Goal: Task Accomplishment & Management: Manage account settings

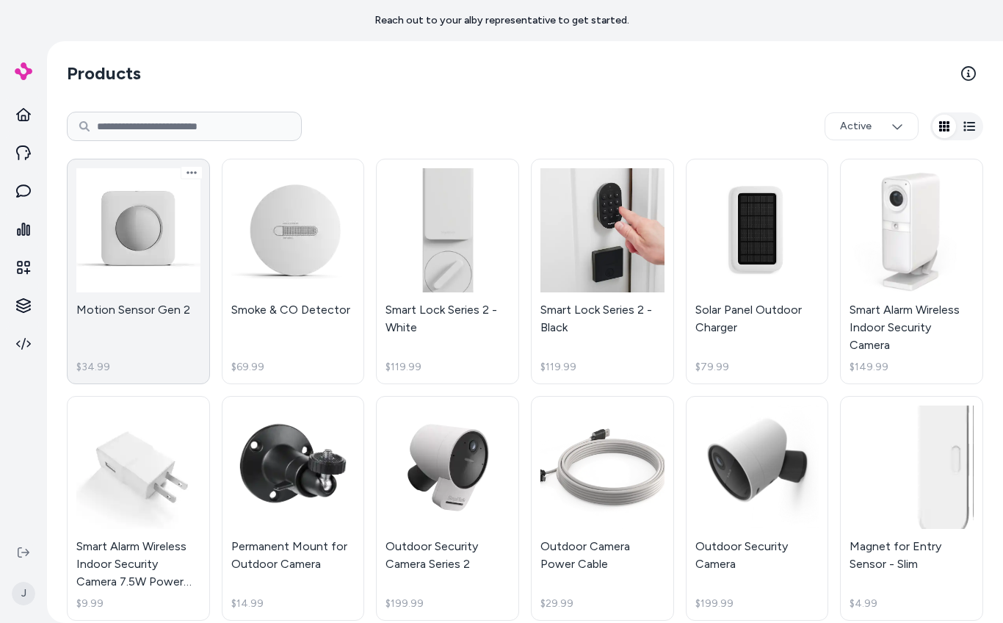
click at [156, 261] on link "Motion Sensor Gen 2 $34.99" at bounding box center [138, 271] width 143 height 225
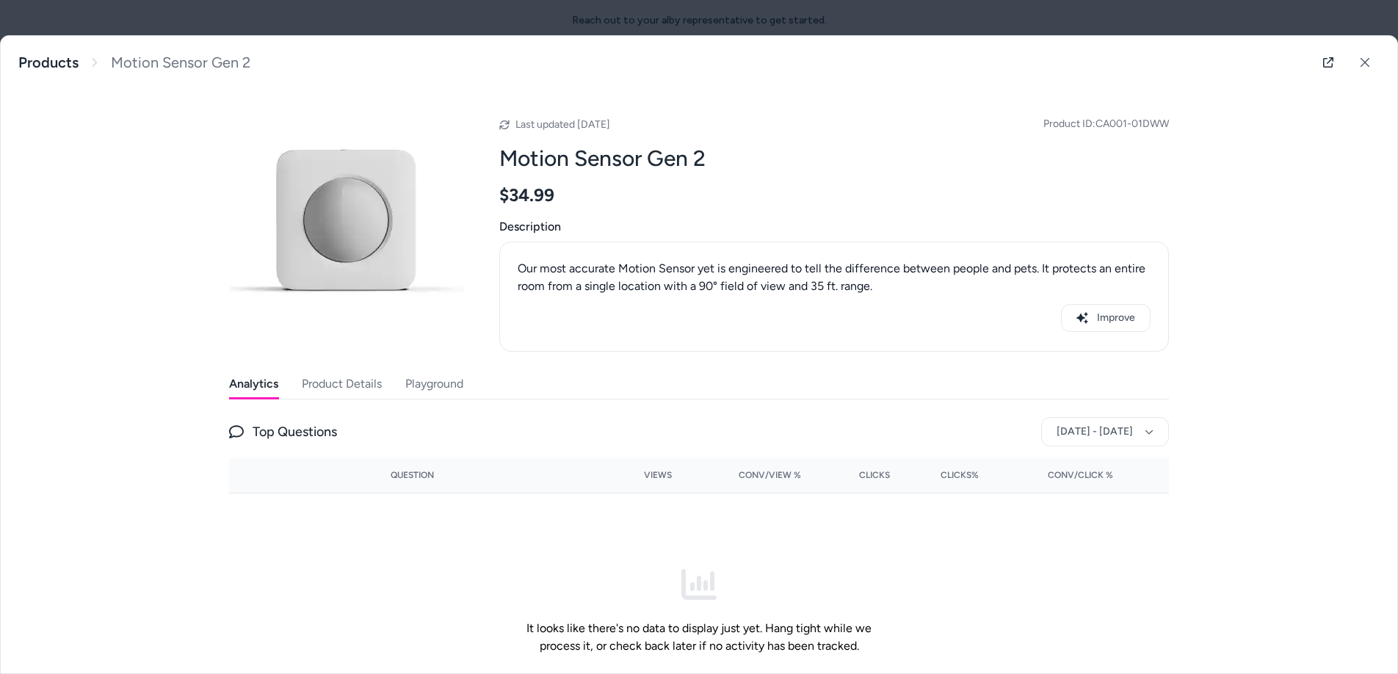
click at [314, 389] on button "Product Details" at bounding box center [342, 383] width 80 height 29
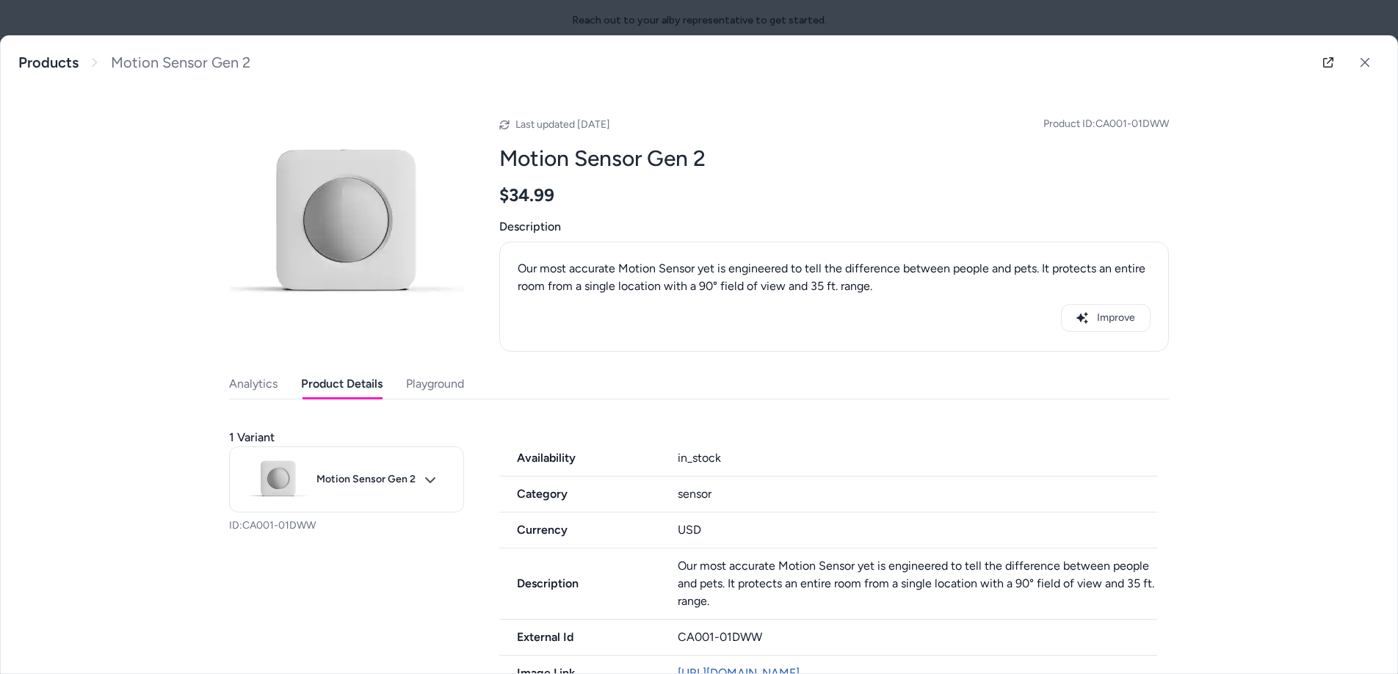
click at [408, 387] on button "Playground" at bounding box center [435, 383] width 58 height 29
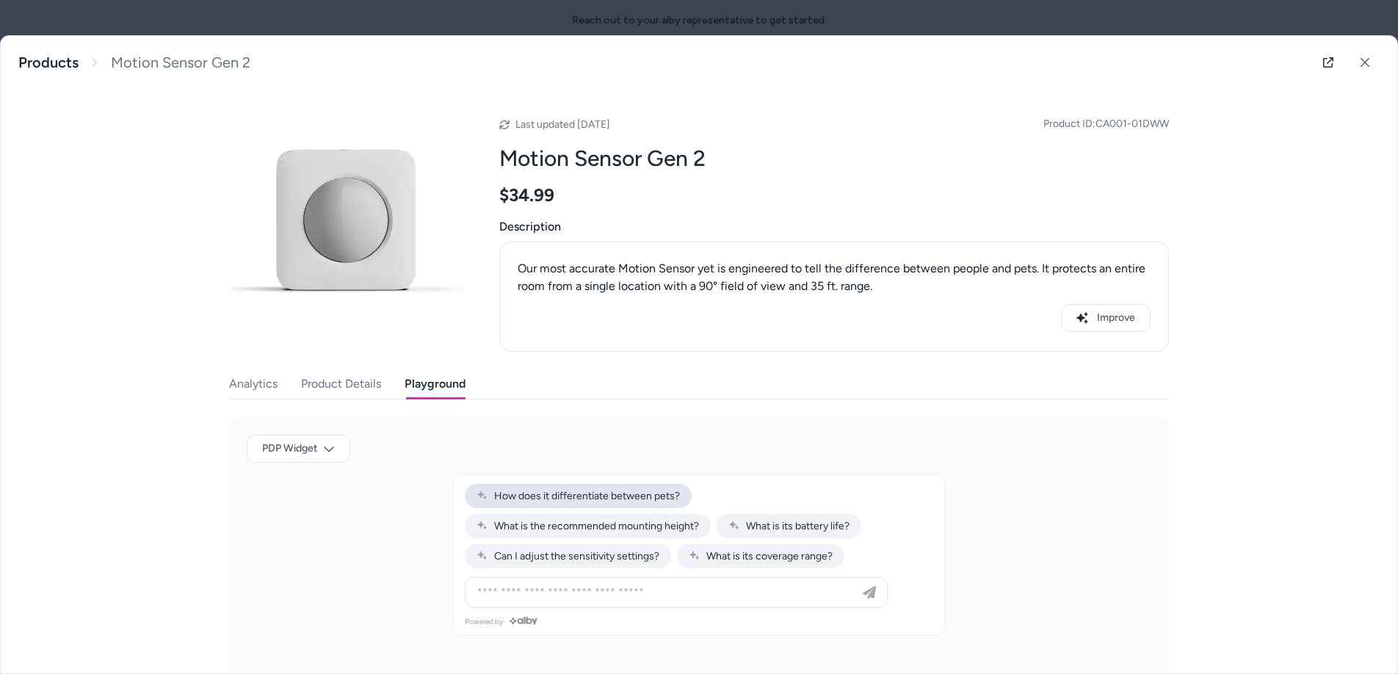
click at [623, 501] on span "How does it differentiate between pets?" at bounding box center [578, 496] width 203 height 12
type input "**********"
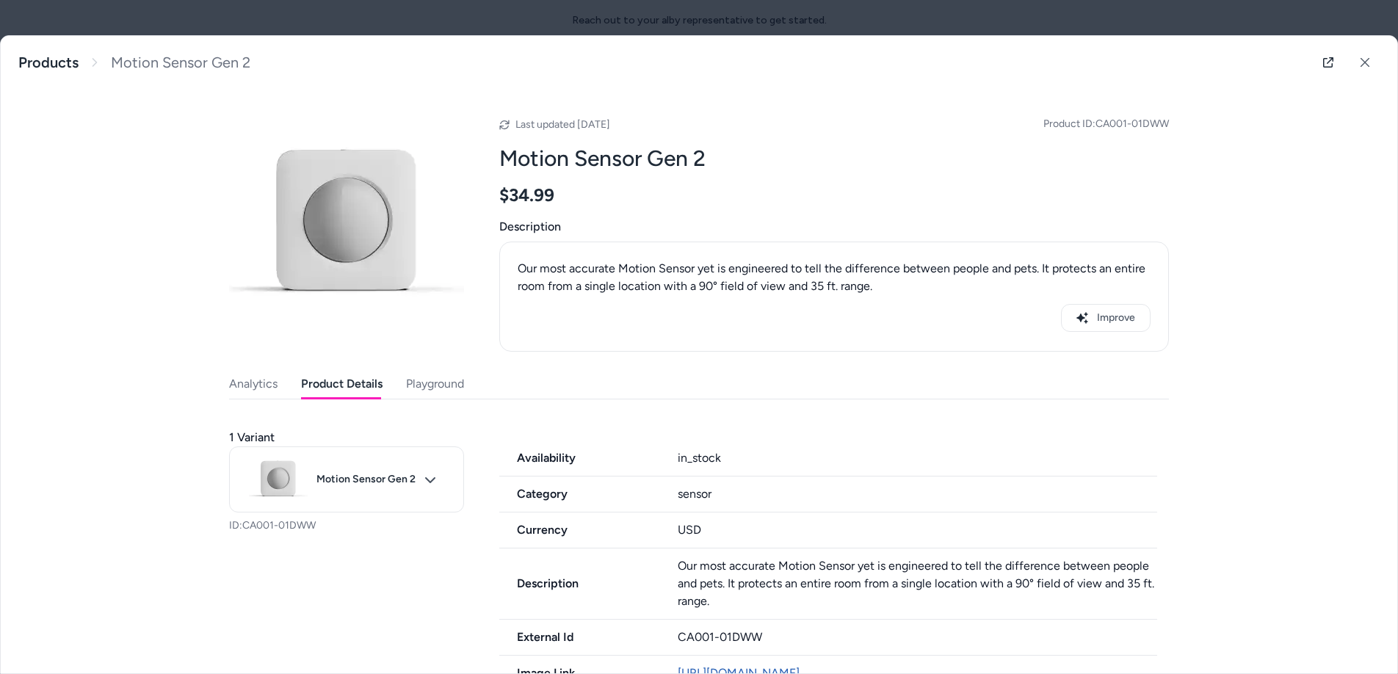
click at [319, 390] on button "Product Details" at bounding box center [342, 383] width 82 height 29
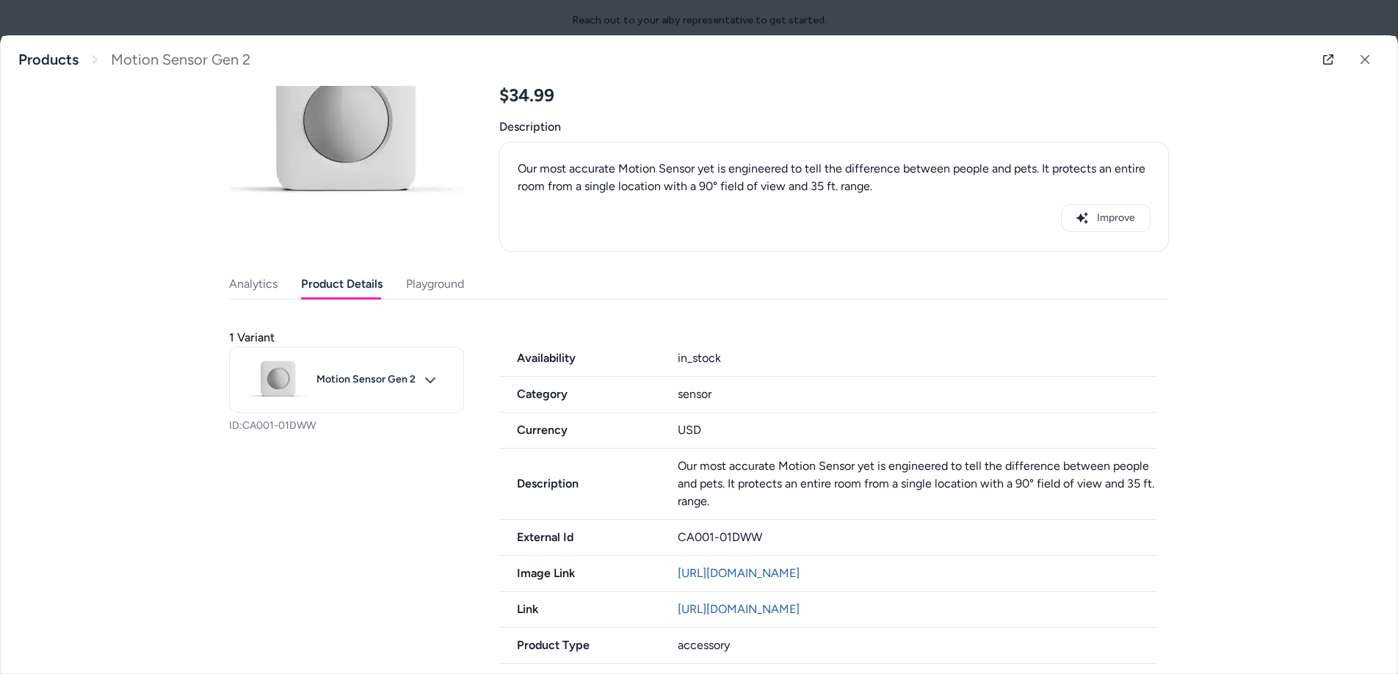
scroll to position [100, 0]
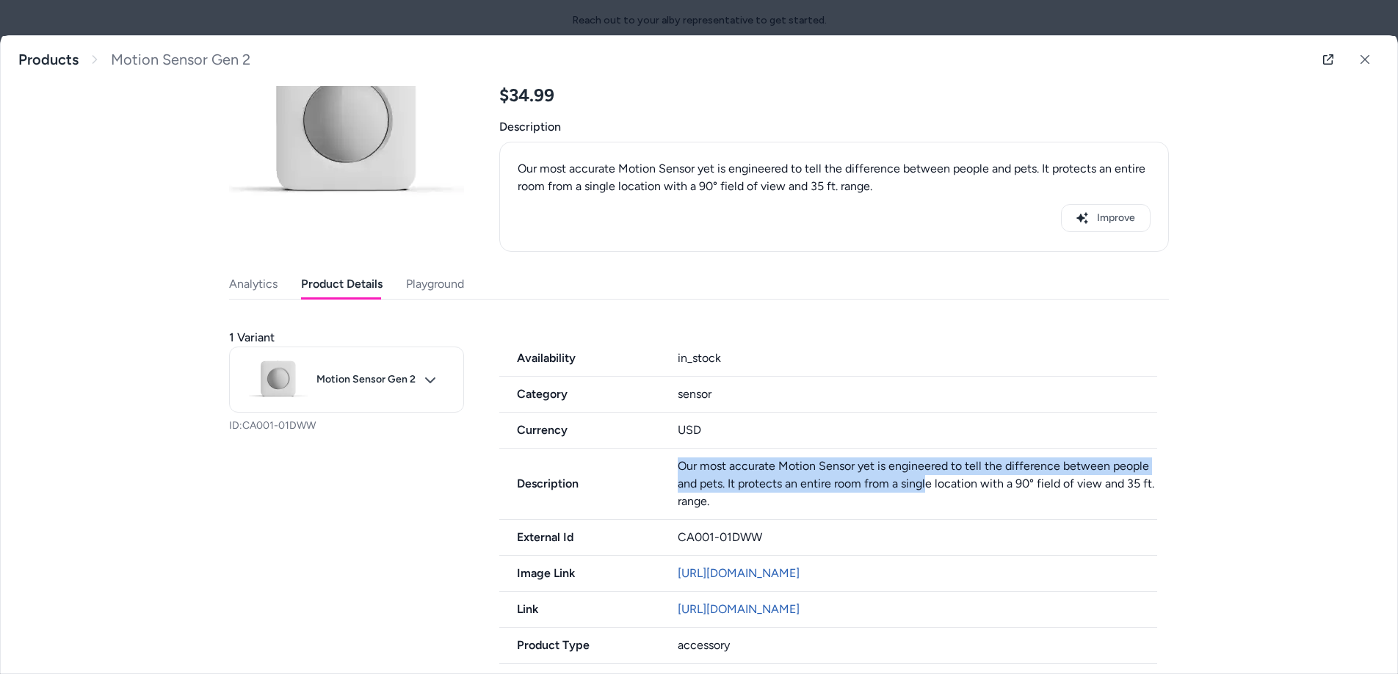
drag, startPoint x: 922, startPoint y: 488, endPoint x: 676, endPoint y: 471, distance: 246.6
click at [678, 471] on p "Our most accurate Motion Sensor yet is engineered to tell the difference betwee…" at bounding box center [918, 484] width 480 height 53
click at [256, 287] on div "Last updated Aug 18, 2025 Product ID: CA001-01DWW Motion Sensor Gen 2 $34.99 De…" at bounding box center [699, 380] width 940 height 783
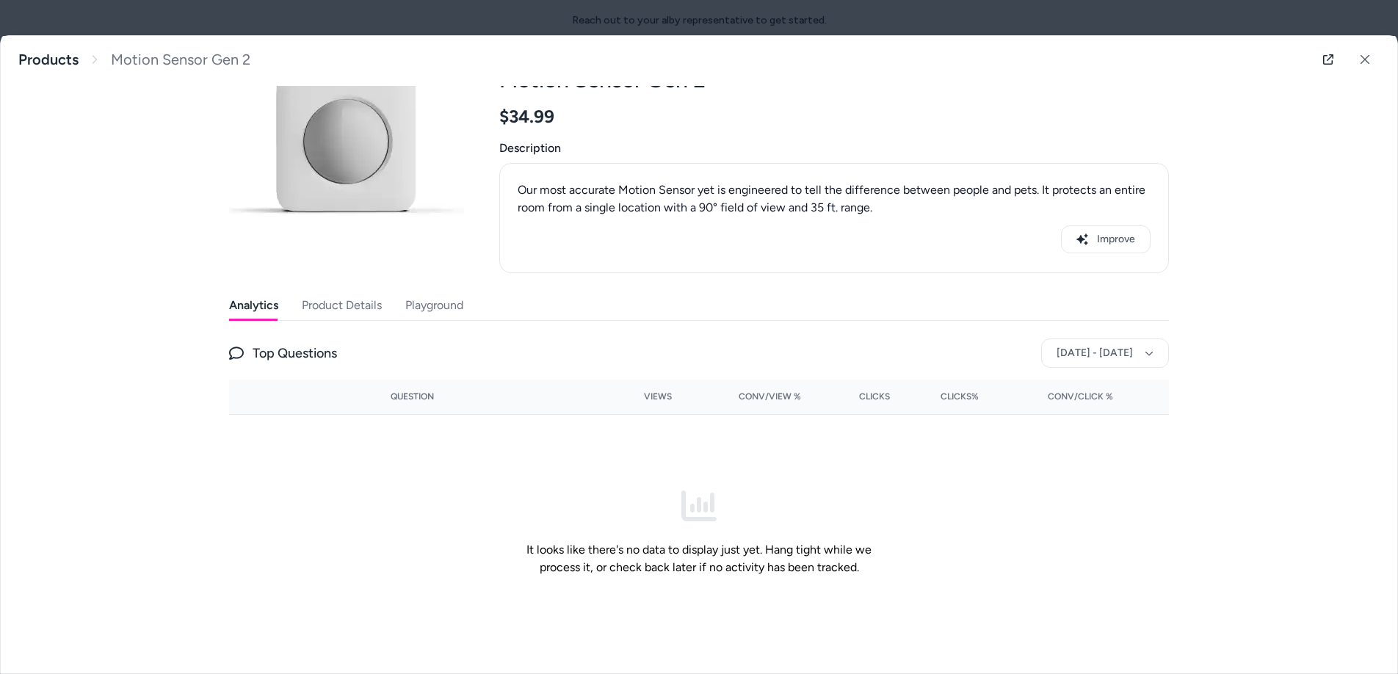
click at [331, 309] on button "Product Details" at bounding box center [342, 305] width 80 height 29
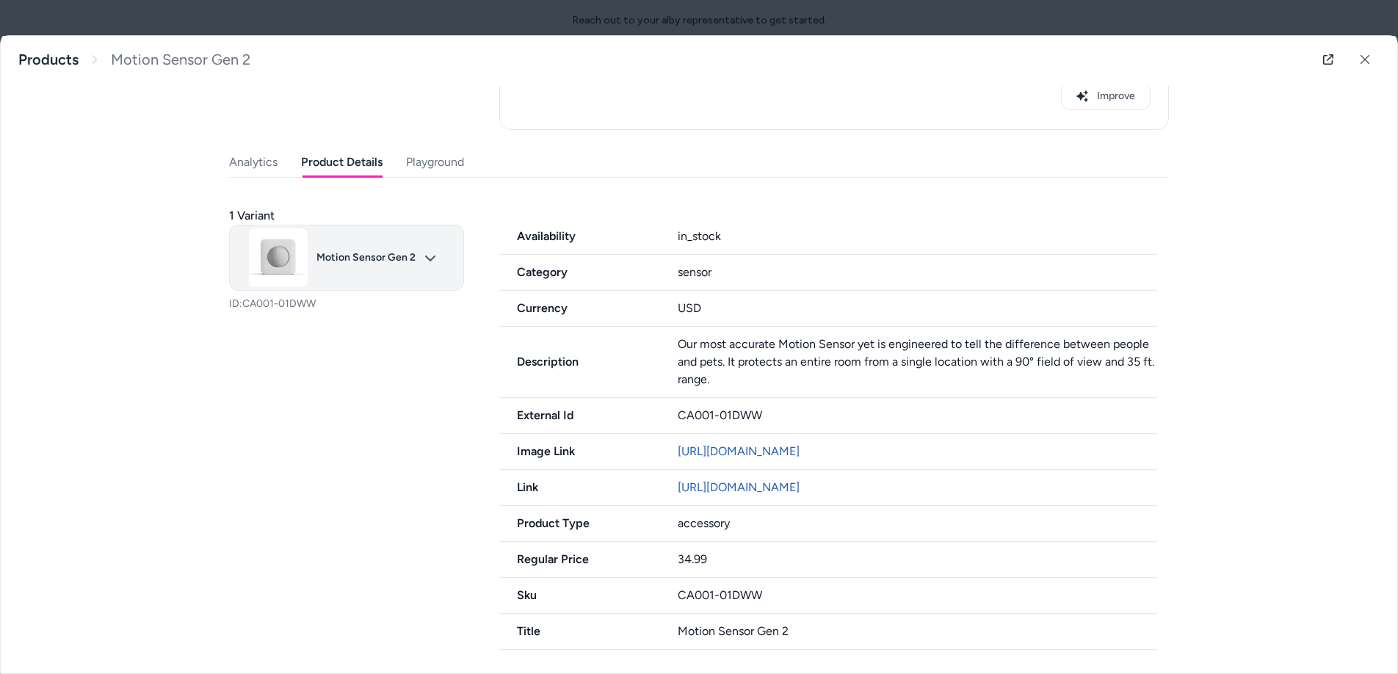
scroll to position [239, 0]
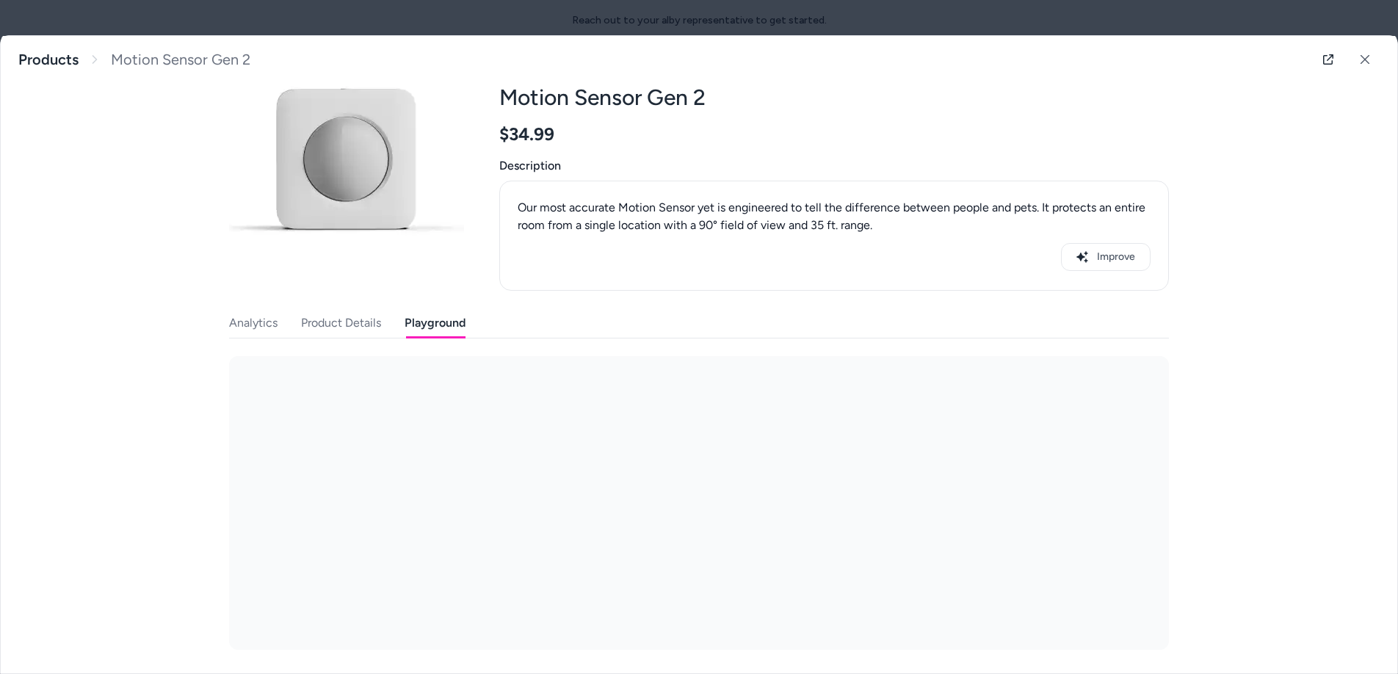
click at [430, 257] on div "Last updated Aug 18, 2025 Product ID: CA001-01DWW Motion Sensor Gen 2 $34.99 De…" at bounding box center [699, 339] width 940 height 622
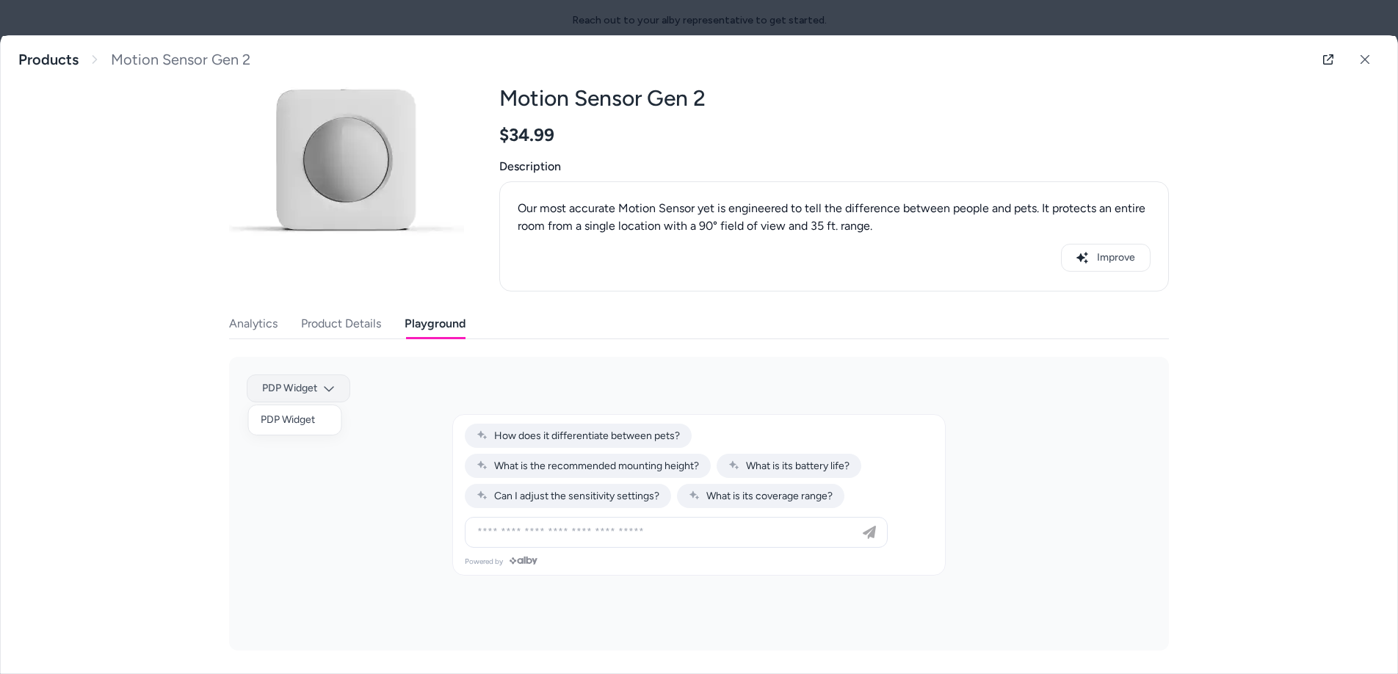
click at [314, 384] on body "Reach out to your alby representative to get started. J Products Active Motion …" at bounding box center [699, 337] width 1398 height 674
click at [303, 419] on div "PDP Widget" at bounding box center [295, 420] width 93 height 24
click at [325, 391] on body "Reach out to your alby representative to get started. J Products Active Motion …" at bounding box center [699, 337] width 1398 height 674
click at [427, 386] on div at bounding box center [699, 337] width 1398 height 674
click at [241, 328] on button "Analytics" at bounding box center [253, 323] width 48 height 29
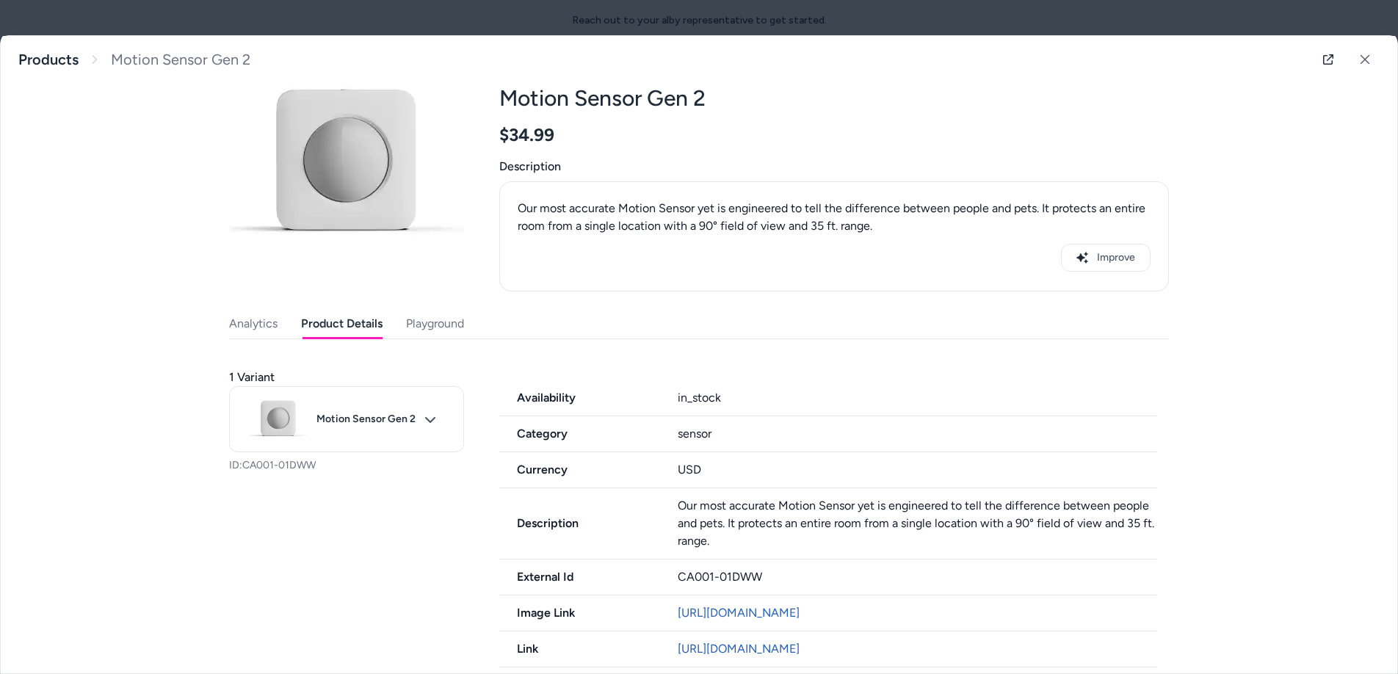
click at [319, 326] on button "Product Details" at bounding box center [342, 323] width 82 height 29
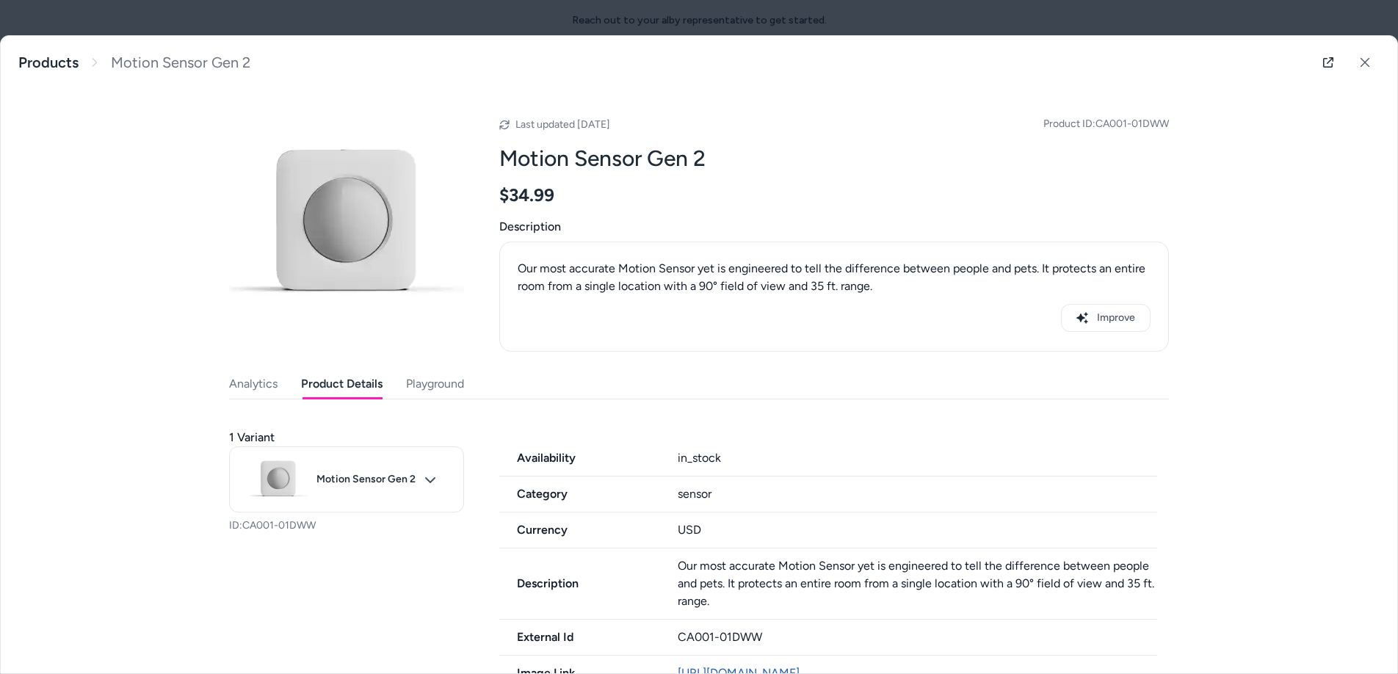
scroll to position [27, 0]
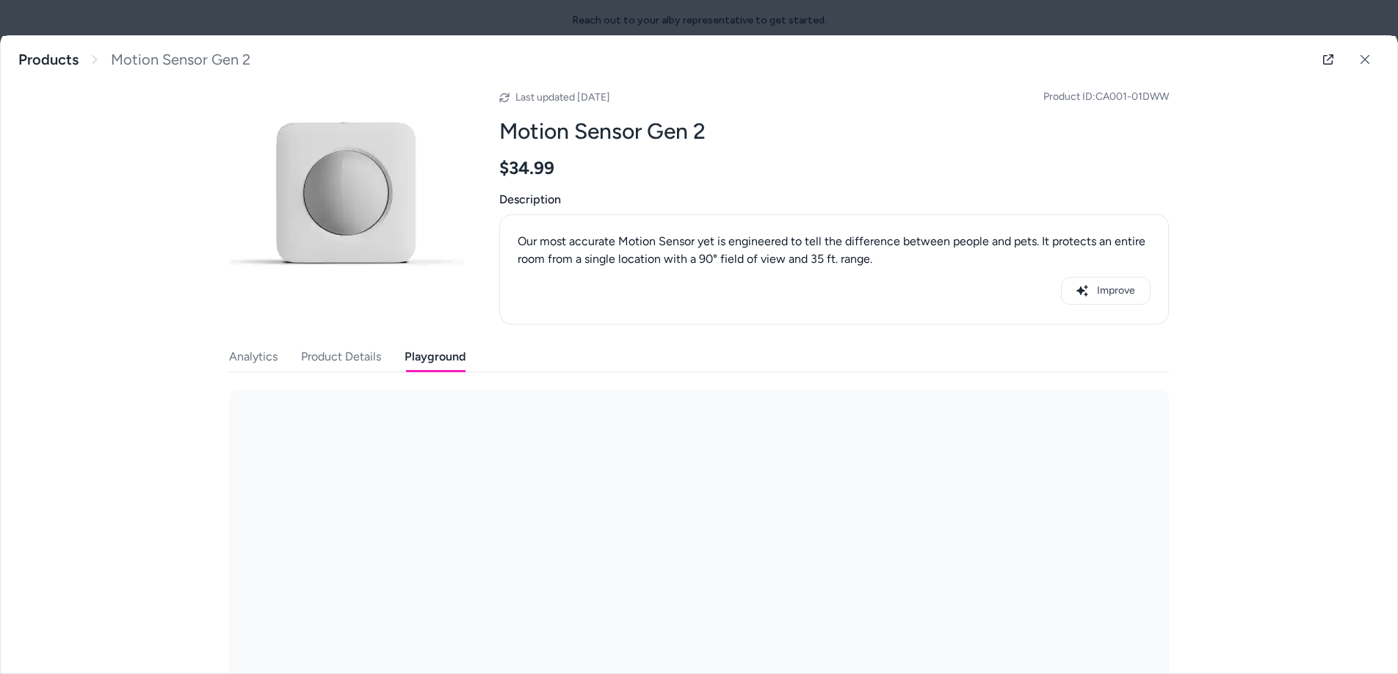
click at [413, 358] on button "Playground" at bounding box center [435, 356] width 61 height 29
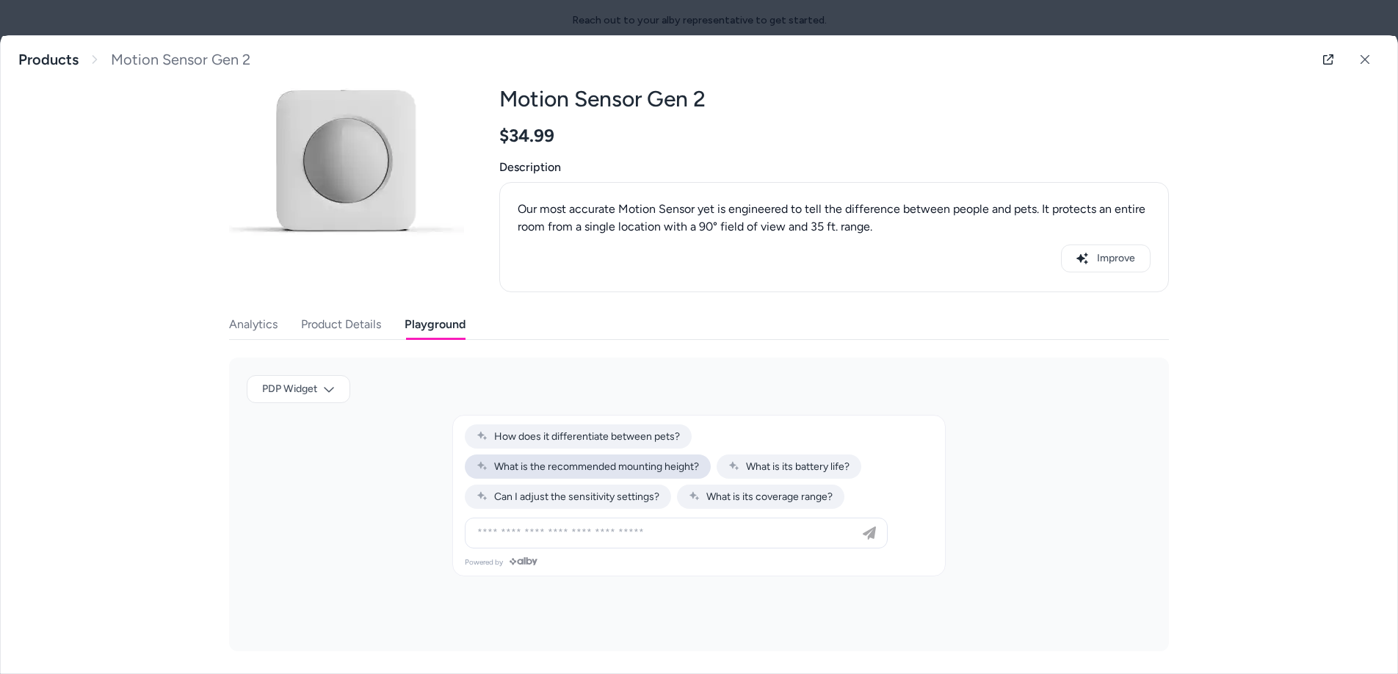
scroll to position [60, 0]
click at [568, 494] on span "Can I adjust the sensitivity settings?" at bounding box center [568, 496] width 183 height 12
type input "**********"
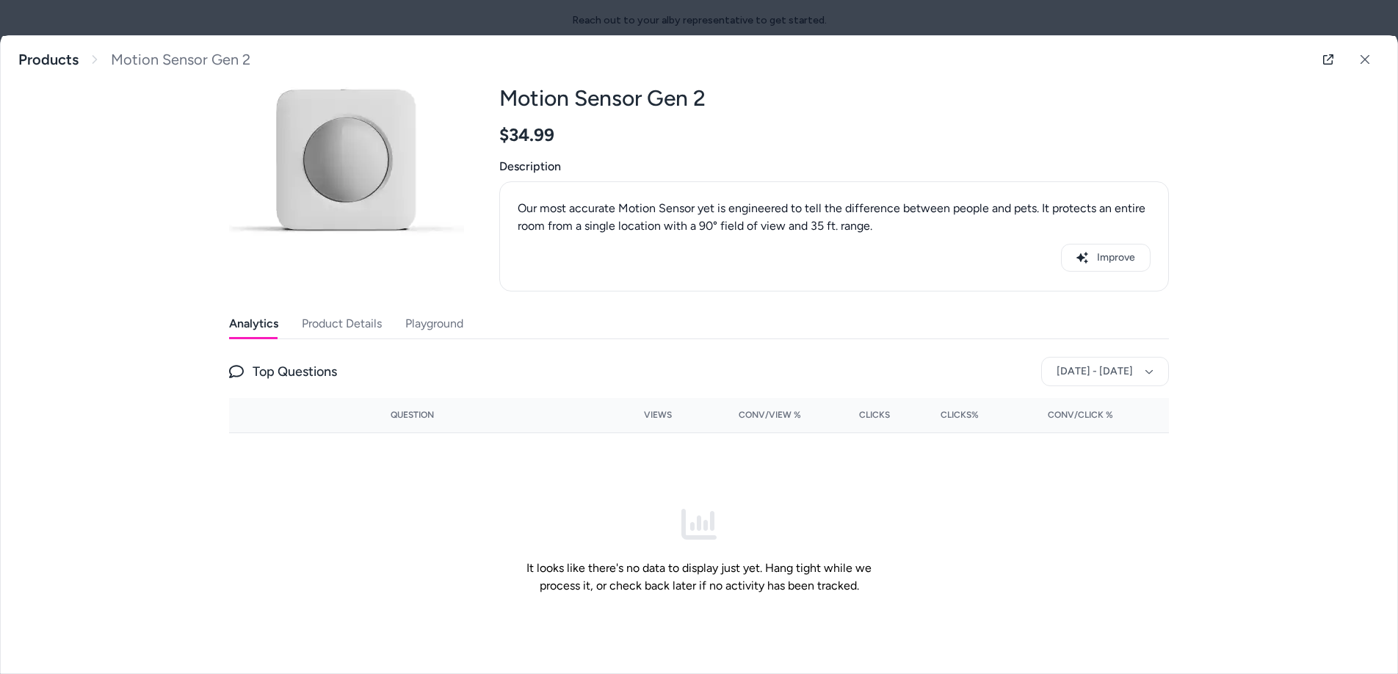
click at [231, 324] on button "Analytics" at bounding box center [253, 323] width 49 height 29
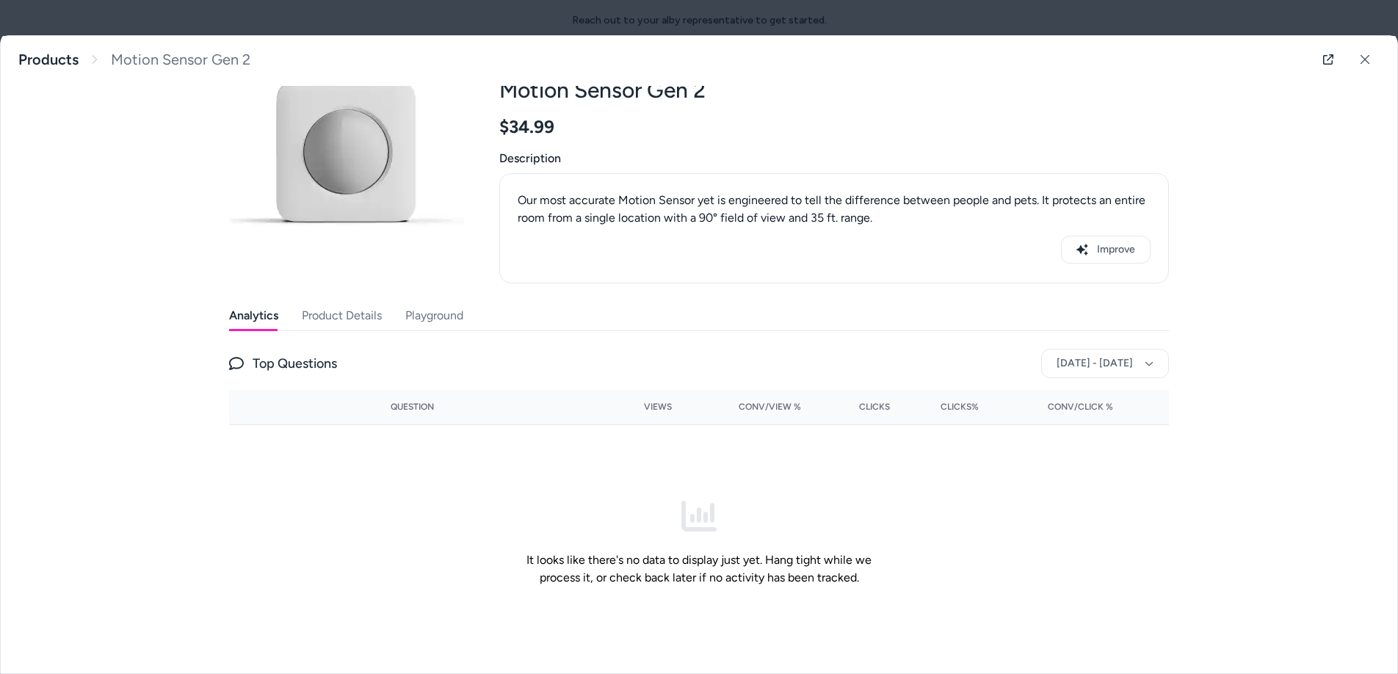
scroll to position [79, 0]
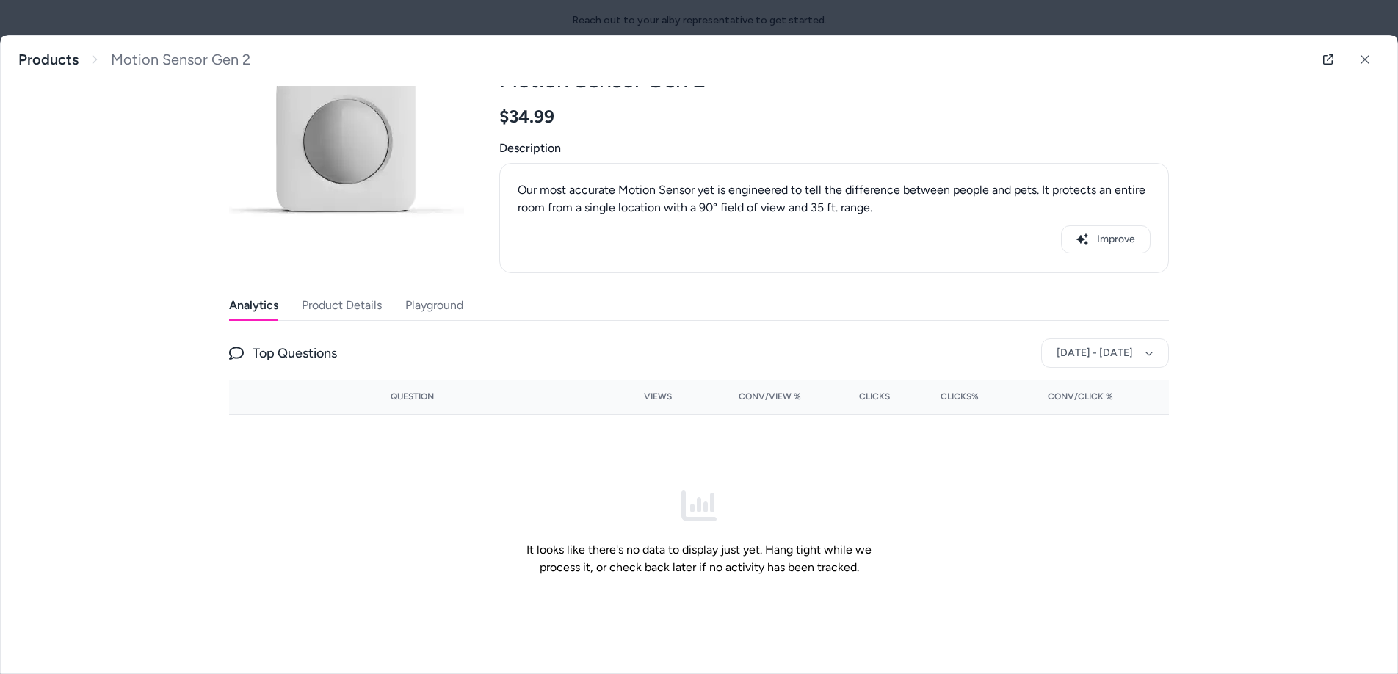
click at [325, 314] on button "Product Details" at bounding box center [342, 305] width 80 height 29
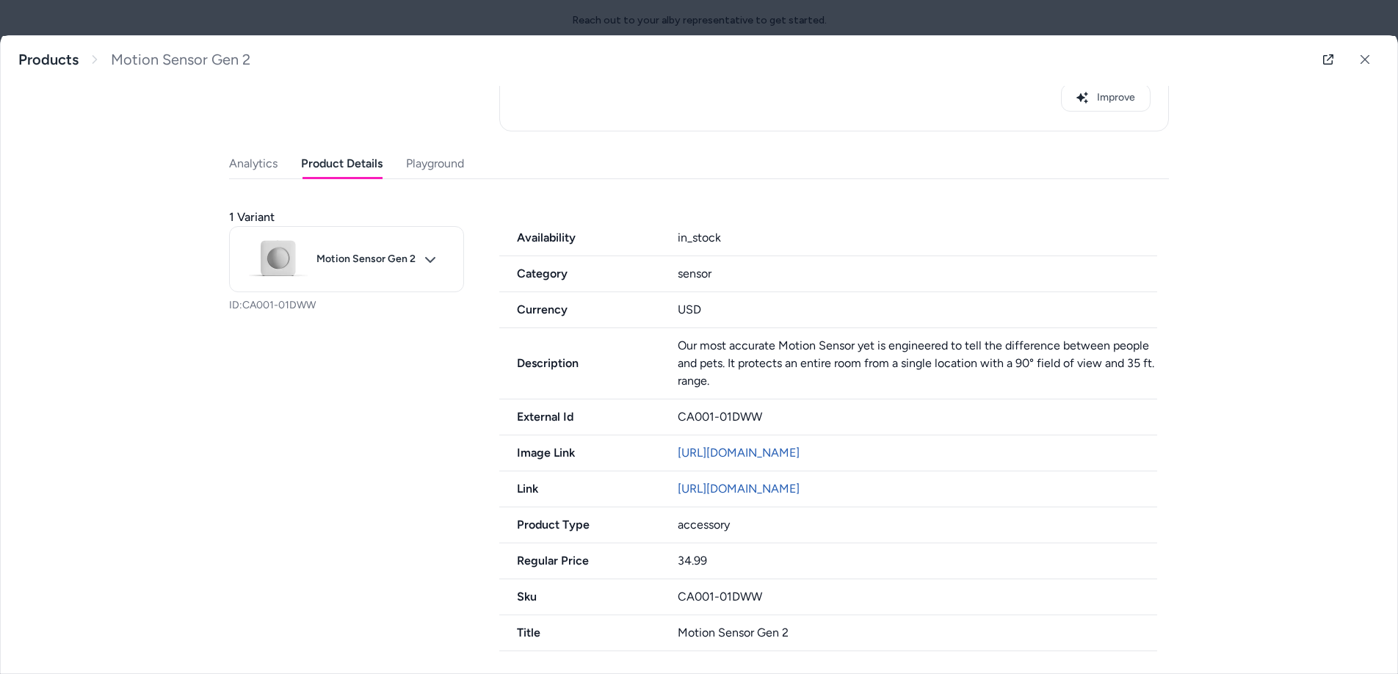
scroll to position [239, 0]
copy link "https://simplisafe.com/motion-sensor"
click at [424, 244] on body "Reach out to your alby representative to get started. J Products Active Motion …" at bounding box center [699, 337] width 1398 height 674
click at [367, 433] on div at bounding box center [699, 337] width 1398 height 674
click at [433, 251] on body "Reach out to your alby representative to get started. J Products Active Motion …" at bounding box center [699, 337] width 1398 height 674
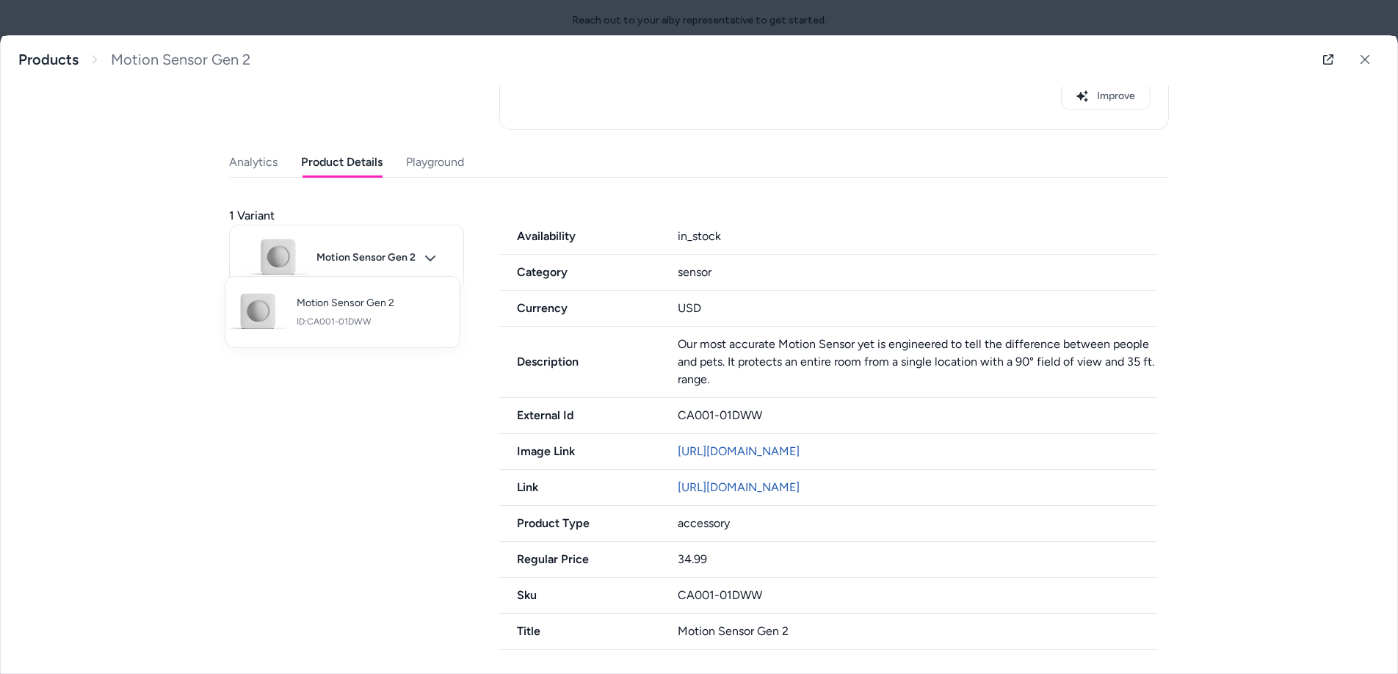
drag, startPoint x: 439, startPoint y: 370, endPoint x: 448, endPoint y: 411, distance: 41.3
click at [439, 370] on div at bounding box center [699, 337] width 1398 height 674
click at [436, 151] on div "Last updated Aug 18, 2025 Product ID: CA001-01DWW Motion Sensor Gen 2 $34.99 De…" at bounding box center [699, 258] width 940 height 783
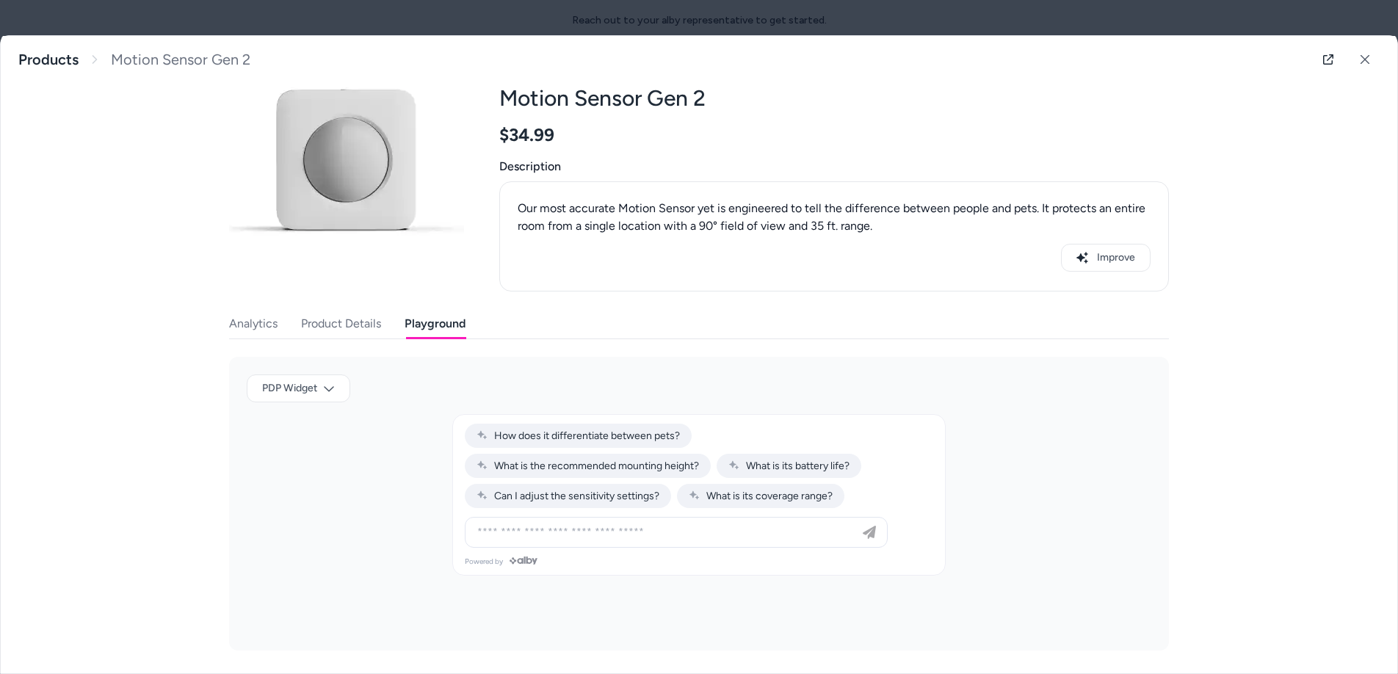
click at [256, 313] on button "Analytics" at bounding box center [253, 323] width 48 height 29
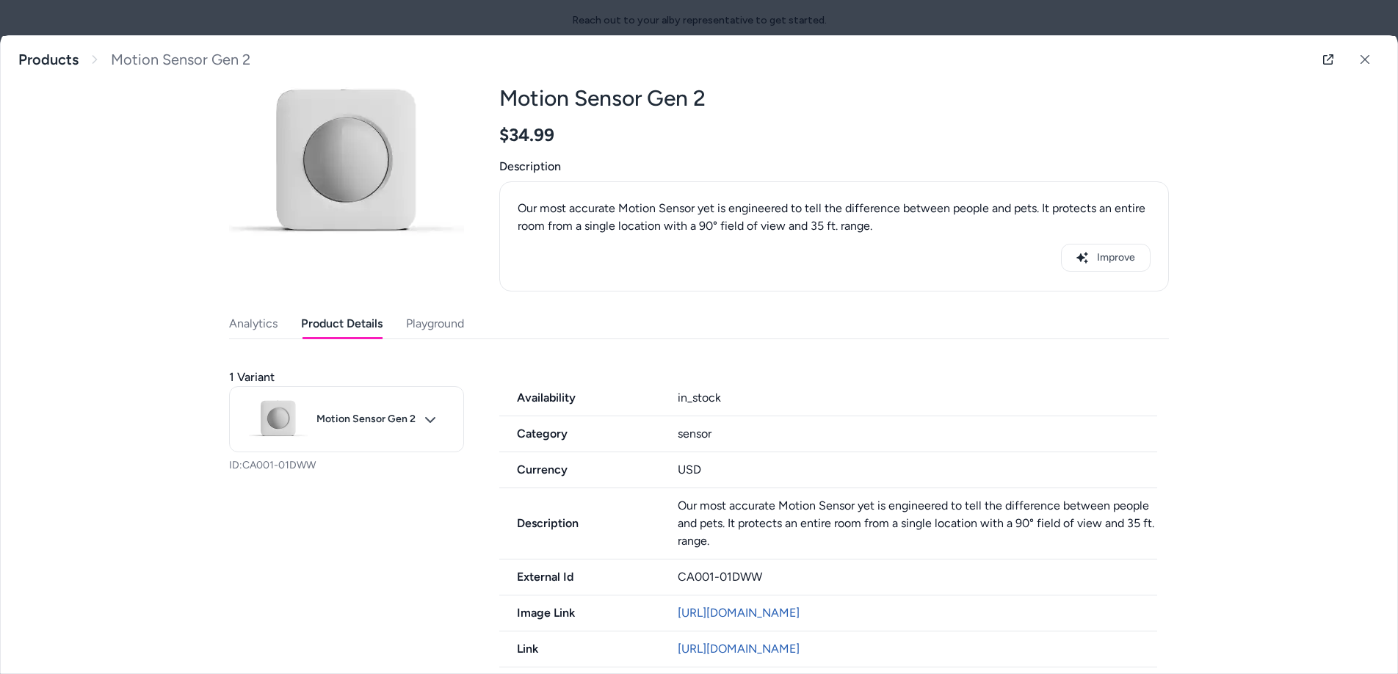
click at [338, 323] on button "Product Details" at bounding box center [342, 323] width 82 height 29
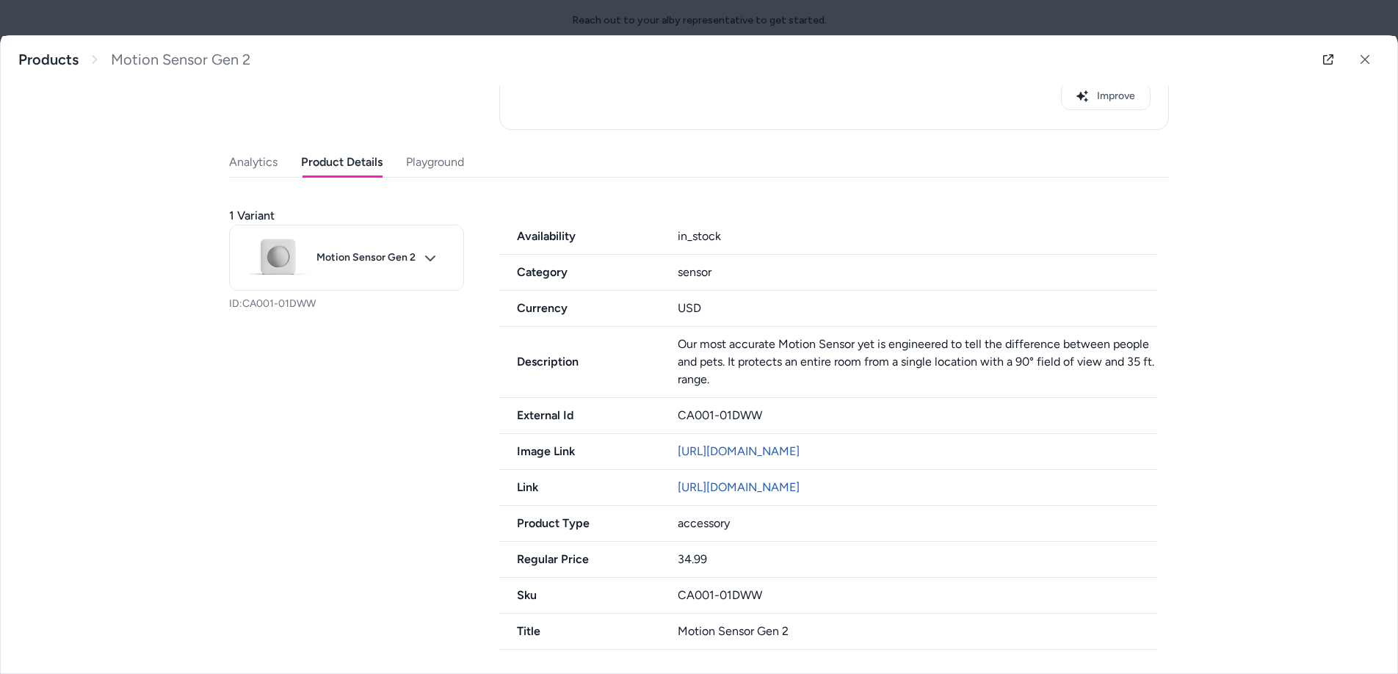
click at [412, 158] on div "Last updated Aug 18, 2025 Product ID: CA001-01DWW Motion Sensor Gen 2 $34.99 De…" at bounding box center [699, 258] width 940 height 783
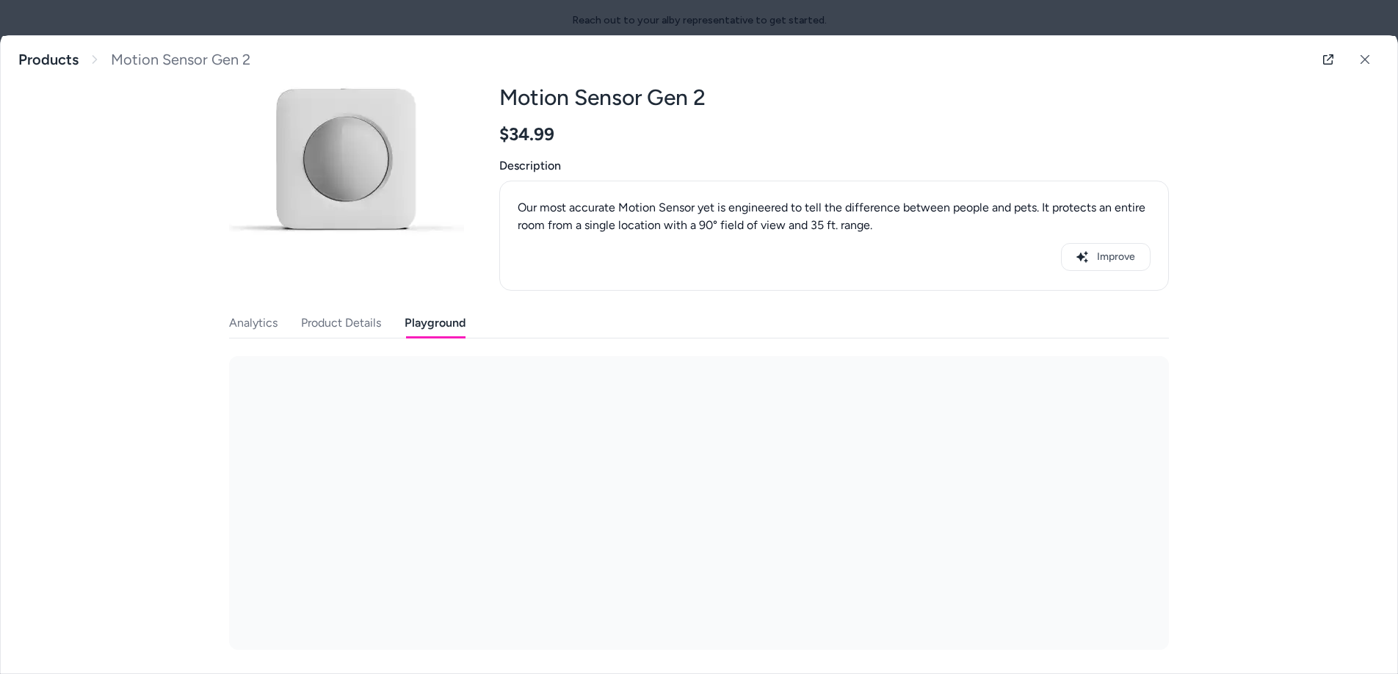
scroll to position [60, 0]
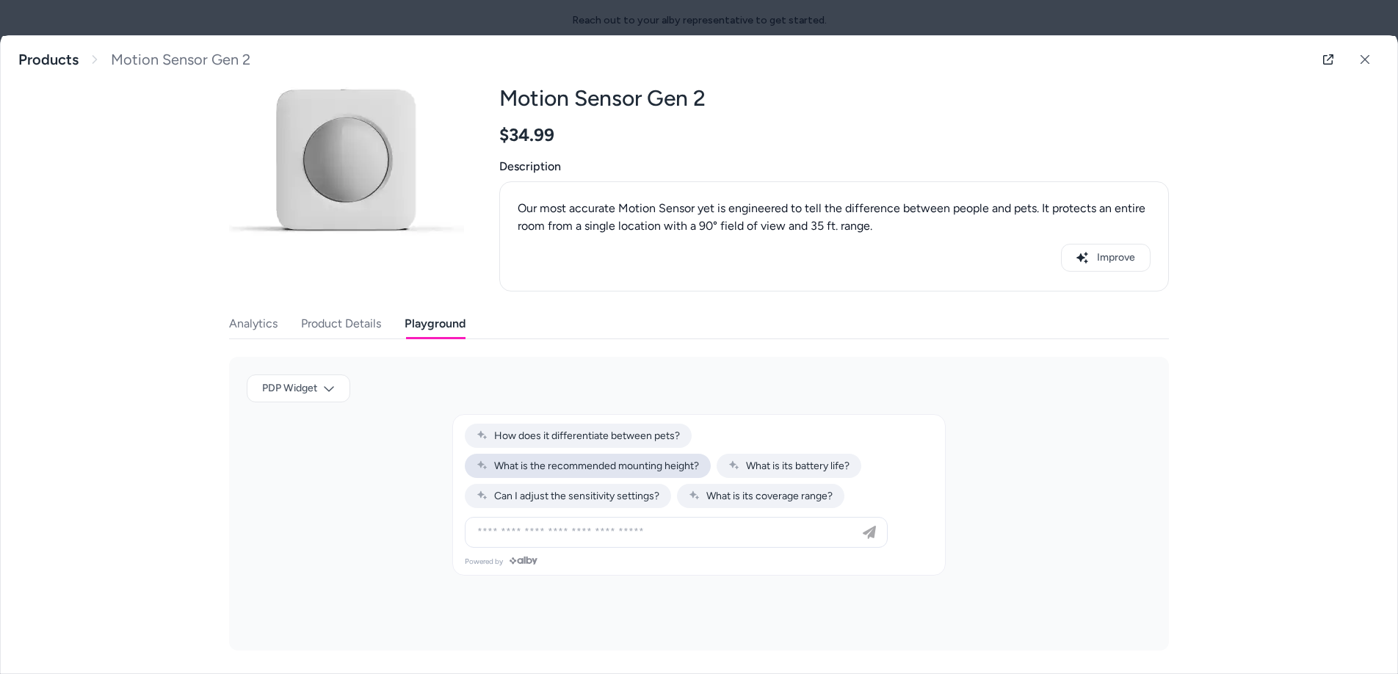
click at [635, 463] on span "What is the recommended mounting height?" at bounding box center [588, 466] width 223 height 12
type input "**********"
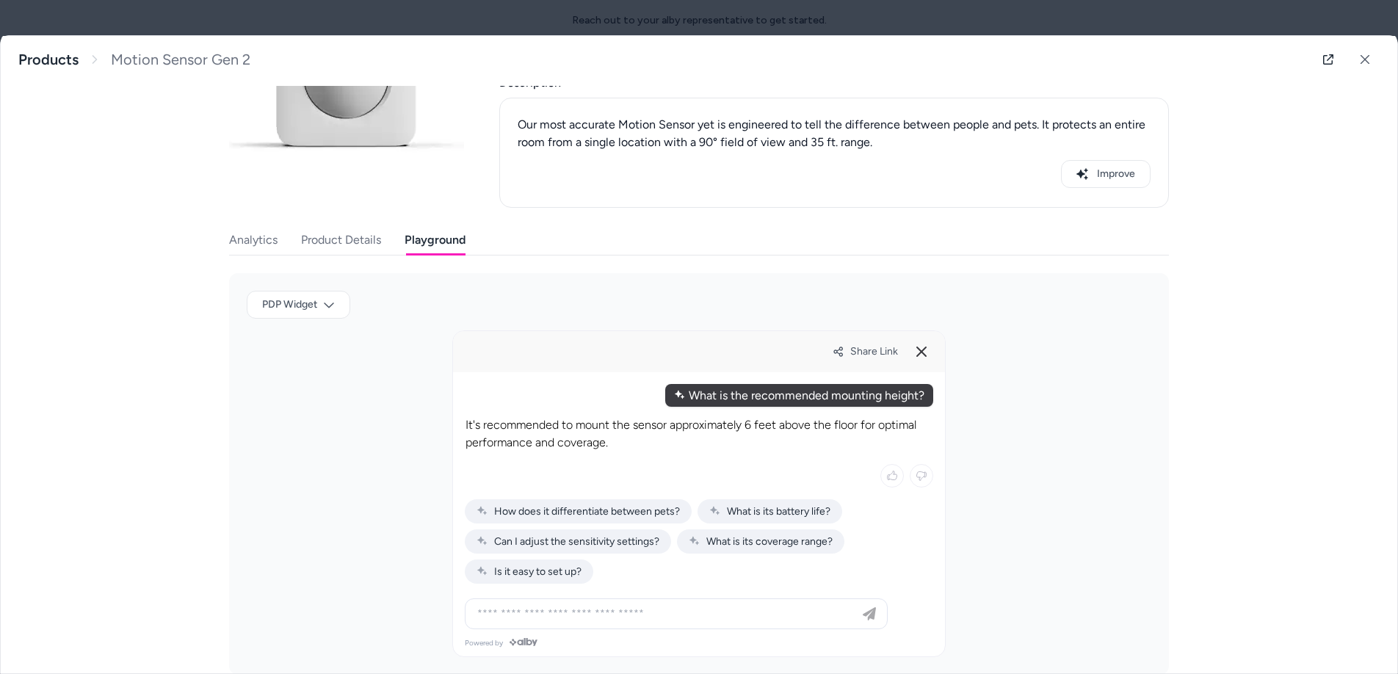
scroll to position [143, 0]
click at [348, 237] on button "Product Details" at bounding box center [341, 240] width 80 height 29
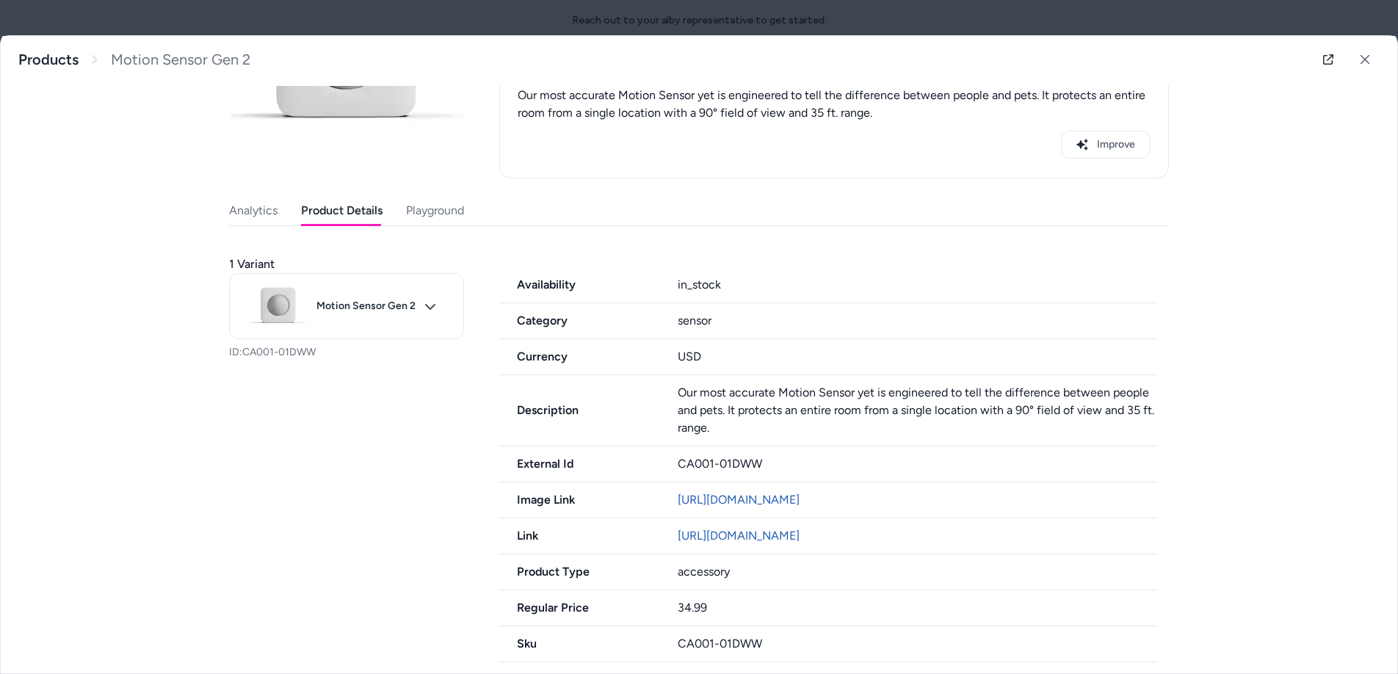
scroll to position [239, 0]
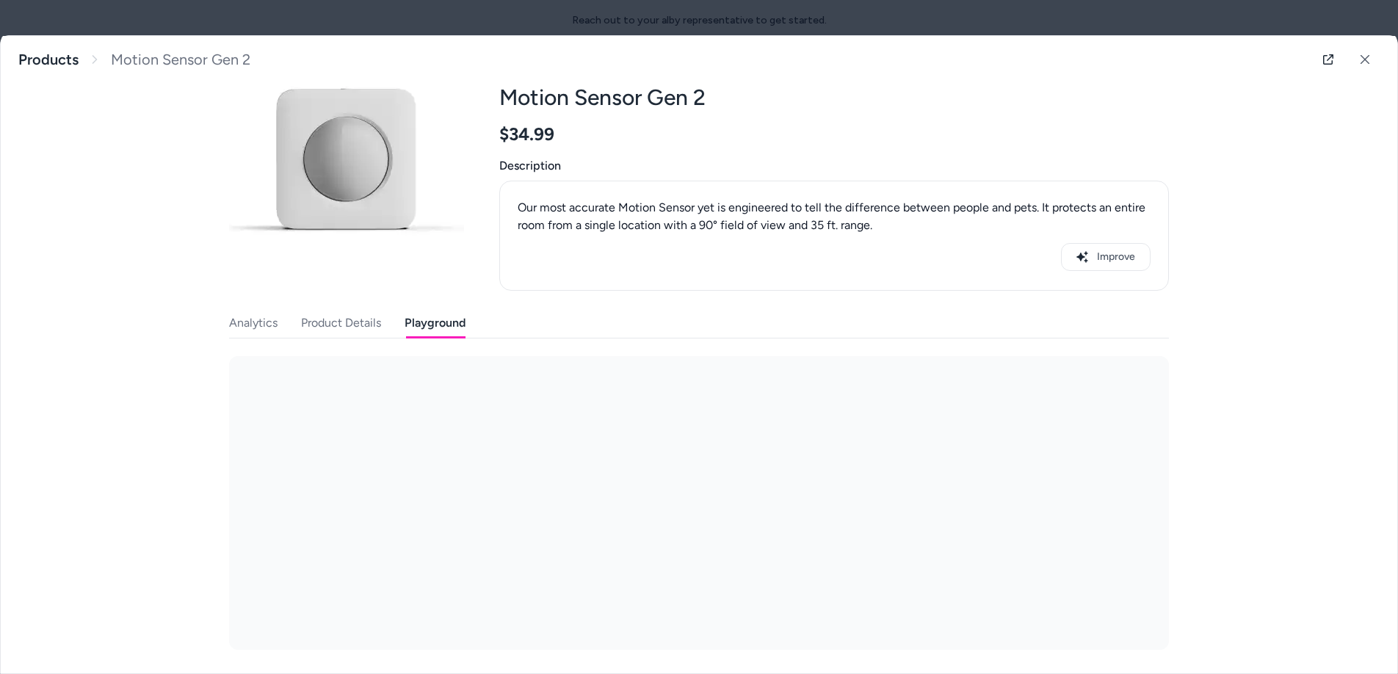
click at [409, 241] on div "Last updated Aug 18, 2025 Product ID: CA001-01DWW Motion Sensor Gen 2 $34.99 De…" at bounding box center [699, 339] width 940 height 622
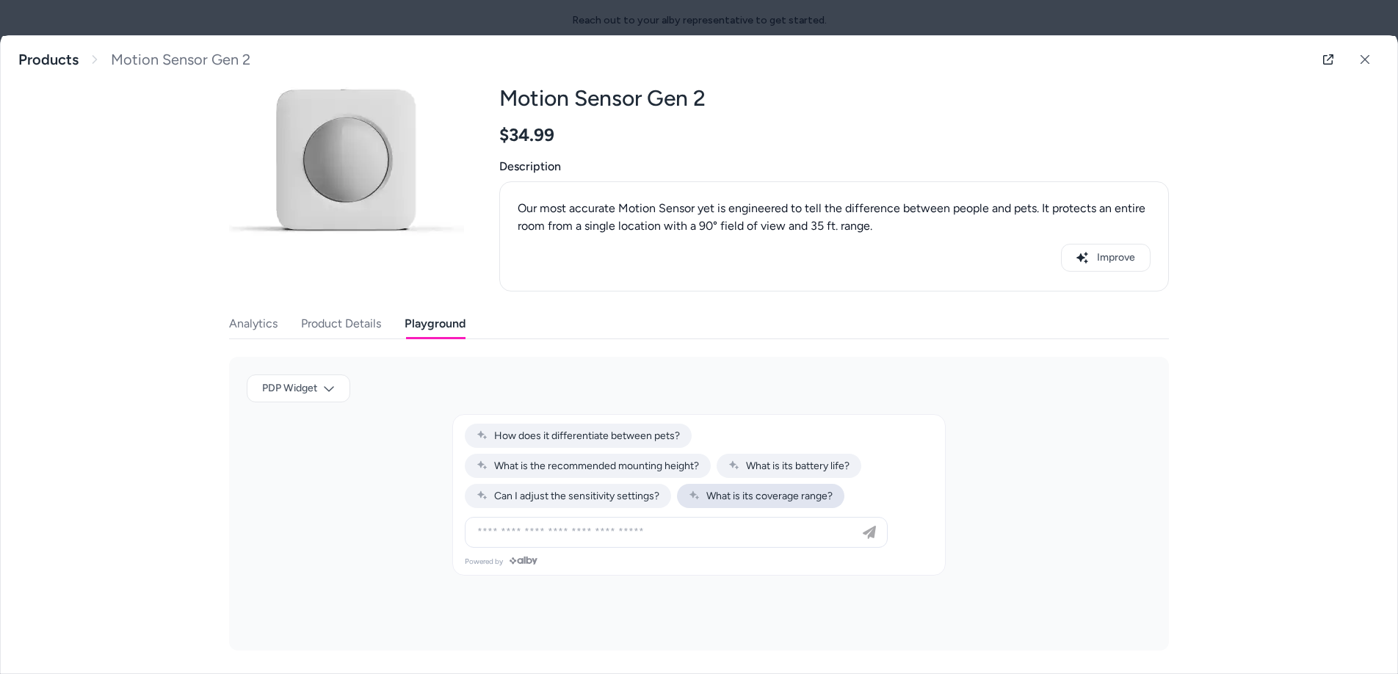
click at [712, 497] on span "What is its coverage range?" at bounding box center [761, 496] width 144 height 12
type input "**********"
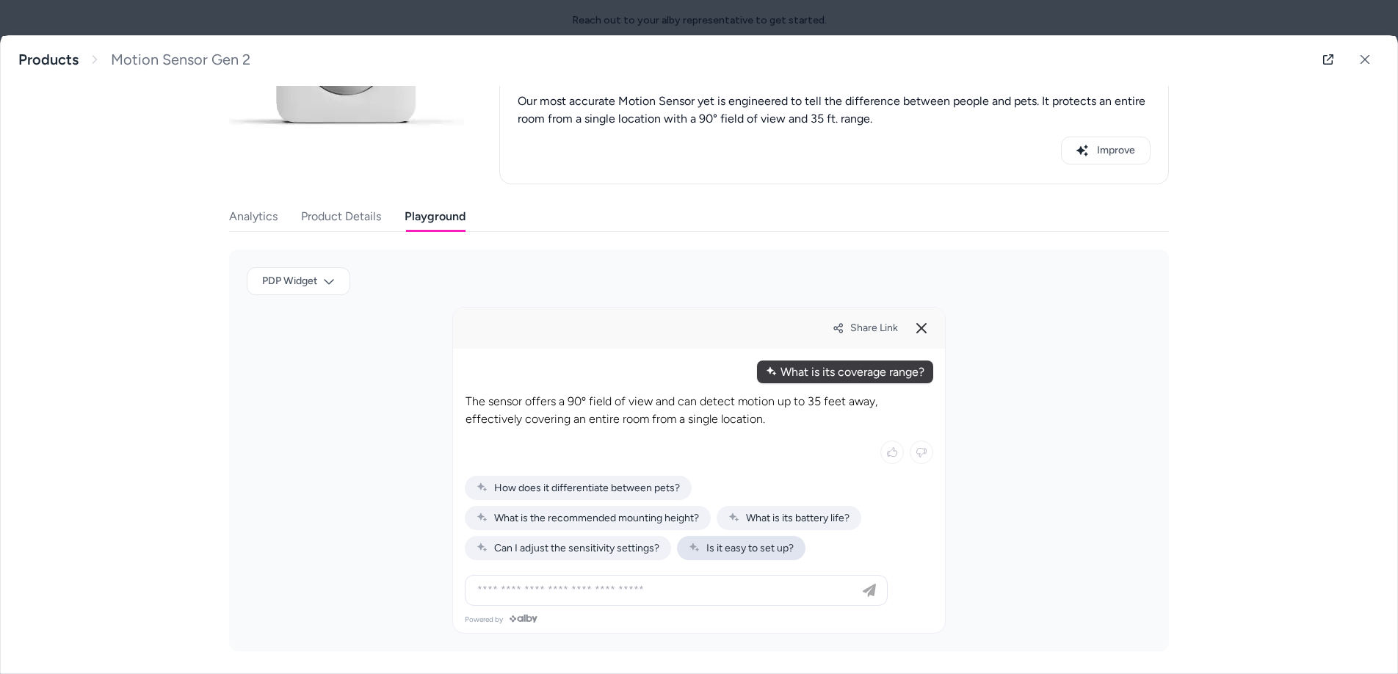
click at [712, 549] on span "Is it easy to set up?" at bounding box center [741, 548] width 105 height 12
type input "**********"
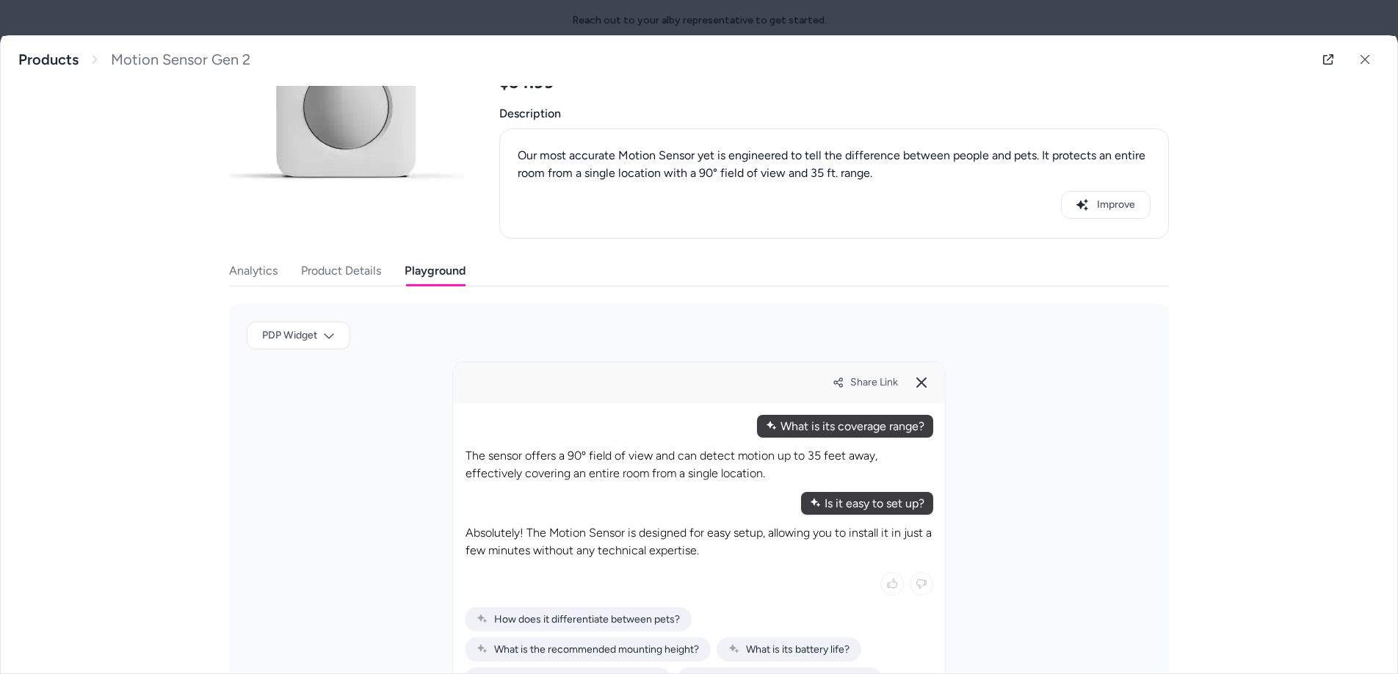
scroll to position [167, 0]
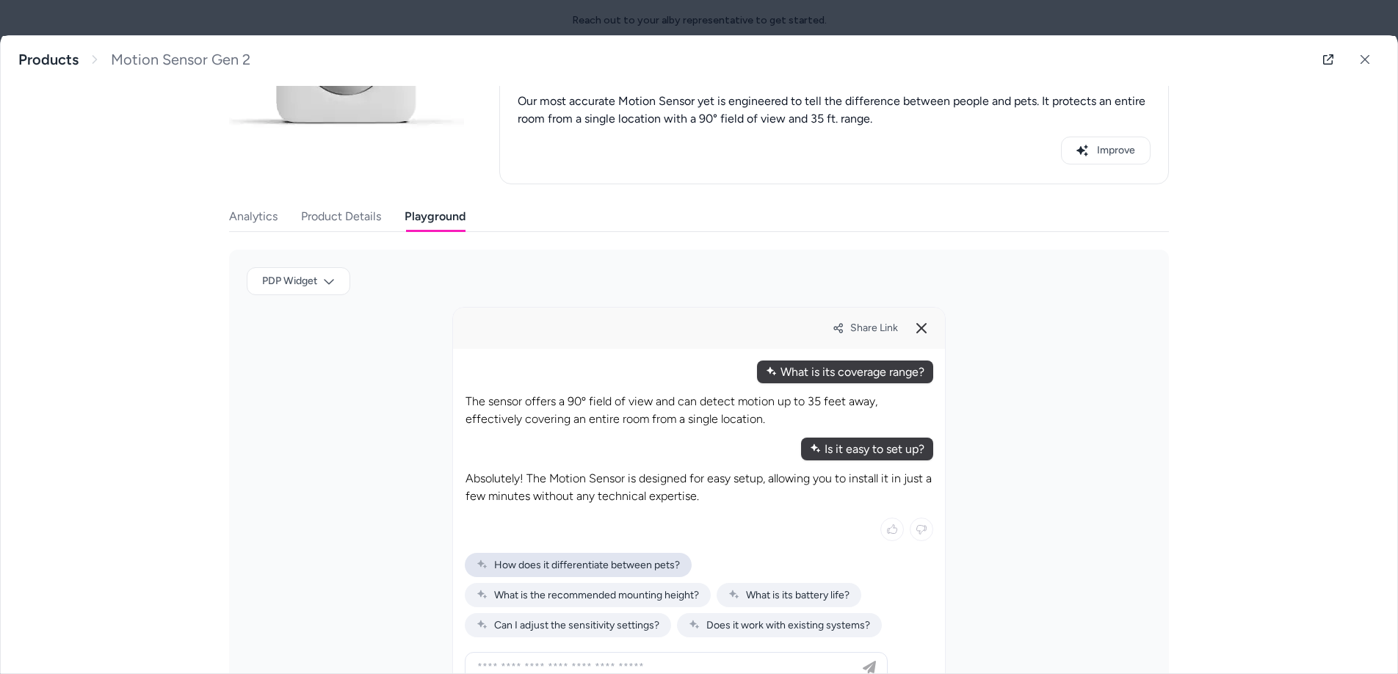
click at [568, 560] on div "How does it differentiate between pets?" at bounding box center [578, 565] width 227 height 24
type input "**********"
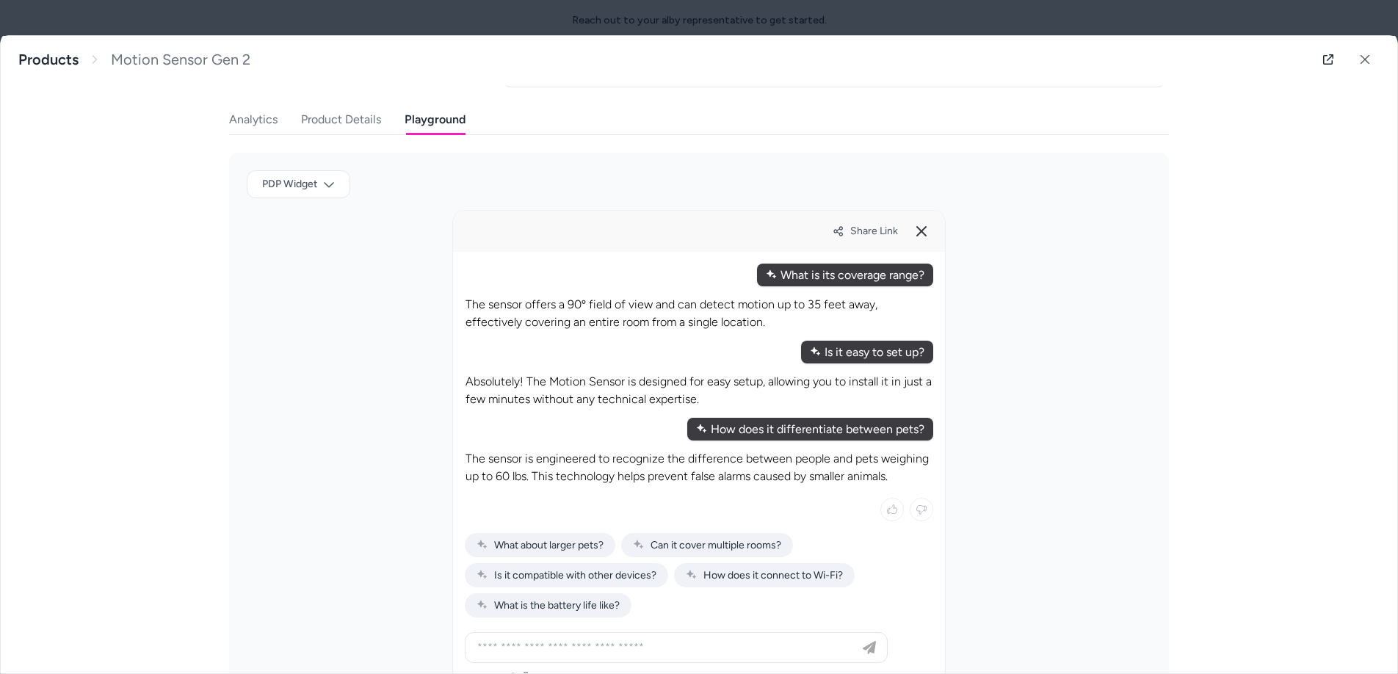
scroll to position [322, 0]
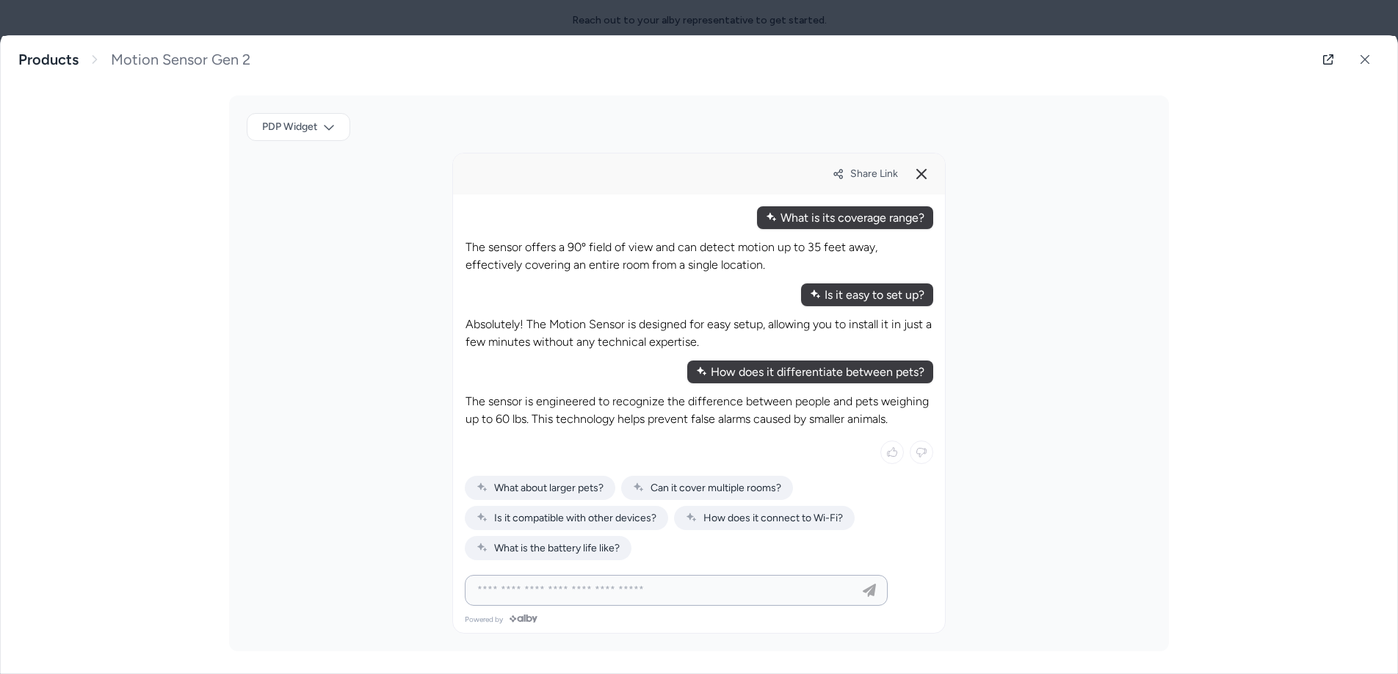
click at [527, 560] on input at bounding box center [662, 591] width 386 height 18
type input "**********"
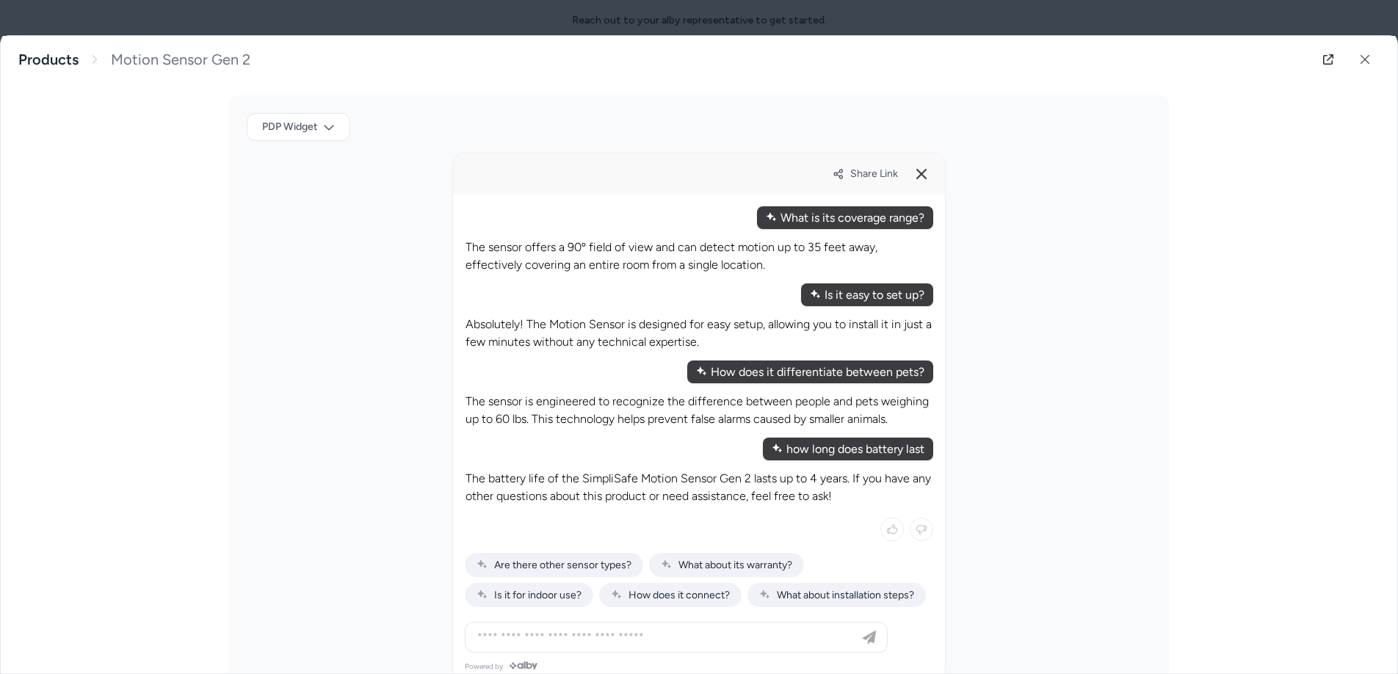
scroll to position [369, 0]
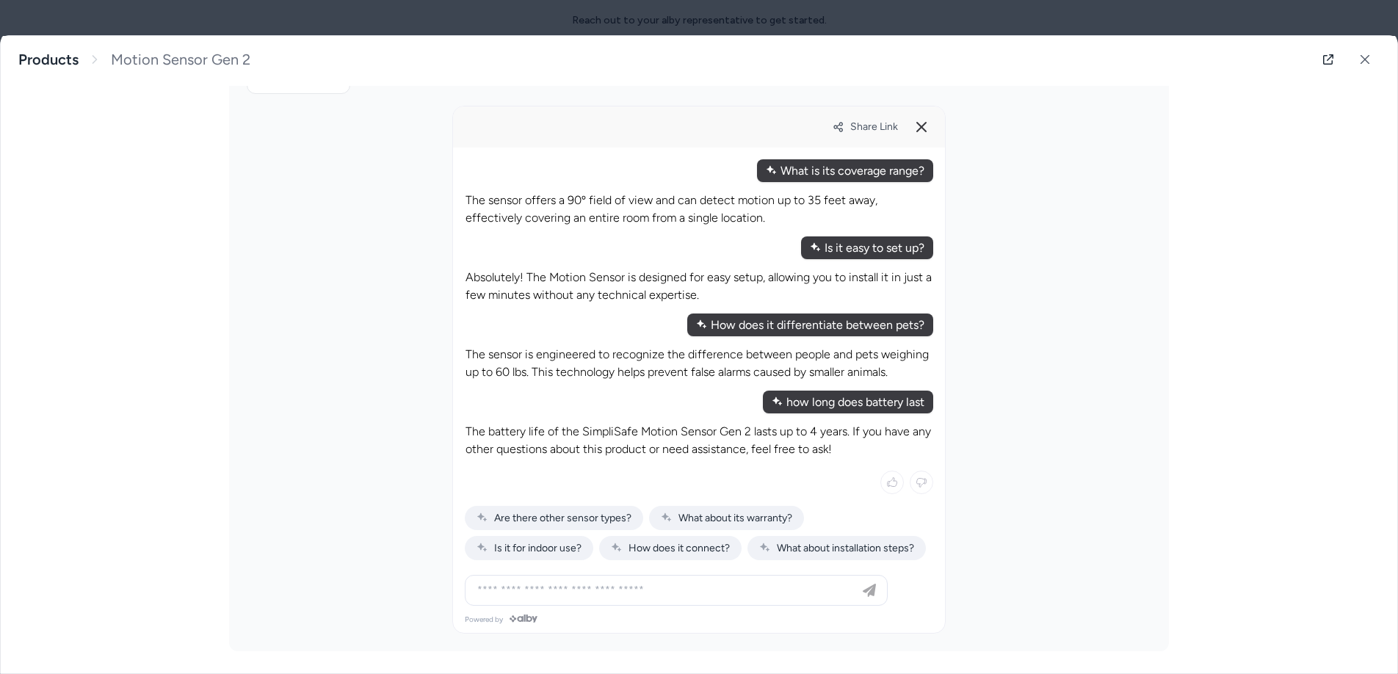
click at [578, 560] on div at bounding box center [699, 381] width 492 height 467
click at [708, 498] on div "The battery life of the SimpliSafe Motion Sensor Gen 2 lasts up to 4 years. If …" at bounding box center [699, 491] width 469 height 156
click at [708, 512] on span "What about its warranty?" at bounding box center [726, 518] width 131 height 12
type input "**********"
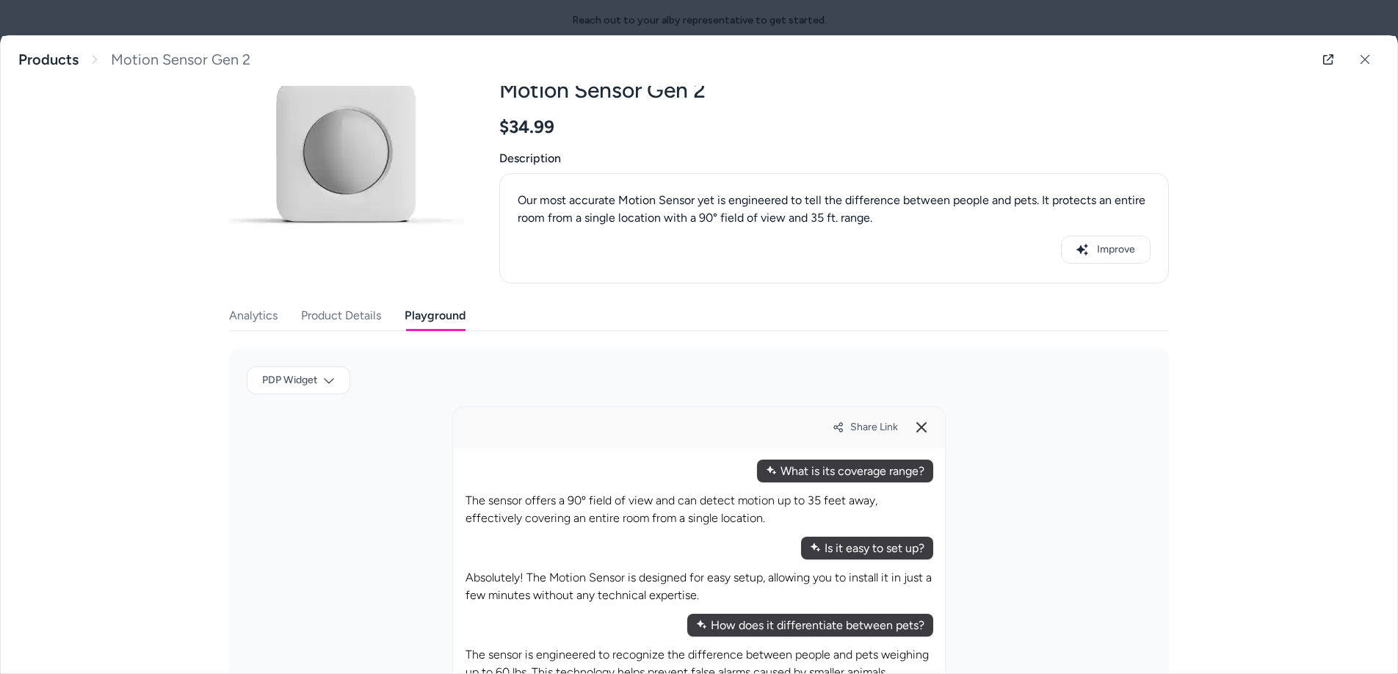
scroll to position [25, 0]
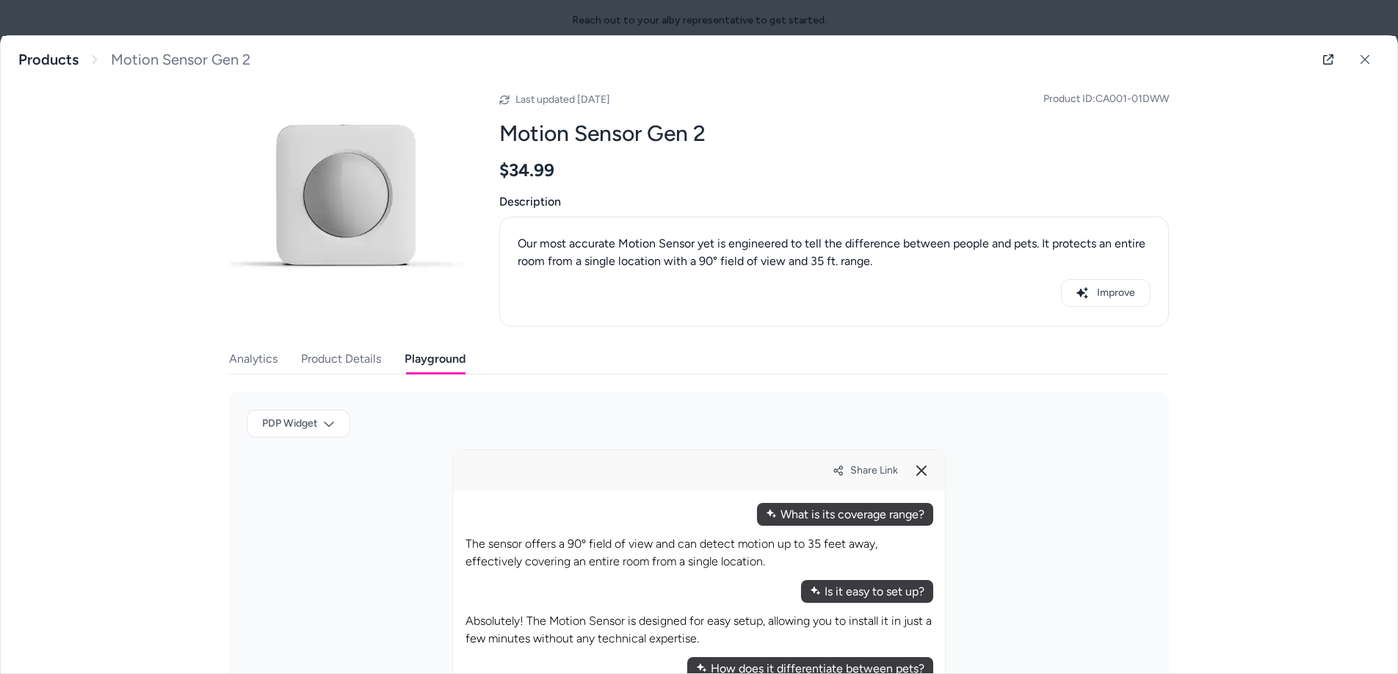
click at [337, 366] on button "Product Details" at bounding box center [341, 358] width 80 height 29
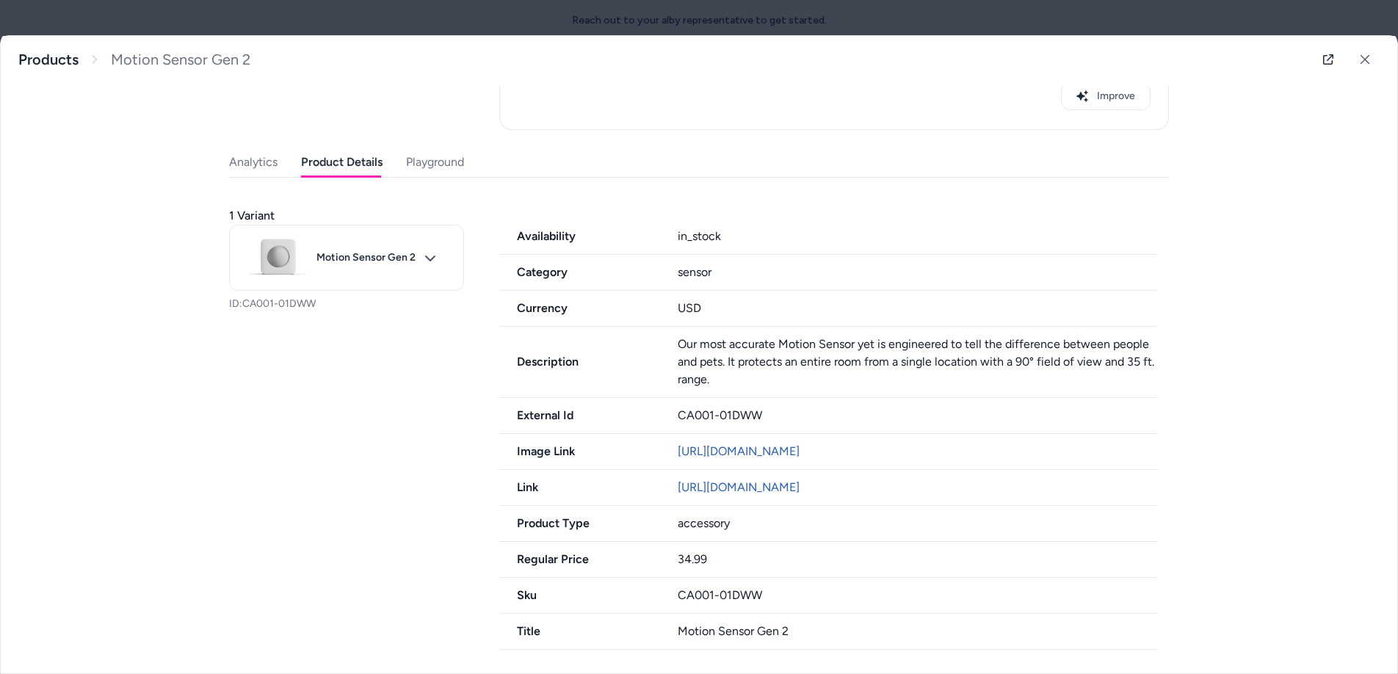
scroll to position [239, 0]
click at [406, 135] on div "Last updated Aug 18, 2025 Product ID: CA001-01DWW Motion Sensor Gen 2 $34.99 De…" at bounding box center [699, 258] width 940 height 783
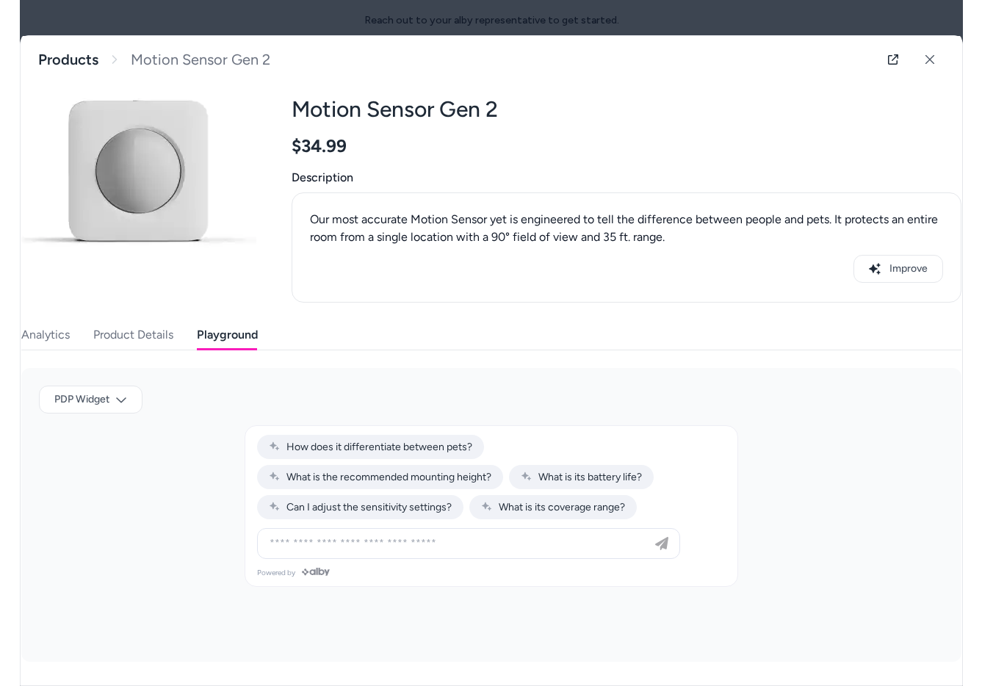
scroll to position [48, 0]
click at [415, 542] on input at bounding box center [454, 544] width 386 height 18
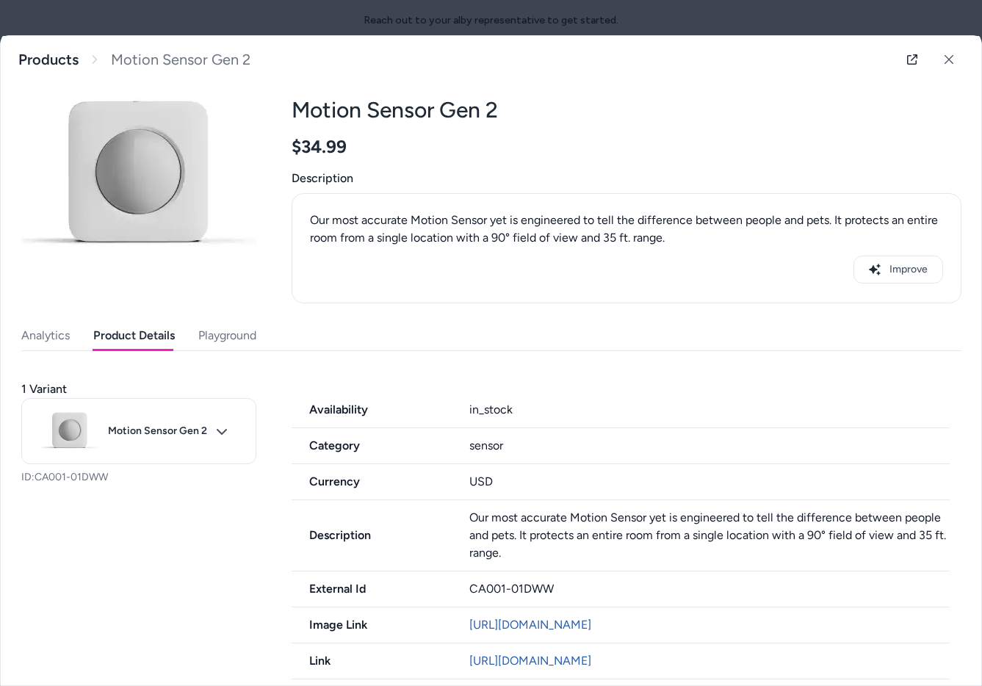
click at [118, 339] on button "Product Details" at bounding box center [134, 335] width 82 height 29
click at [205, 335] on button "Playground" at bounding box center [227, 335] width 58 height 29
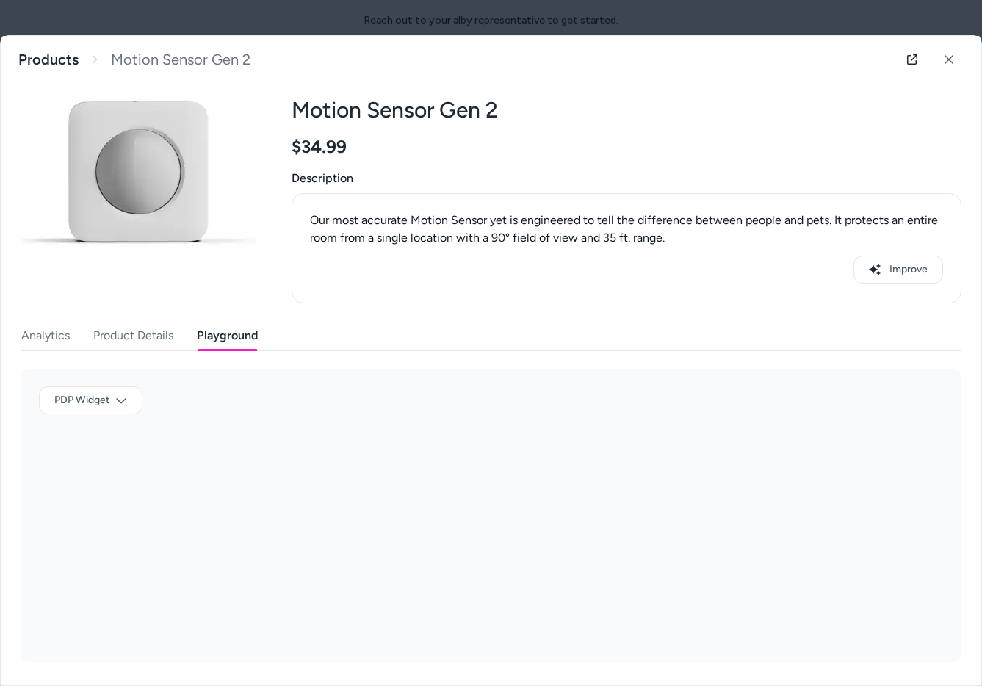
click at [670, 245] on p "Our most accurate Motion Sensor yet is engineered to tell the difference betwee…" at bounding box center [626, 229] width 633 height 35
click at [668, 239] on p "Our most accurate Motion Sensor yet is engineered to tell the difference betwee…" at bounding box center [626, 229] width 633 height 35
click at [651, 239] on p "Our most accurate Motion Sensor yet is engineered to tell the difference betwee…" at bounding box center [626, 229] width 633 height 35
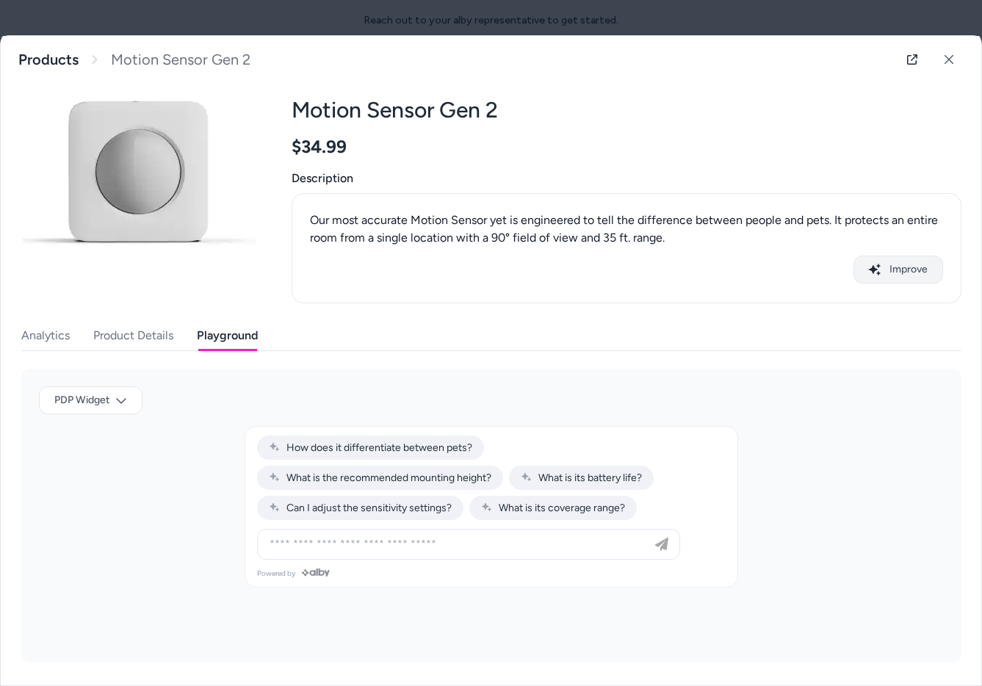
click at [712, 266] on button "Improve" at bounding box center [898, 270] width 90 height 28
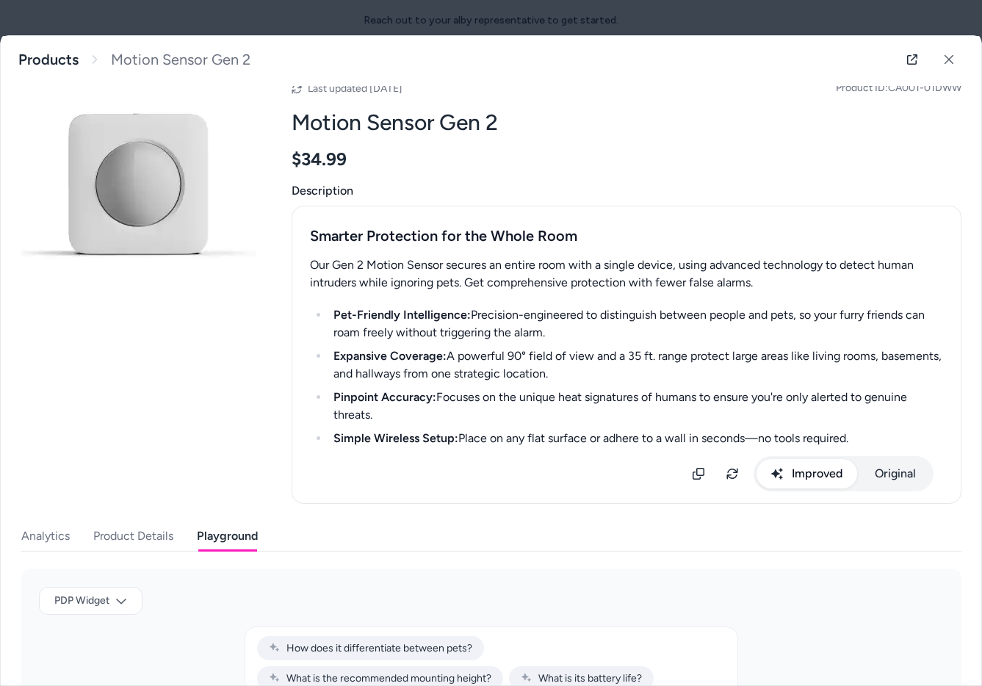
scroll to position [37, 0]
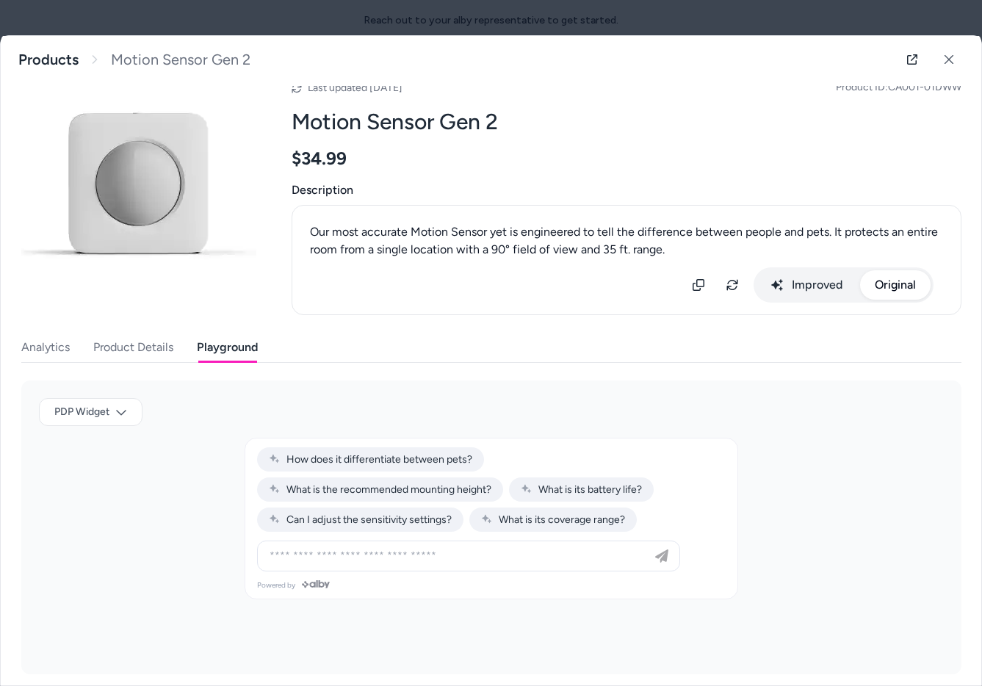
click at [712, 477] on div "Last updated Aug 18, 2025 Product ID: CA001-01DWW Motion Sensor Gen 2 $34.99 De…" at bounding box center [491, 363] width 940 height 622
click at [712, 282] on div "Our most accurate Motion Sensor yet is engineered to tell the difference betwee…" at bounding box center [626, 259] width 633 height 85
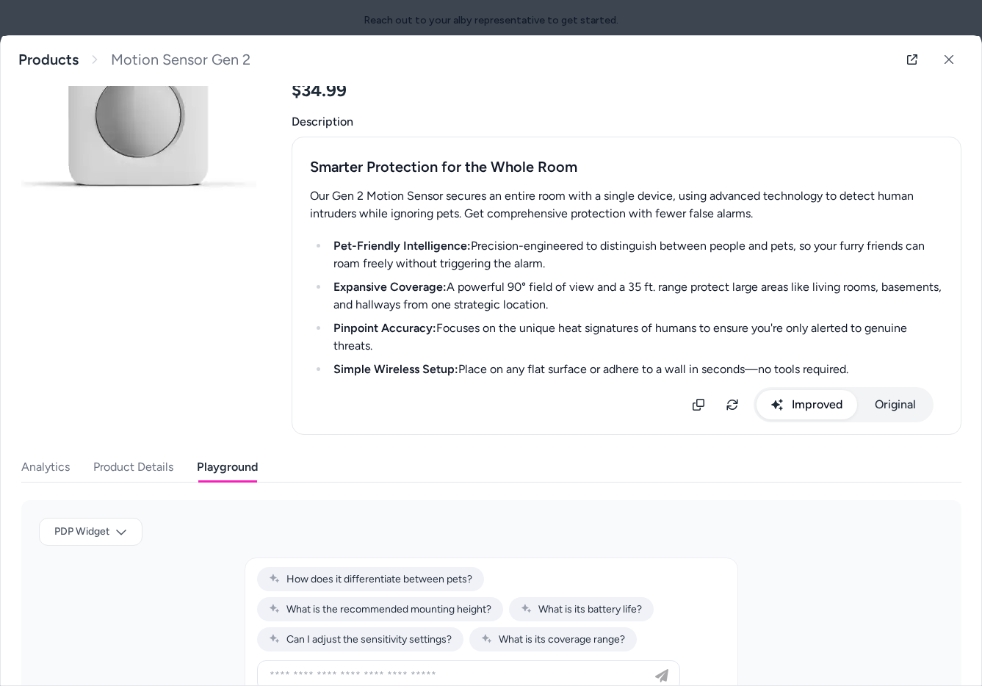
scroll to position [236, 0]
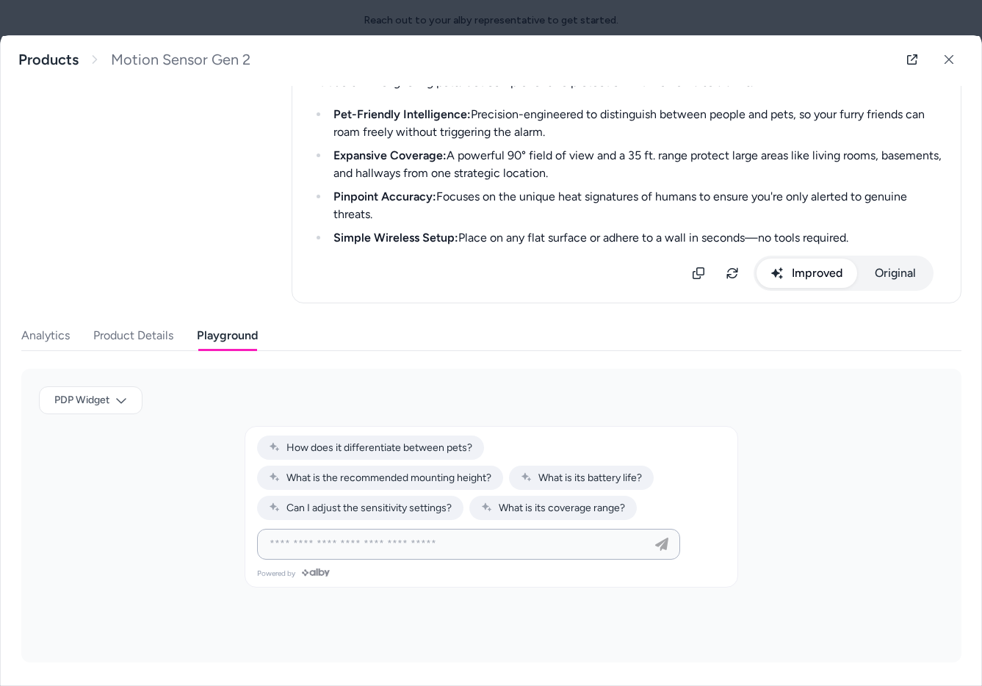
click at [285, 537] on input at bounding box center [454, 544] width 386 height 18
type input "**********"
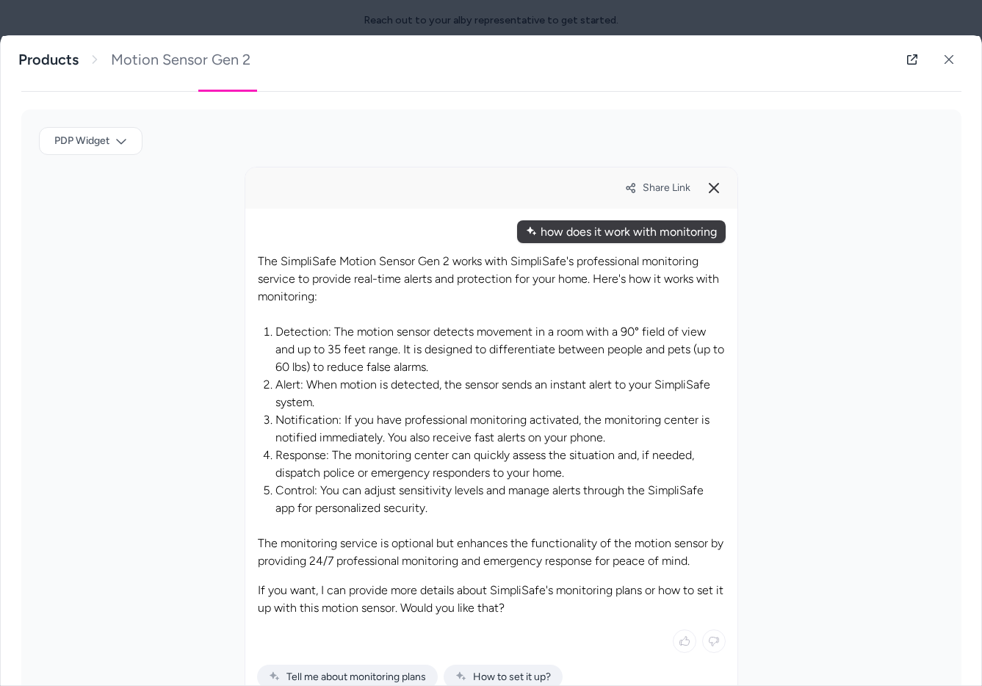
scroll to position [673, 0]
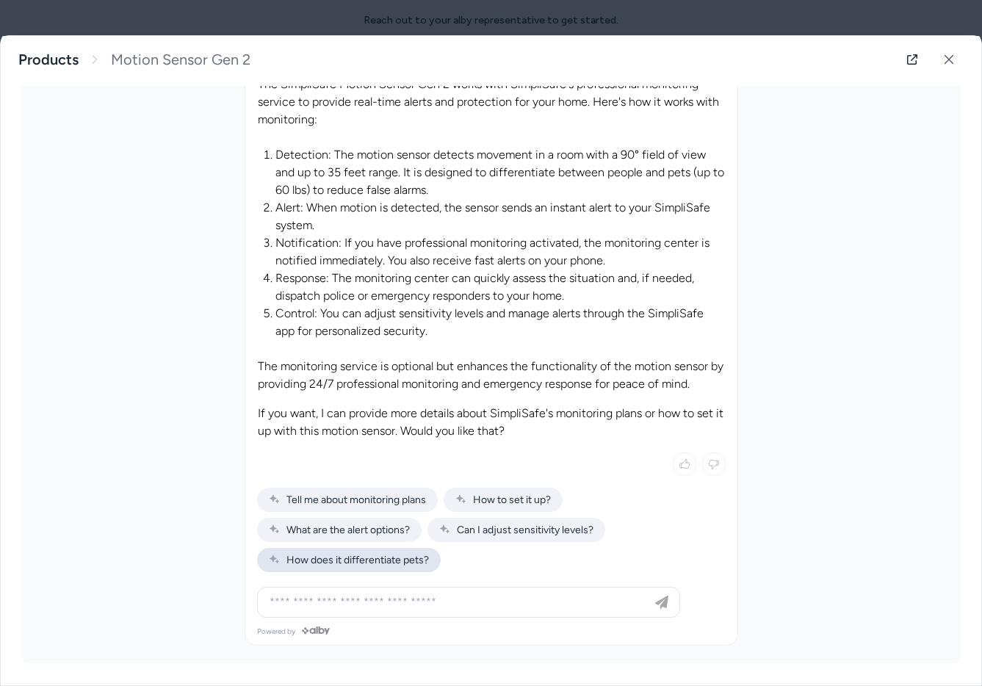
click at [368, 558] on span "How does it differentiate pets?" at bounding box center [349, 560] width 160 height 12
type input "**********"
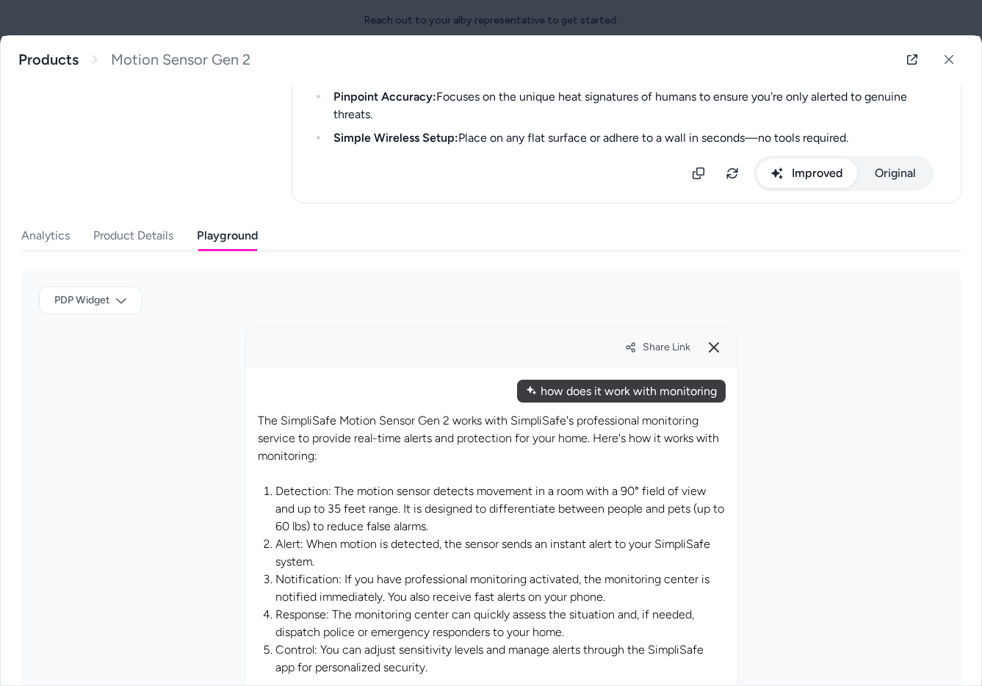
scroll to position [0, 0]
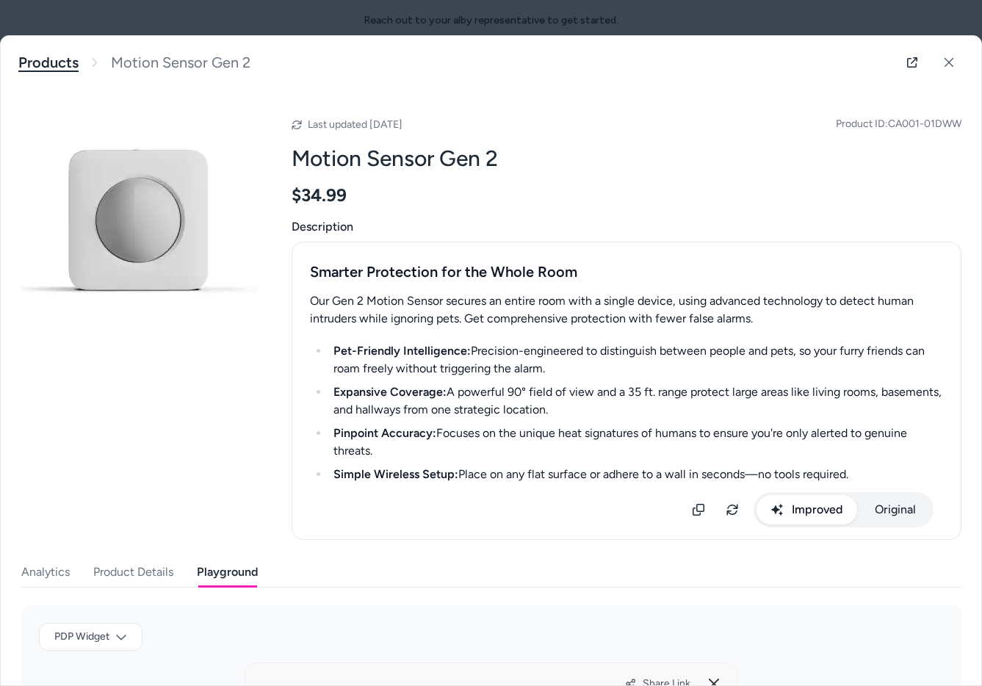
click at [58, 65] on link "Products" at bounding box center [48, 63] width 60 height 18
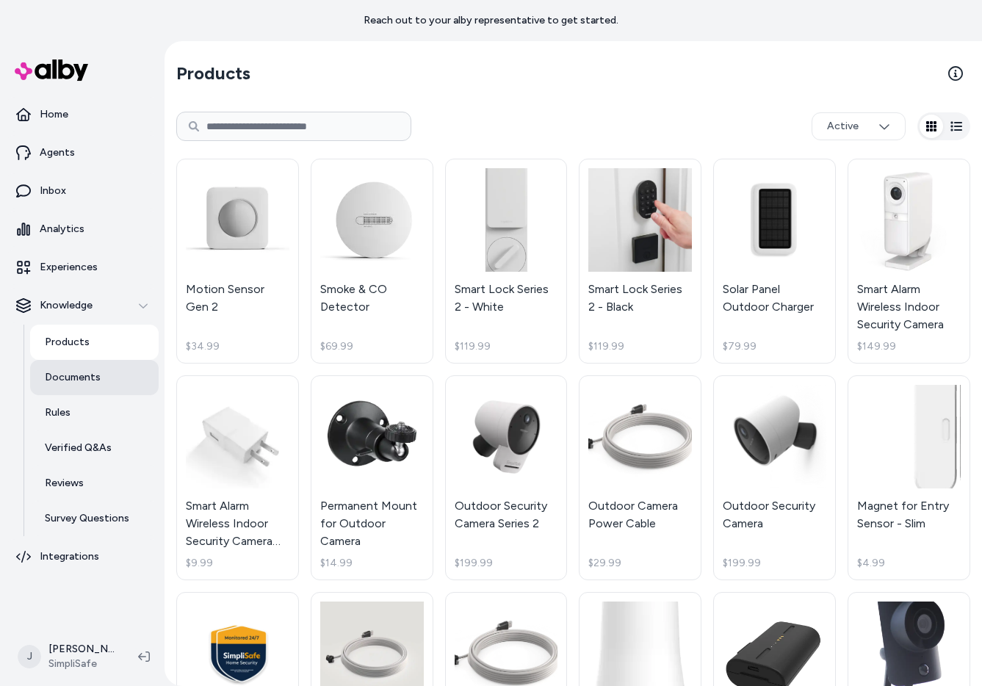
click at [49, 375] on p "Documents" at bounding box center [73, 377] width 56 height 15
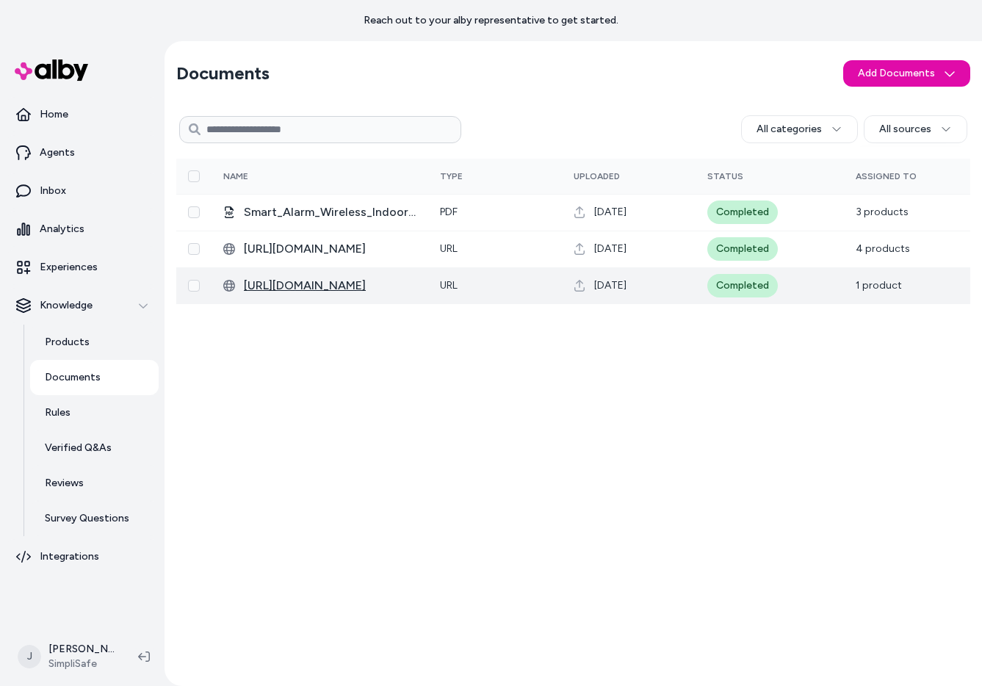
click at [355, 290] on span "[URL][DOMAIN_NAME]" at bounding box center [330, 286] width 173 height 18
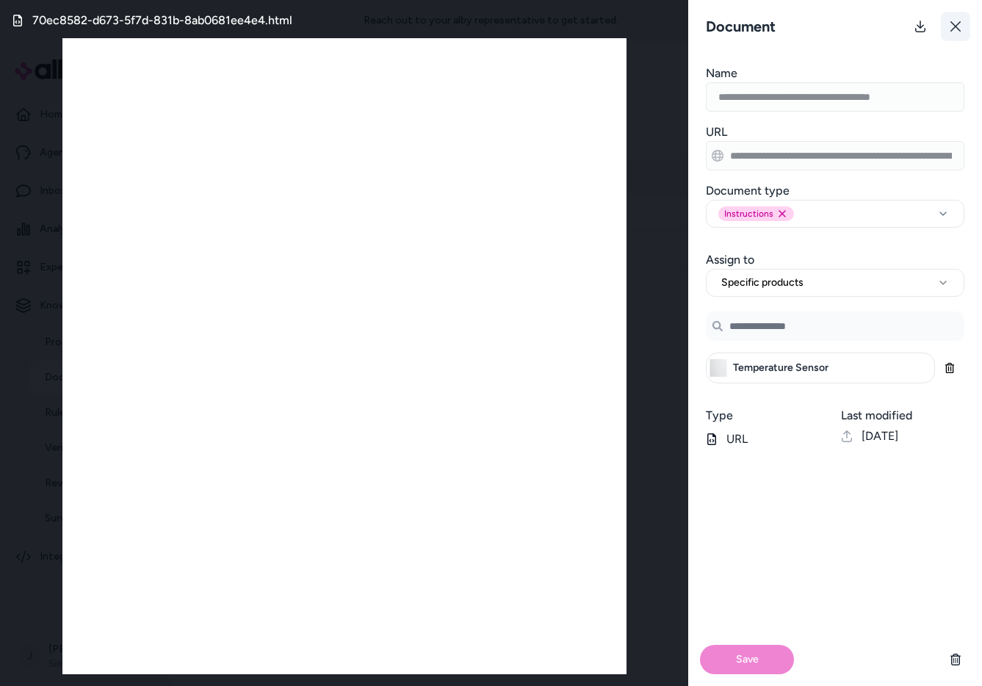
click at [957, 29] on icon at bounding box center [956, 27] width 12 height 12
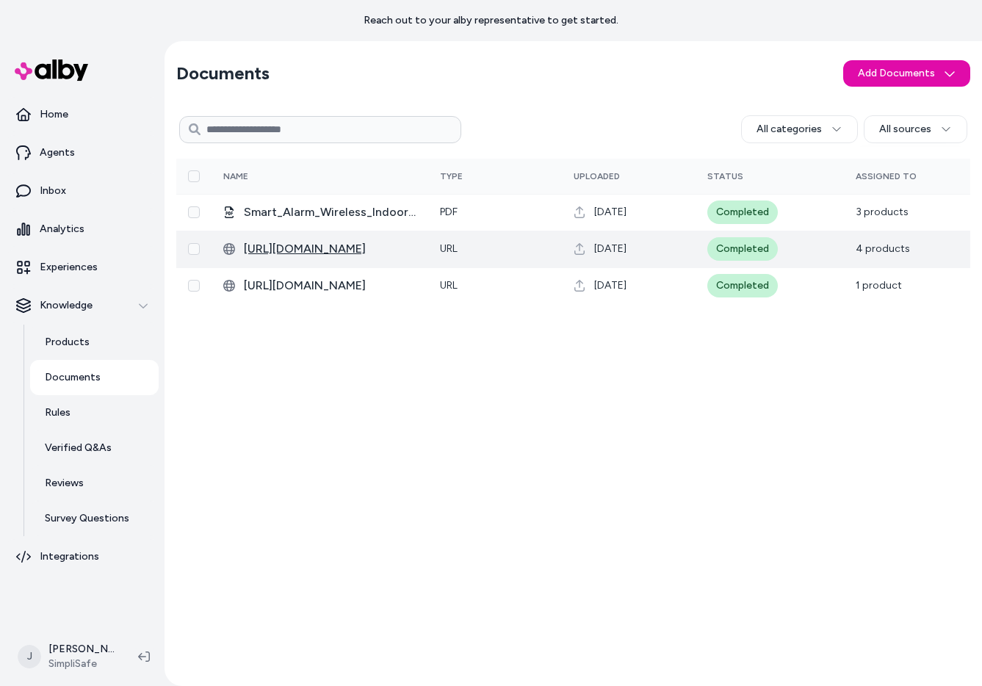
click at [343, 253] on span "[URL][DOMAIN_NAME]" at bounding box center [330, 249] width 173 height 18
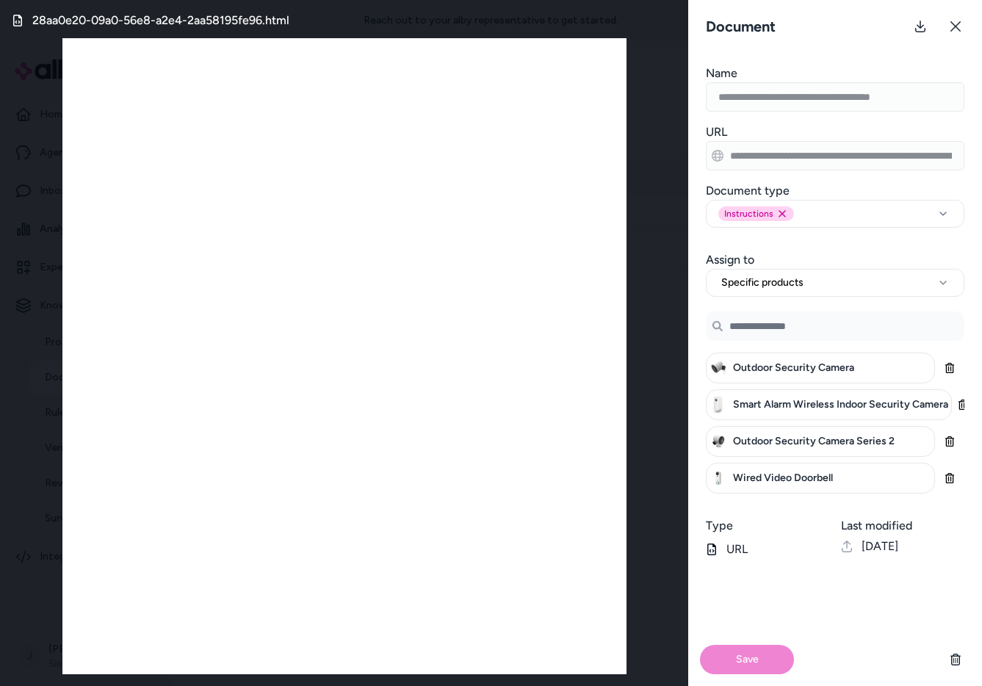
click at [966, 27] on button at bounding box center [955, 26] width 29 height 29
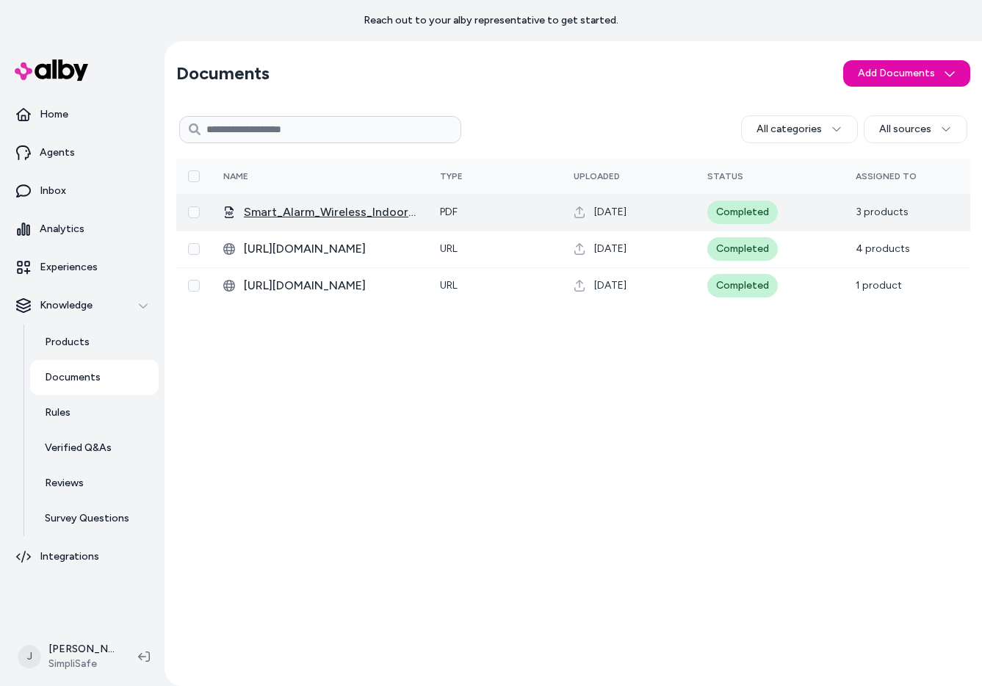
click at [346, 218] on span "Smart_Alarm_Wireless_Indoor_Security_Camera-_Product_Sheet" at bounding box center [330, 212] width 173 height 18
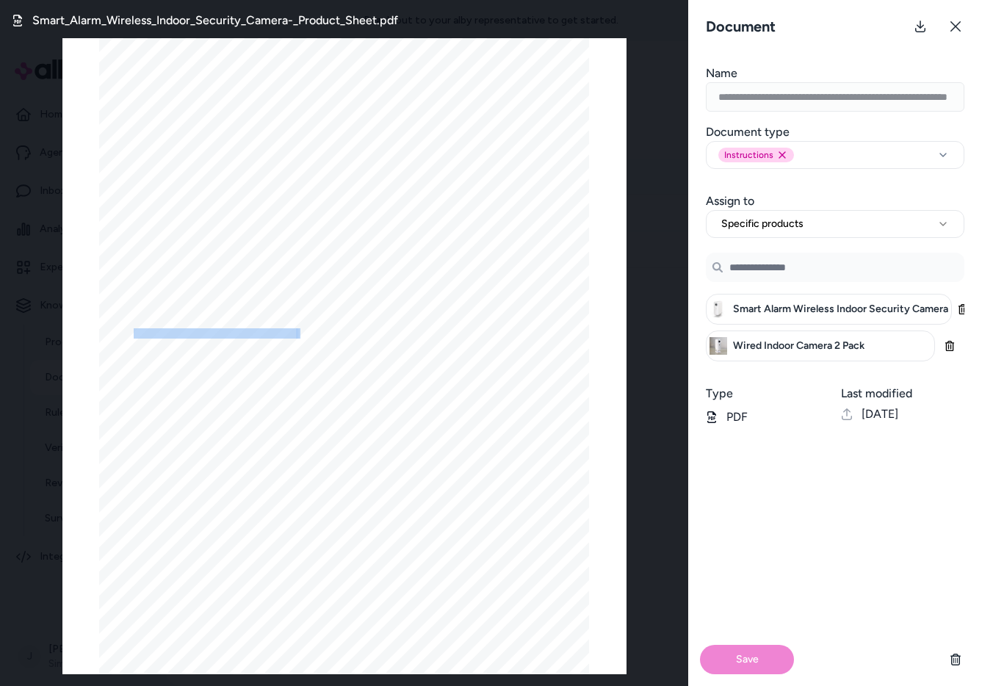
drag, startPoint x: 295, startPoint y: 333, endPoint x: 133, endPoint y: 332, distance: 162.3
click at [131, 333] on div "Smart Alarm Wireless Indoor Security Camera The SimpliSafe Smart Alarm Wireless…" at bounding box center [344, 355] width 491 height 635
copy div "1536p High Definition Video Recording"
click at [962, 21] on button at bounding box center [955, 26] width 29 height 29
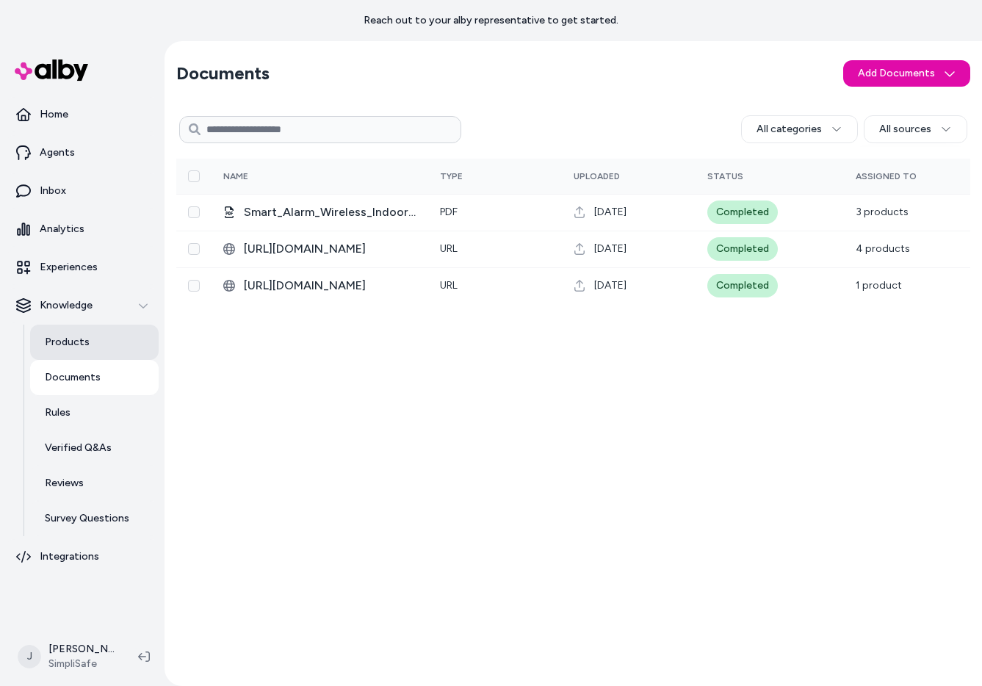
click at [89, 343] on link "Products" at bounding box center [94, 342] width 129 height 35
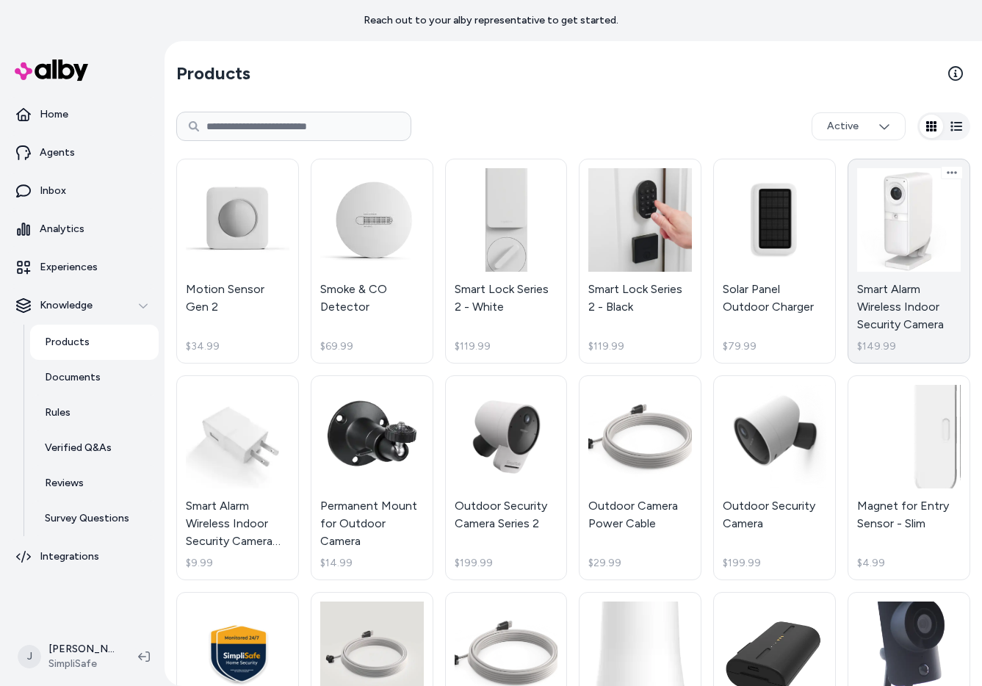
click at [927, 326] on link "Smart Alarm Wireless Indoor Security Camera $149.99" at bounding box center [909, 261] width 123 height 205
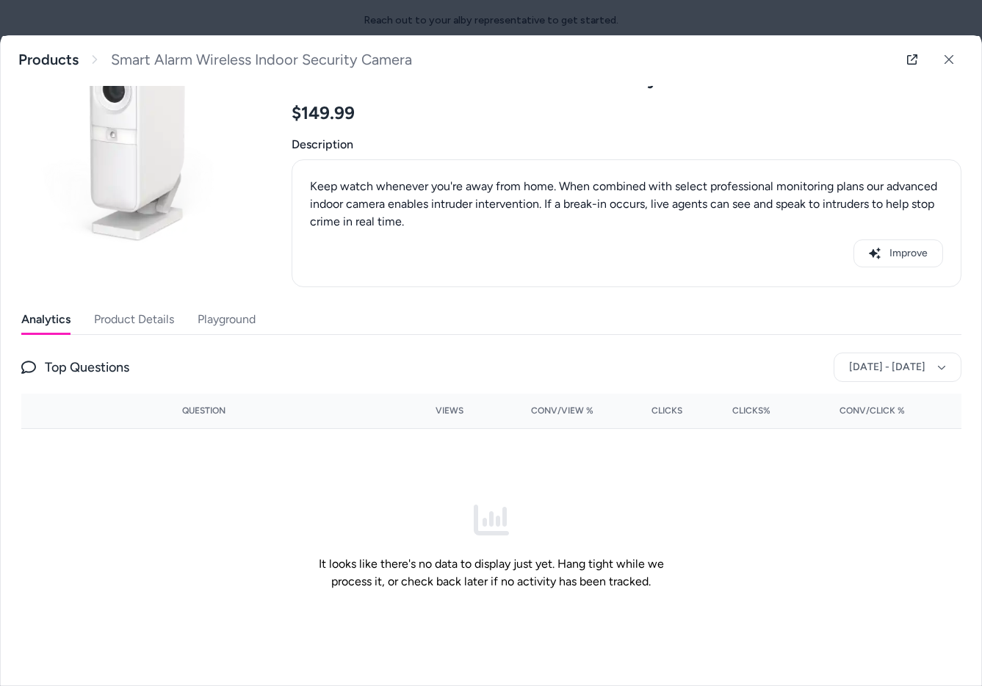
scroll to position [84, 0]
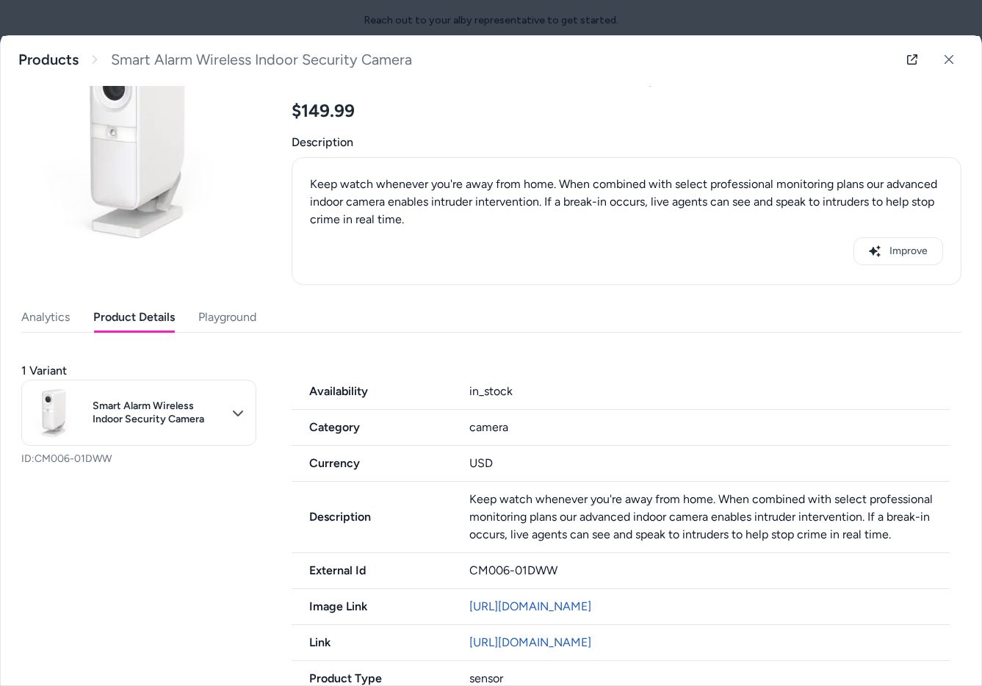
click at [140, 322] on button "Product Details" at bounding box center [134, 317] width 82 height 29
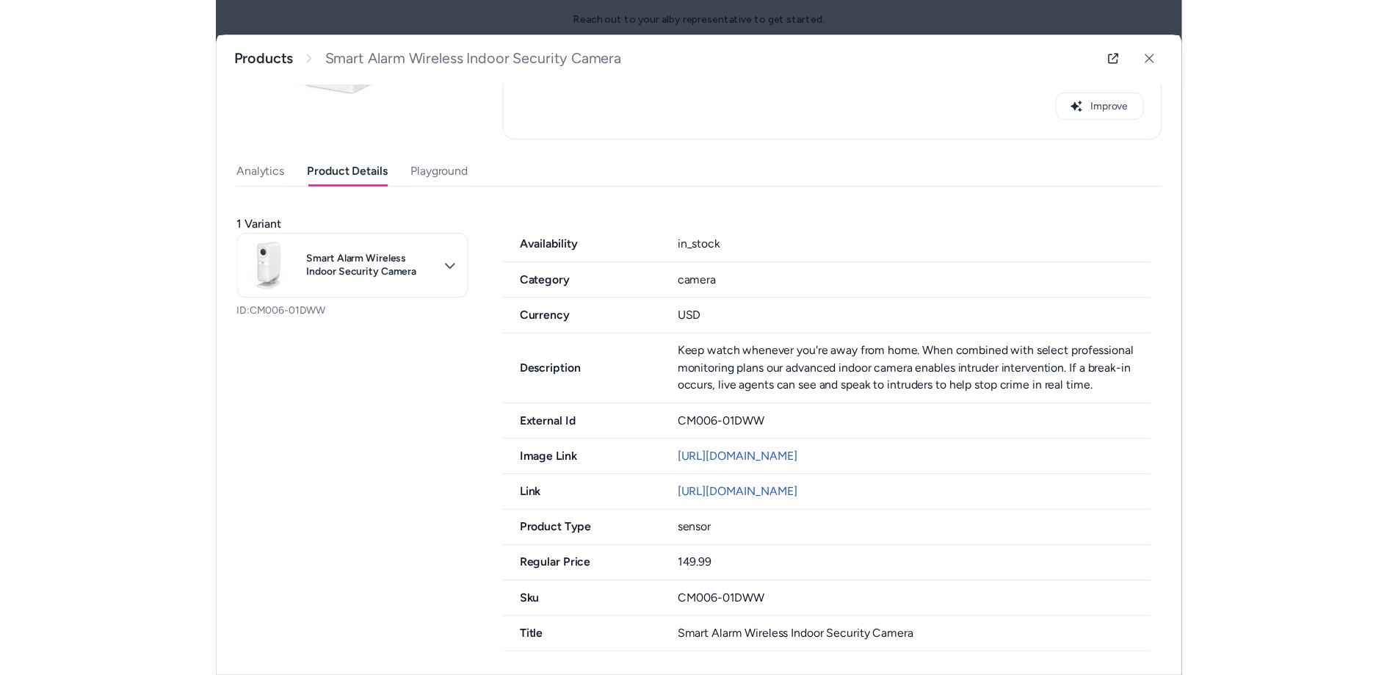
scroll to position [245, 0]
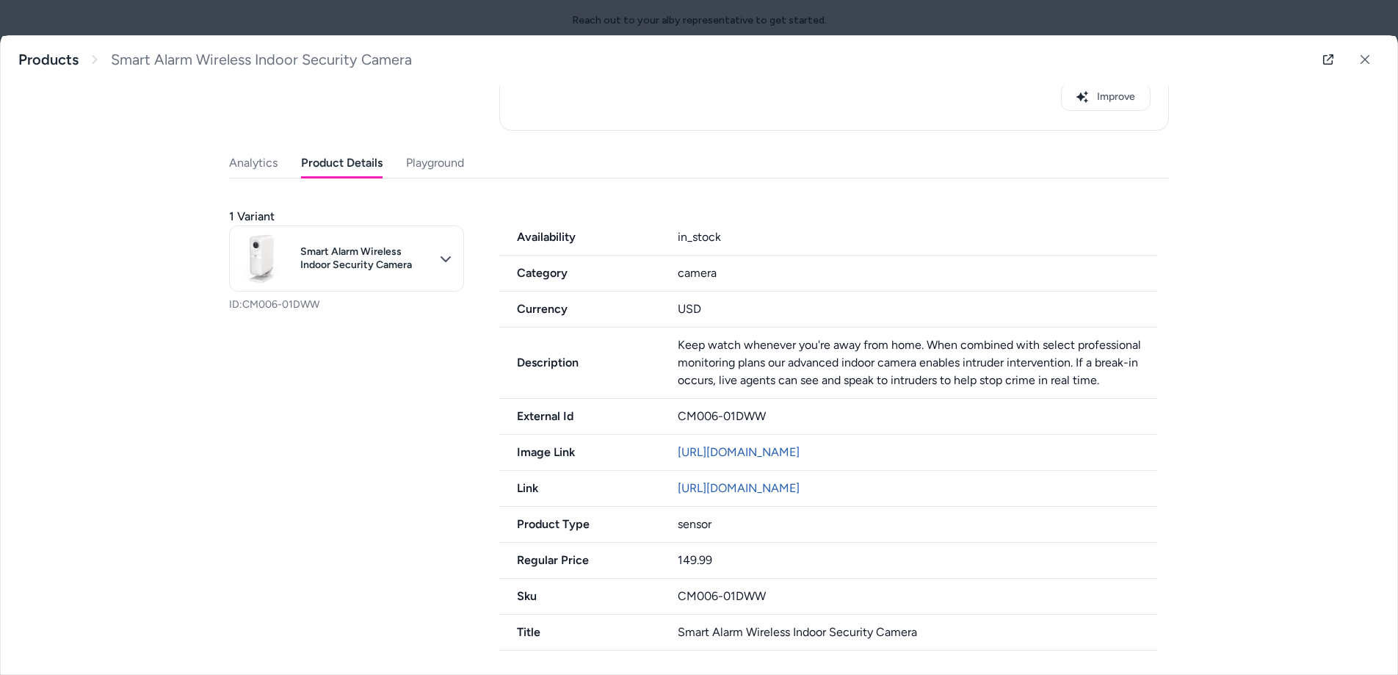
click at [415, 167] on div "Last updated Aug 18, 2025 Product ID: CM006-01DWW Smart Alarm Wireless Indoor S…" at bounding box center [699, 250] width 940 height 801
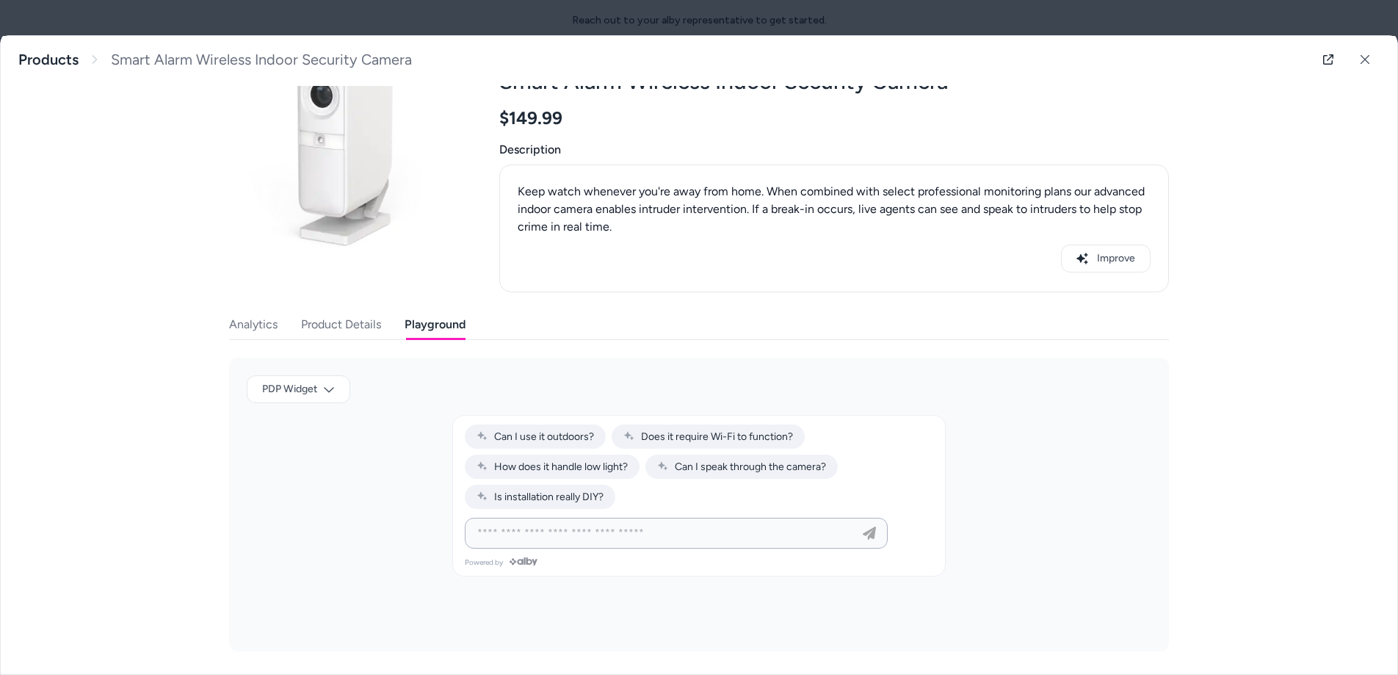
click at [536, 530] on input at bounding box center [662, 533] width 386 height 18
paste input "**********"
type input "**********"
paste input "**********"
type input "**********"
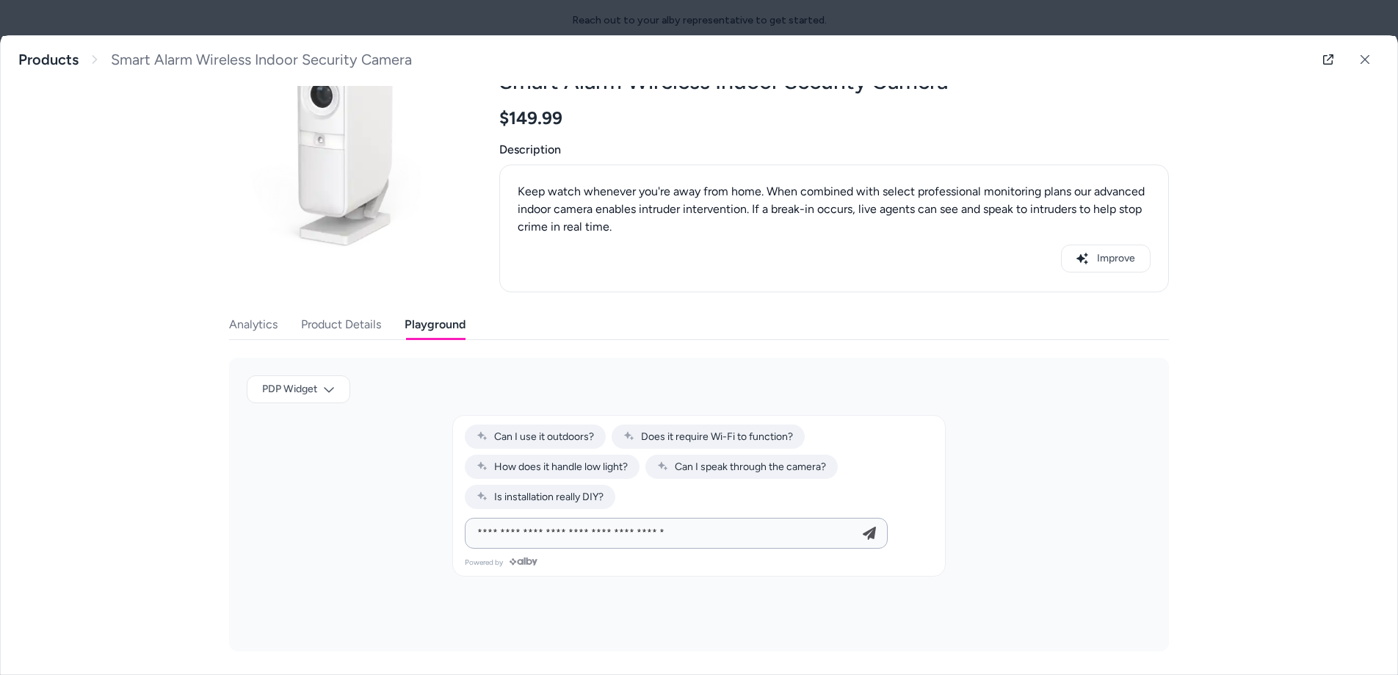
type input "**********"
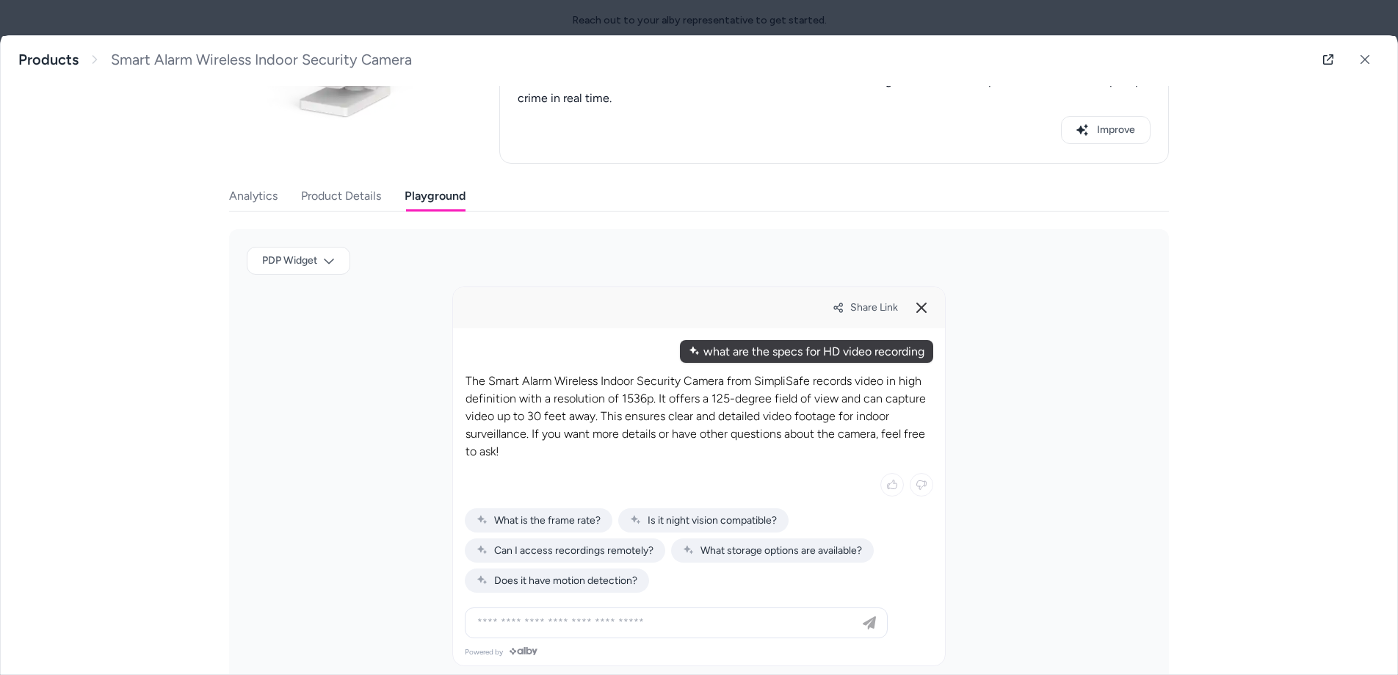
scroll to position [237, 0]
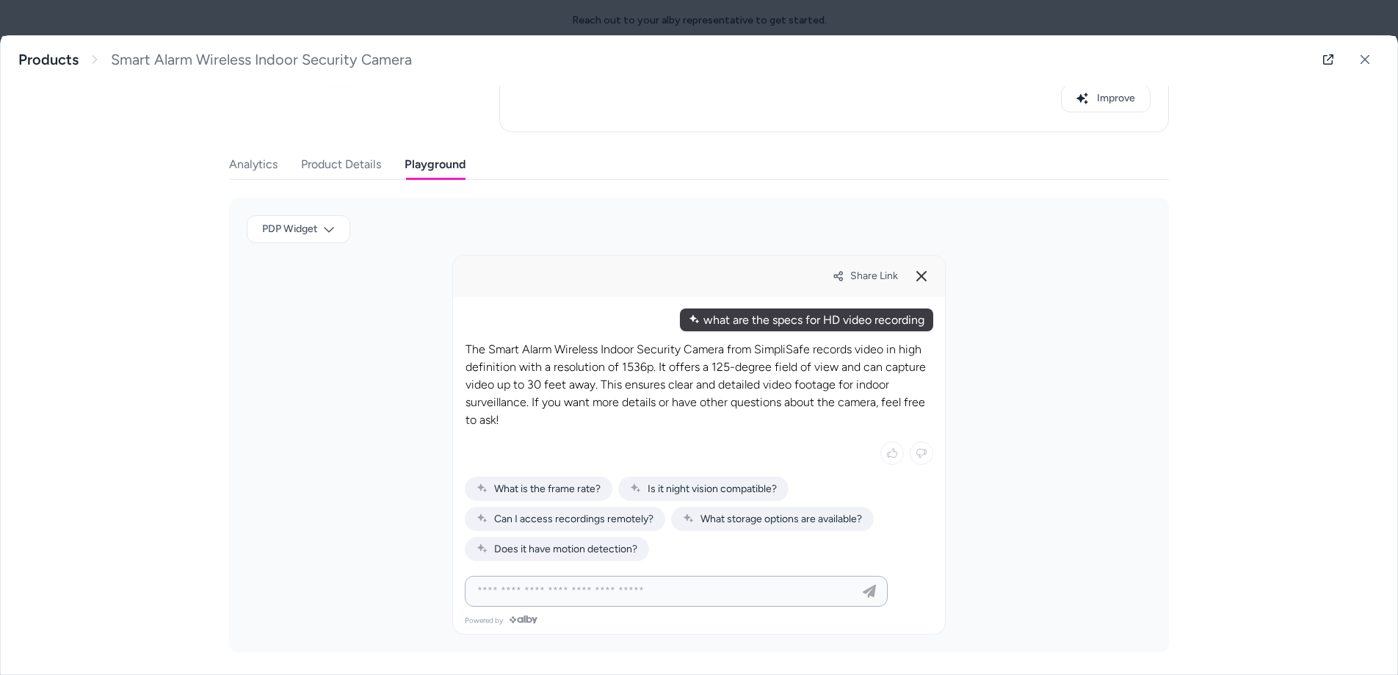
click at [610, 586] on input at bounding box center [662, 591] width 386 height 18
click at [545, 593] on input "**********" at bounding box center [662, 591] width 386 height 18
drag, startPoint x: 554, startPoint y: 593, endPoint x: 496, endPoint y: 593, distance: 58.8
click at [496, 593] on input "**********" at bounding box center [662, 591] width 386 height 18
click at [559, 592] on input "**********" at bounding box center [662, 591] width 386 height 18
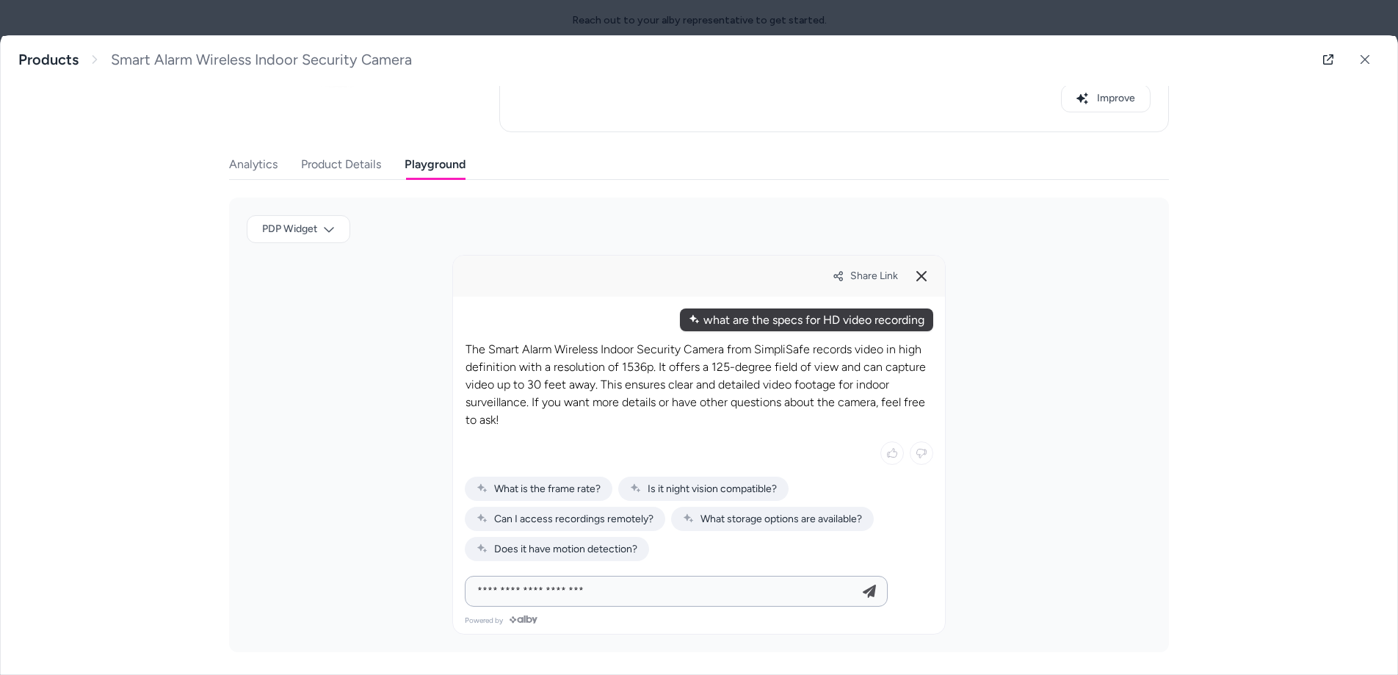
type input "**********"
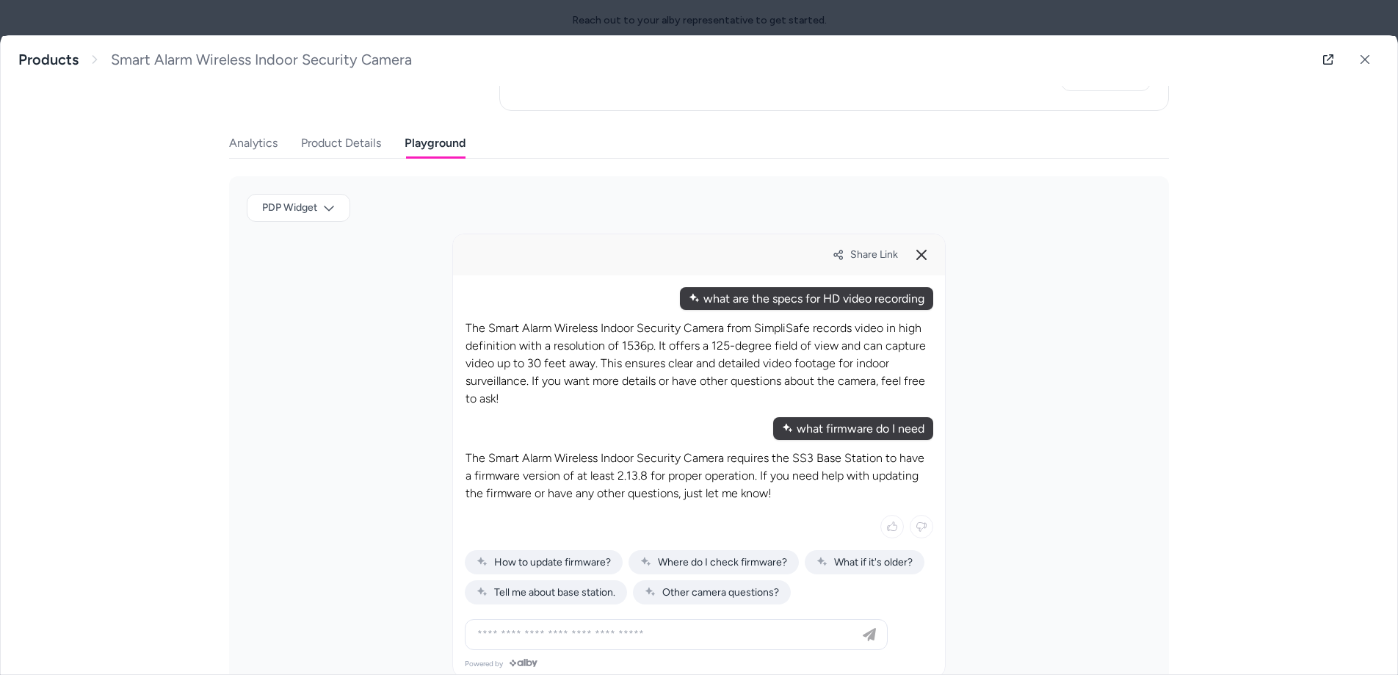
scroll to position [302, 0]
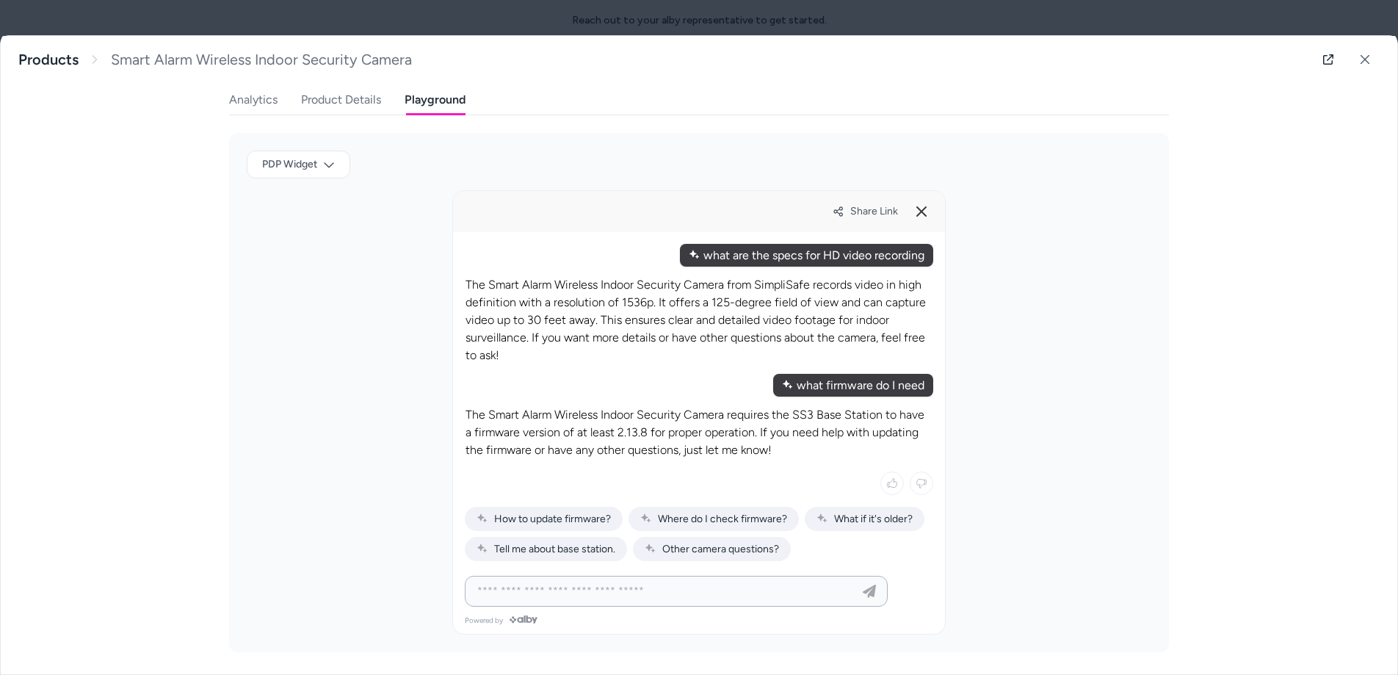
click at [599, 593] on input at bounding box center [662, 591] width 386 height 18
type input "**********"
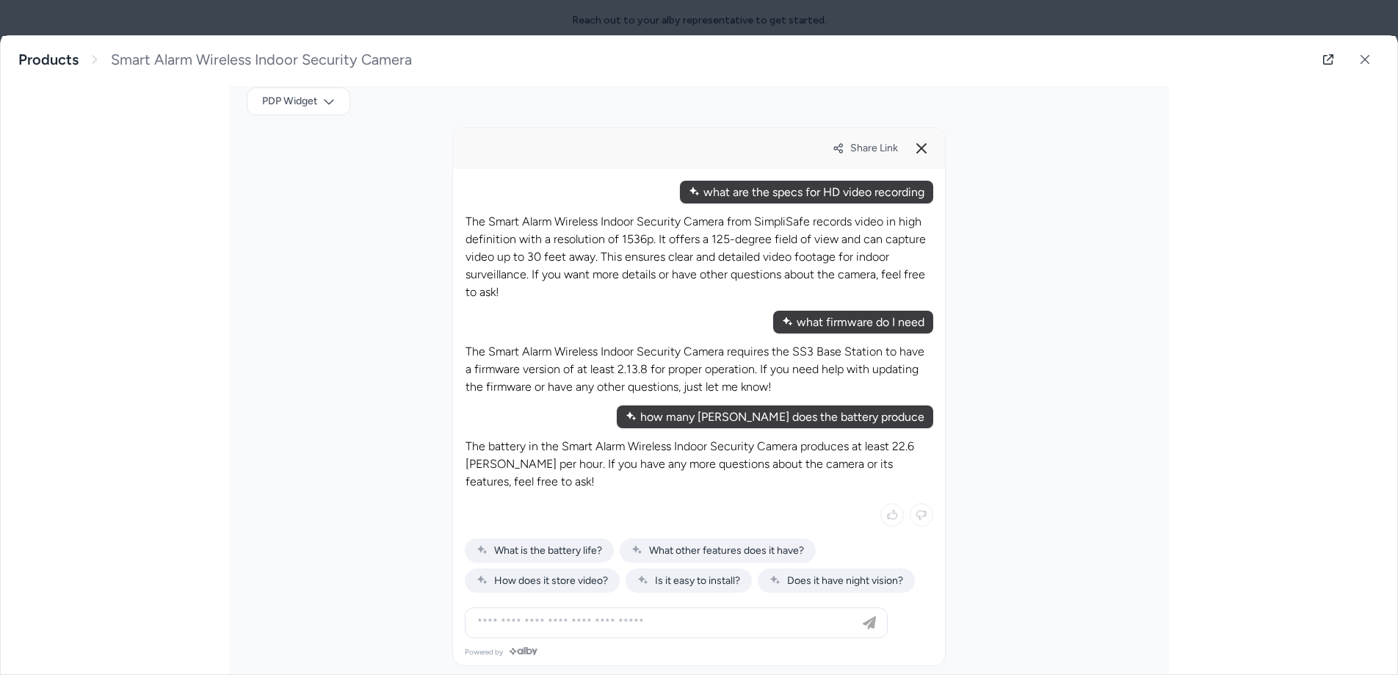
scroll to position [397, 0]
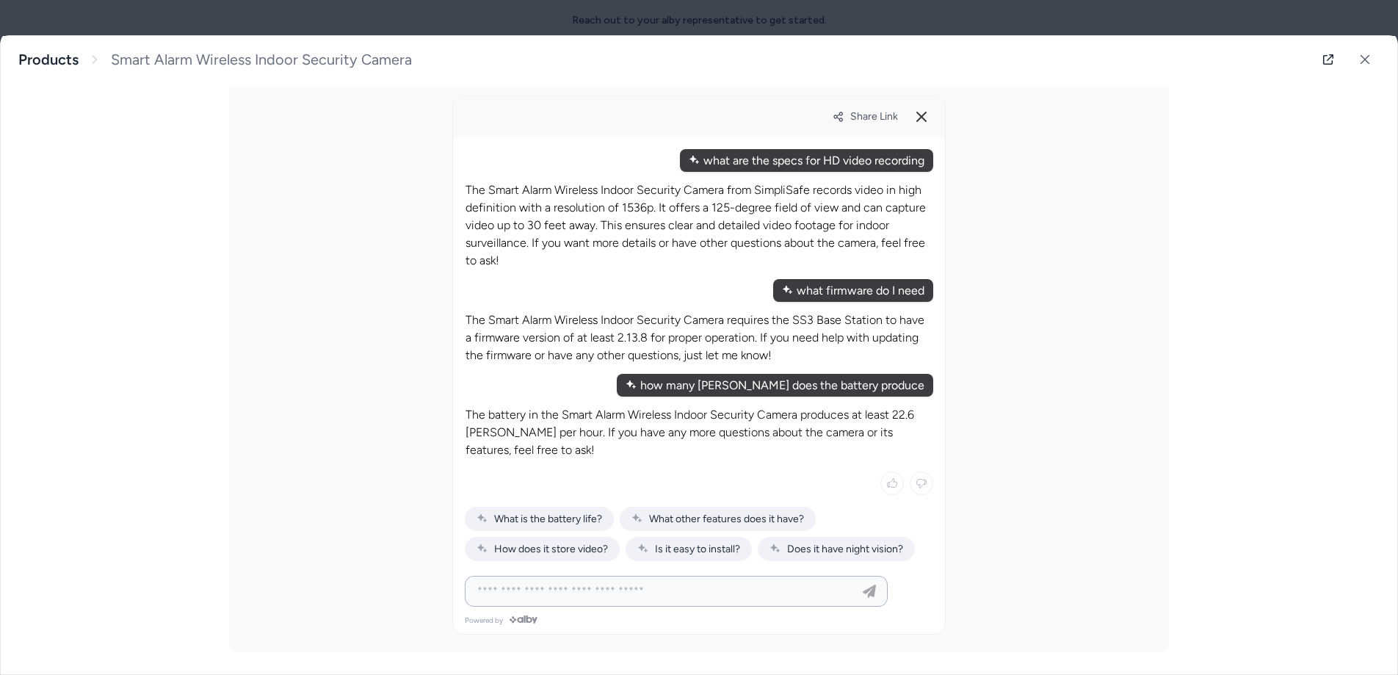
click at [545, 590] on input at bounding box center [662, 591] width 386 height 18
type input "**********"
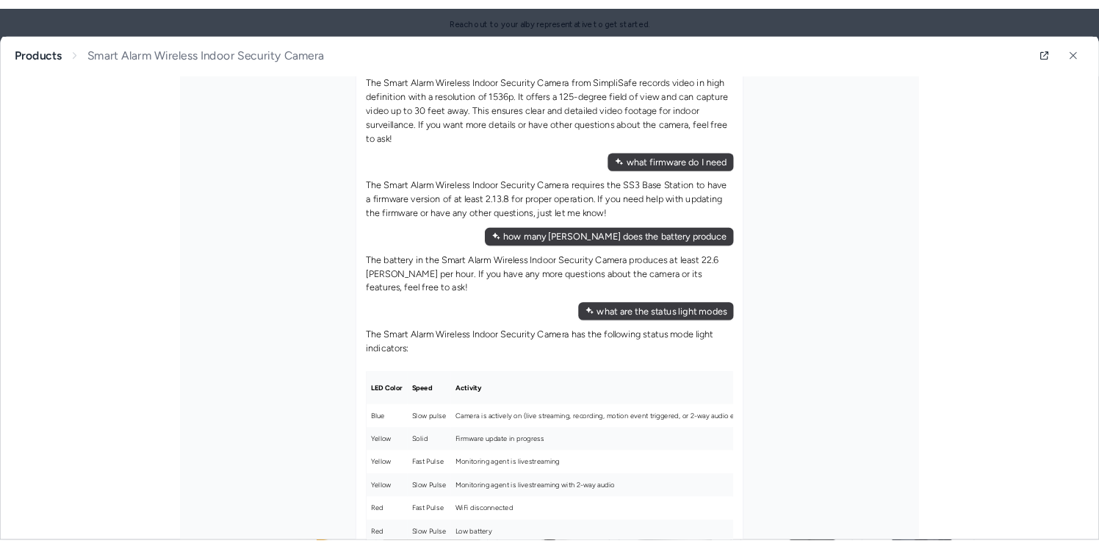
scroll to position [0, 0]
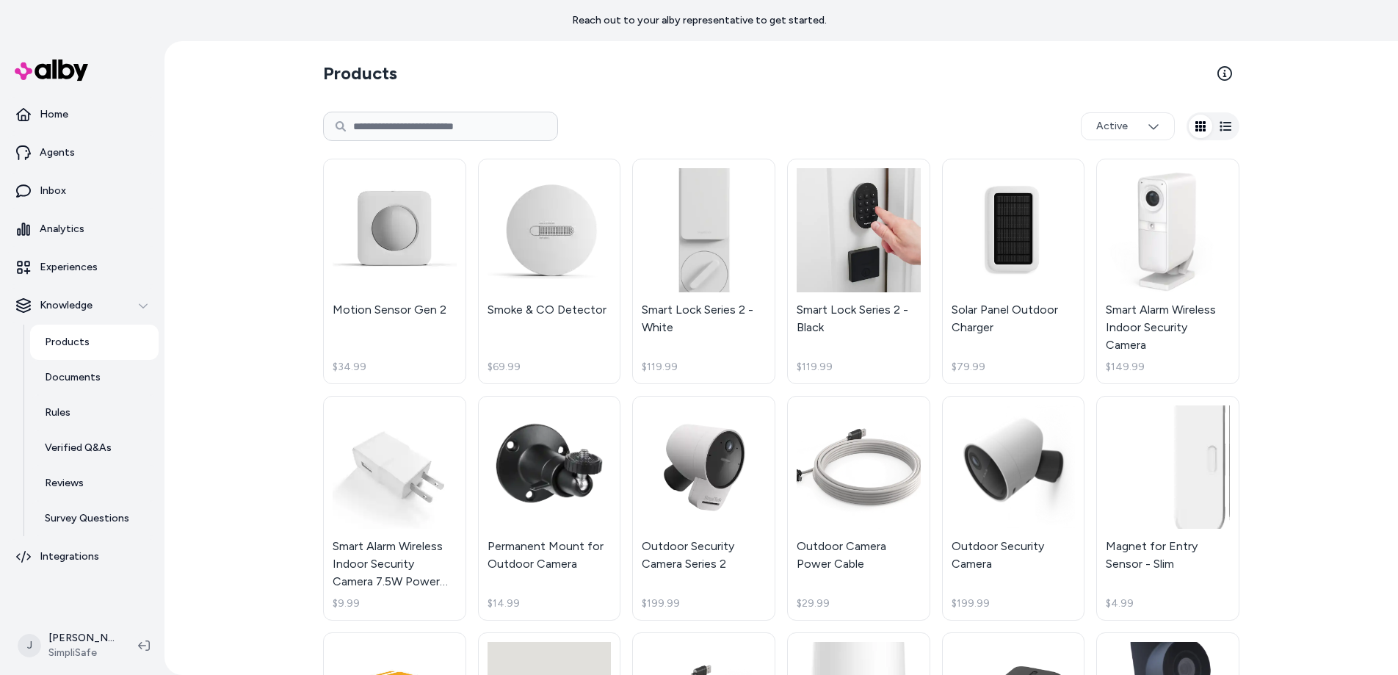
click at [82, 344] on p "Products" at bounding box center [67, 342] width 45 height 15
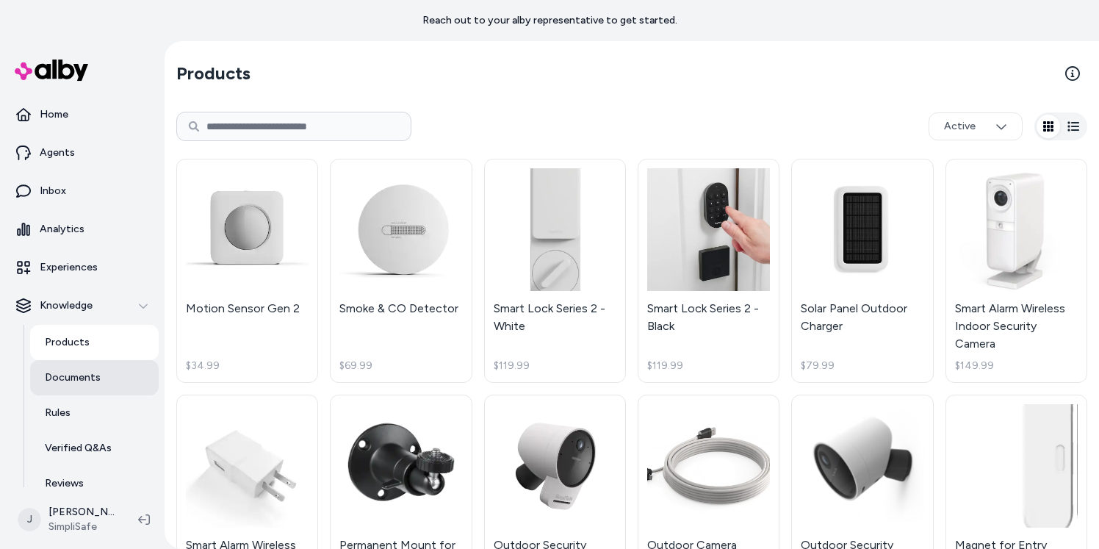
click at [98, 377] on link "Documents" at bounding box center [94, 377] width 129 height 35
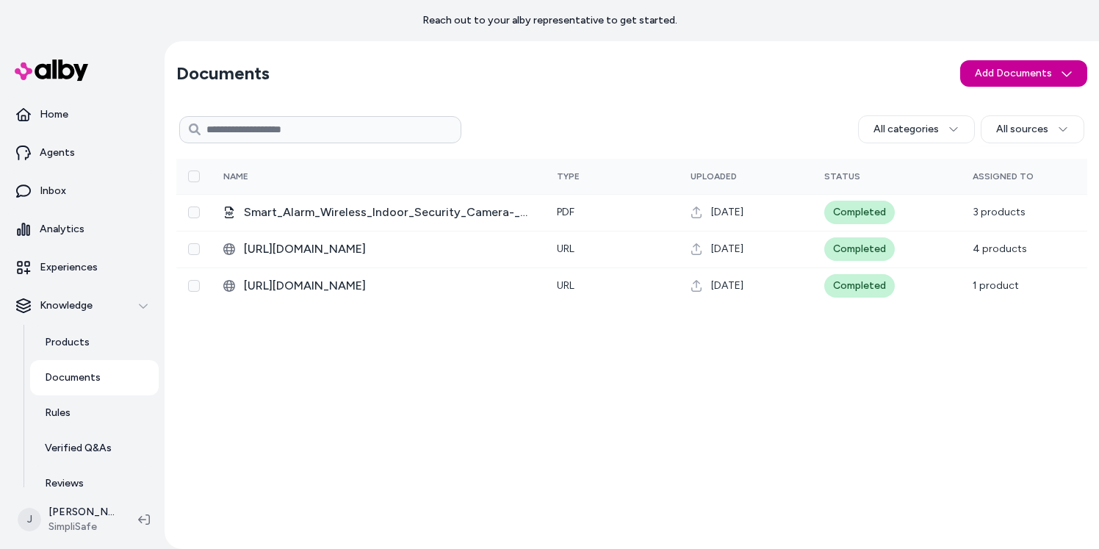
click at [981, 78] on html "Reach out to your alby representative to get started. Home Agents Inbox Analyti…" at bounding box center [549, 274] width 1099 height 549
click at [981, 103] on span "Upload Files" at bounding box center [1023, 105] width 56 height 15
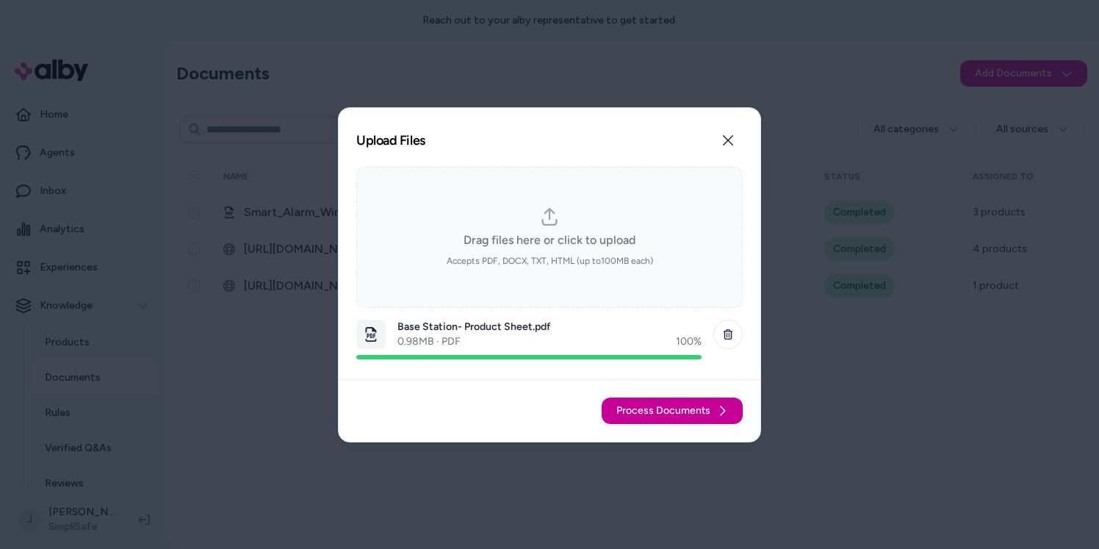
click at [686, 411] on span "Process Documents" at bounding box center [663, 410] width 94 height 15
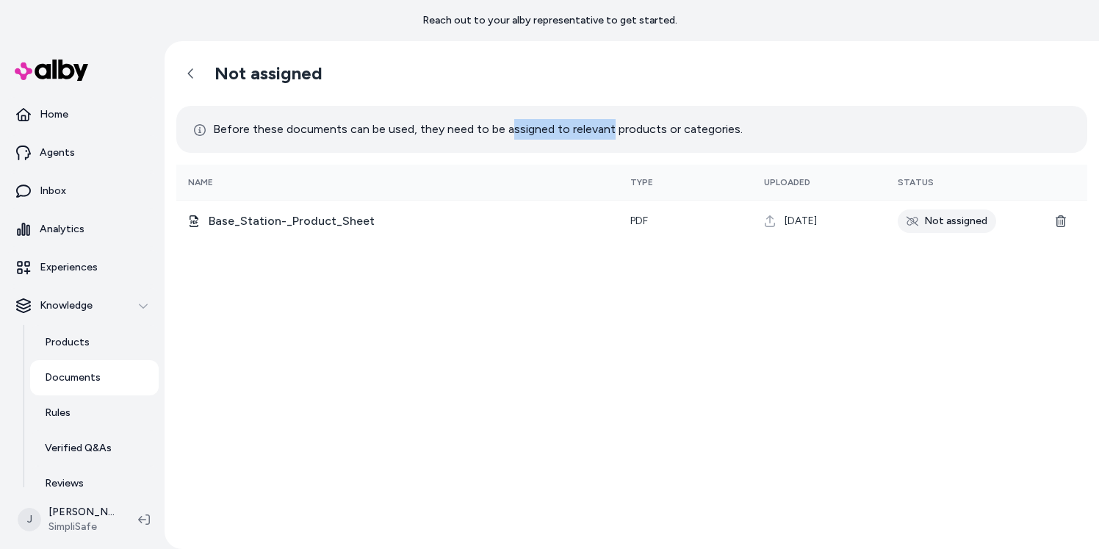
drag, startPoint x: 604, startPoint y: 123, endPoint x: 413, endPoint y: 139, distance: 191.6
click at [505, 126] on p "Before these documents can be used, they need to be assigned to relevant produc…" at bounding box center [468, 129] width 549 height 21
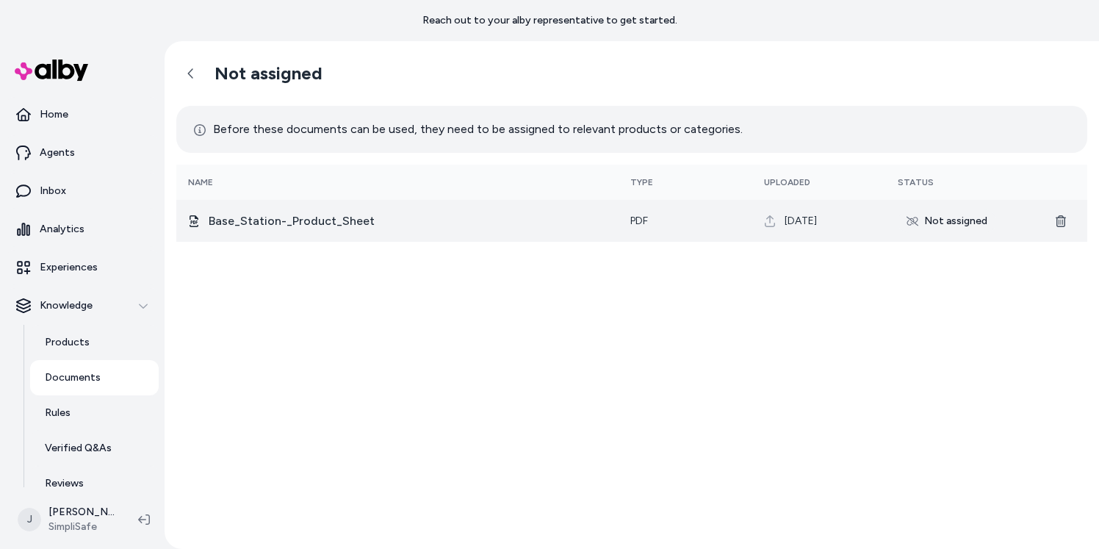
click at [943, 213] on div "Not assigned" at bounding box center [946, 221] width 98 height 24
click at [943, 214] on div "Not assigned" at bounding box center [946, 221] width 98 height 24
click at [937, 226] on div "Not assigned" at bounding box center [946, 221] width 98 height 24
click at [637, 223] on span "pdf" at bounding box center [639, 220] width 18 height 12
click at [912, 217] on icon at bounding box center [912, 221] width 12 height 10
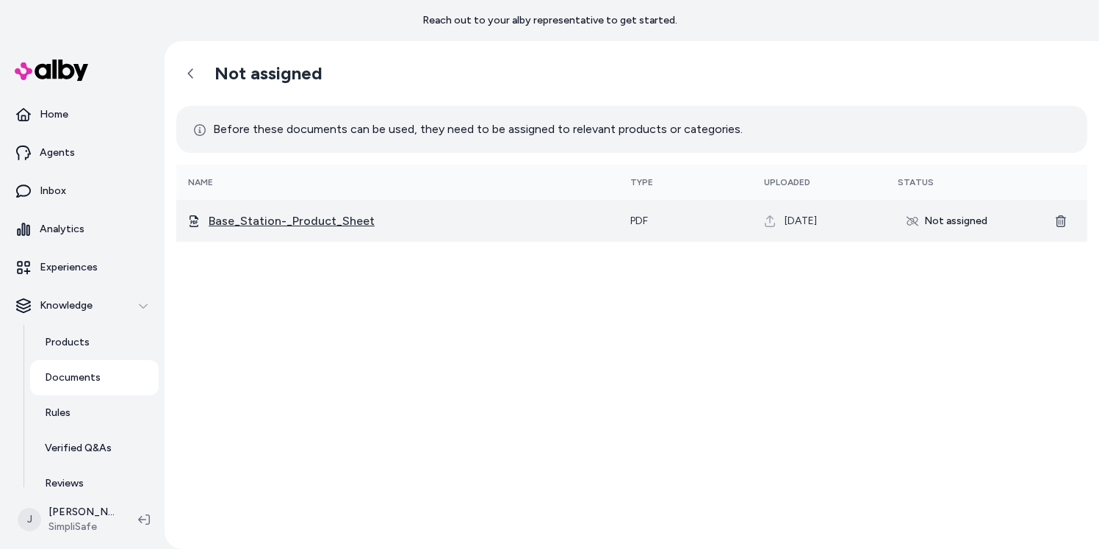
click at [242, 215] on span "Base_Station-_Product_Sheet" at bounding box center [408, 221] width 398 height 18
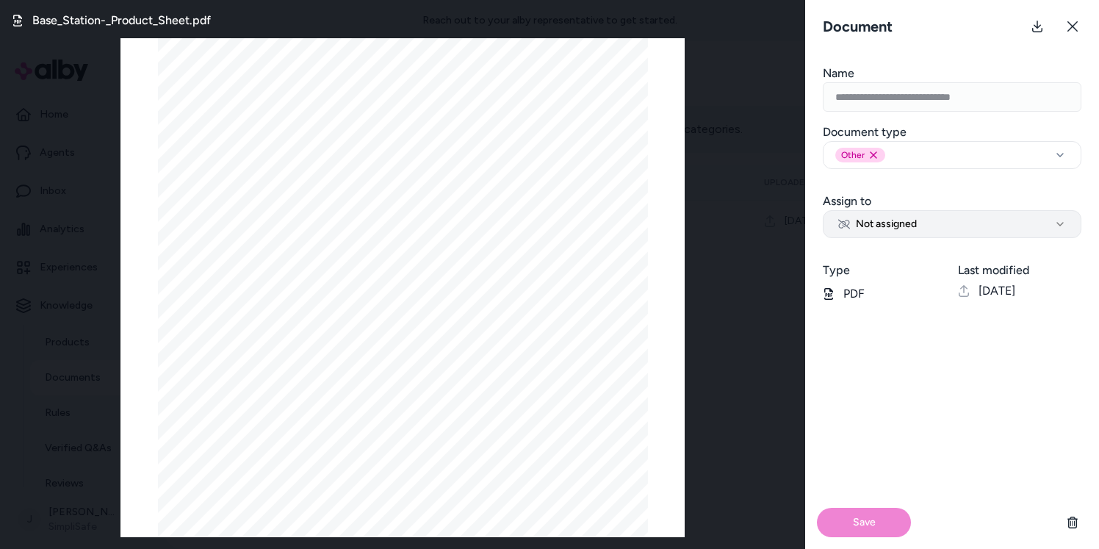
click at [935, 223] on button "Not assigned" at bounding box center [952, 224] width 259 height 28
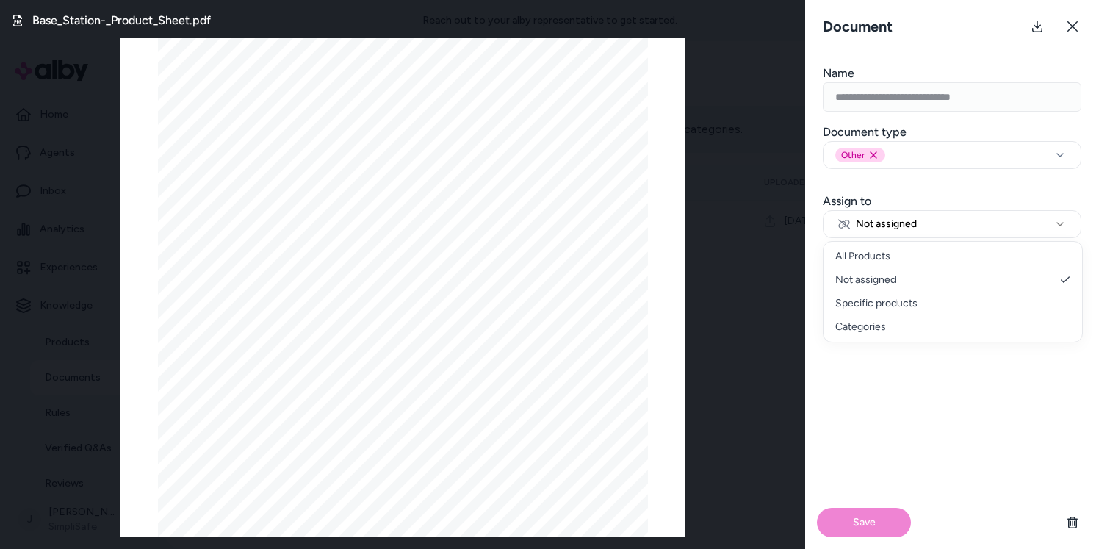
select select "********"
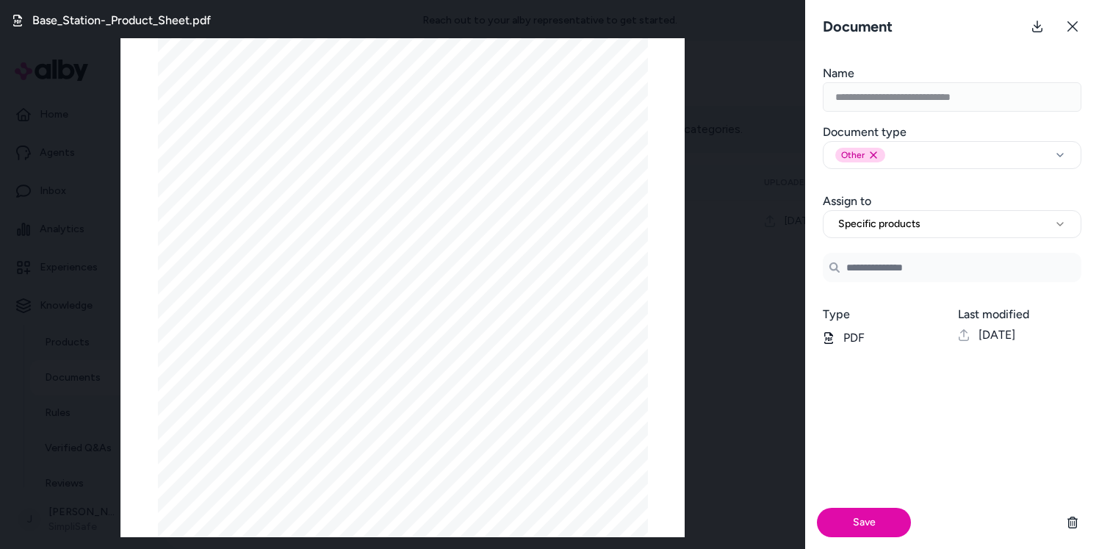
click at [890, 258] on input "Search Products" at bounding box center [952, 267] width 259 height 29
click at [884, 304] on span "Base Station" at bounding box center [895, 309] width 58 height 15
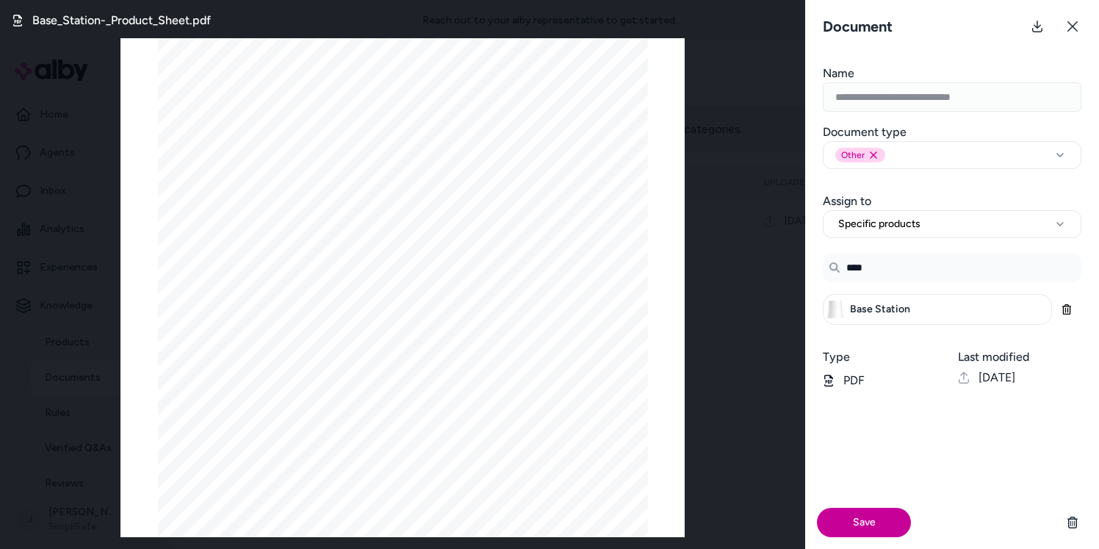
type input "****"
click at [864, 530] on button "Save" at bounding box center [864, 521] width 94 height 29
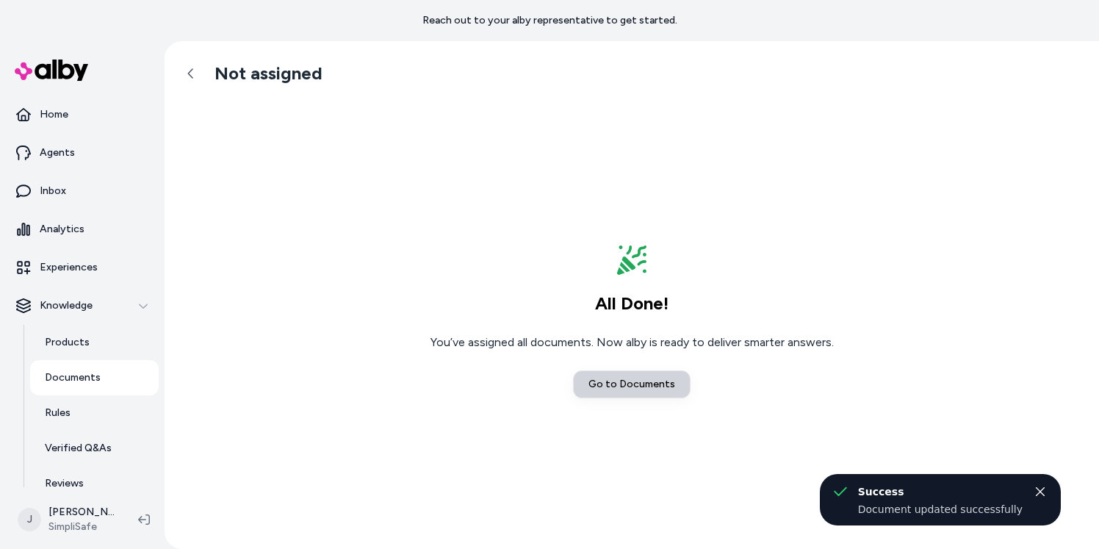
click at [624, 382] on link "Go to Documents" at bounding box center [632, 384] width 118 height 28
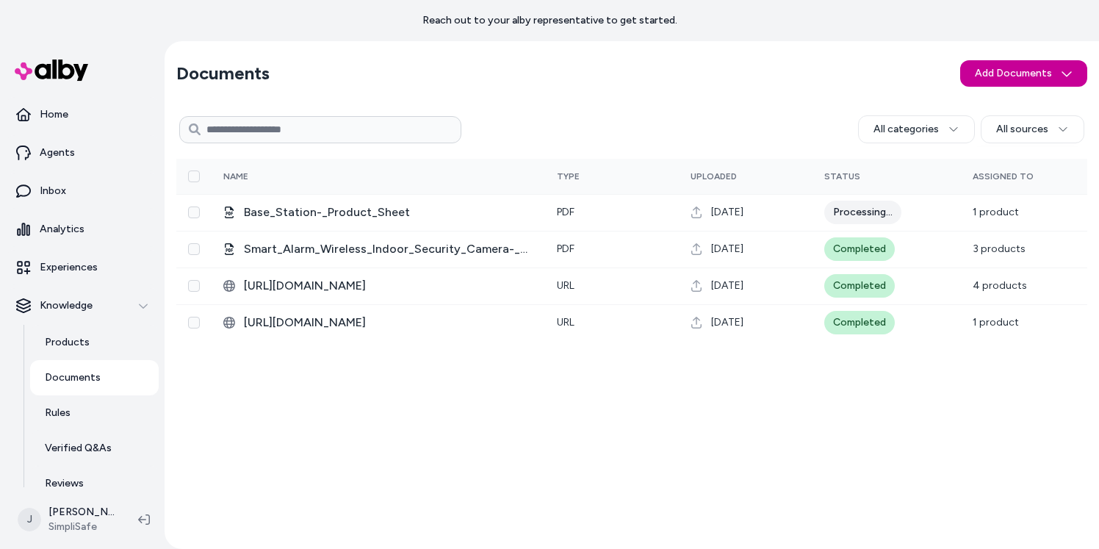
click at [981, 76] on html "Reach out to your alby representative to get started. Home Agents Inbox Analyti…" at bounding box center [549, 274] width 1099 height 549
click at [981, 109] on span "Upload Files" at bounding box center [1023, 105] width 56 height 15
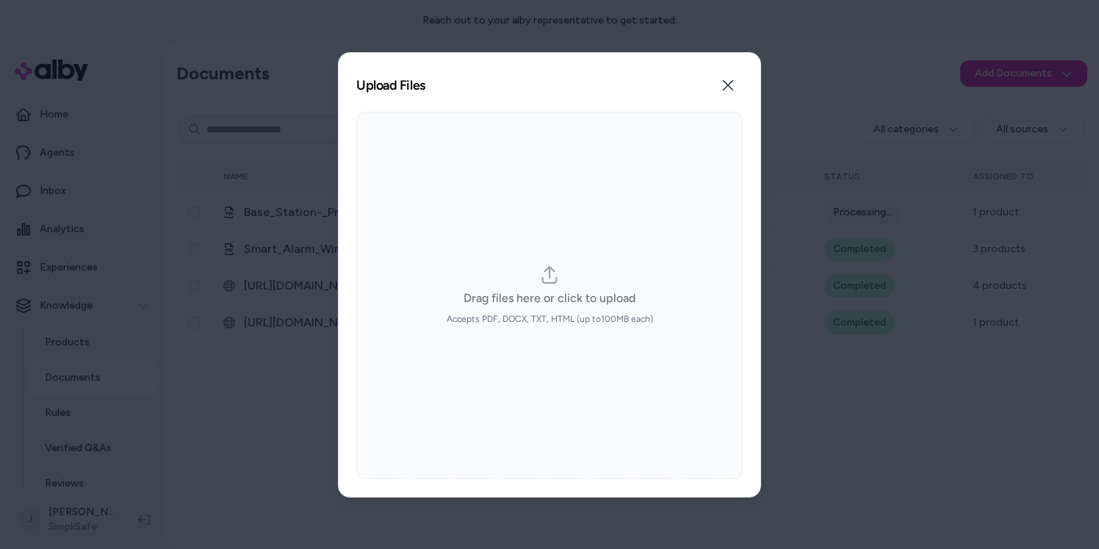
click at [549, 278] on icon "dropzone" at bounding box center [550, 275] width 18 height 18
click at [549, 294] on input "Drag files here or click to upload Accepts PDF, DOCX, TXT, HTML (up to 100 MB e…" at bounding box center [549, 294] width 1 height 1
click at [560, 276] on label "Drag files here or click to upload Accepts PDF, DOCX, TXT, HTML (up to 100 MB e…" at bounding box center [550, 295] width 206 height 59
click at [550, 294] on input "Drag files here or click to upload Accepts PDF, DOCX, TXT, HTML (up to 100 MB e…" at bounding box center [549, 294] width 1 height 1
type input "**********"
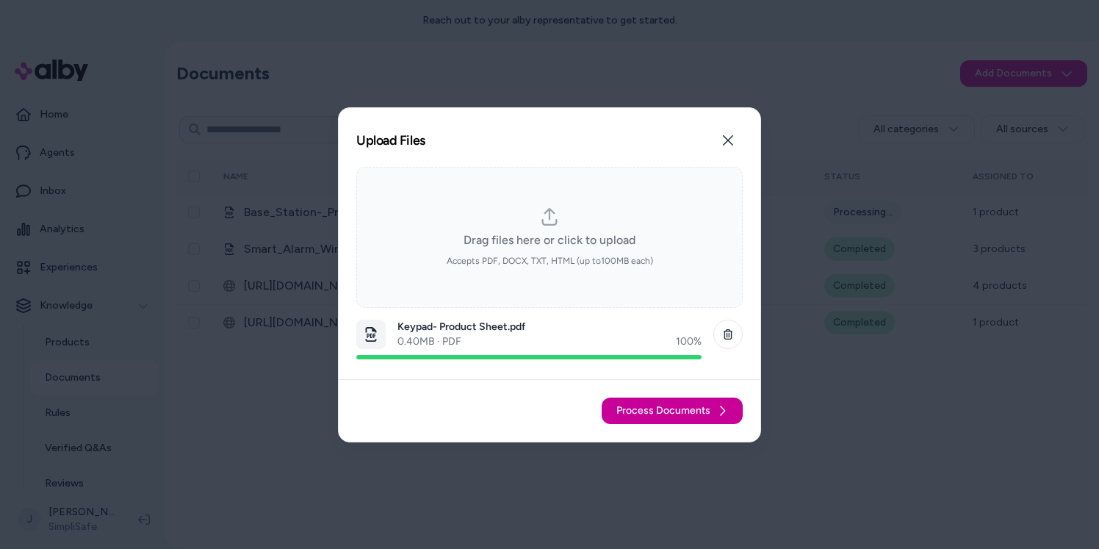
click at [691, 408] on span "Process Documents" at bounding box center [663, 410] width 94 height 15
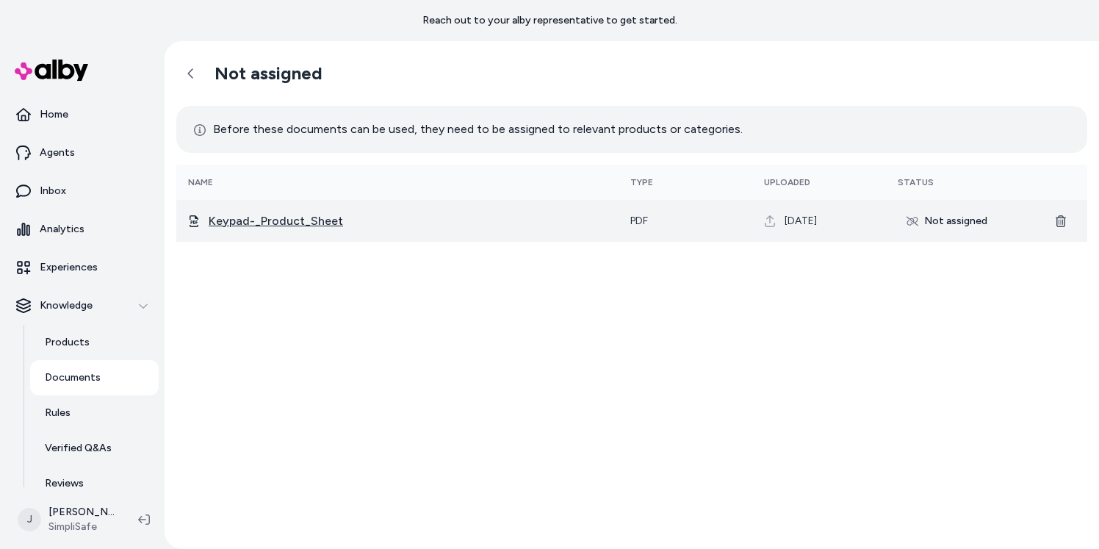
drag, startPoint x: 425, startPoint y: 232, endPoint x: 303, endPoint y: 223, distance: 122.2
click at [422, 232] on td "Keypad-_Product_Sheet" at bounding box center [397, 221] width 442 height 42
click at [301, 223] on span "Keypad-_Product_Sheet" at bounding box center [408, 221] width 398 height 18
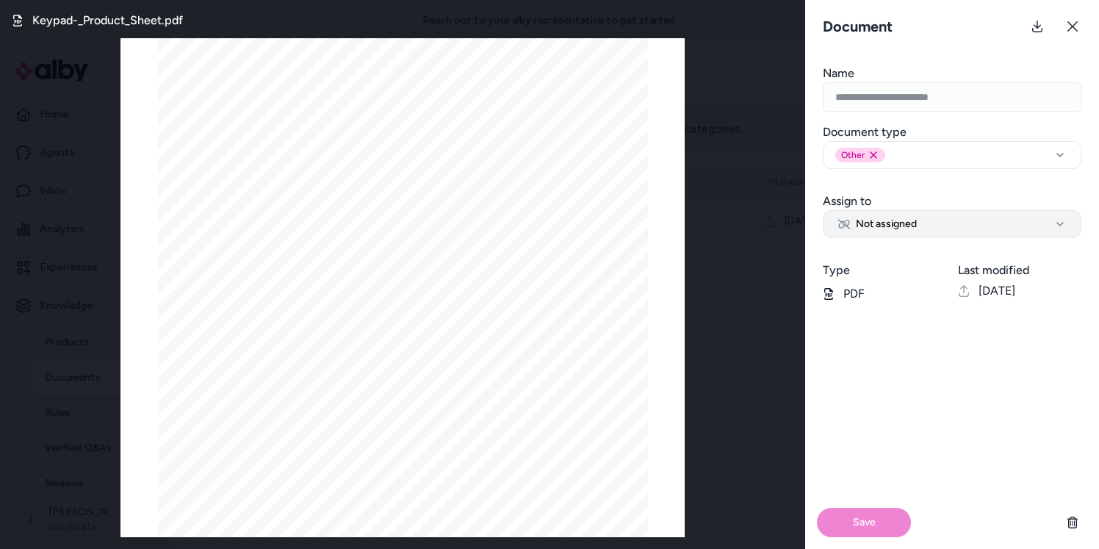
click at [927, 232] on button "Not assigned" at bounding box center [952, 224] width 259 height 28
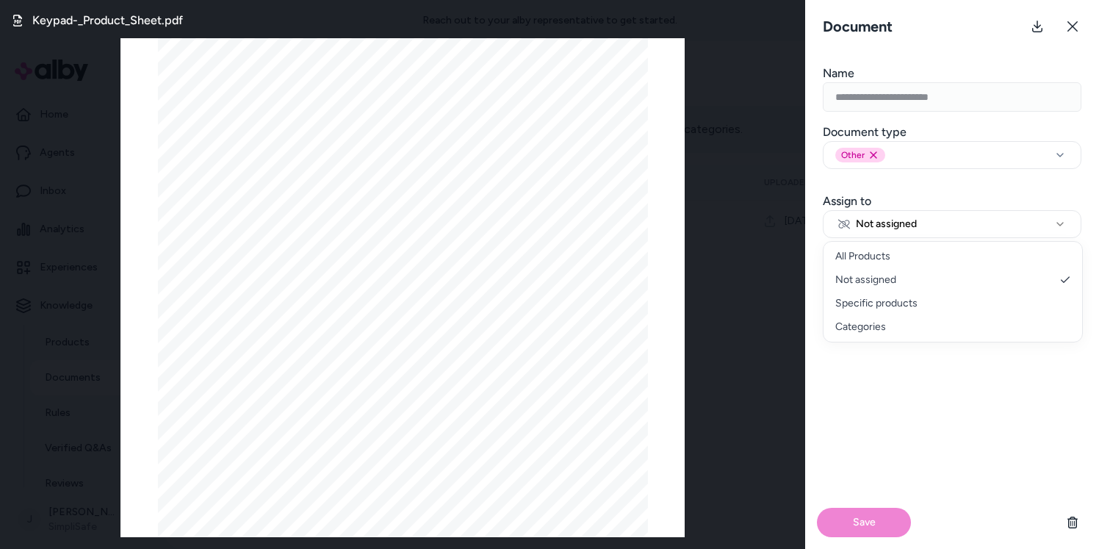
select select "********"
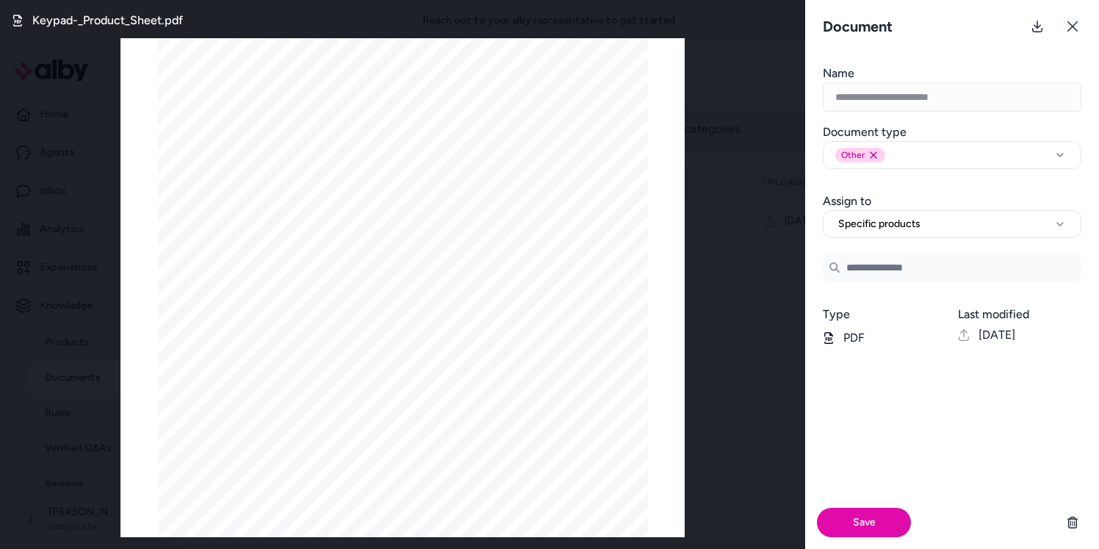
click at [876, 267] on input "Search Products" at bounding box center [952, 267] width 259 height 29
type input "*"
click at [871, 306] on span "Keypad" at bounding box center [883, 309] width 35 height 15
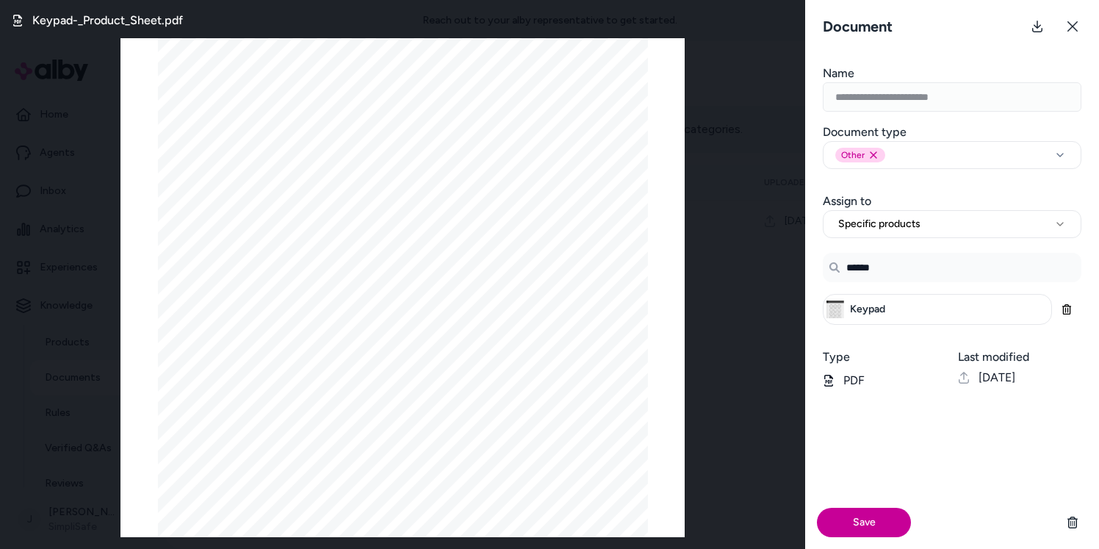
type input "******"
click at [867, 520] on button "Save" at bounding box center [864, 521] width 94 height 29
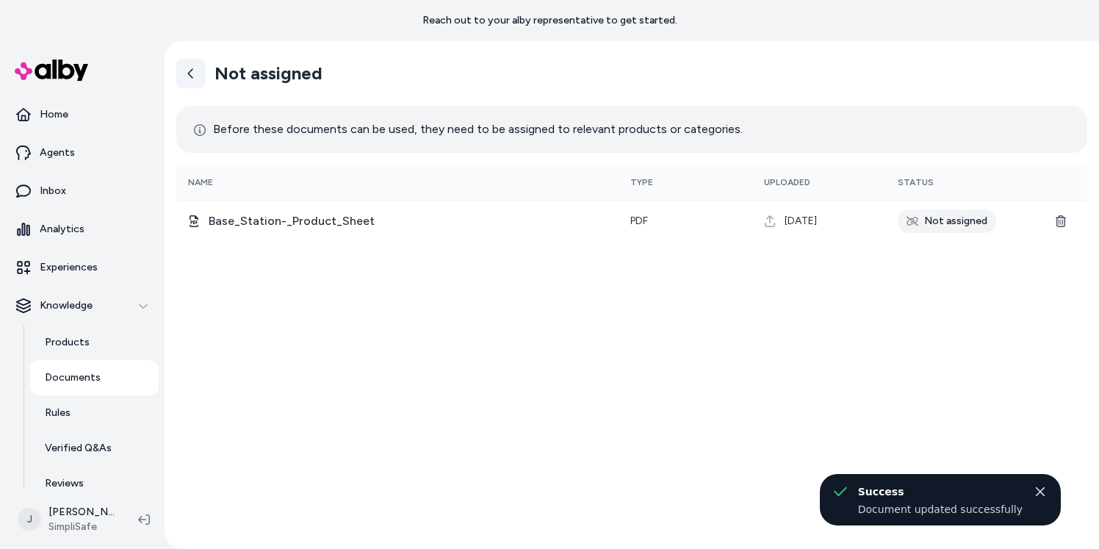
click at [191, 76] on icon at bounding box center [190, 73] width 5 height 10
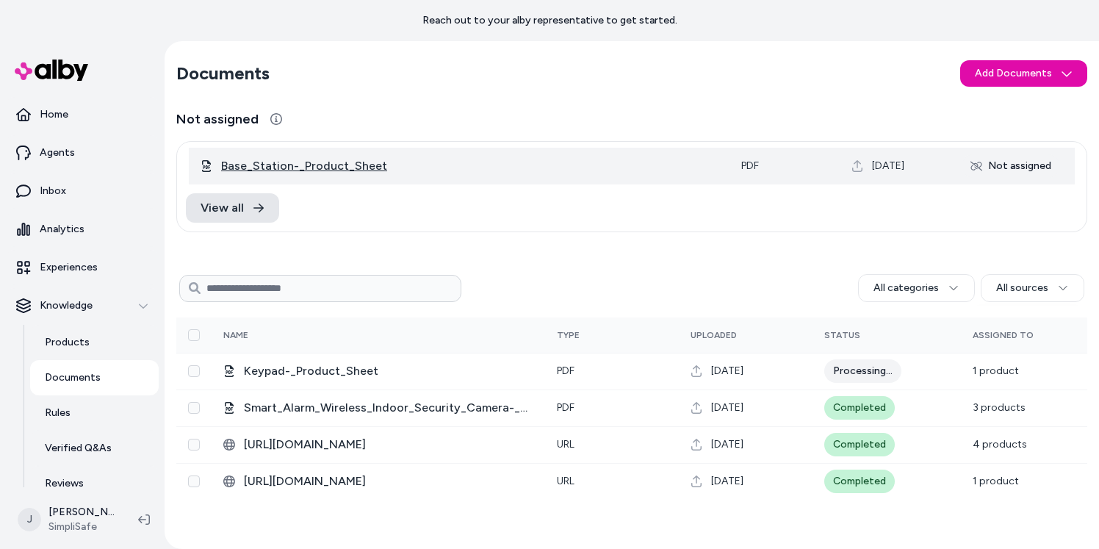
click at [303, 167] on span "Base_Station-_Product_Sheet" at bounding box center [469, 166] width 496 height 18
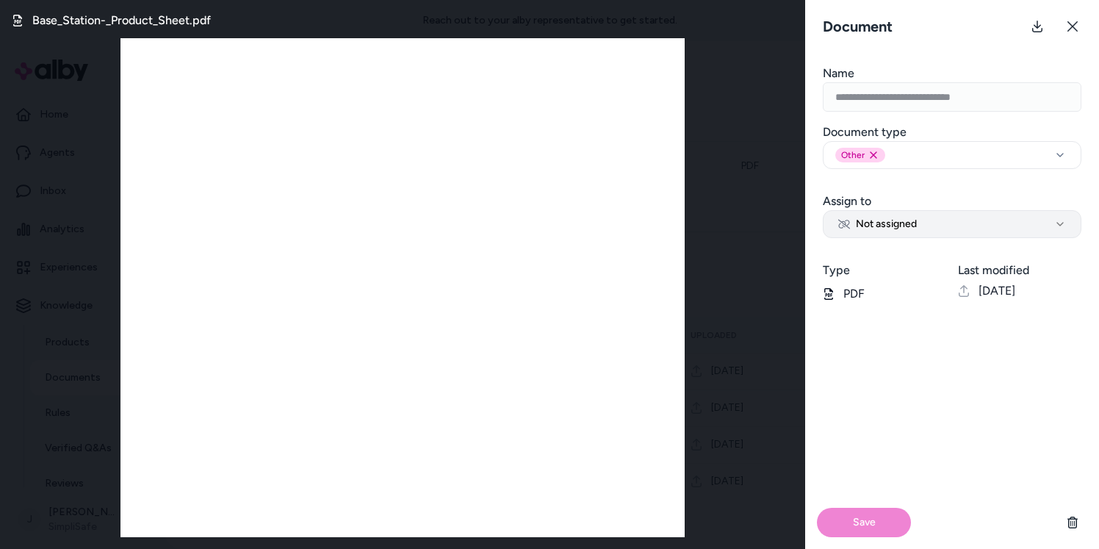
click at [925, 220] on button "Not assigned" at bounding box center [952, 224] width 259 height 28
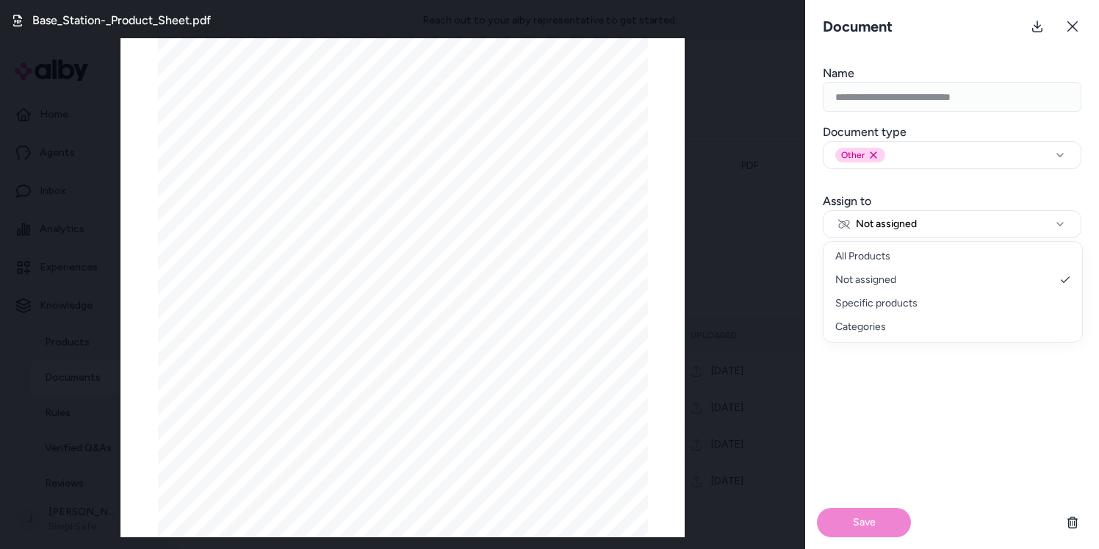
select select "********"
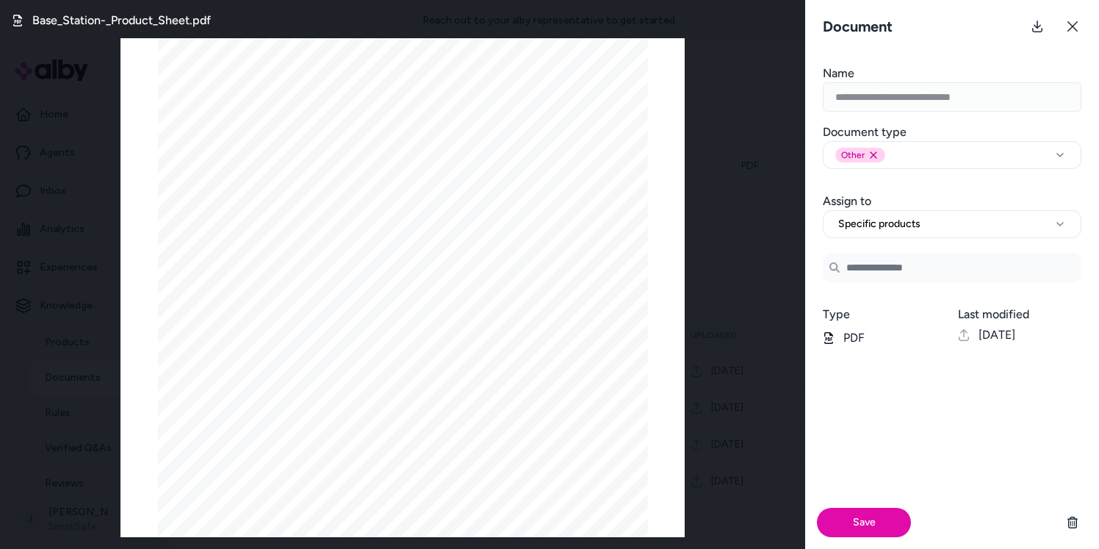
click at [874, 264] on input "Search Products" at bounding box center [952, 267] width 259 height 29
click at [900, 308] on span "Base Station" at bounding box center [895, 309] width 58 height 15
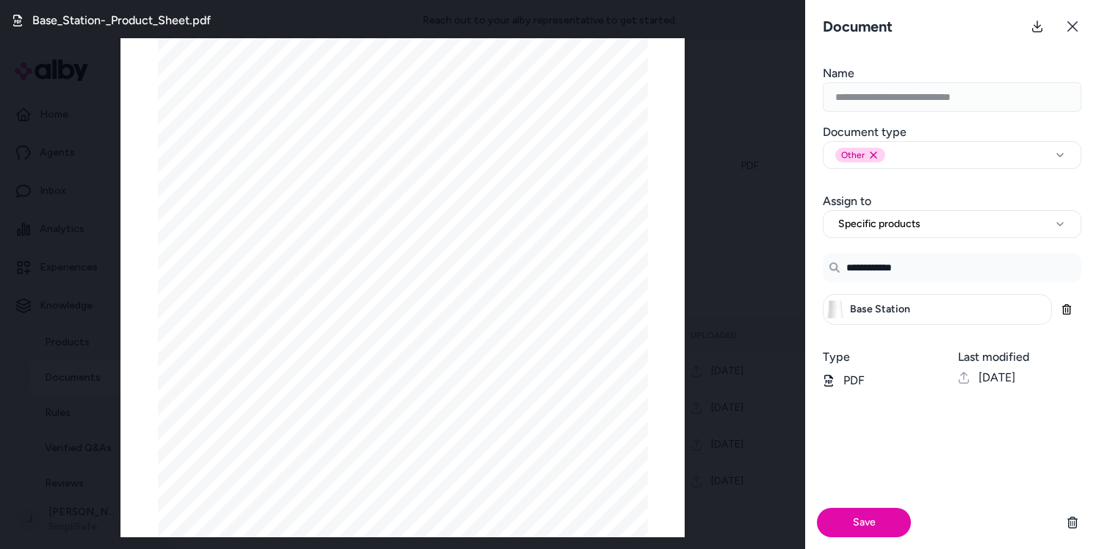
type input "**********"
click at [888, 537] on div "Save" at bounding box center [952, 522] width 294 height 53
click at [886, 516] on button "Save" at bounding box center [864, 521] width 94 height 29
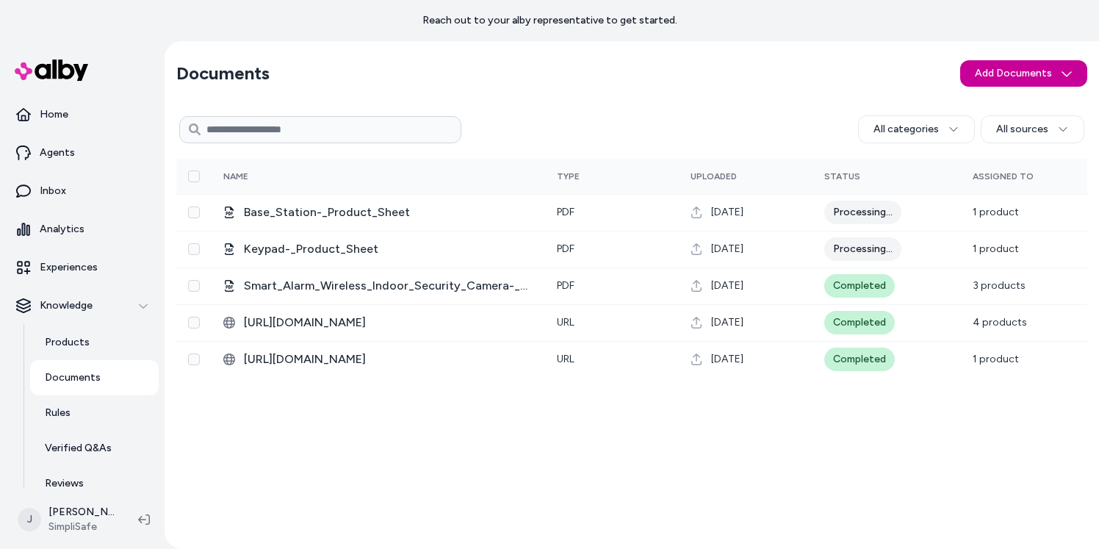
click at [981, 71] on html "Reach out to your alby representative to get started. Home Agents Inbox Analyti…" at bounding box center [549, 274] width 1099 height 549
click at [981, 110] on span "Upload Files" at bounding box center [1023, 105] width 56 height 15
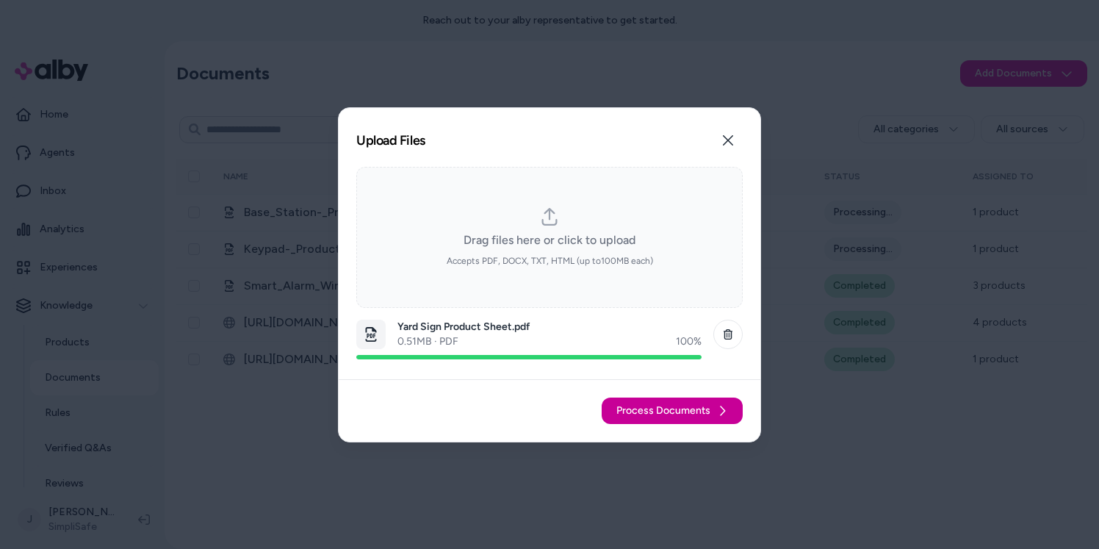
click at [714, 408] on button "Process Documents" at bounding box center [671, 410] width 141 height 26
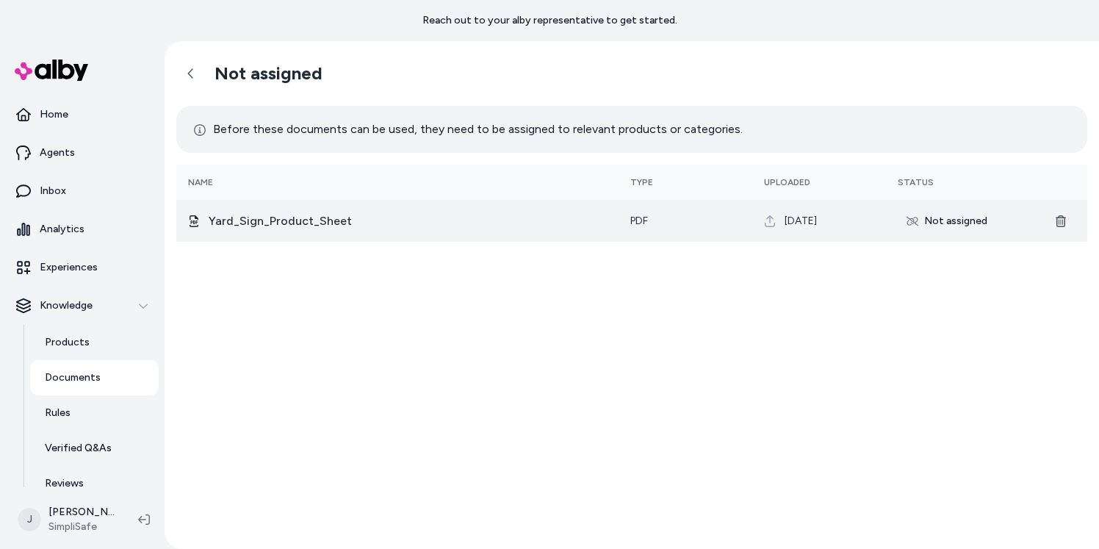
click at [792, 228] on span "[DATE]" at bounding box center [800, 221] width 32 height 15
click at [797, 217] on span "[DATE]" at bounding box center [800, 221] width 32 height 15
click at [939, 223] on div "Not assigned" at bounding box center [946, 221] width 98 height 24
click at [271, 220] on span "Yard_Sign_Product_Sheet" at bounding box center [408, 221] width 398 height 18
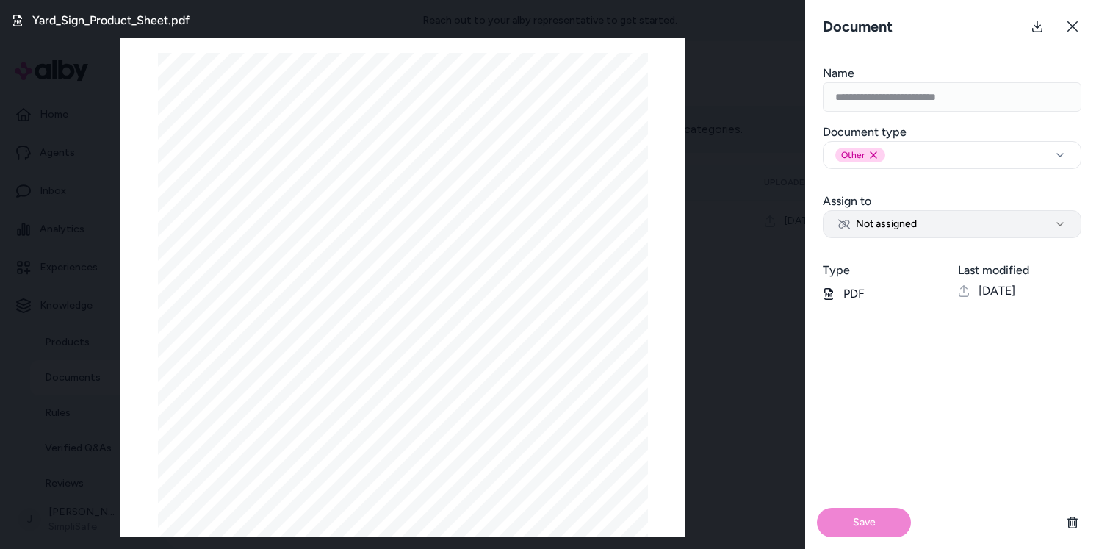
click at [872, 223] on span "Not assigned" at bounding box center [877, 224] width 79 height 15
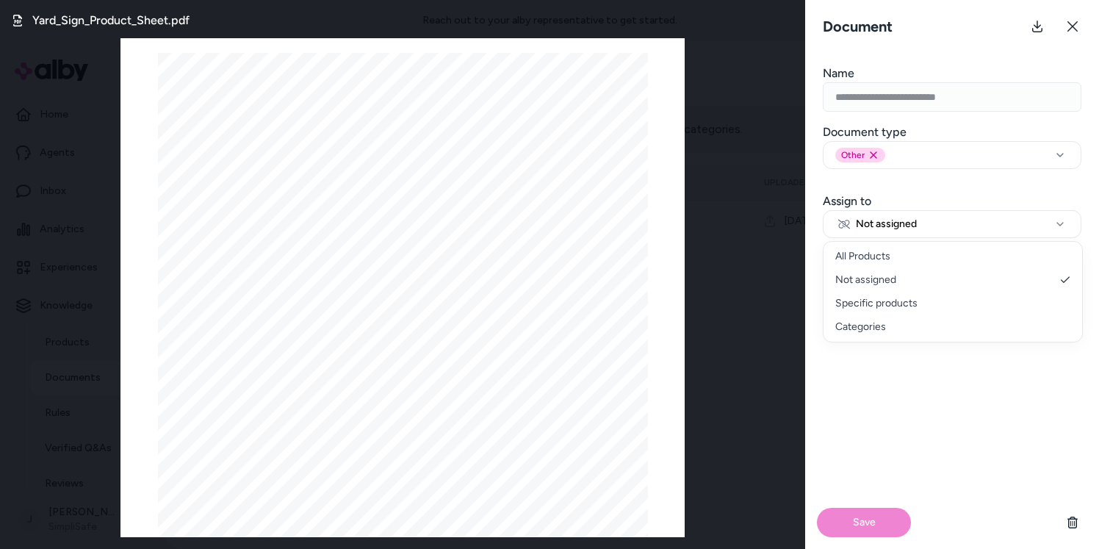
select select "********"
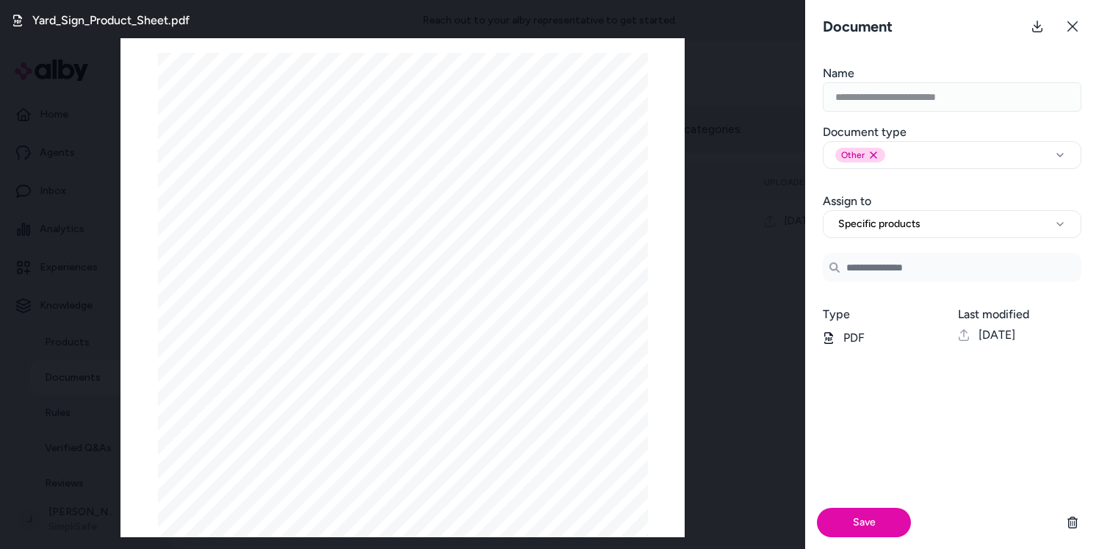
click at [865, 263] on input "Search Products" at bounding box center [952, 267] width 259 height 29
click at [908, 315] on span "Home Security Yard Sign" at bounding box center [923, 309] width 115 height 15
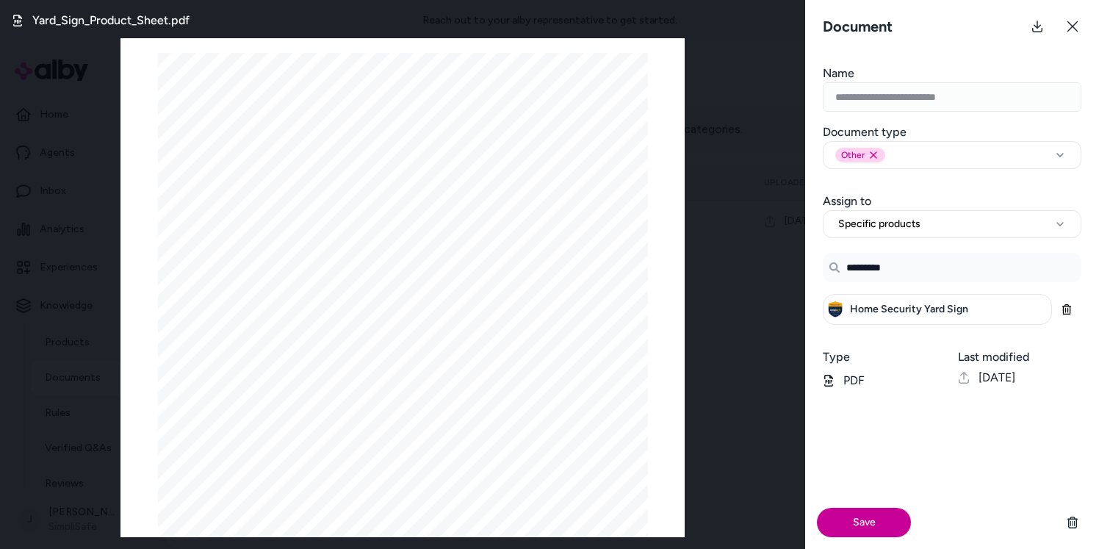
type input "*********"
click at [864, 518] on button "Save" at bounding box center [864, 521] width 94 height 29
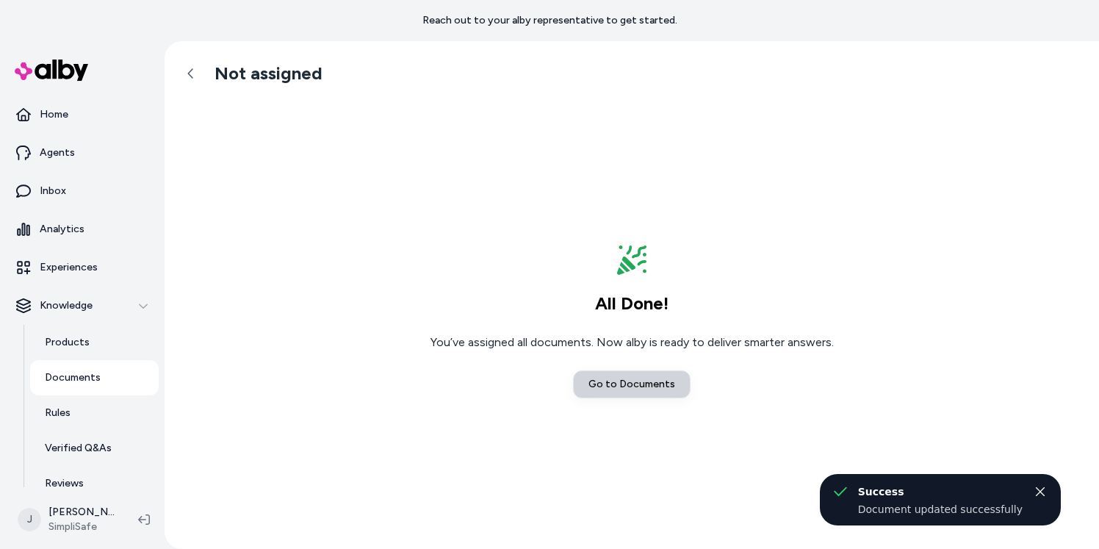
click at [635, 388] on link "Go to Documents" at bounding box center [632, 384] width 118 height 28
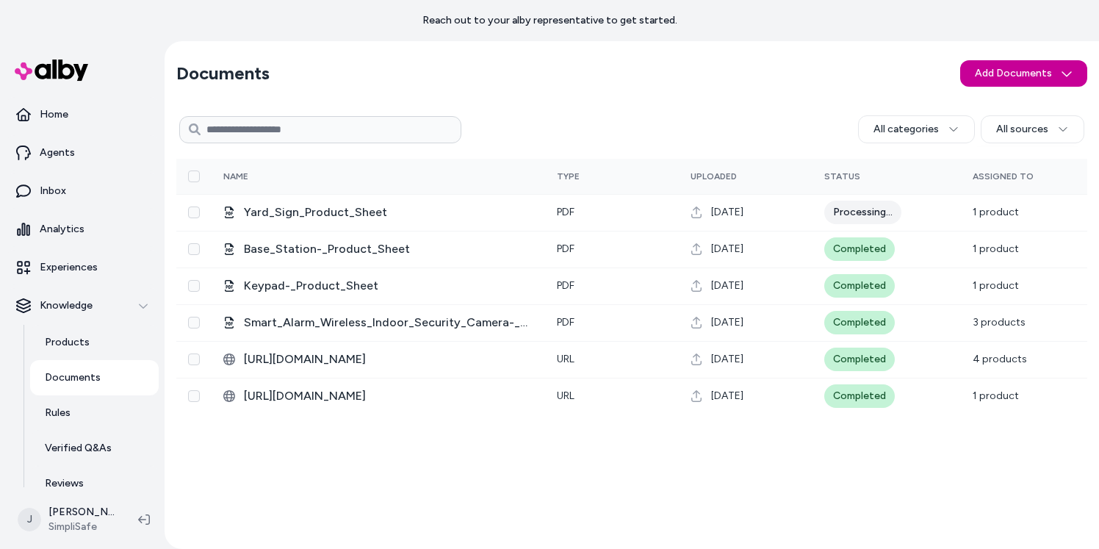
click at [981, 77] on html "Reach out to your alby representative to get started. Home Agents Inbox Analyti…" at bounding box center [549, 274] width 1099 height 549
click at [981, 106] on span "Upload Files" at bounding box center [1023, 105] width 56 height 15
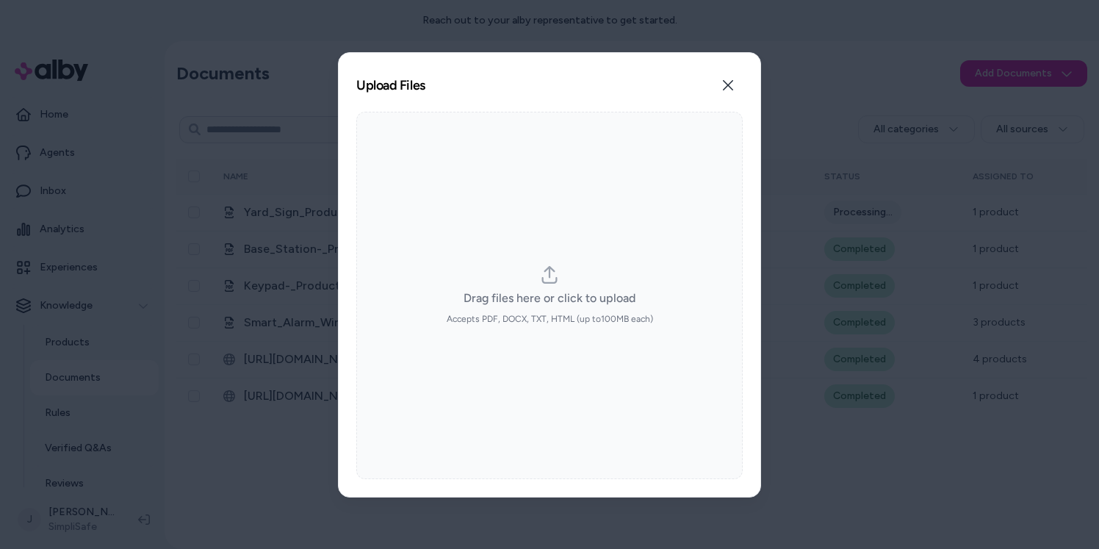
click at [540, 274] on label "Drag files here or click to upload Accepts PDF, DOCX, TXT, HTML (up to 100 MB e…" at bounding box center [550, 295] width 206 height 59
click at [549, 294] on input "Drag files here or click to upload Accepts PDF, DOCX, TXT, HTML (up to 100 MB e…" at bounding box center [549, 294] width 1 height 1
type input "**********"
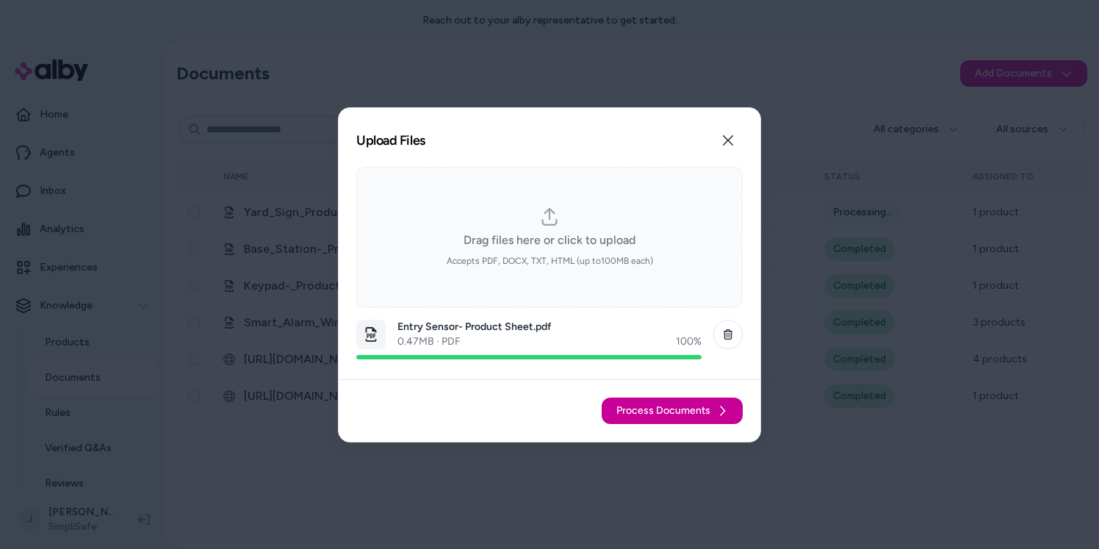
click at [664, 405] on span "Process Documents" at bounding box center [663, 410] width 94 height 15
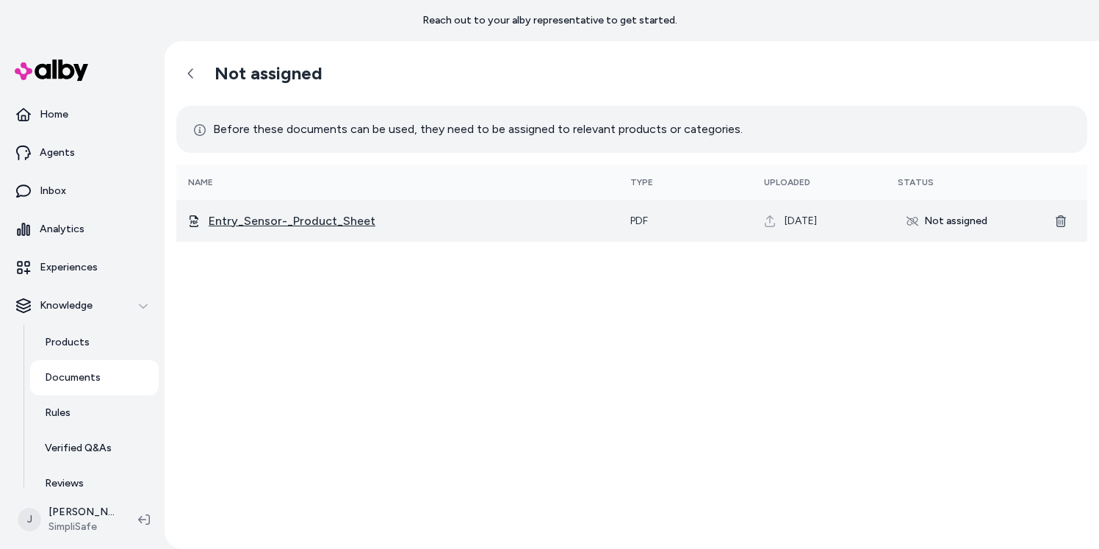
click at [253, 215] on span "Entry_Sensor-_Product_Sheet" at bounding box center [408, 221] width 398 height 18
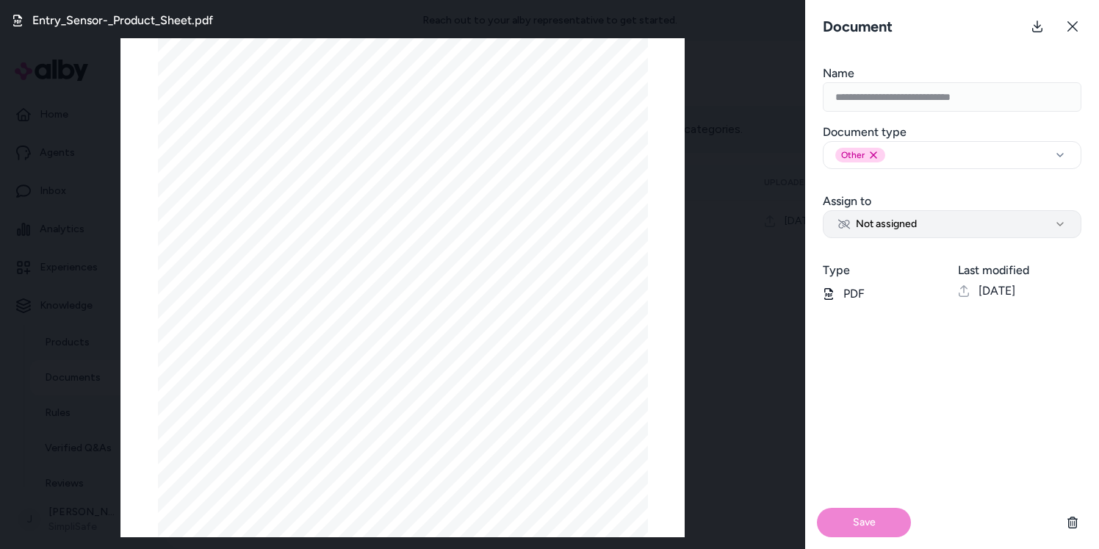
click at [888, 228] on span "Not assigned" at bounding box center [877, 224] width 79 height 15
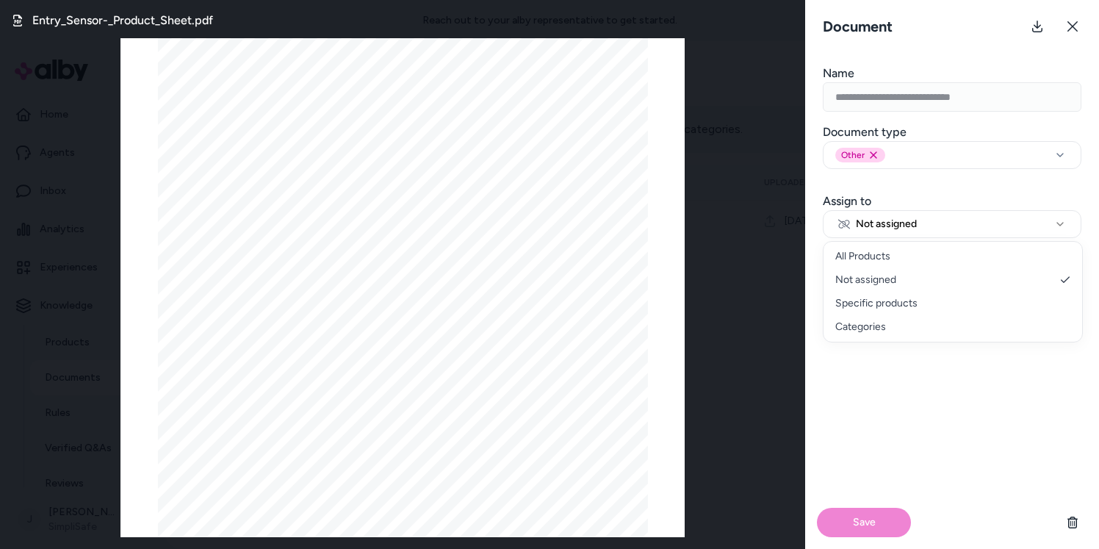
select select "********"
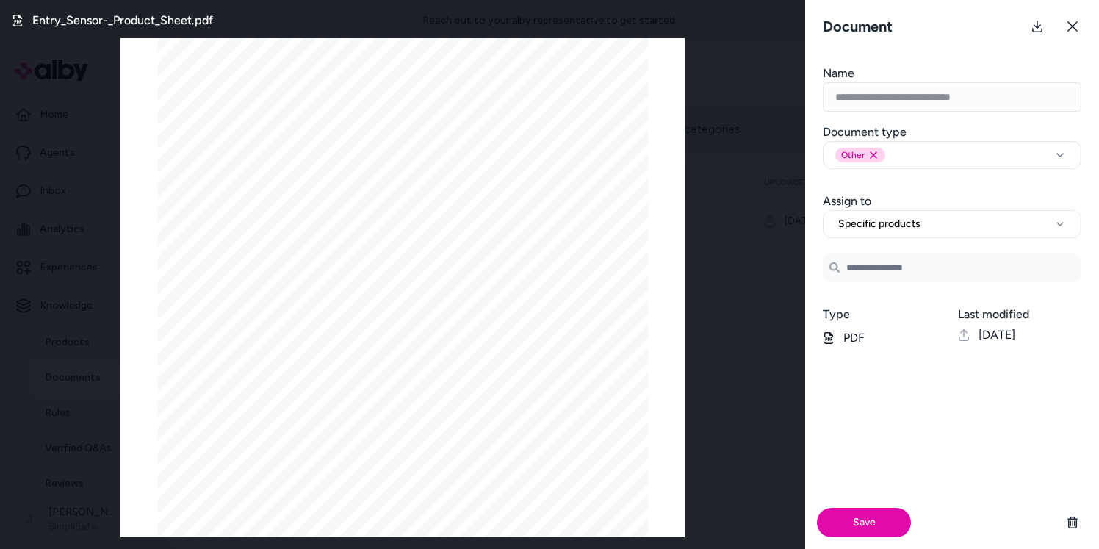
click at [881, 273] on input "Search Products" at bounding box center [952, 267] width 259 height 29
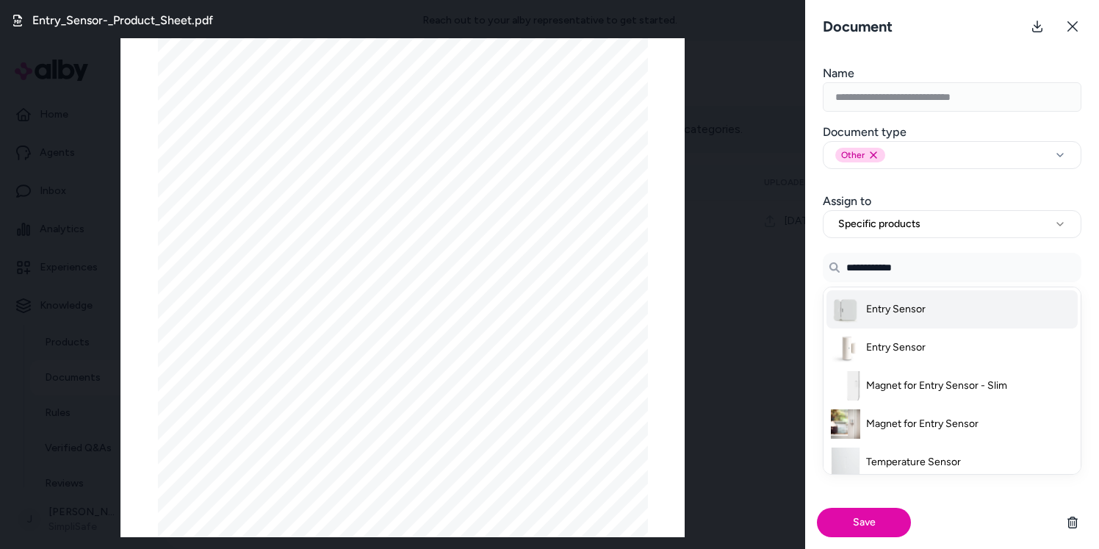
click at [926, 311] on li "Entry Sensor" at bounding box center [951, 309] width 251 height 38
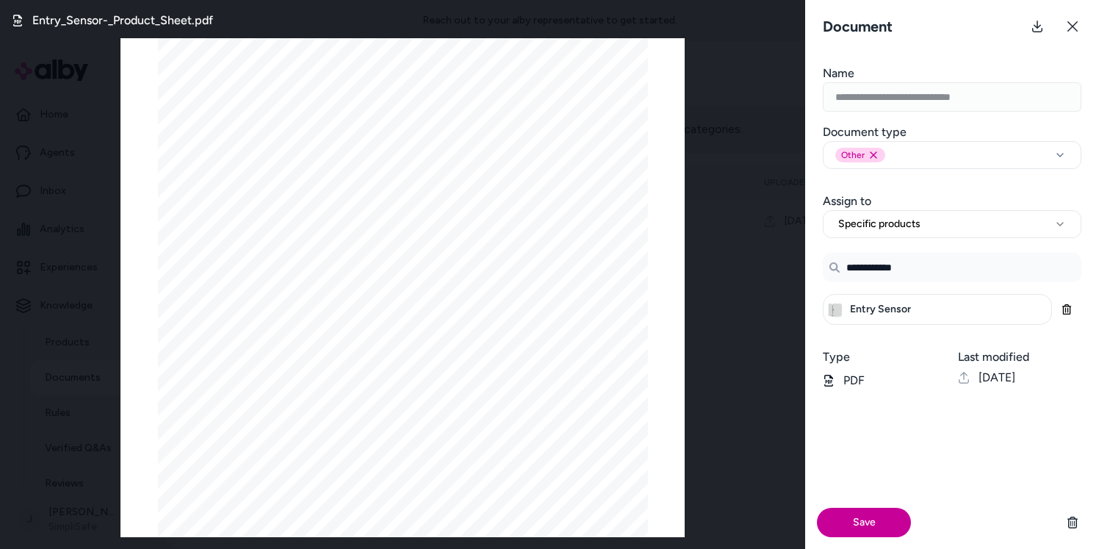
type input "**********"
click at [867, 521] on button "Save" at bounding box center [864, 521] width 94 height 29
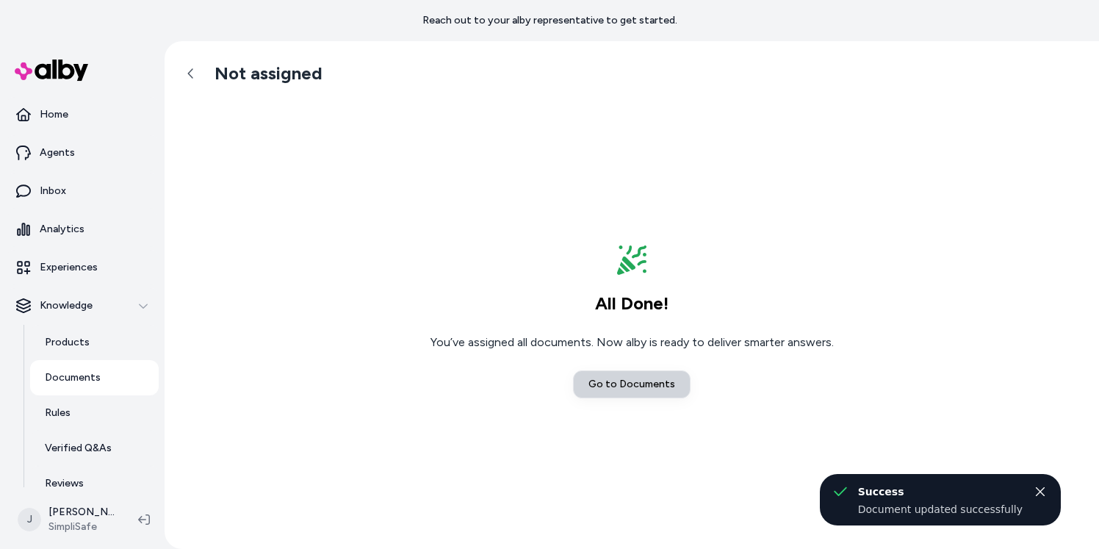
click at [649, 389] on link "Go to Documents" at bounding box center [632, 384] width 118 height 28
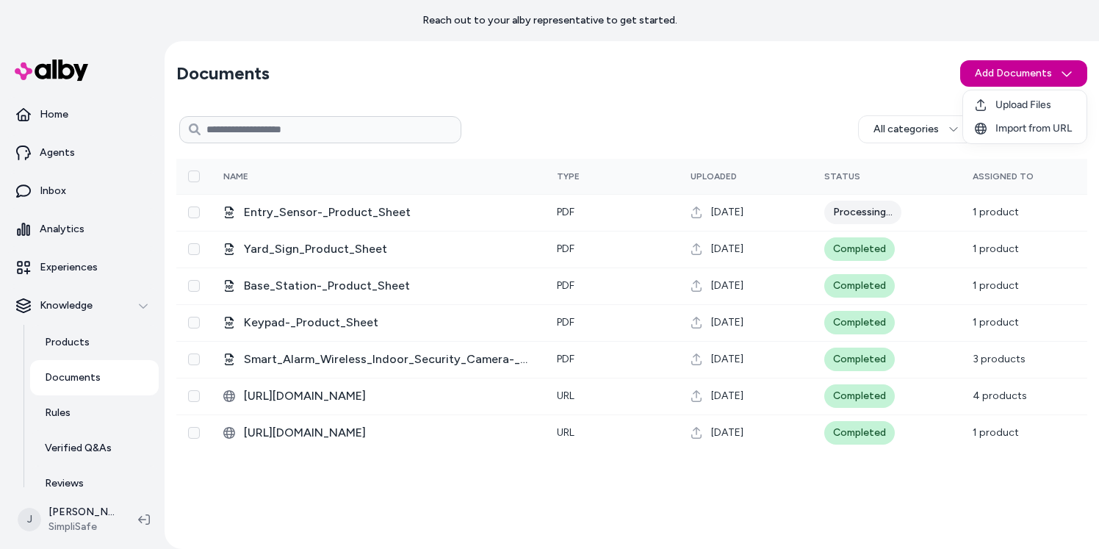
click at [981, 74] on html "Reach out to your alby representative to get started. Home Agents Inbox Analyti…" at bounding box center [549, 274] width 1099 height 549
click at [981, 105] on span "Upload Files" at bounding box center [1023, 105] width 56 height 15
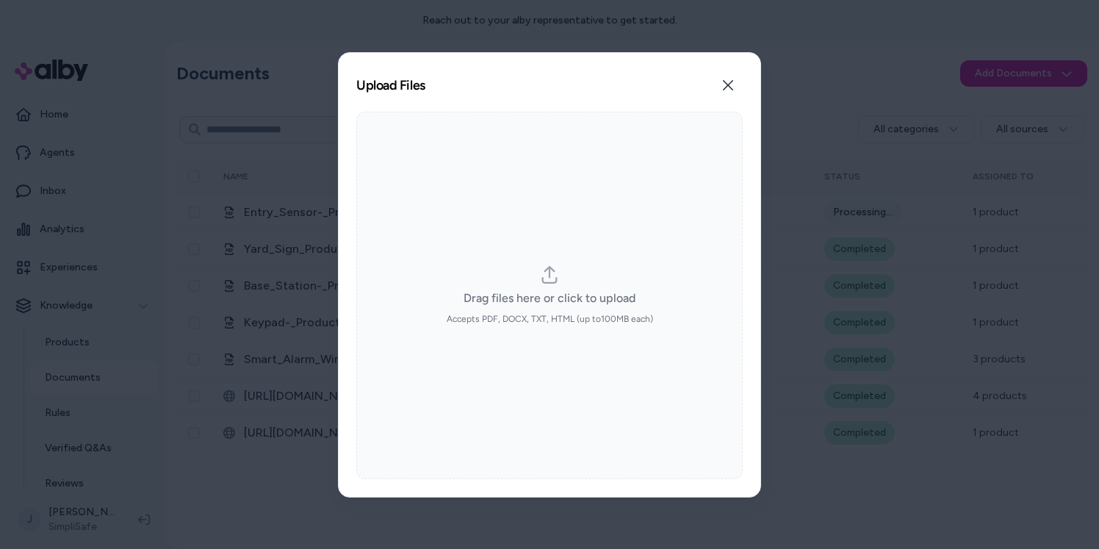
click at [553, 275] on icon "dropzone" at bounding box center [550, 275] width 18 height 18
click at [550, 294] on input "Drag files here or click to upload Accepts PDF, DOCX, TXT, HTML (up to 100 MB e…" at bounding box center [549, 294] width 1 height 1
type input "**********"
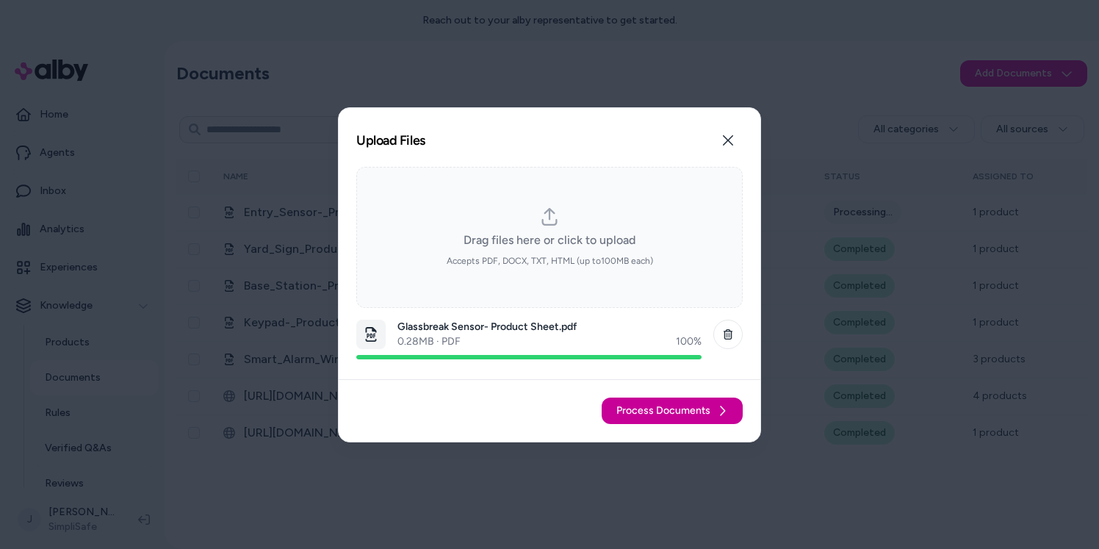
click at [679, 409] on span "Process Documents" at bounding box center [663, 410] width 94 height 15
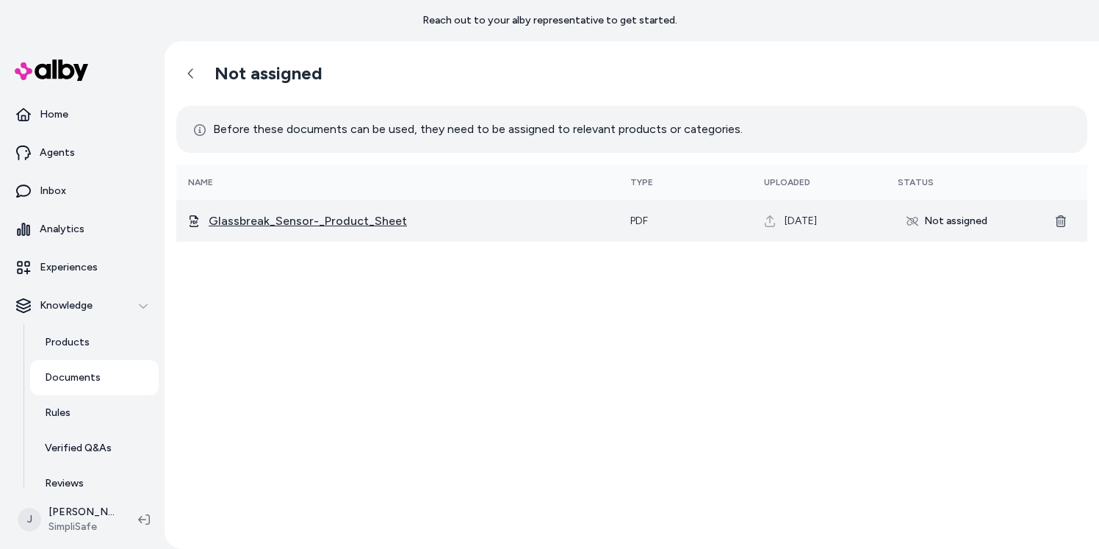
click at [298, 221] on span "Glassbreak_Sensor-_Product_Sheet" at bounding box center [408, 221] width 398 height 18
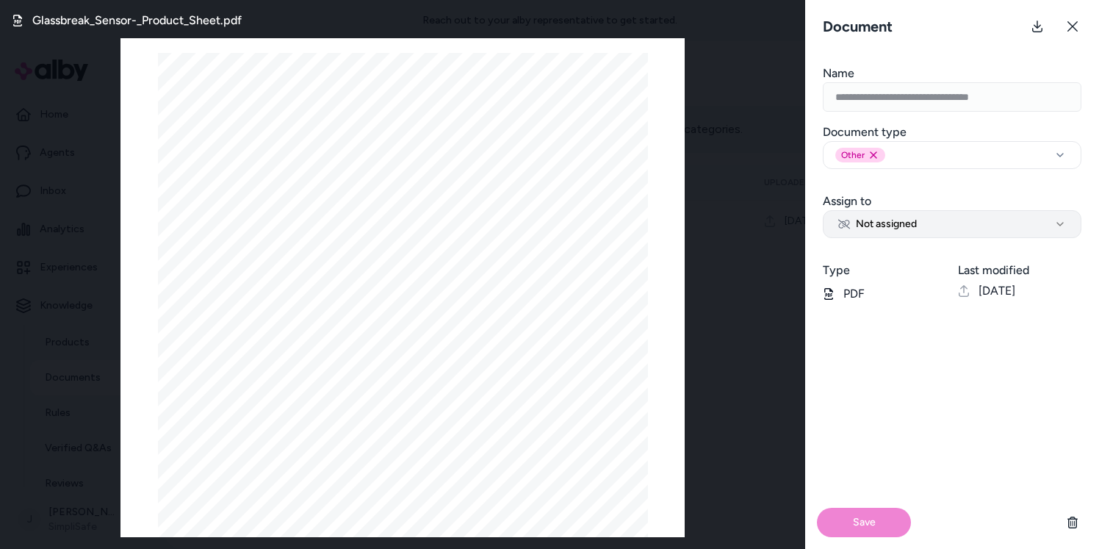
click at [883, 225] on span "Not assigned" at bounding box center [877, 224] width 79 height 15
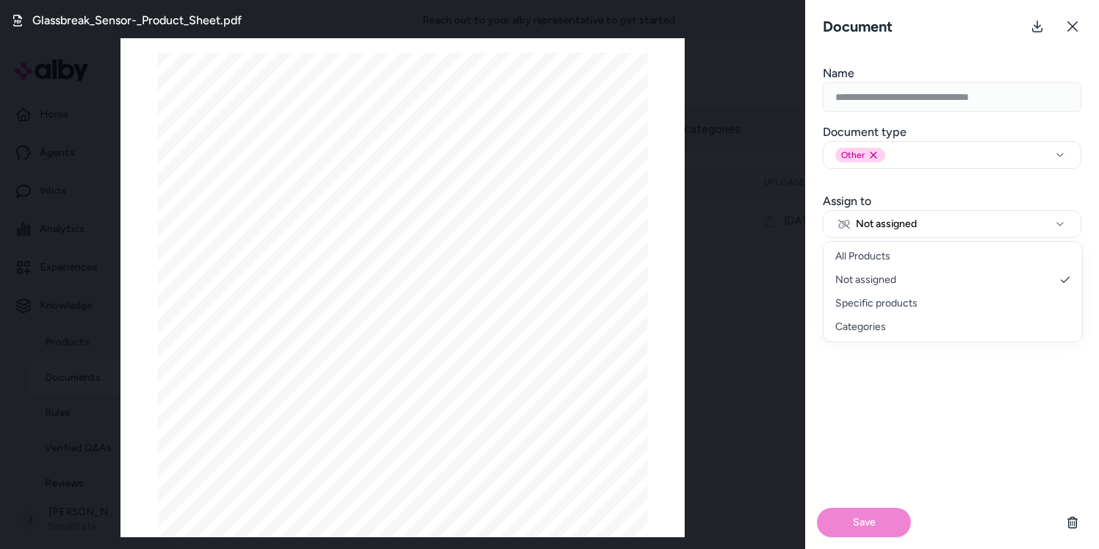
select select "********"
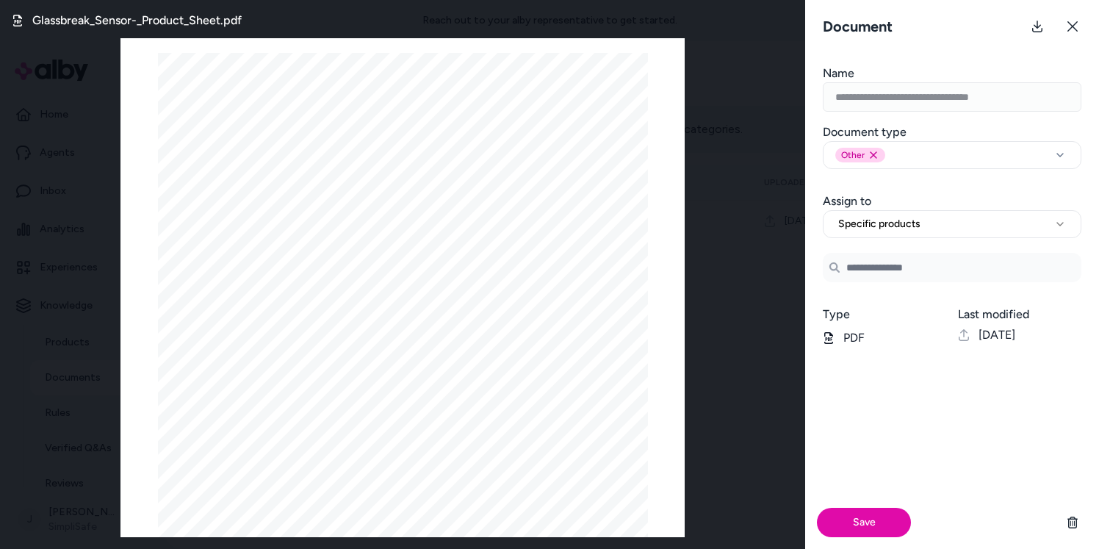
click at [883, 264] on input "Search Products" at bounding box center [952, 267] width 259 height 29
click at [919, 311] on span "Glassbreak Sensor" at bounding box center [909, 309] width 87 height 15
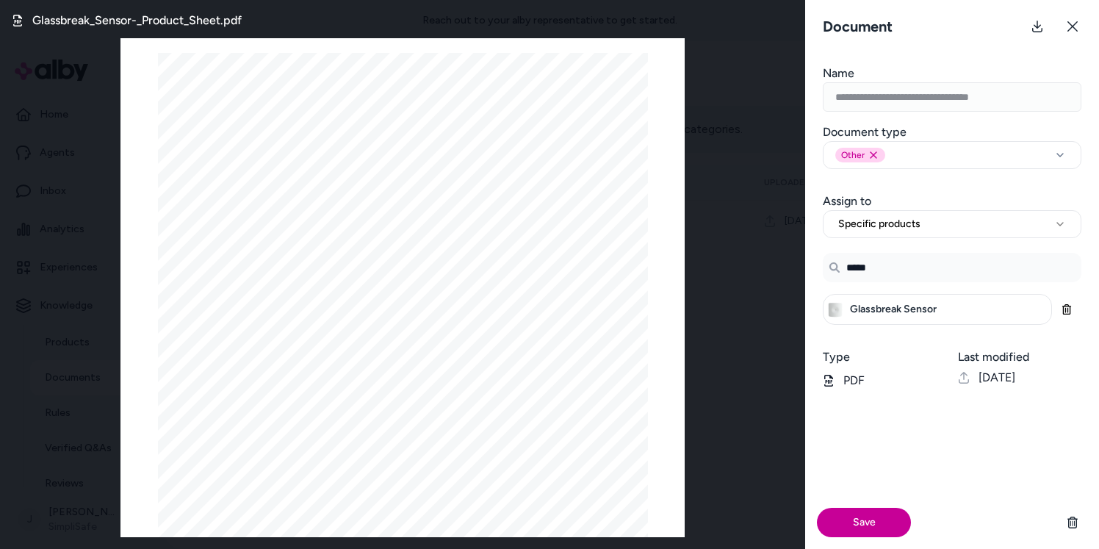
type input "*****"
click at [873, 516] on button "Save" at bounding box center [864, 521] width 94 height 29
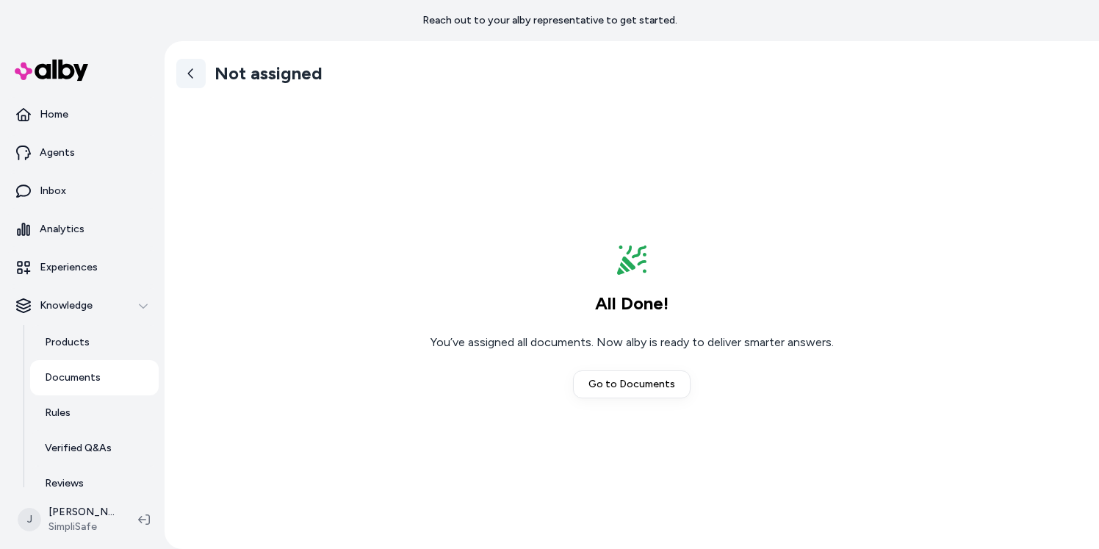
click at [191, 72] on icon at bounding box center [191, 74] width 12 height 12
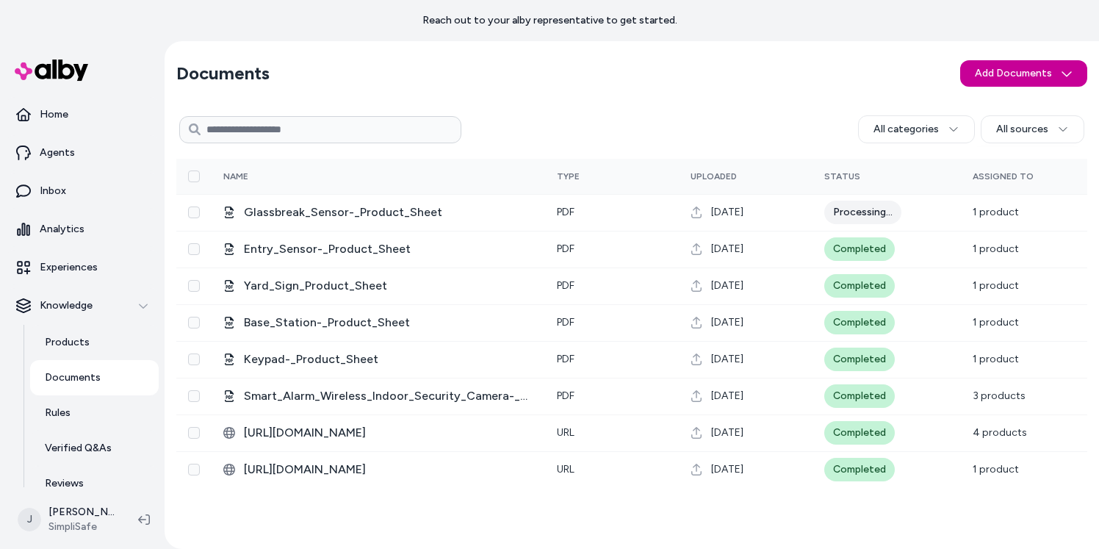
click at [981, 72] on html "Reach out to your alby representative to get started. Home Agents Inbox Analyti…" at bounding box center [549, 274] width 1099 height 549
click at [981, 98] on span "Upload Files" at bounding box center [1023, 105] width 56 height 15
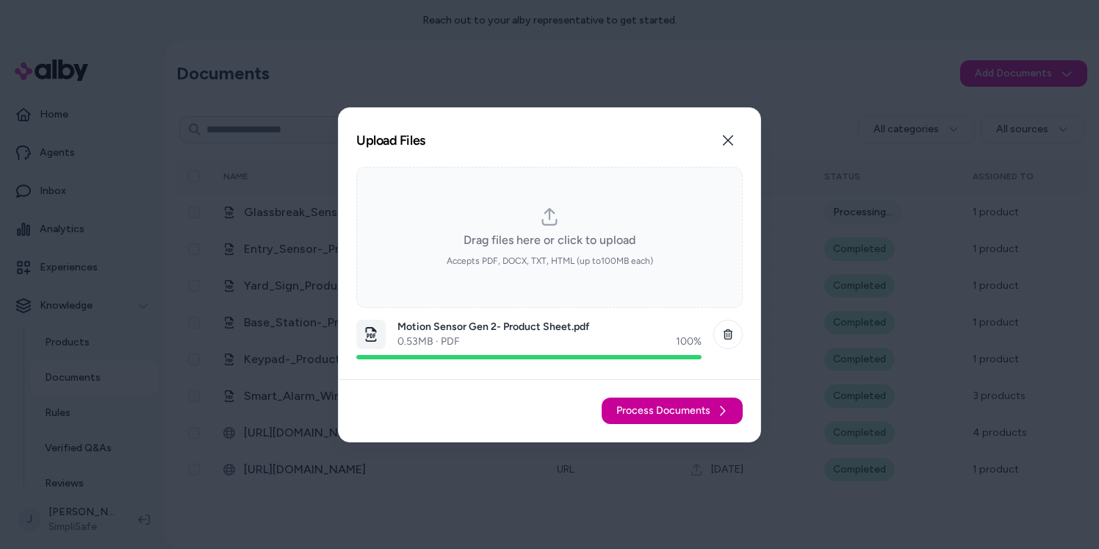
click at [691, 402] on button "Process Documents" at bounding box center [671, 410] width 141 height 26
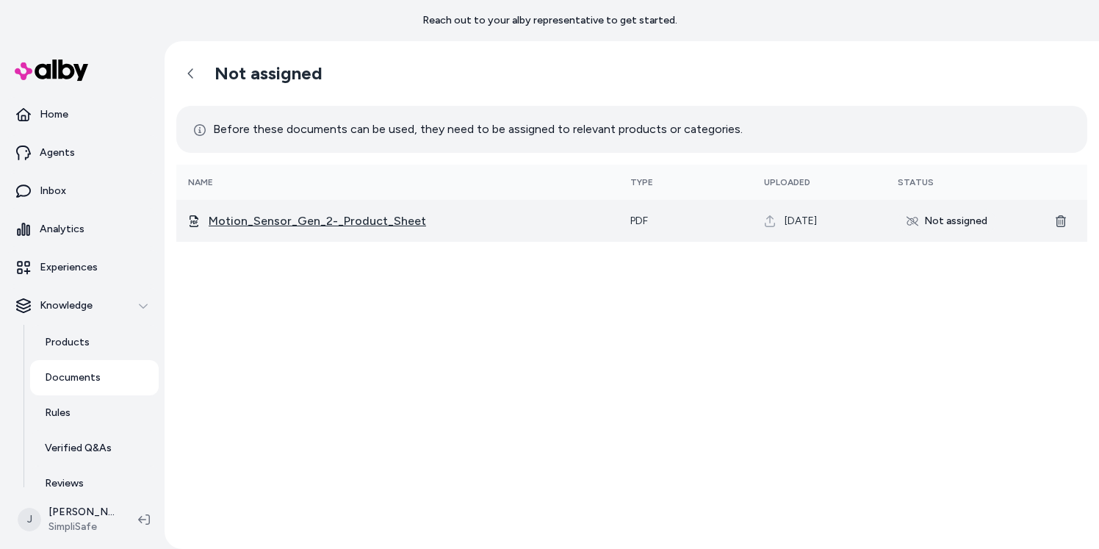
click at [377, 214] on span "Motion_Sensor_Gen_2-_Product_Sheet" at bounding box center [408, 221] width 398 height 18
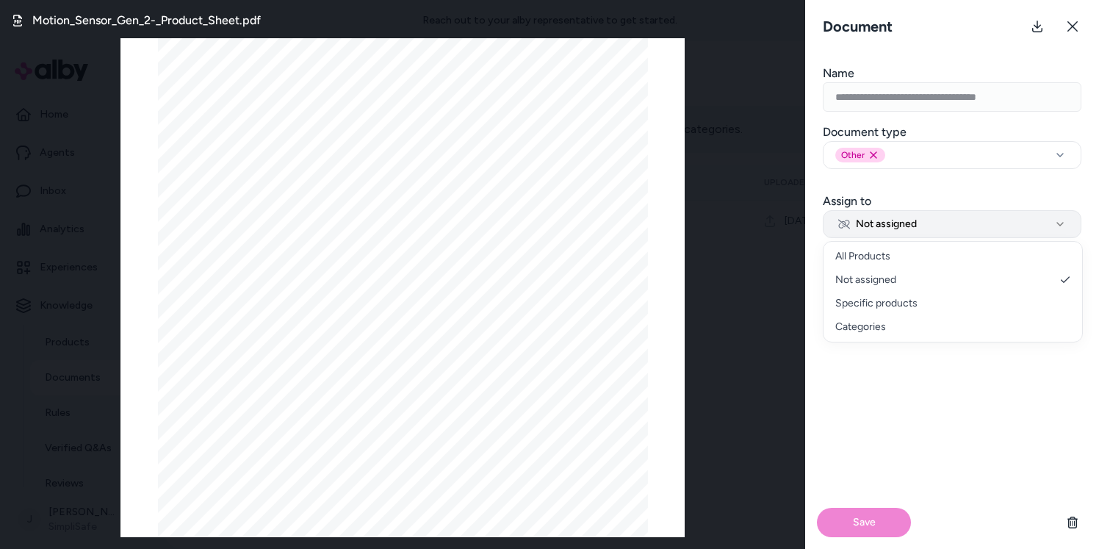
click at [903, 219] on span "Not assigned" at bounding box center [877, 224] width 79 height 15
click at [903, 224] on span "Not assigned" at bounding box center [877, 224] width 79 height 15
click at [902, 225] on span "Not assigned" at bounding box center [877, 224] width 79 height 15
select select "********"
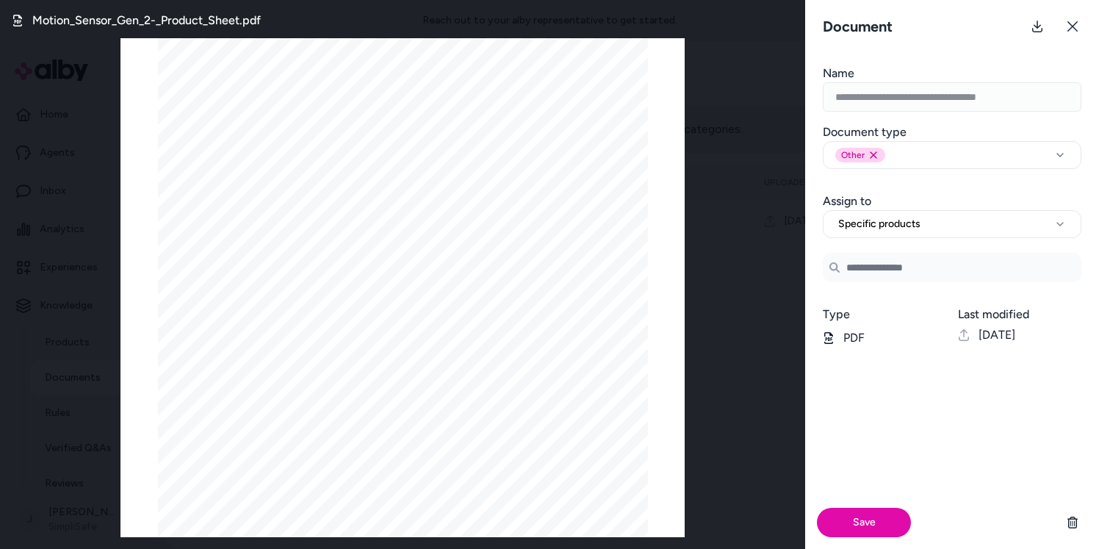
click at [874, 270] on input "Search Products" at bounding box center [952, 267] width 259 height 29
type input "*"
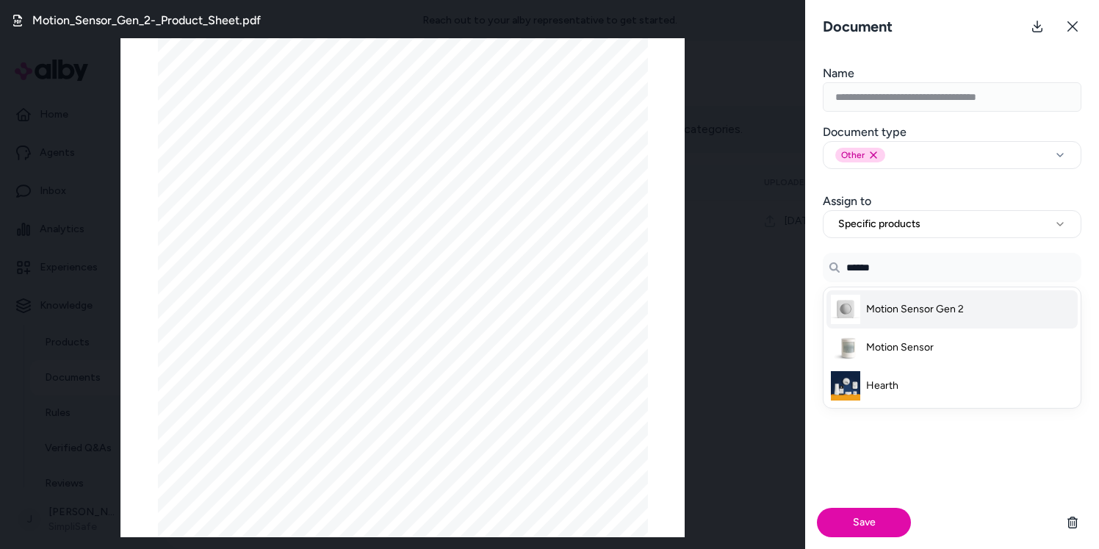
click at [903, 317] on li "Motion Sensor Gen 2" at bounding box center [951, 309] width 251 height 38
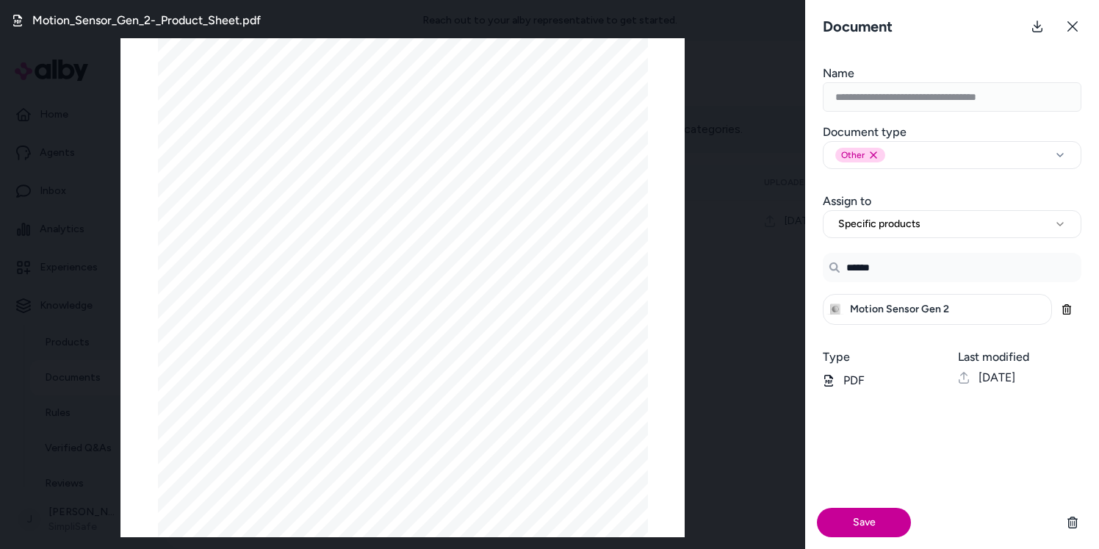
type input "******"
click at [864, 526] on button "Save" at bounding box center [864, 521] width 94 height 29
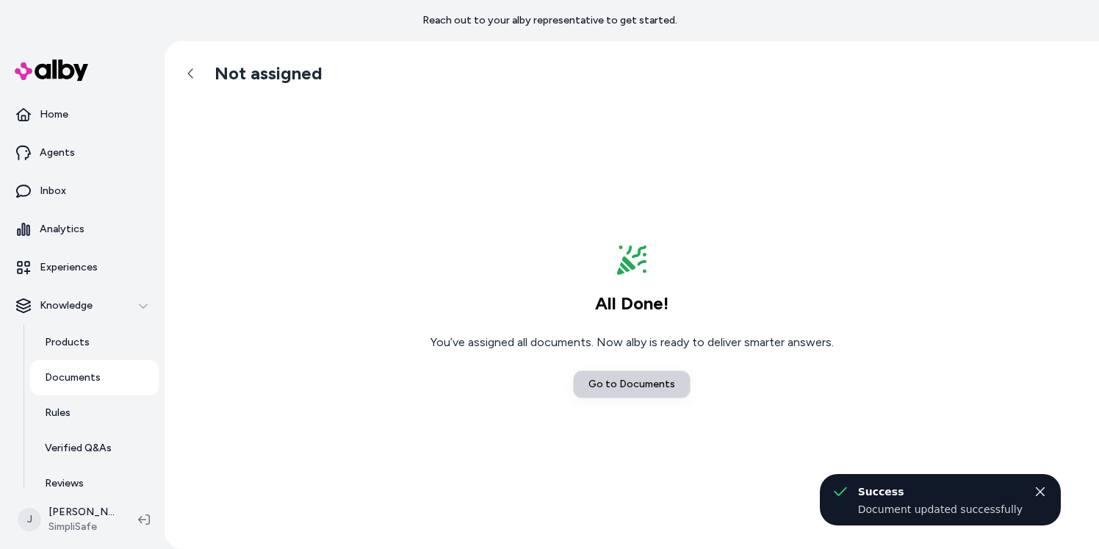
click at [619, 385] on link "Go to Documents" at bounding box center [632, 384] width 118 height 28
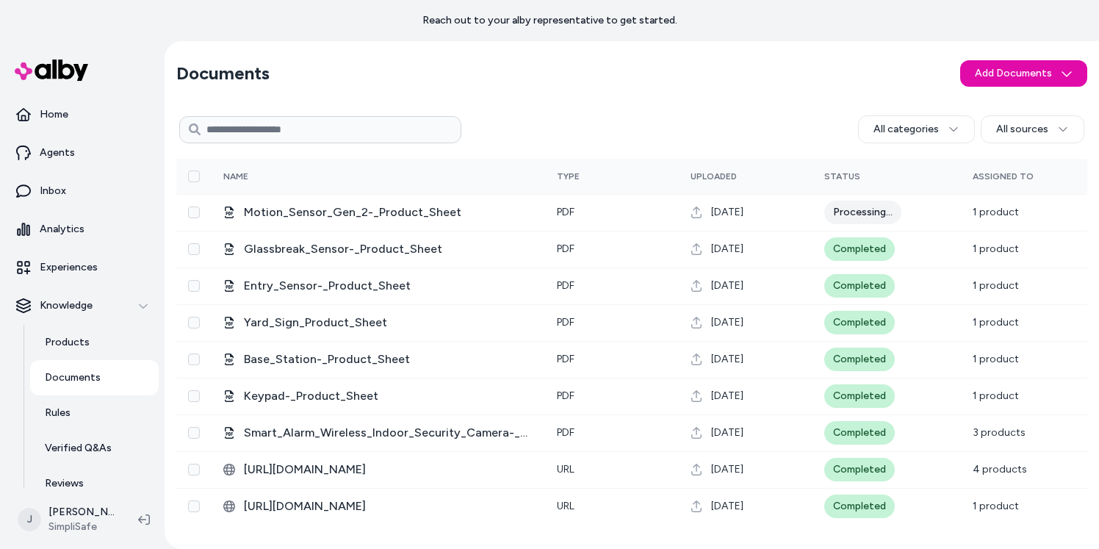
click at [725, 75] on section "Documents Add Documents" at bounding box center [631, 73] width 911 height 41
click at [981, 67] on html "Reach out to your alby representative to get started. Home Agents Inbox Analyti…" at bounding box center [549, 274] width 1099 height 549
click at [981, 105] on span "Upload Files" at bounding box center [1023, 105] width 56 height 15
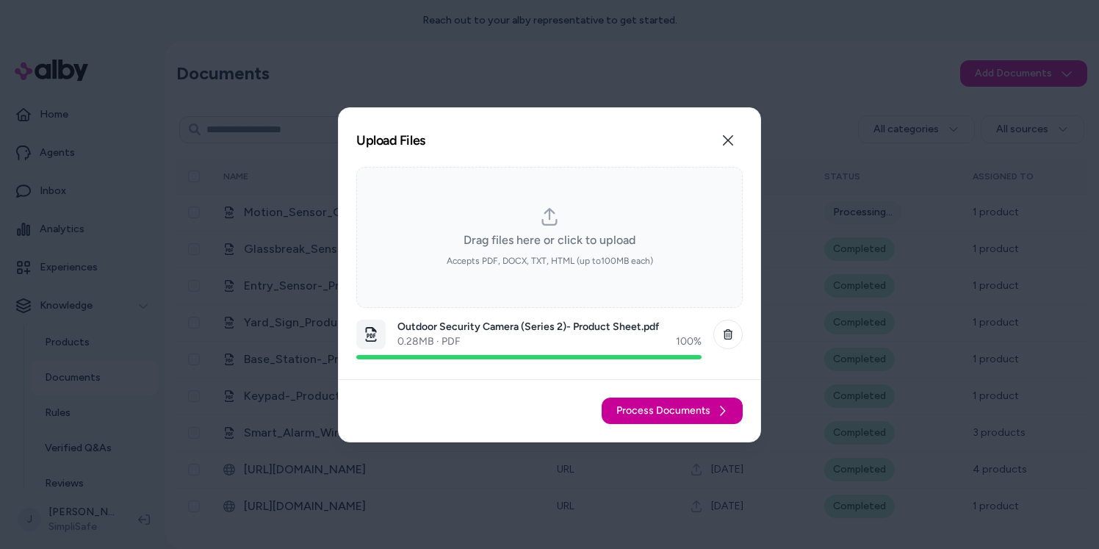
click at [686, 409] on span "Process Documents" at bounding box center [663, 410] width 94 height 15
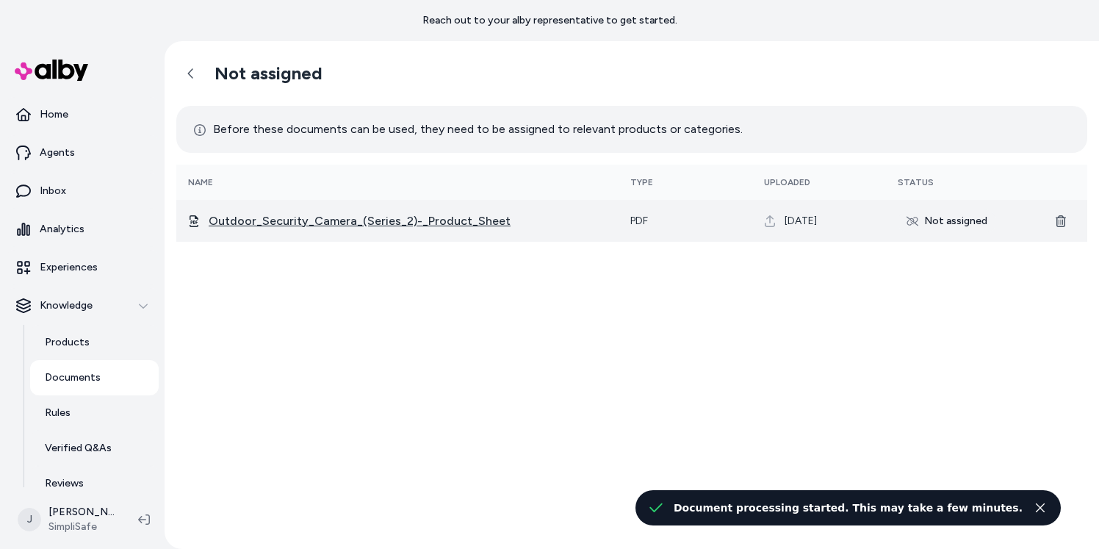
click at [324, 217] on span "Outdoor_Security_Camera_(Series_2)-_Product_Sheet" at bounding box center [408, 221] width 398 height 18
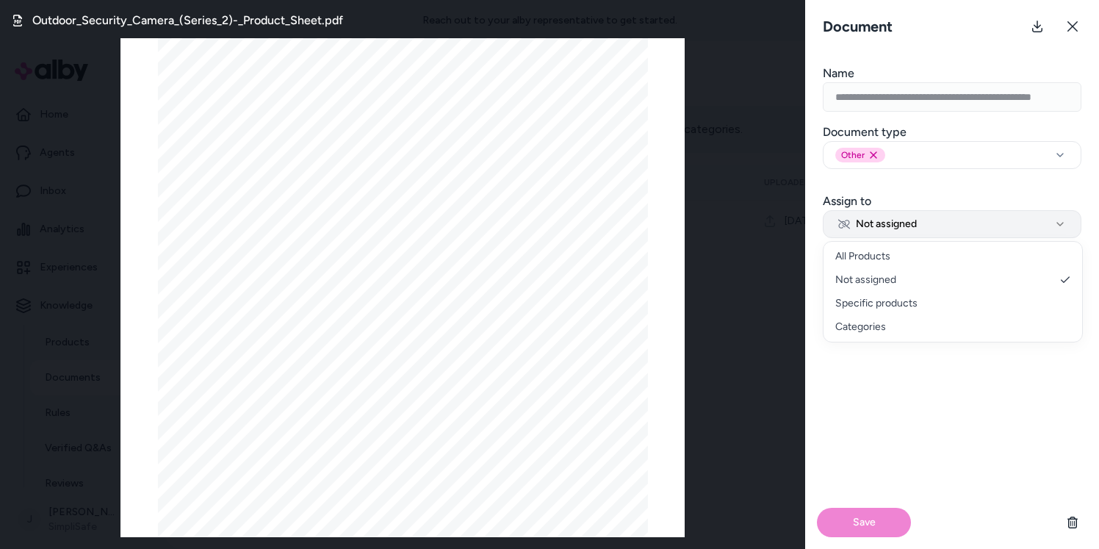
click at [899, 228] on span "Not assigned" at bounding box center [877, 224] width 79 height 15
select select "********"
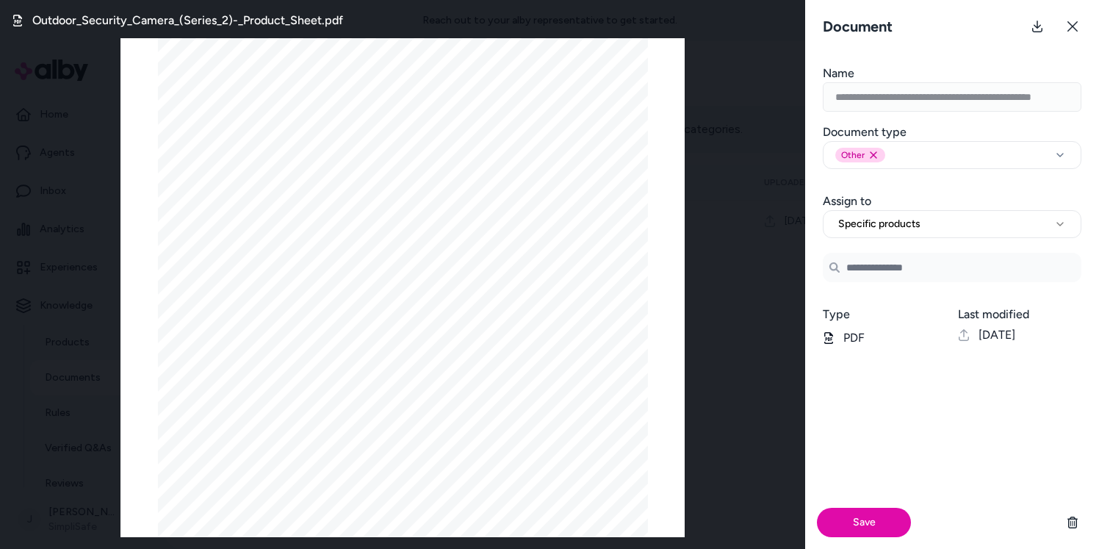
click at [886, 278] on input "Search Products" at bounding box center [952, 267] width 259 height 29
click at [897, 272] on input "*******" at bounding box center [952, 267] width 259 height 29
click at [900, 273] on input "*******" at bounding box center [952, 267] width 259 height 29
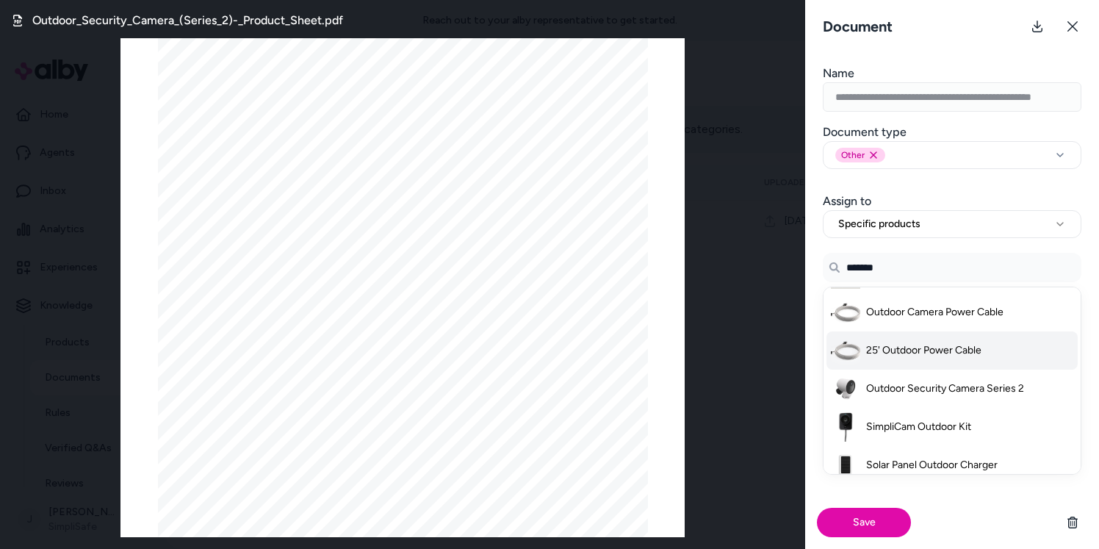
scroll to position [171, 0]
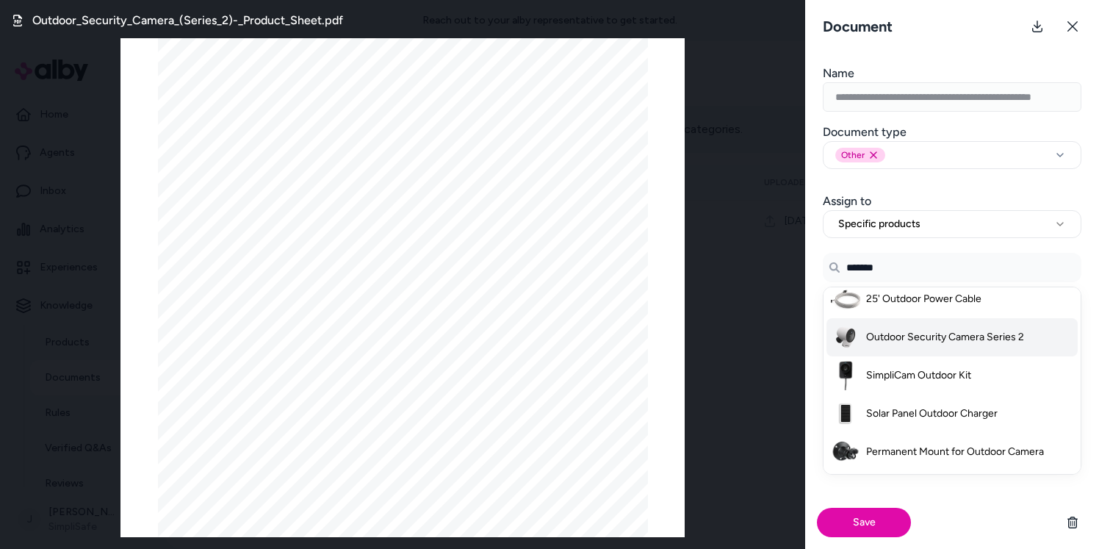
click at [954, 330] on span "Outdoor Security Camera Series 2" at bounding box center [945, 337] width 158 height 15
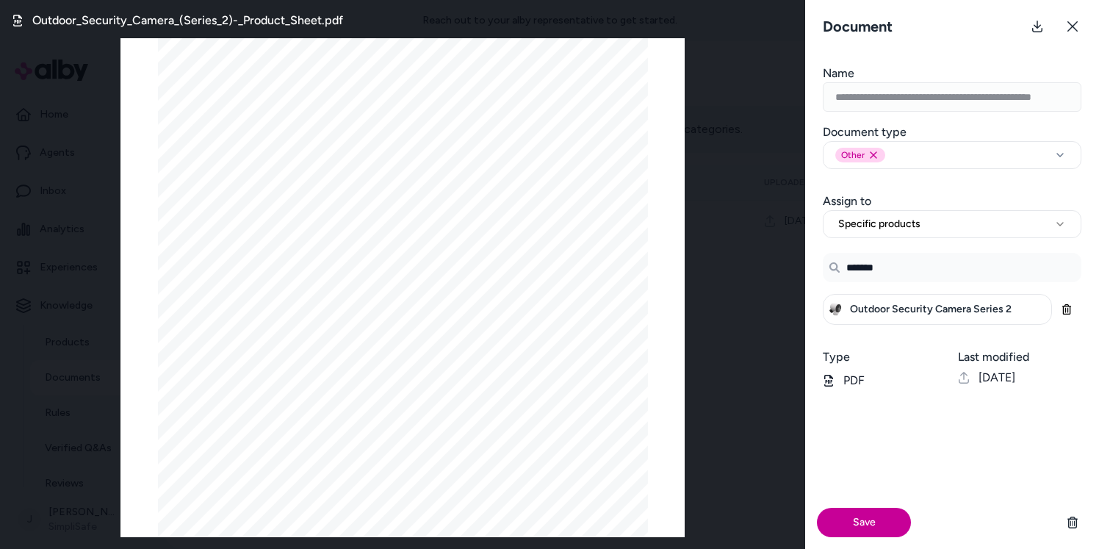
type input "*******"
click at [864, 524] on button "Save" at bounding box center [864, 521] width 94 height 29
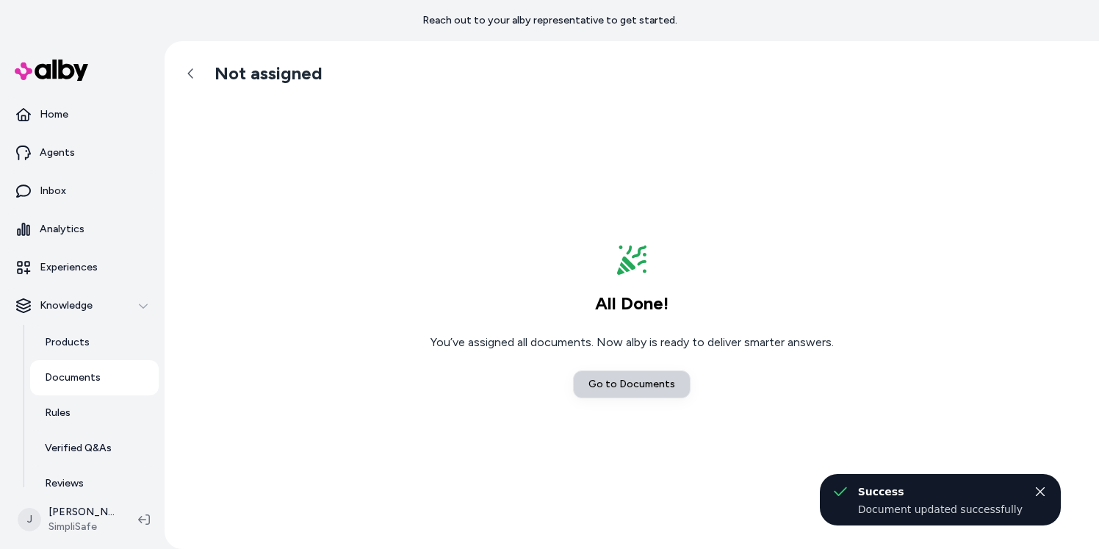
click at [642, 386] on link "Go to Documents" at bounding box center [632, 384] width 118 height 28
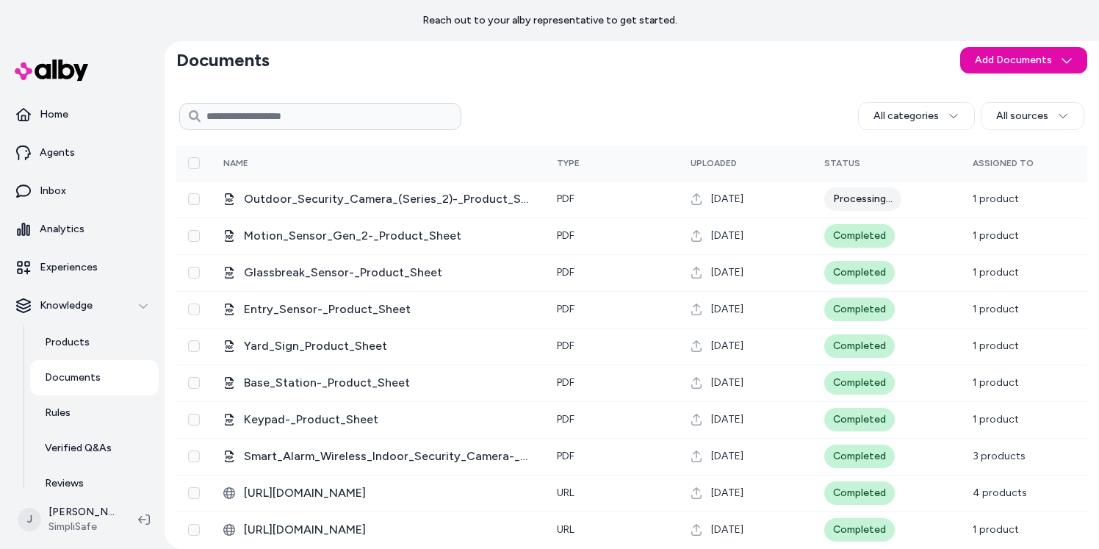
scroll to position [24, 0]
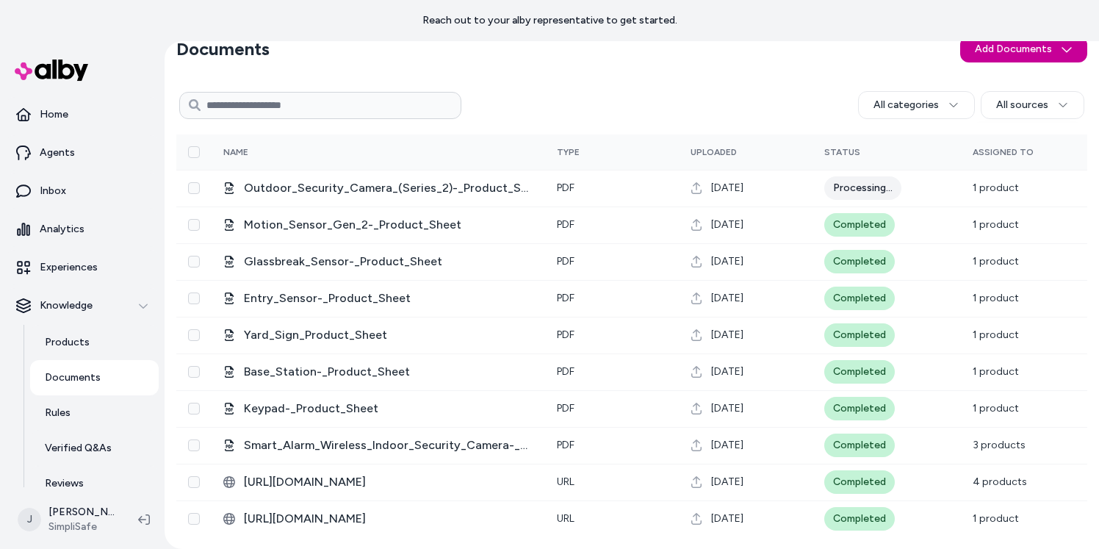
click at [981, 48] on html "Reach out to your alby representative to get started. Home Agents Inbox Analyti…" at bounding box center [549, 274] width 1099 height 549
click at [981, 85] on span "Upload Files" at bounding box center [1015, 80] width 56 height 15
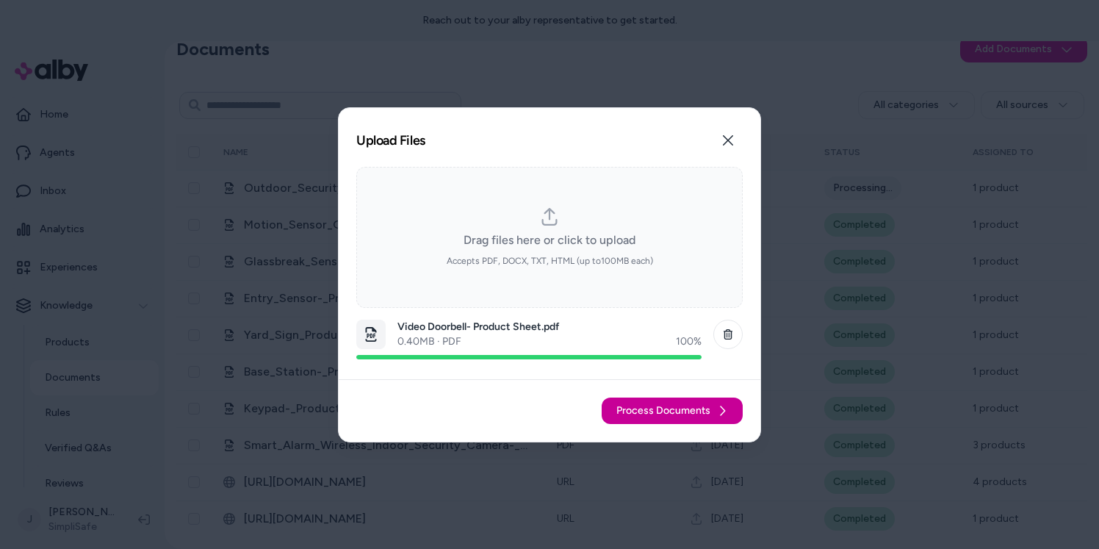
click at [712, 413] on button "Process Documents" at bounding box center [671, 410] width 141 height 26
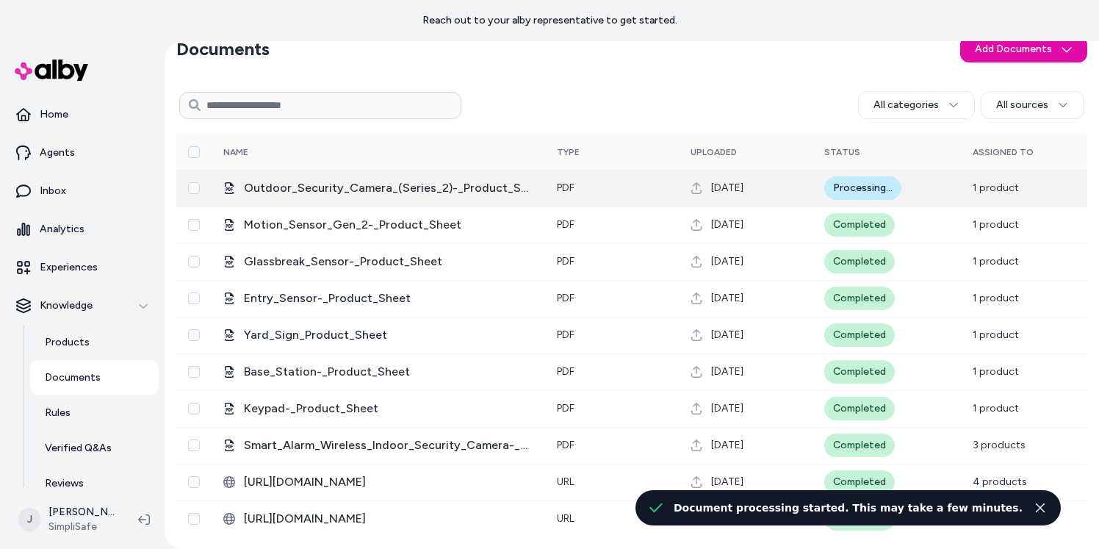
click at [857, 187] on div "Processing..." at bounding box center [862, 188] width 77 height 24
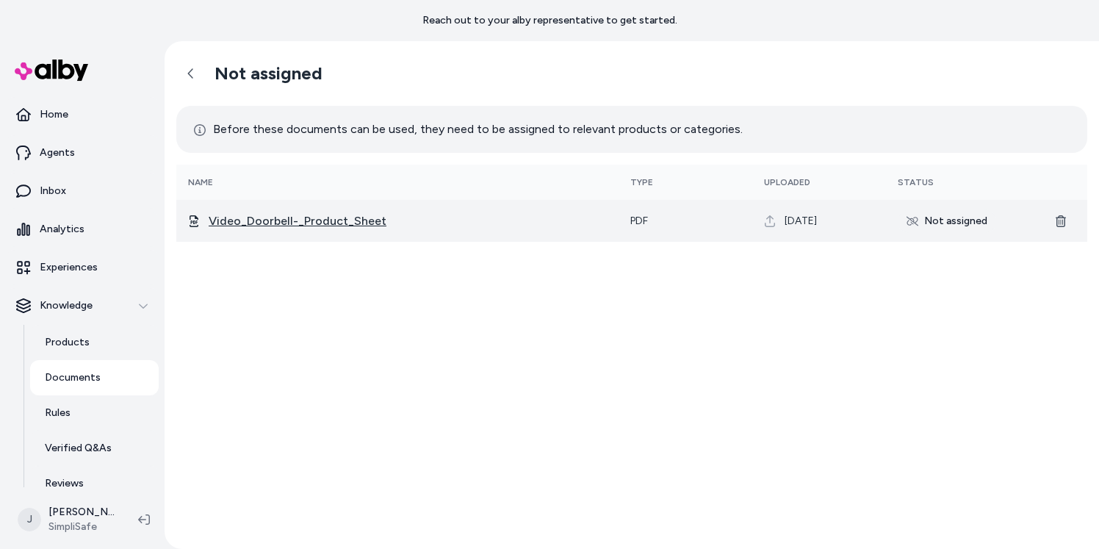
click at [297, 223] on span "Video_Doorbell-_Product_Sheet" at bounding box center [408, 221] width 398 height 18
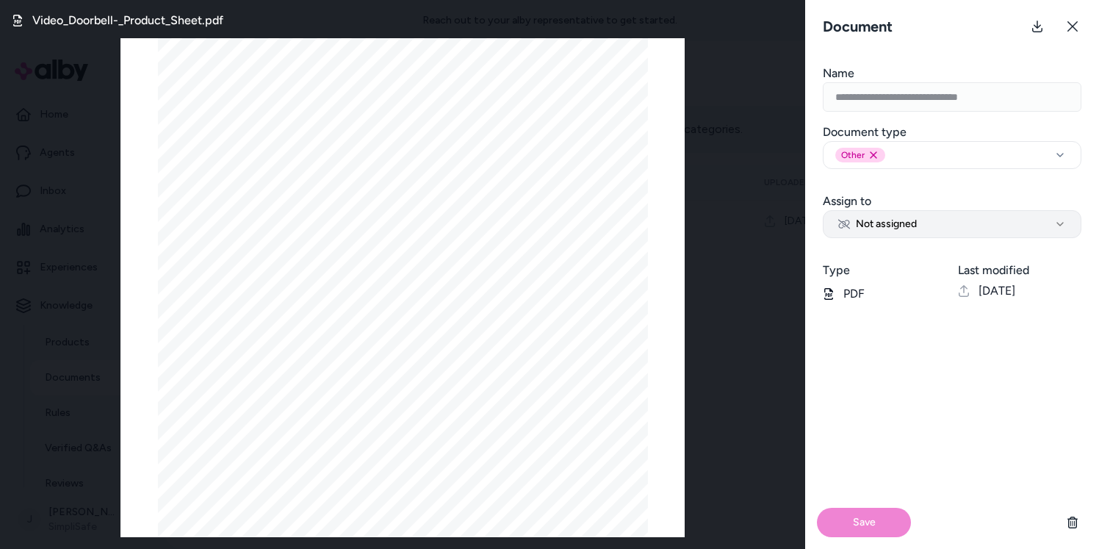
click at [892, 227] on span "Not assigned" at bounding box center [877, 224] width 79 height 15
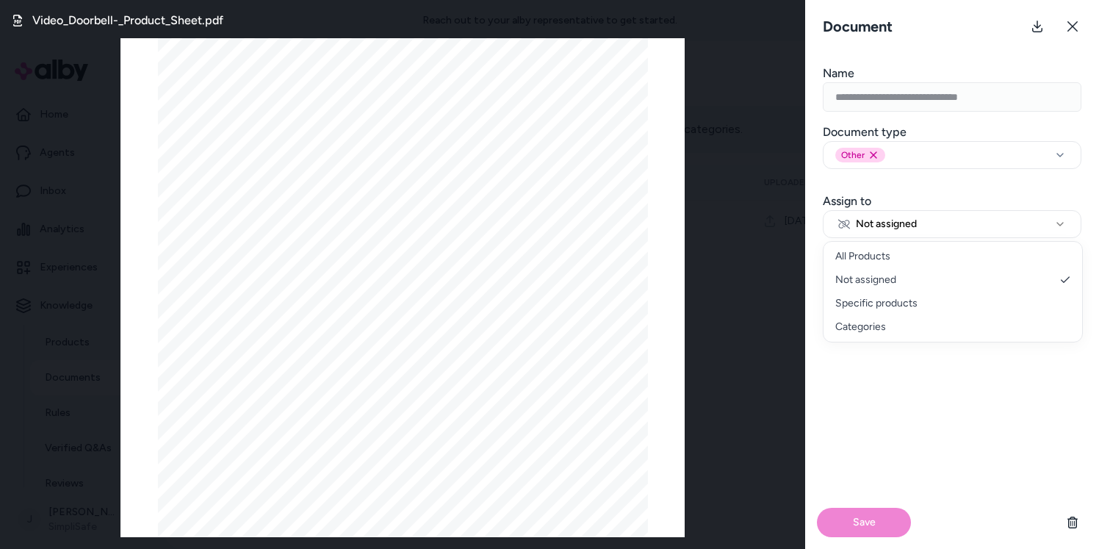
select select "********"
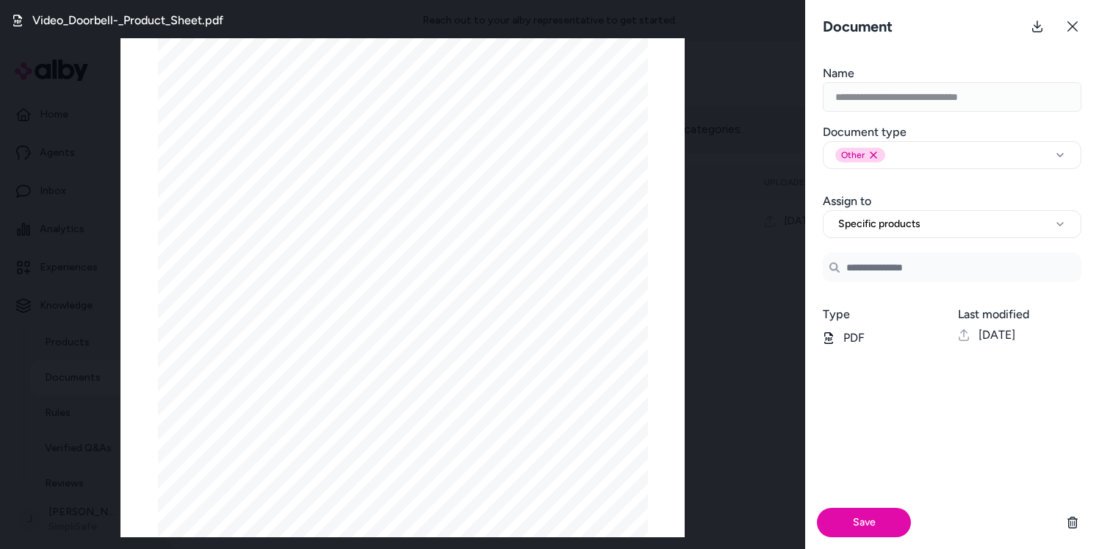
click at [874, 255] on input "Search Products" at bounding box center [952, 267] width 259 height 29
click at [925, 307] on span "Wired Video Doorbell" at bounding box center [915, 309] width 98 height 15
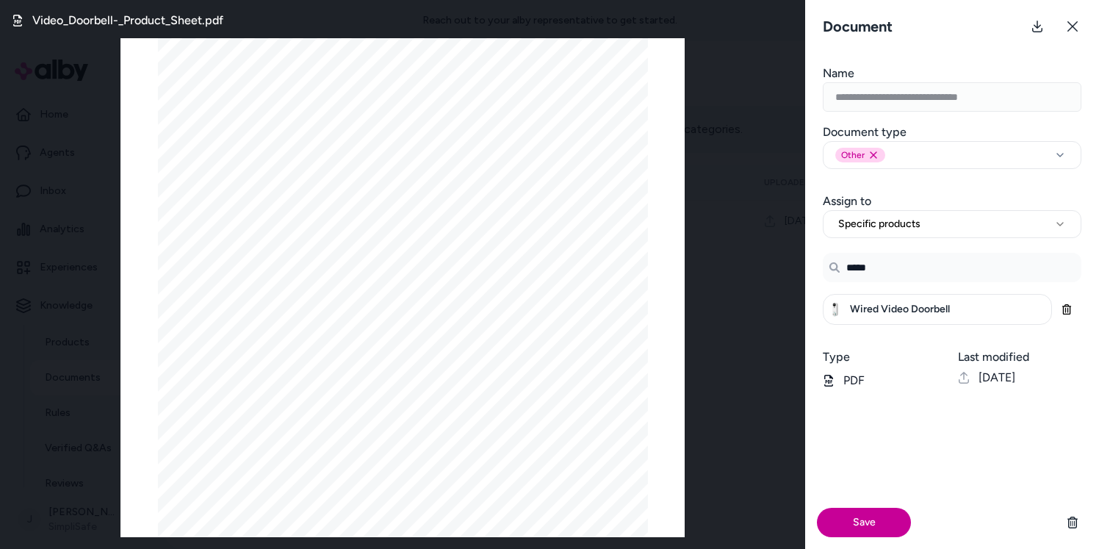
type input "*****"
click at [870, 524] on button "Save" at bounding box center [864, 521] width 94 height 29
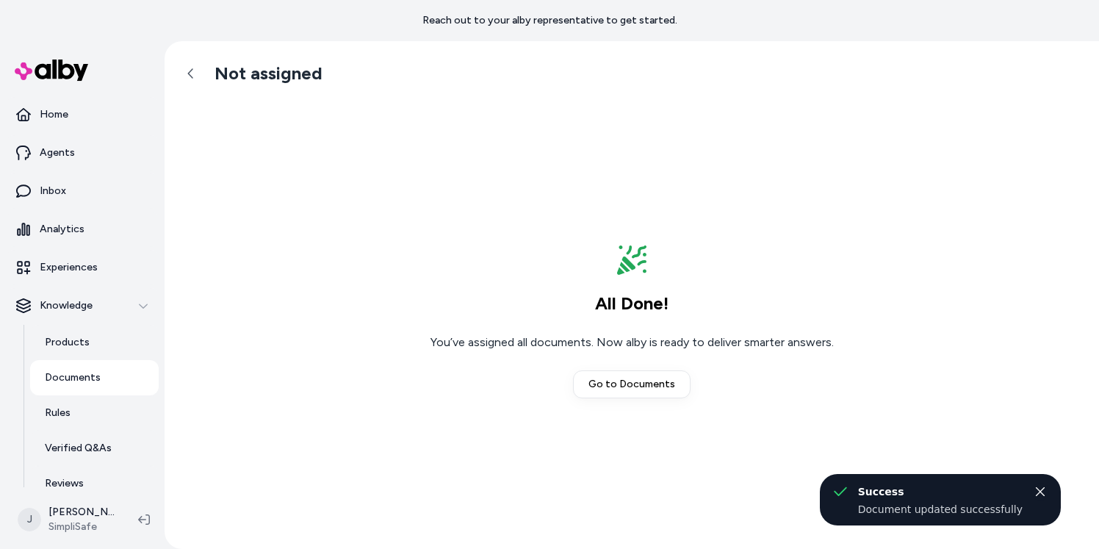
click at [981, 488] on icon "Close toast" at bounding box center [1040, 491] width 10 height 10
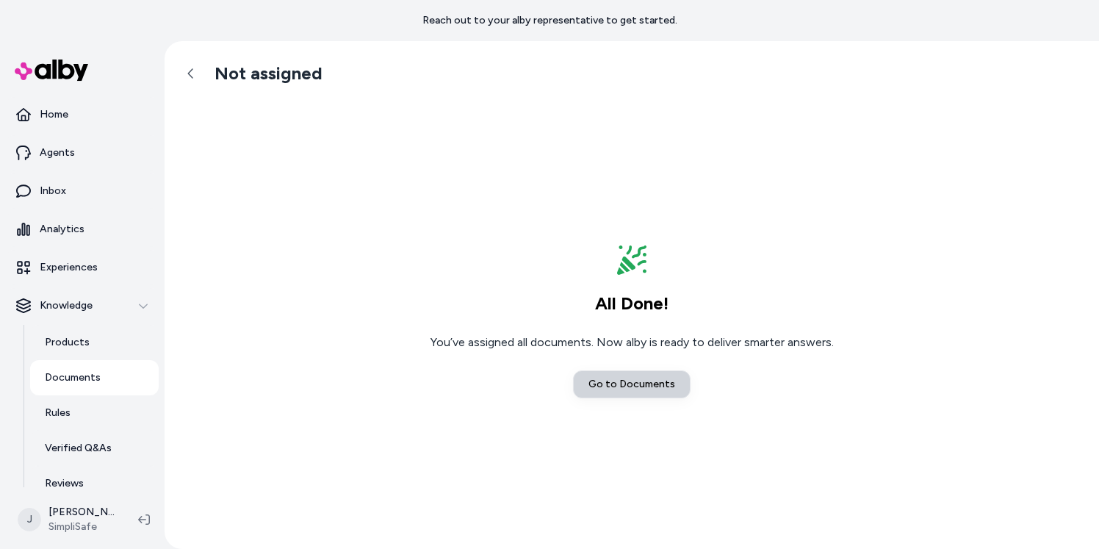
click at [636, 382] on link "Go to Documents" at bounding box center [632, 384] width 118 height 28
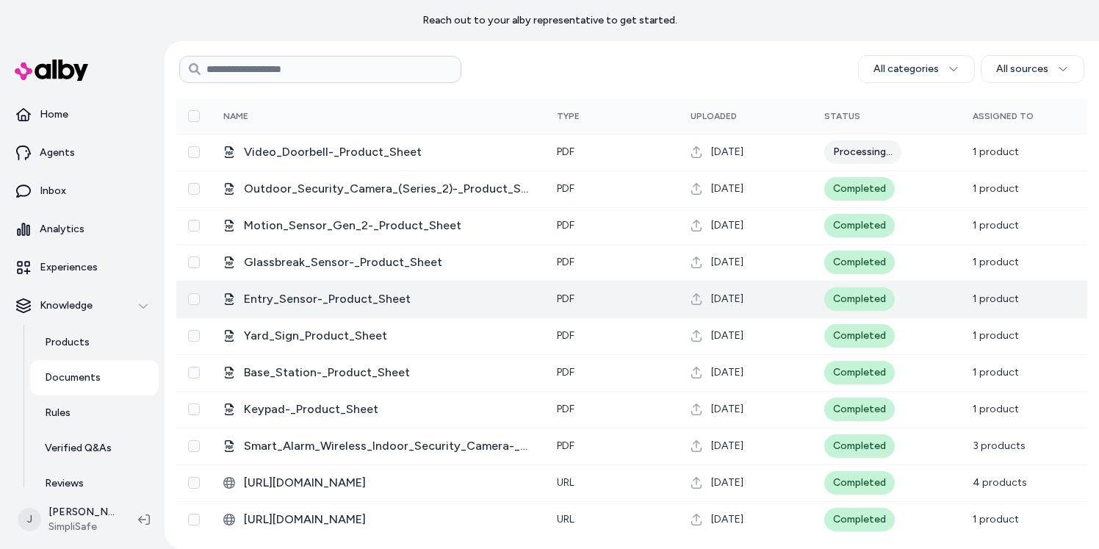
scroll to position [61, 0]
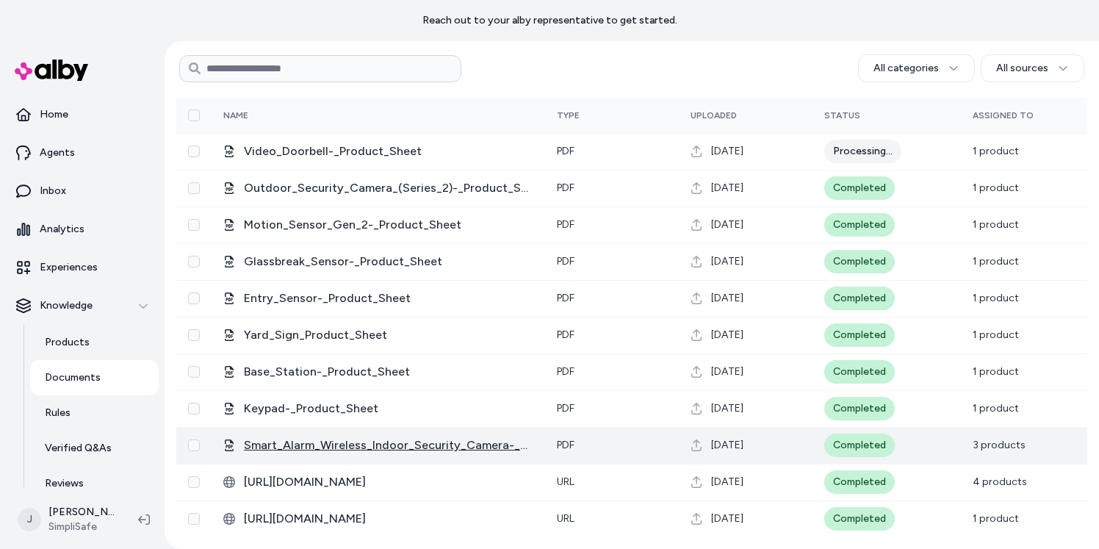
click at [453, 450] on span "Smart_Alarm_Wireless_Indoor_Security_Camera-_Product_Sheet" at bounding box center [388, 445] width 289 height 18
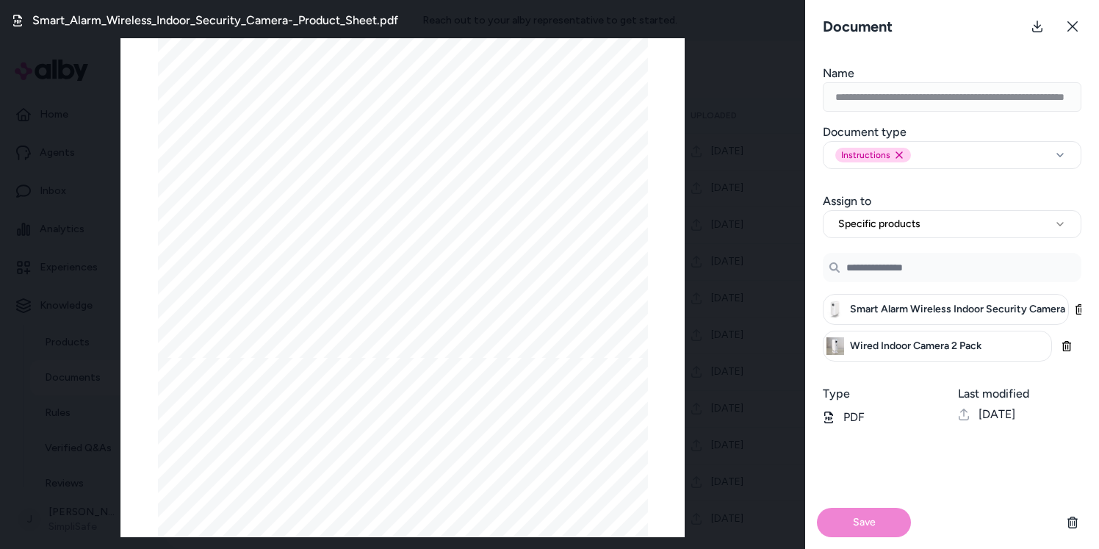
scroll to position [1538, 0]
click at [981, 25] on icon at bounding box center [1072, 27] width 12 height 12
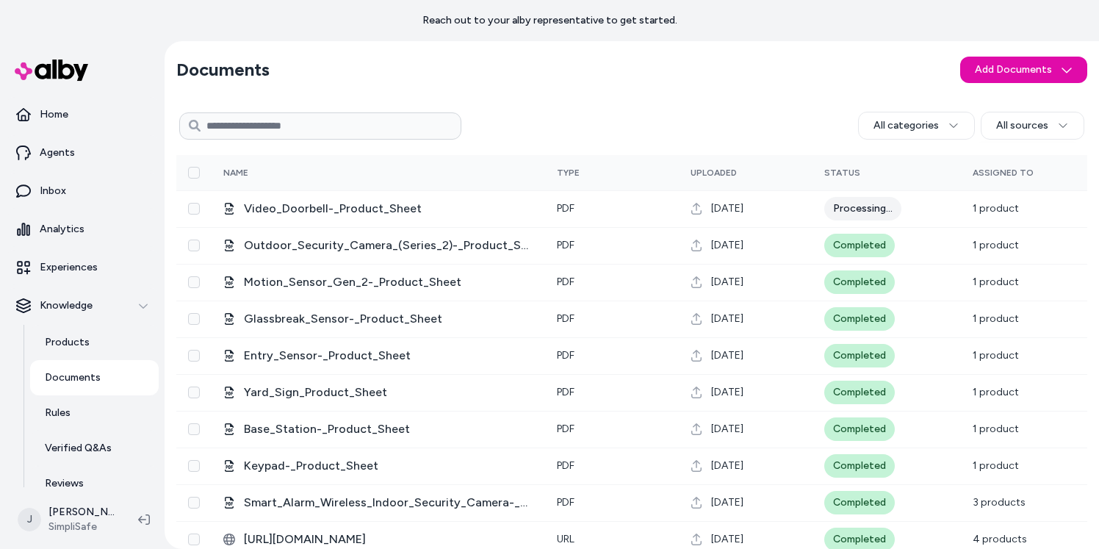
scroll to position [0, 0]
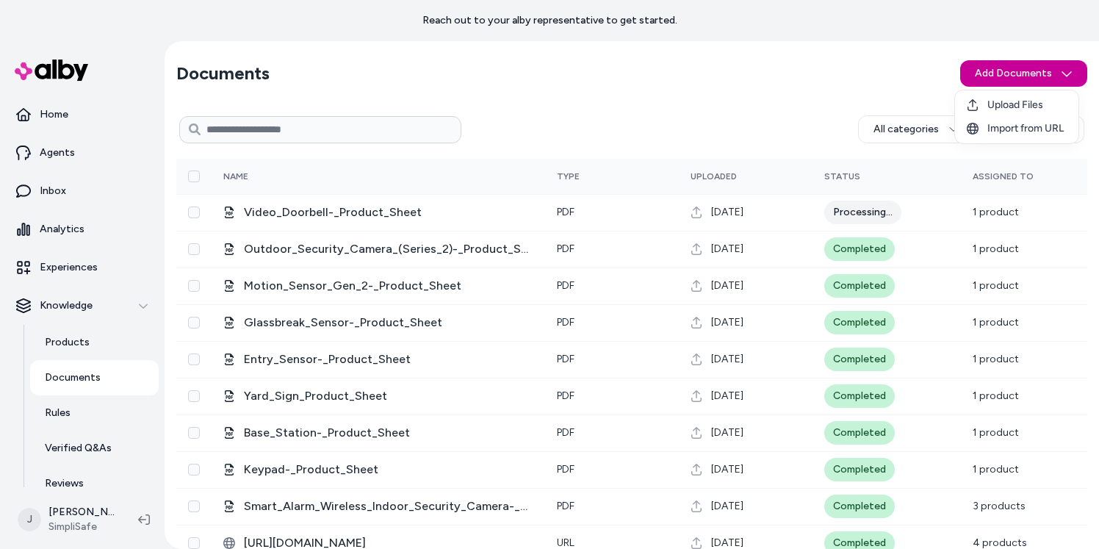
click at [981, 76] on html "Reach out to your alby representative to get started. Home Agents Inbox Analyti…" at bounding box center [549, 274] width 1099 height 549
click at [981, 104] on span "Upload Files" at bounding box center [1015, 105] width 56 height 15
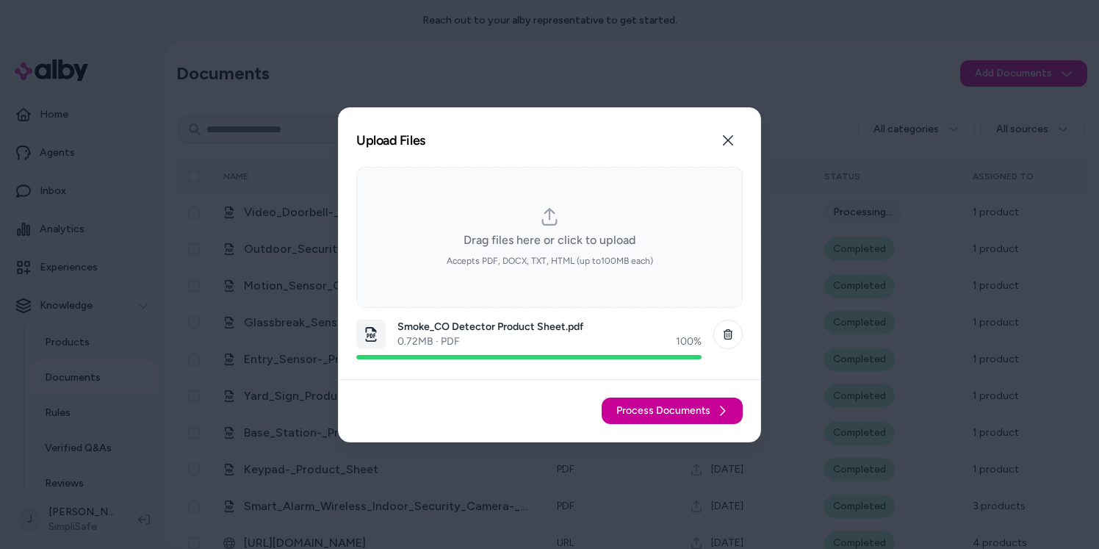
click at [693, 405] on span "Process Documents" at bounding box center [663, 410] width 94 height 15
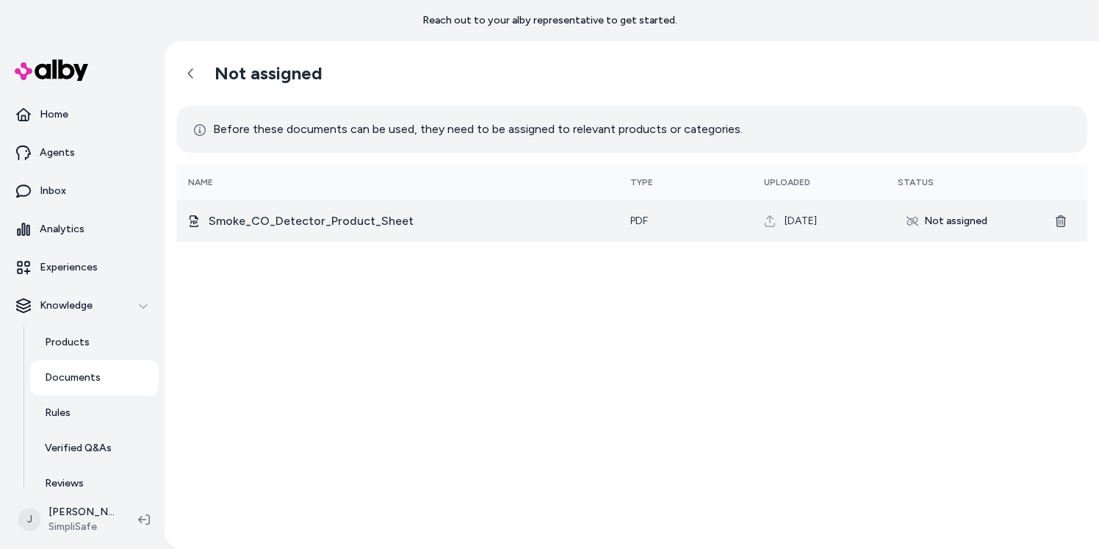
click at [966, 220] on div "Not assigned" at bounding box center [946, 221] width 98 height 24
click at [355, 215] on span "Smoke_CO_Detector_Product_Sheet" at bounding box center [408, 221] width 398 height 18
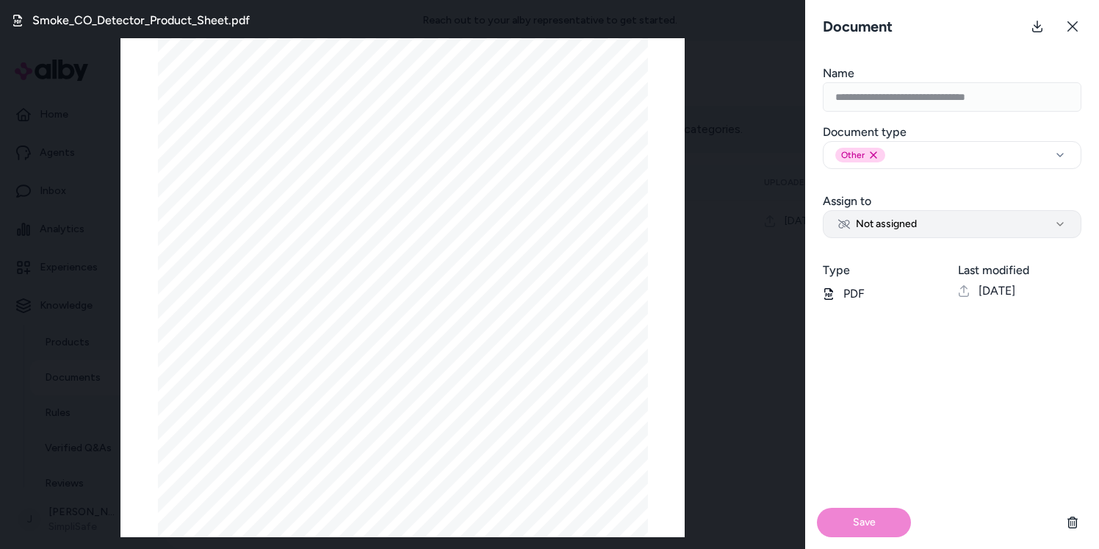
click at [935, 230] on button "Not assigned" at bounding box center [952, 224] width 259 height 28
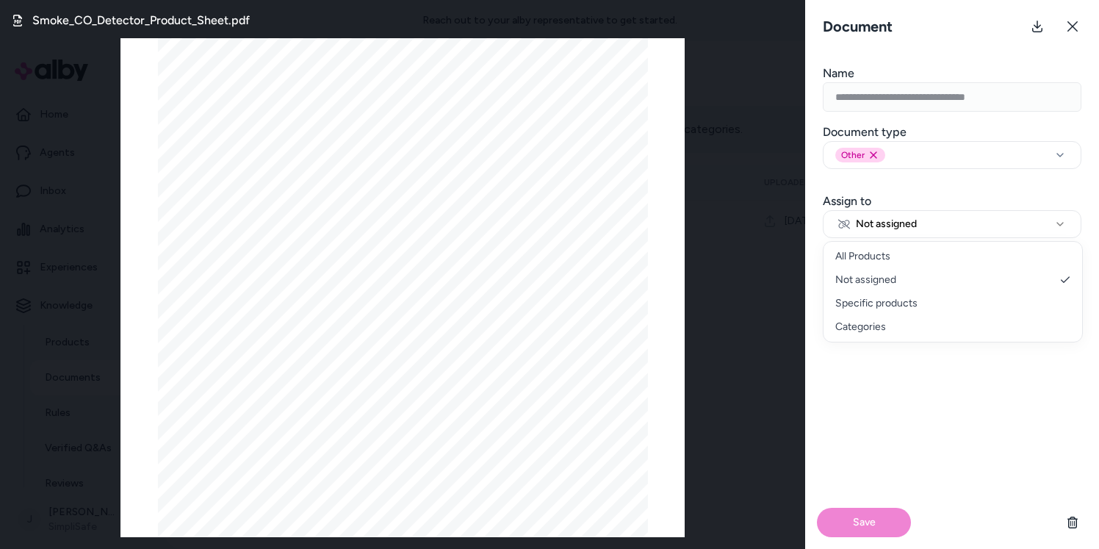
select select "********"
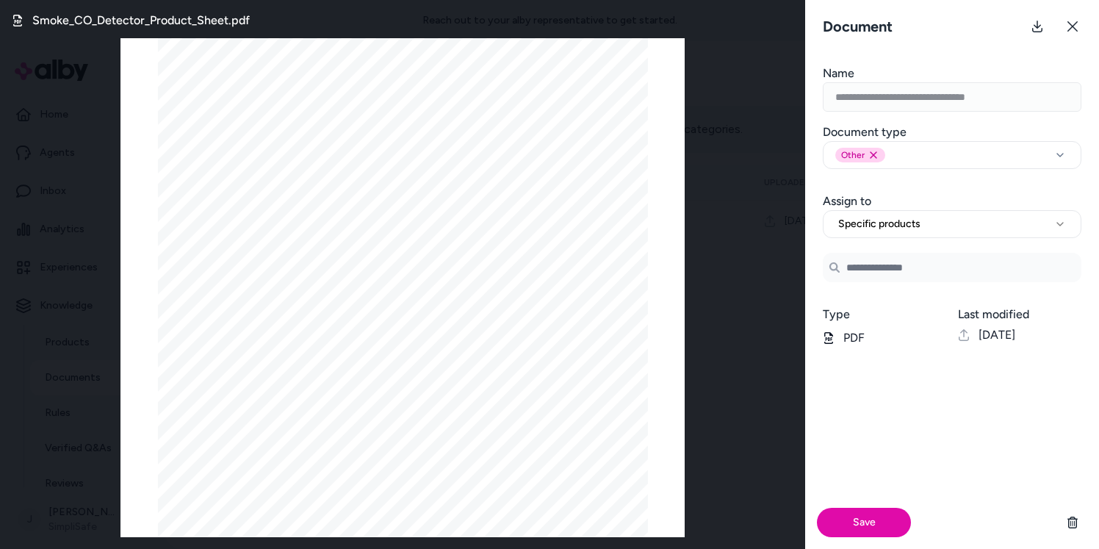
click at [874, 264] on input "Search Products" at bounding box center [952, 267] width 259 height 29
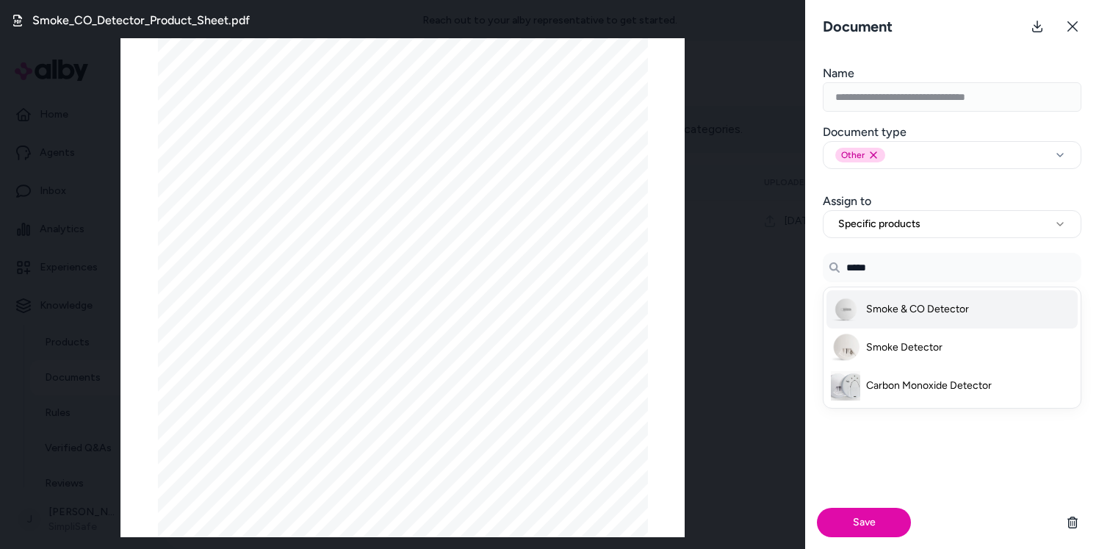
click at [925, 308] on span "Smoke & CO Detector" at bounding box center [917, 309] width 103 height 15
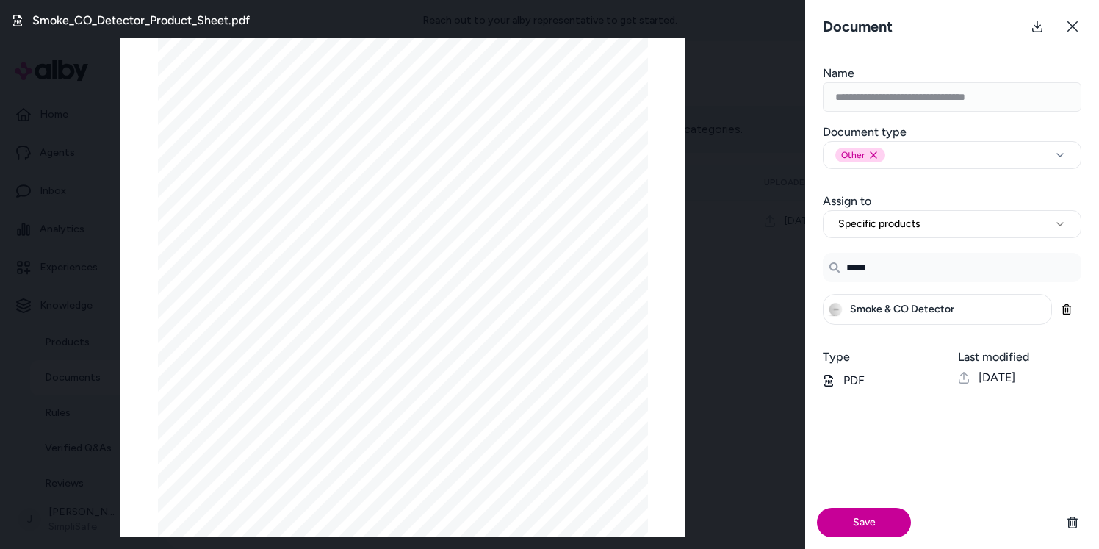
type input "*****"
click at [856, 521] on button "Save" at bounding box center [864, 521] width 94 height 29
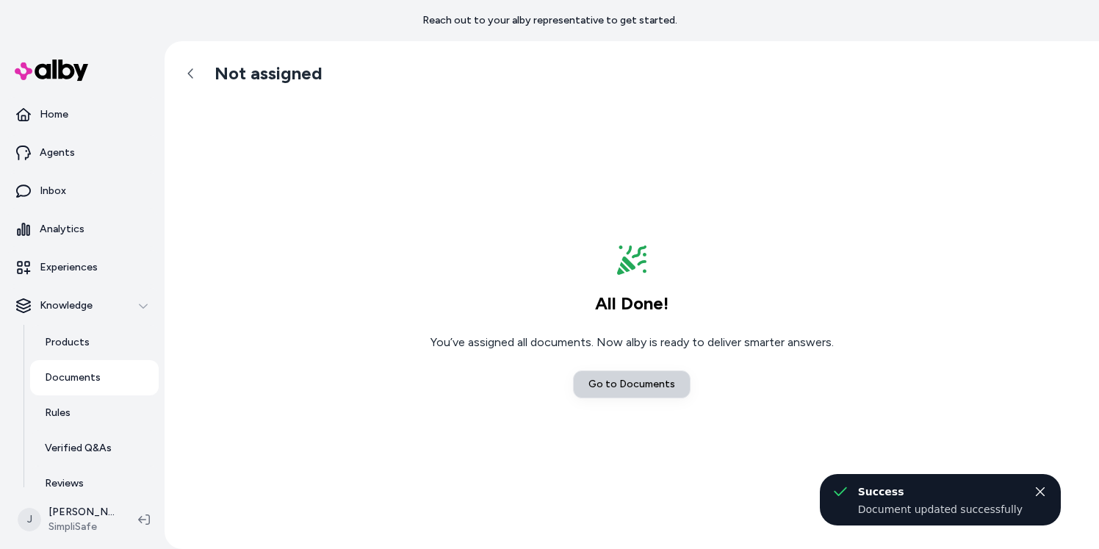
click at [618, 384] on link "Go to Documents" at bounding box center [632, 384] width 118 height 28
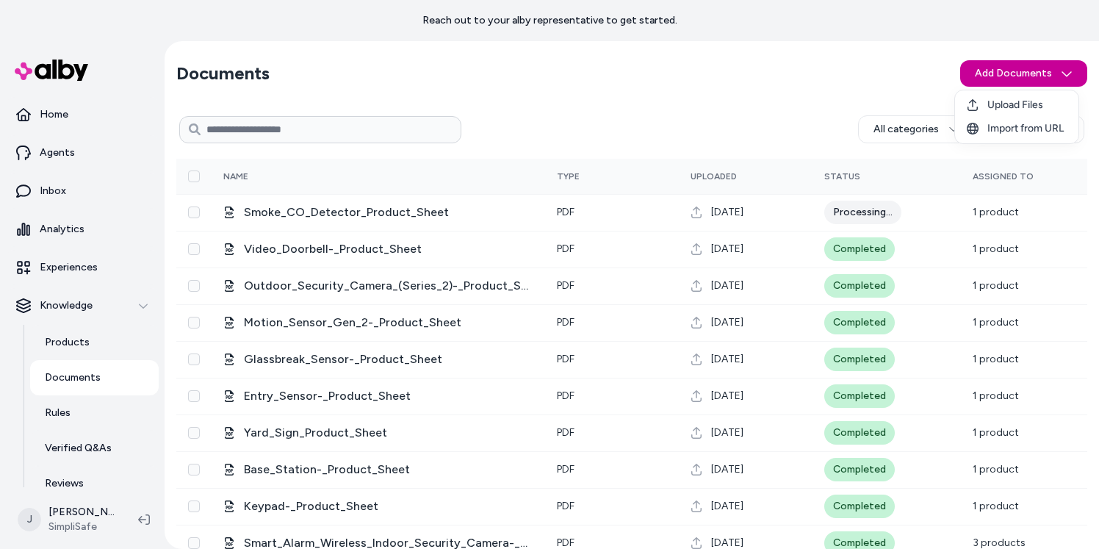
click at [981, 73] on html "Reach out to your alby representative to get started. Home Agents Inbox Analyti…" at bounding box center [549, 274] width 1099 height 549
click at [981, 99] on span "Upload Files" at bounding box center [1015, 105] width 56 height 15
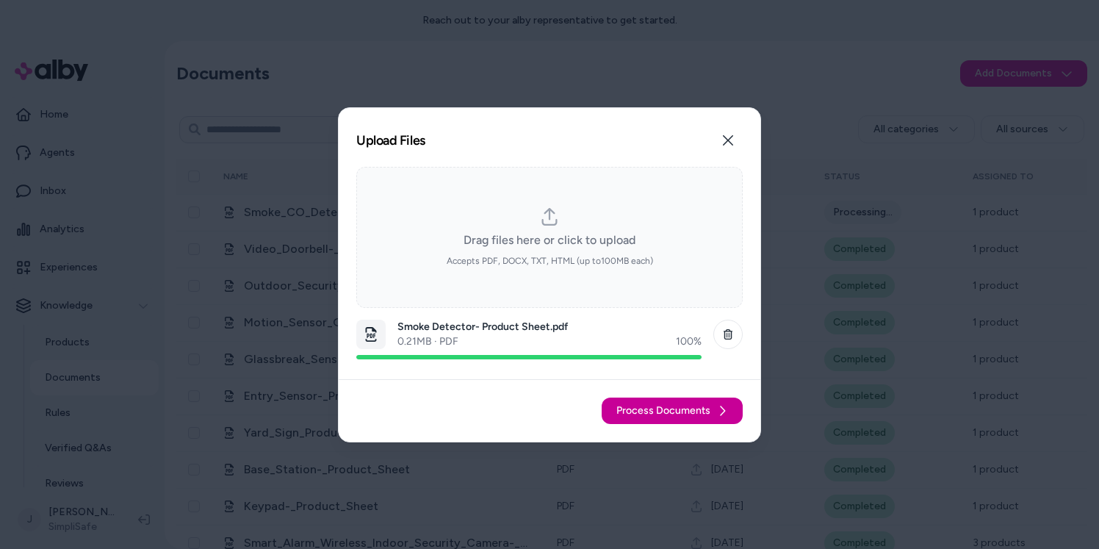
click at [688, 411] on span "Process Documents" at bounding box center [663, 410] width 94 height 15
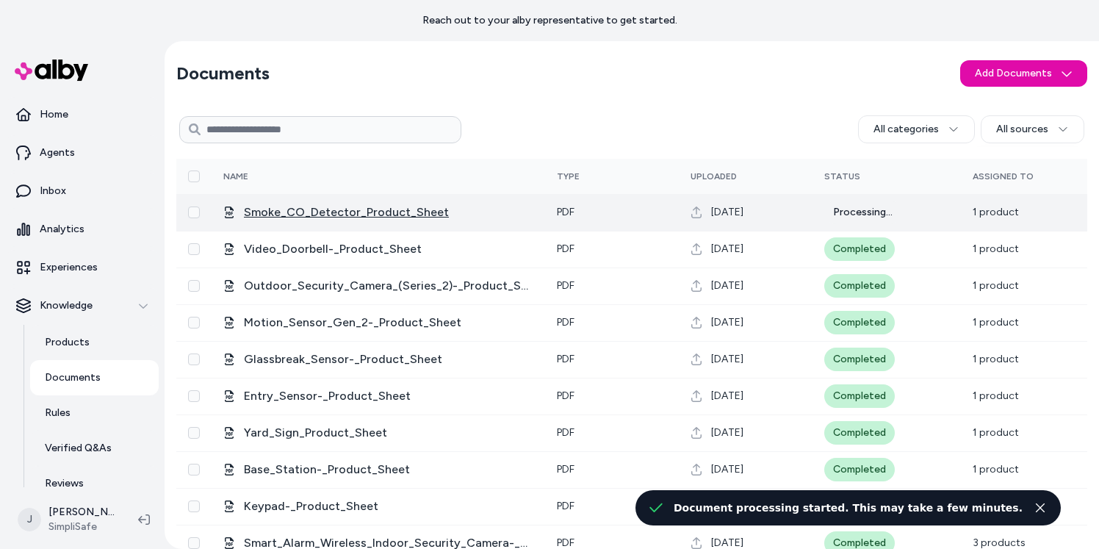
click at [346, 211] on span "Smoke_CO_Detector_Product_Sheet" at bounding box center [388, 212] width 289 height 18
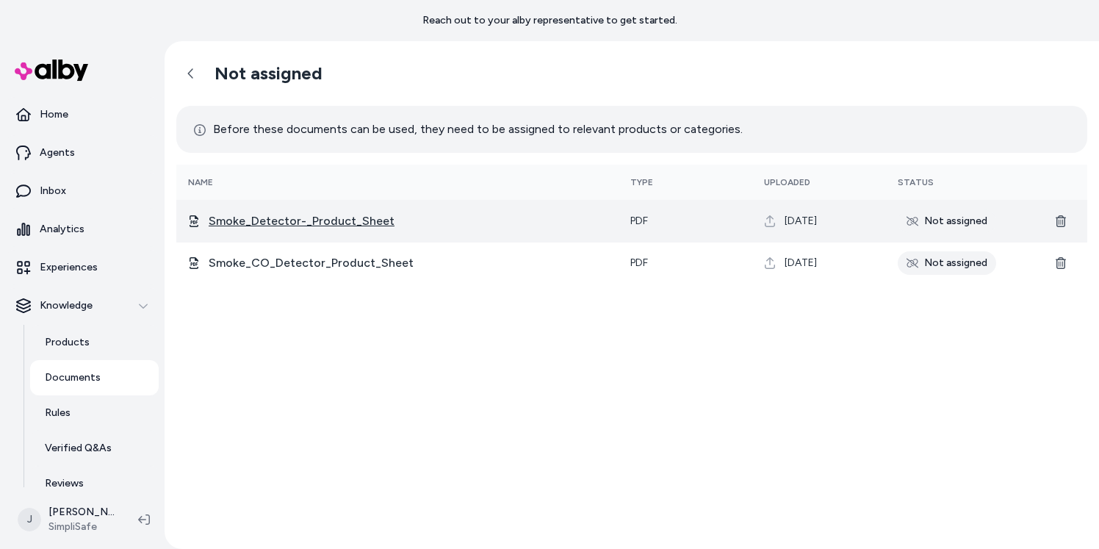
click at [326, 220] on span "Smoke_Detector-_Product_Sheet" at bounding box center [408, 221] width 398 height 18
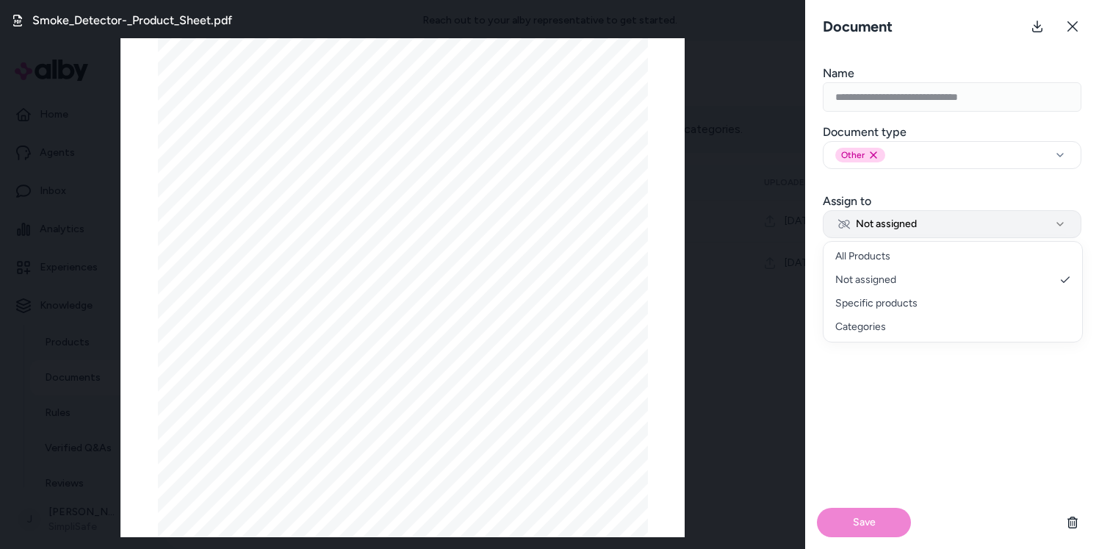
click at [945, 222] on button "Not assigned" at bounding box center [952, 224] width 259 height 28
select select "********"
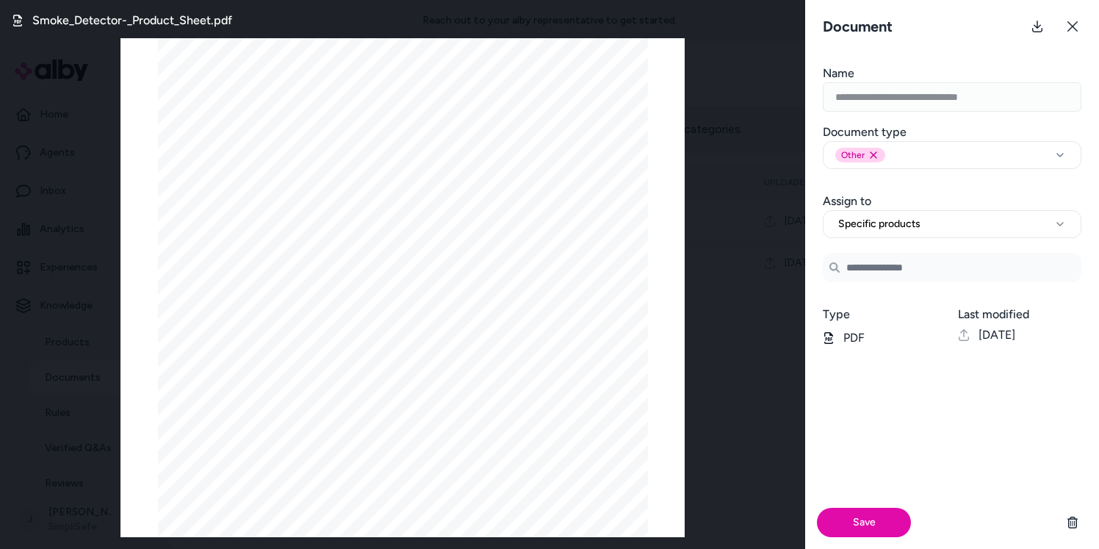
click at [878, 259] on input "Search Products" at bounding box center [952, 267] width 259 height 29
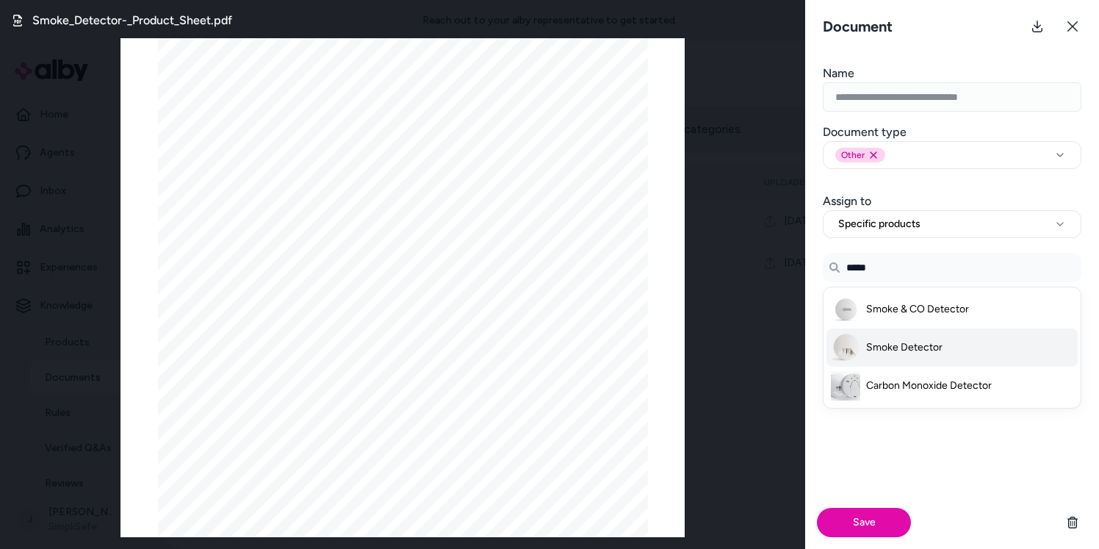
click at [922, 347] on span "Smoke Detector" at bounding box center [904, 347] width 76 height 15
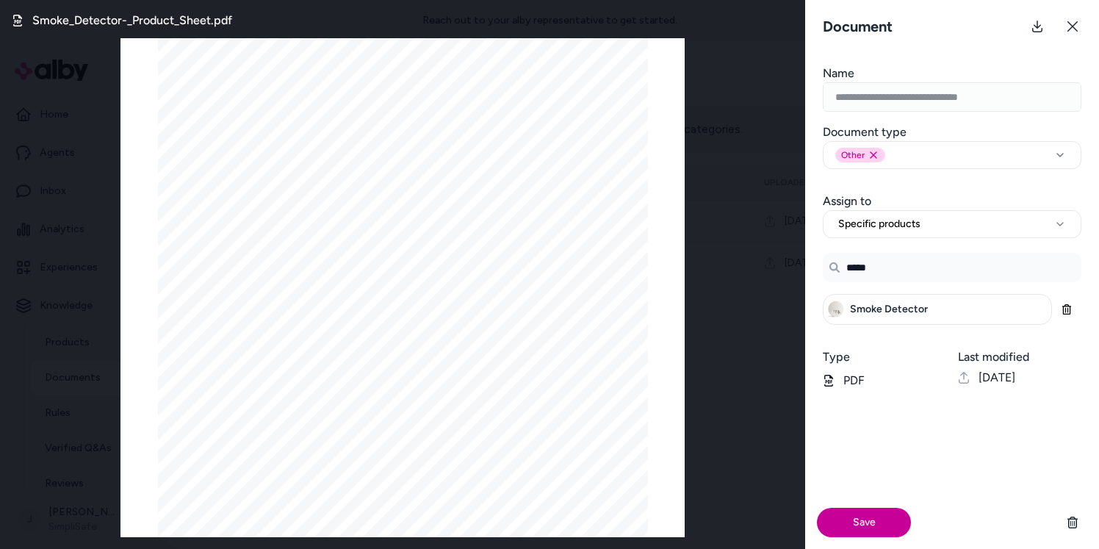
type input "*****"
click at [872, 514] on button "Save" at bounding box center [864, 521] width 94 height 29
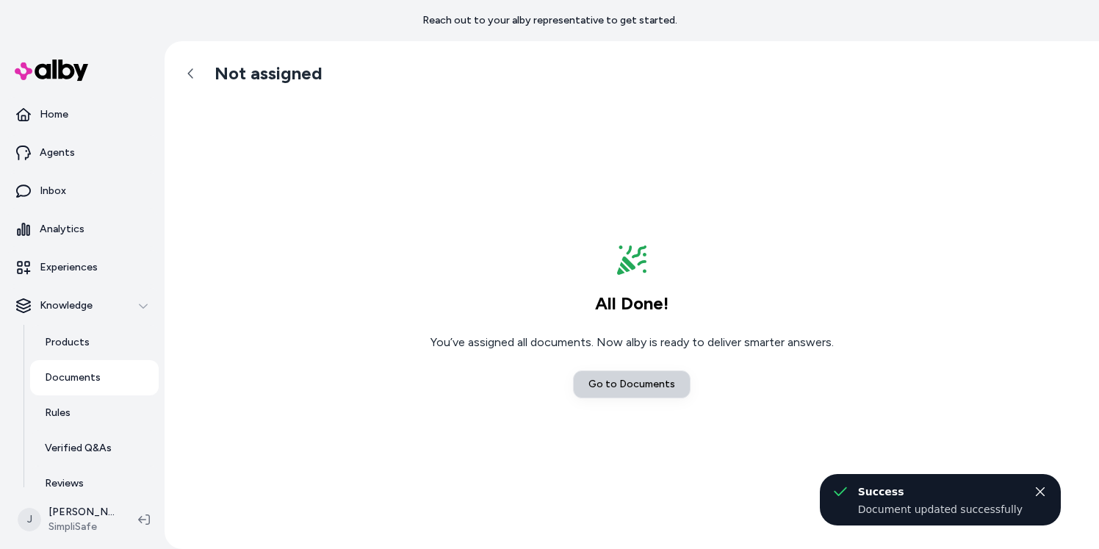
click at [654, 383] on link "Go to Documents" at bounding box center [632, 384] width 118 height 28
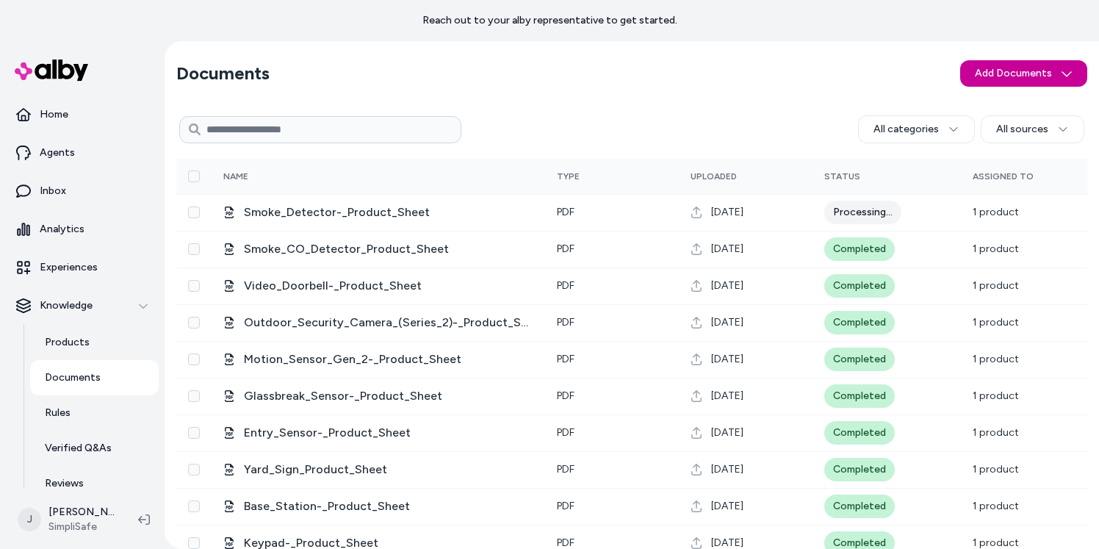
click at [981, 74] on html "Reach out to your alby representative to get started. Home Agents Inbox Analyti…" at bounding box center [549, 274] width 1099 height 549
click at [737, 75] on html "Reach out to your alby representative to get started. Home Agents Inbox Analyti…" at bounding box center [549, 274] width 1099 height 549
click at [981, 67] on html "Reach out to your alby representative to get started. Home Agents Inbox Analyti…" at bounding box center [549, 274] width 1099 height 549
click at [981, 103] on span "Upload Files" at bounding box center [1015, 105] width 56 height 15
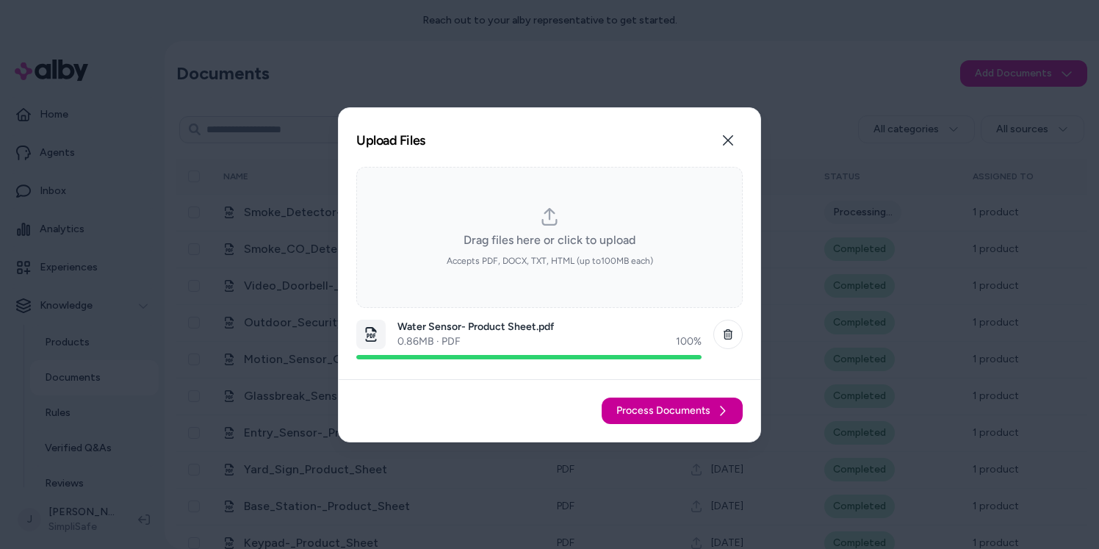
click at [688, 405] on span "Process Documents" at bounding box center [663, 410] width 94 height 15
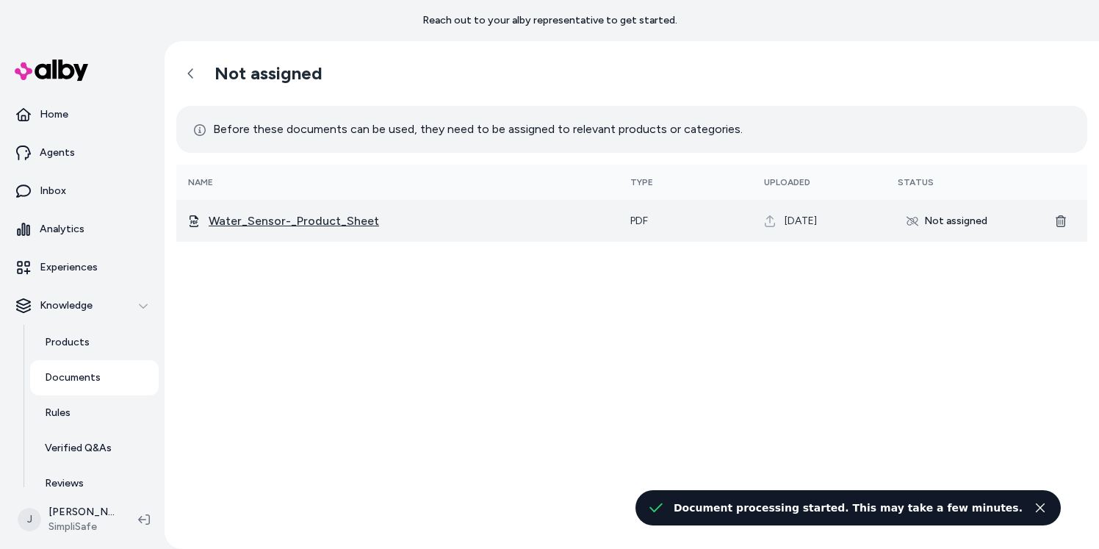
click at [321, 212] on span "Water_Sensor-_Product_Sheet" at bounding box center [408, 221] width 398 height 18
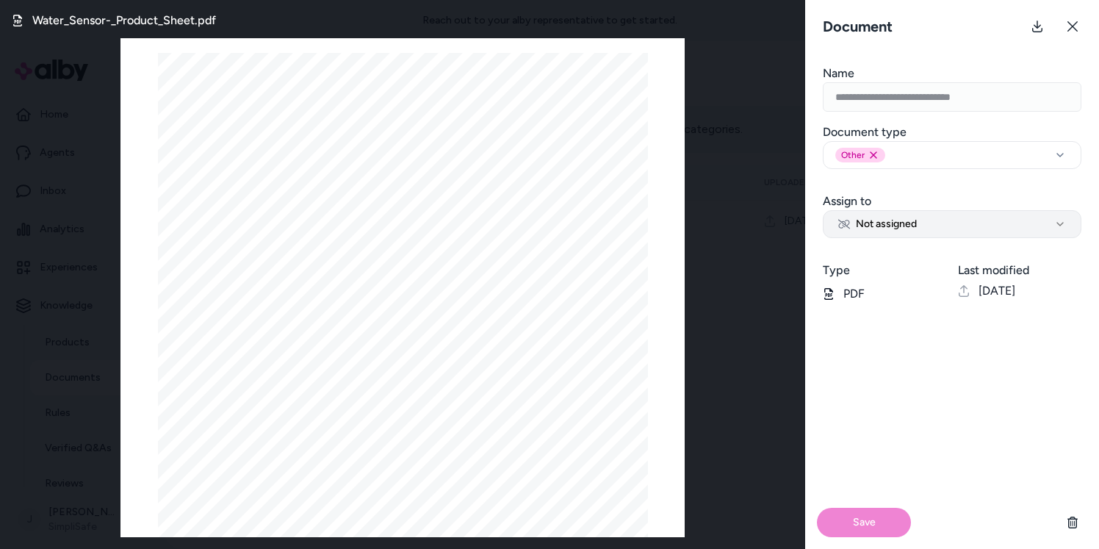
click at [874, 220] on span "Not assigned" at bounding box center [877, 224] width 79 height 15
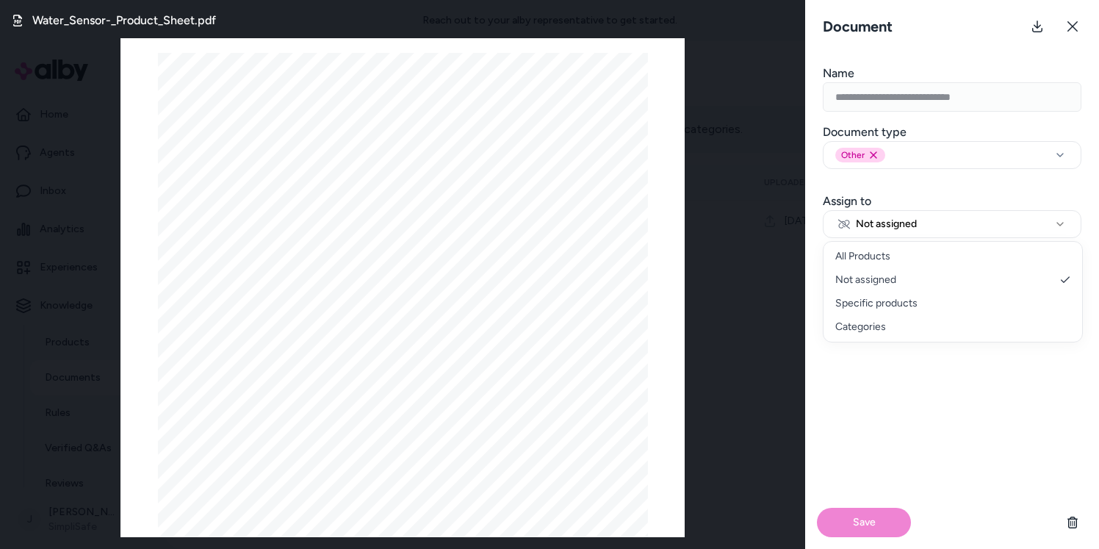
select select "********"
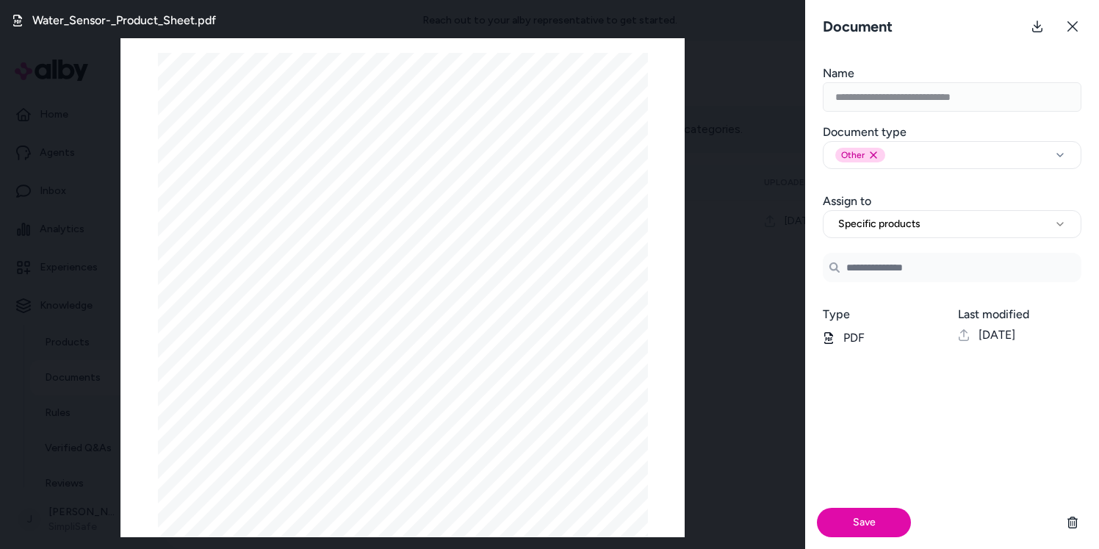
click at [878, 273] on input "Search Products" at bounding box center [952, 267] width 259 height 29
click at [895, 305] on span "Water Sensor" at bounding box center [897, 309] width 62 height 15
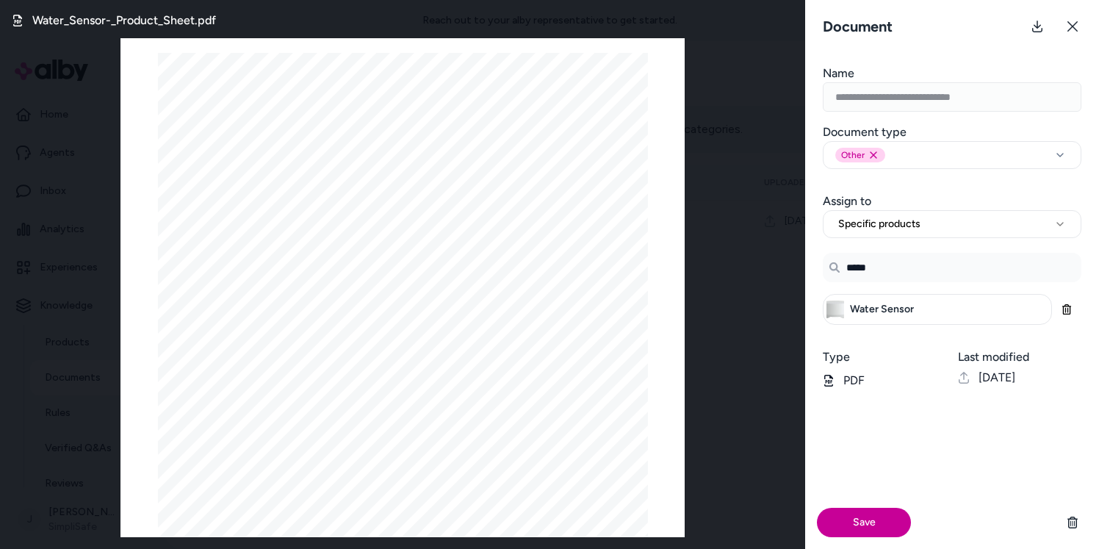
type input "*****"
click at [873, 521] on button "Save" at bounding box center [864, 521] width 94 height 29
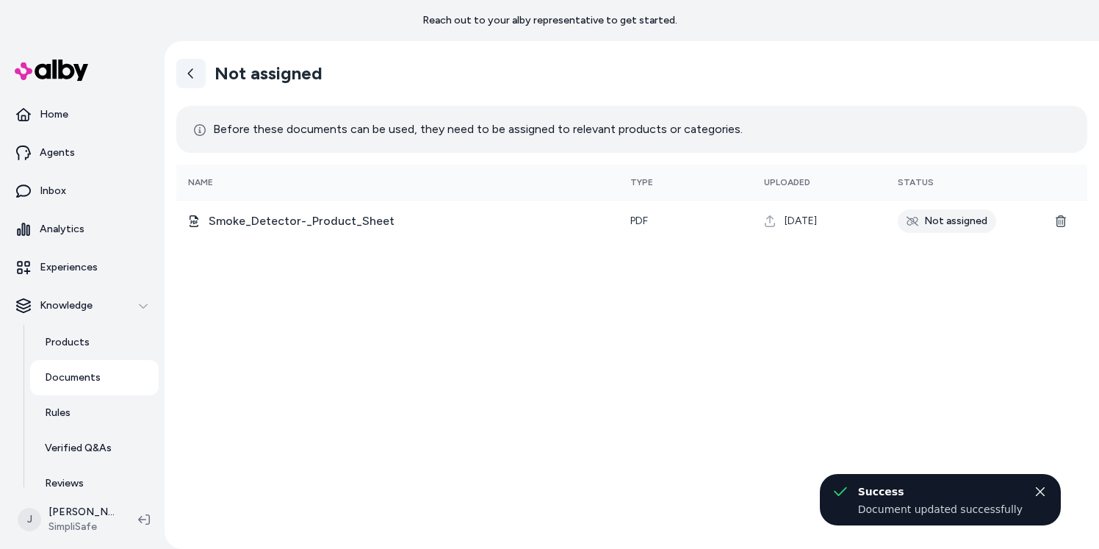
click at [185, 76] on icon at bounding box center [191, 74] width 12 height 12
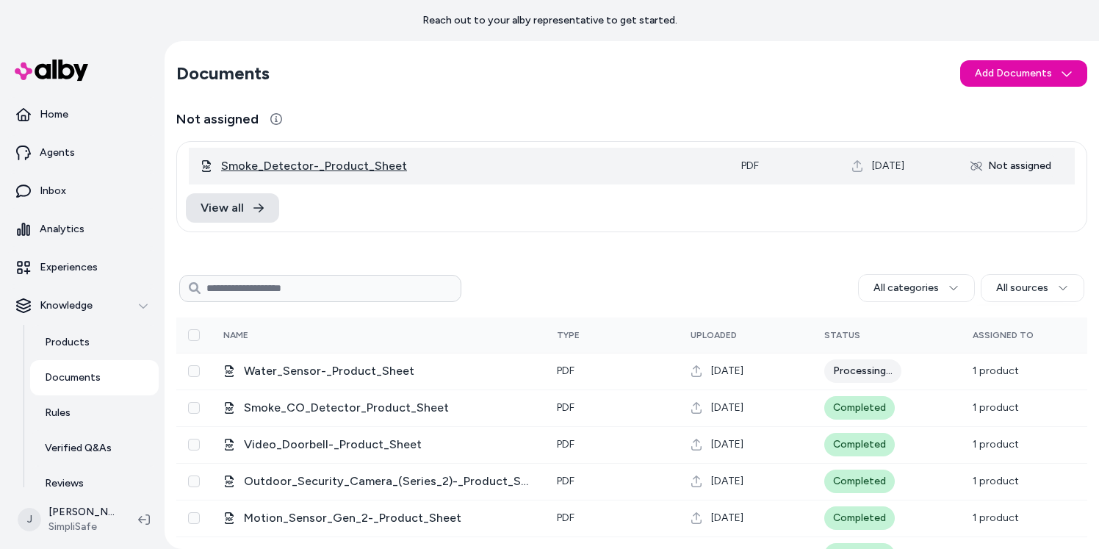
click at [302, 167] on span "Smoke_Detector-_Product_Sheet" at bounding box center [469, 166] width 496 height 18
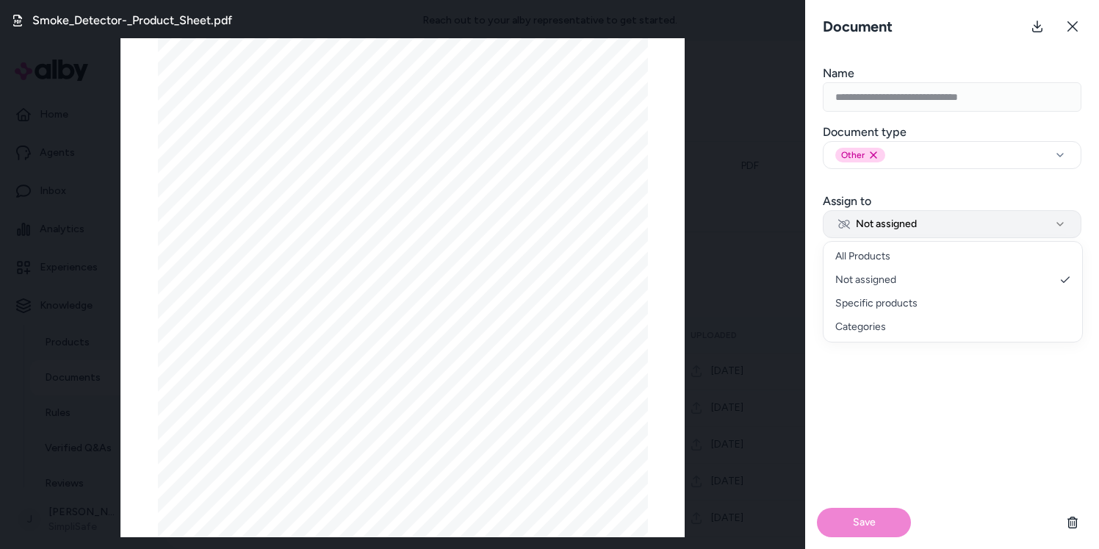
click at [891, 223] on span "Not assigned" at bounding box center [877, 224] width 79 height 15
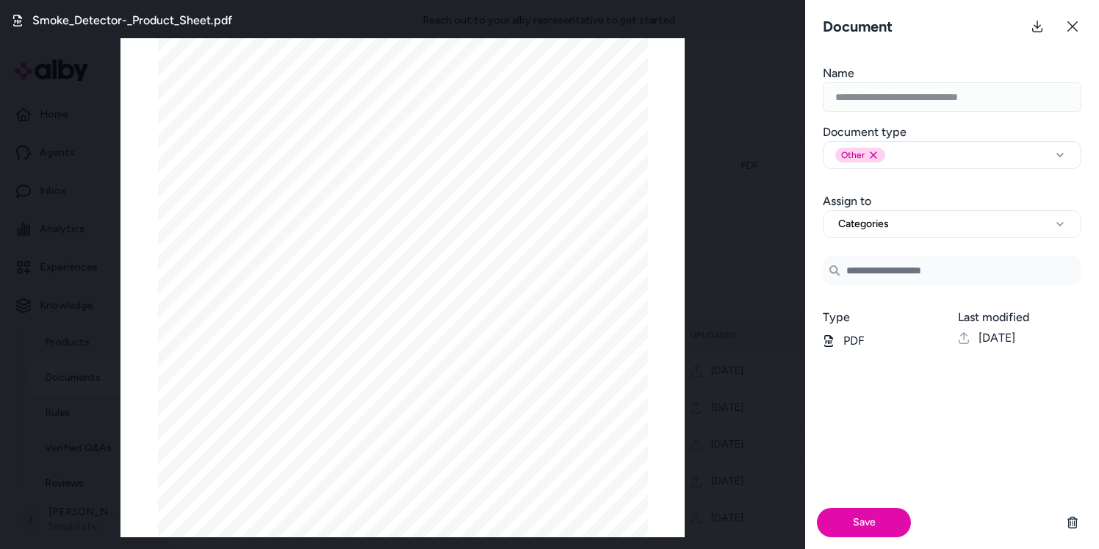
click at [881, 259] on input at bounding box center [952, 270] width 259 height 29
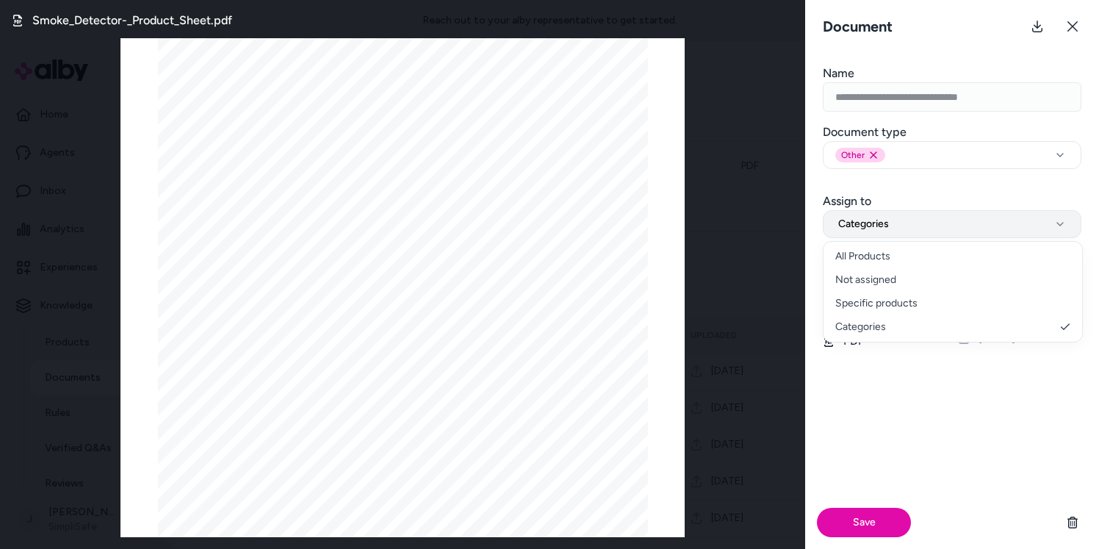
click at [865, 227] on span "Categories" at bounding box center [863, 224] width 51 height 15
select select "********"
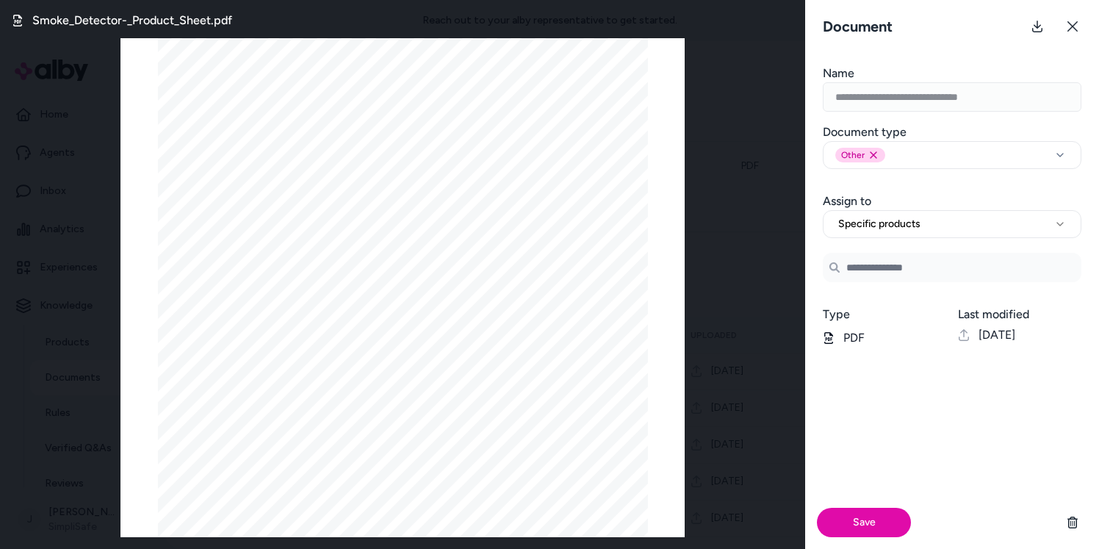
click at [865, 261] on input "Search Products" at bounding box center [952, 267] width 259 height 29
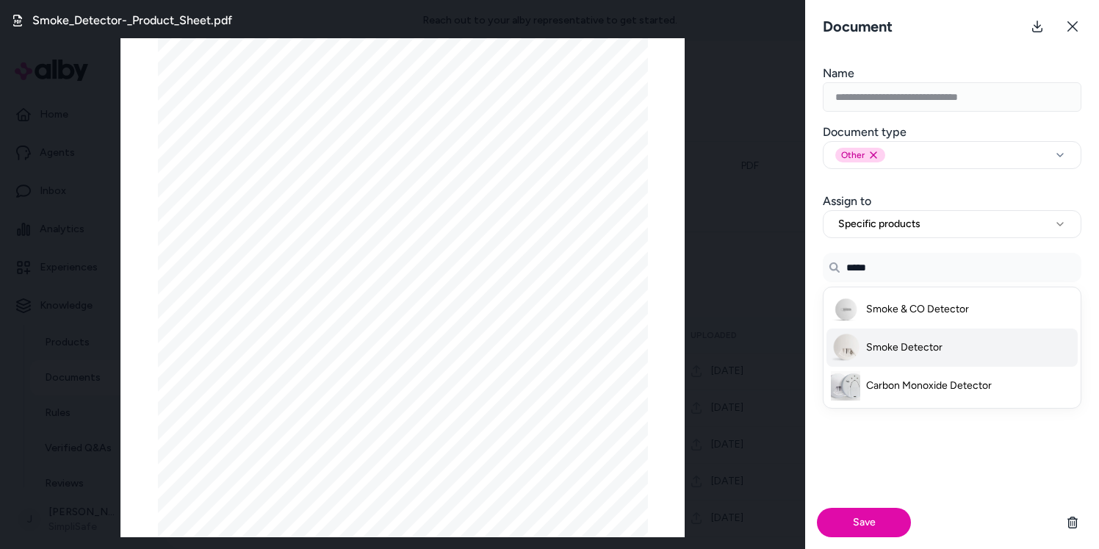
click at [916, 352] on span "Smoke Detector" at bounding box center [904, 347] width 76 height 15
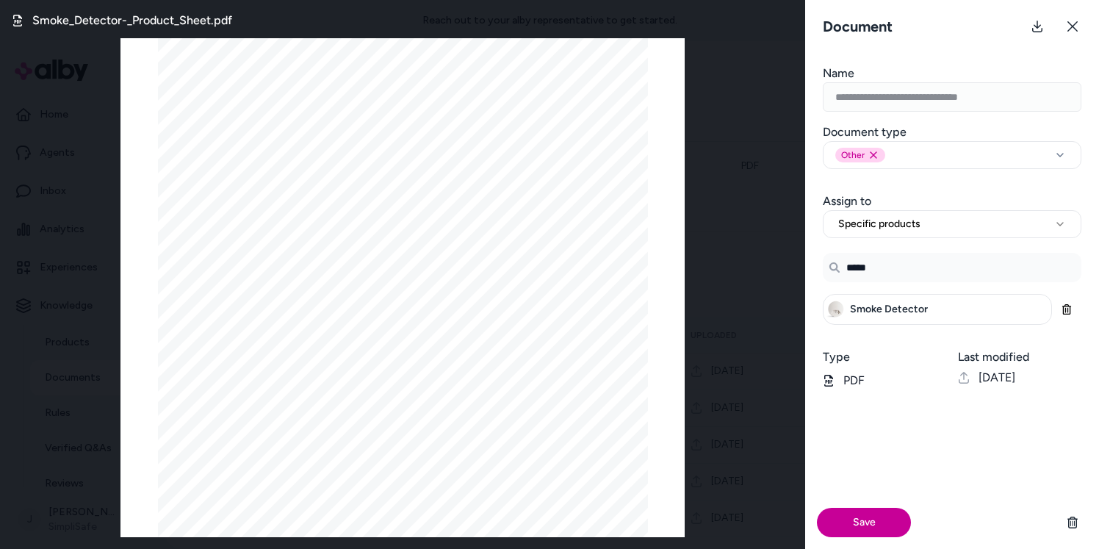
type input "*****"
click at [861, 517] on button "Save" at bounding box center [864, 521] width 94 height 29
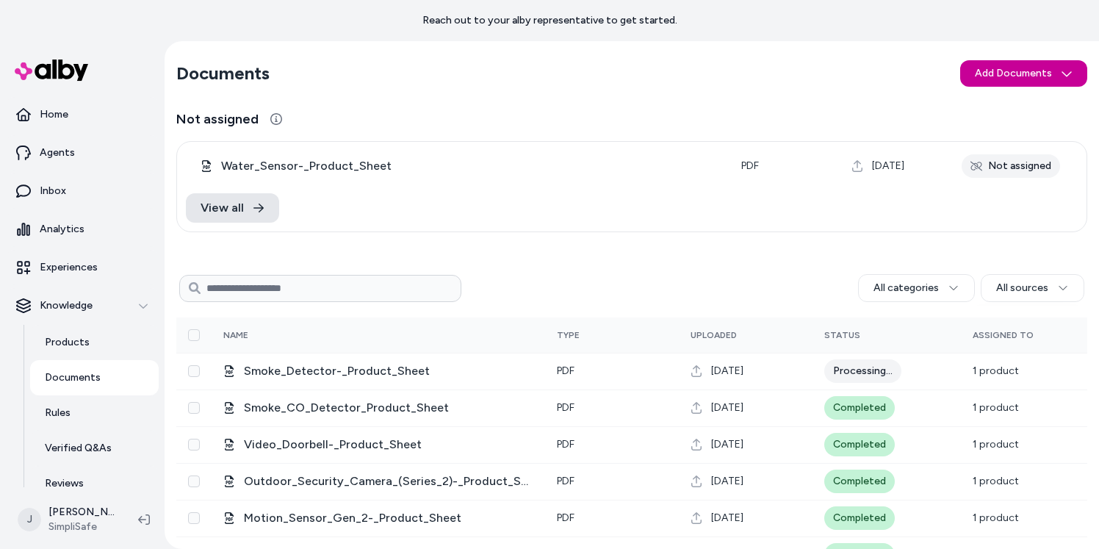
click at [981, 72] on html "Reach out to your alby representative to get started. Home Agents Inbox Analyti…" at bounding box center [549, 274] width 1099 height 549
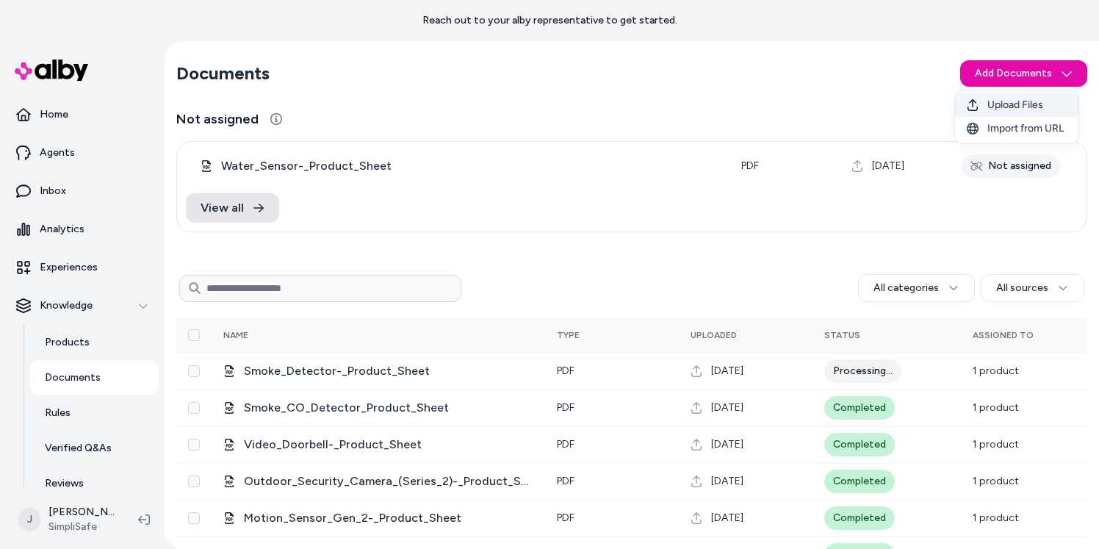
click at [991, 96] on div "Upload Files" at bounding box center [1016, 105] width 123 height 24
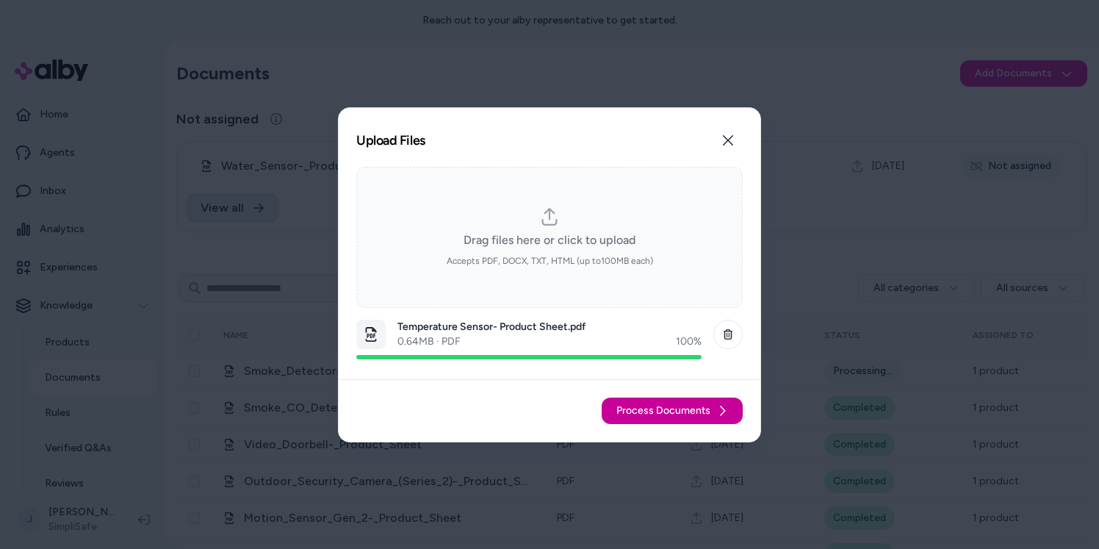
click at [665, 410] on span "Process Documents" at bounding box center [663, 410] width 94 height 15
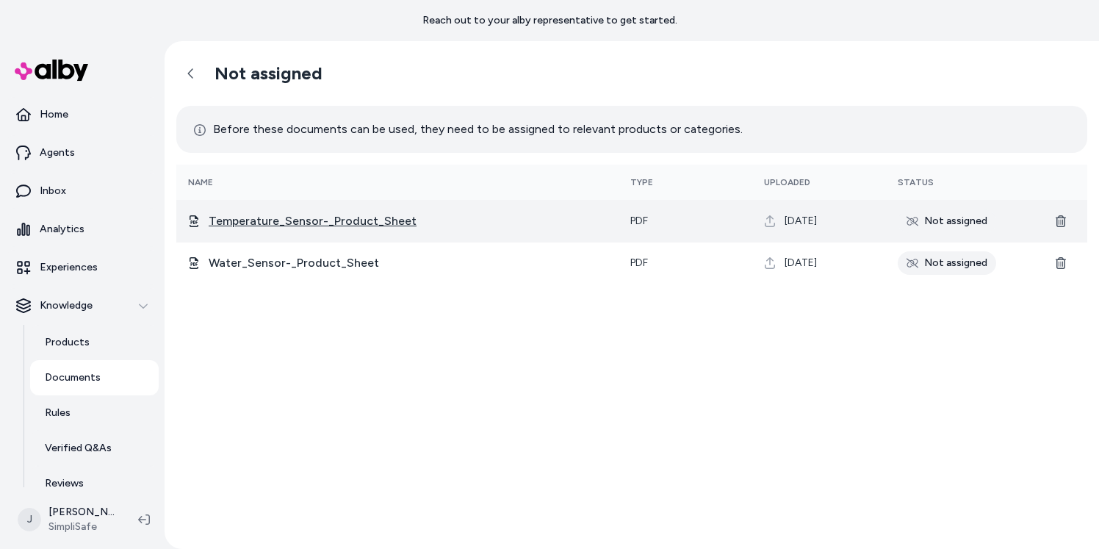
click at [280, 222] on span "Temperature_Sensor-_Product_Sheet" at bounding box center [408, 221] width 398 height 18
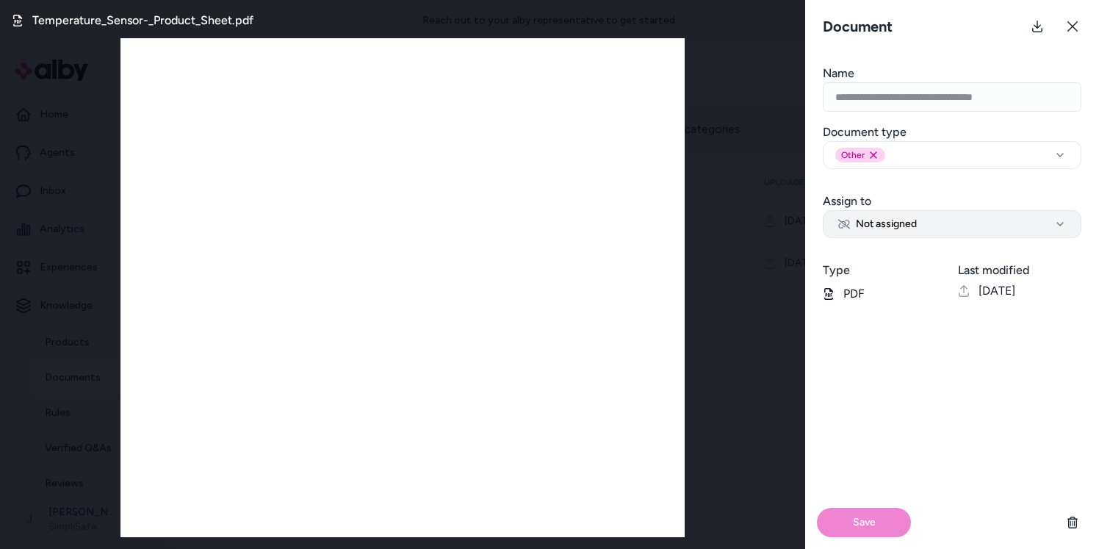
click at [967, 225] on button "Not assigned" at bounding box center [952, 224] width 259 height 28
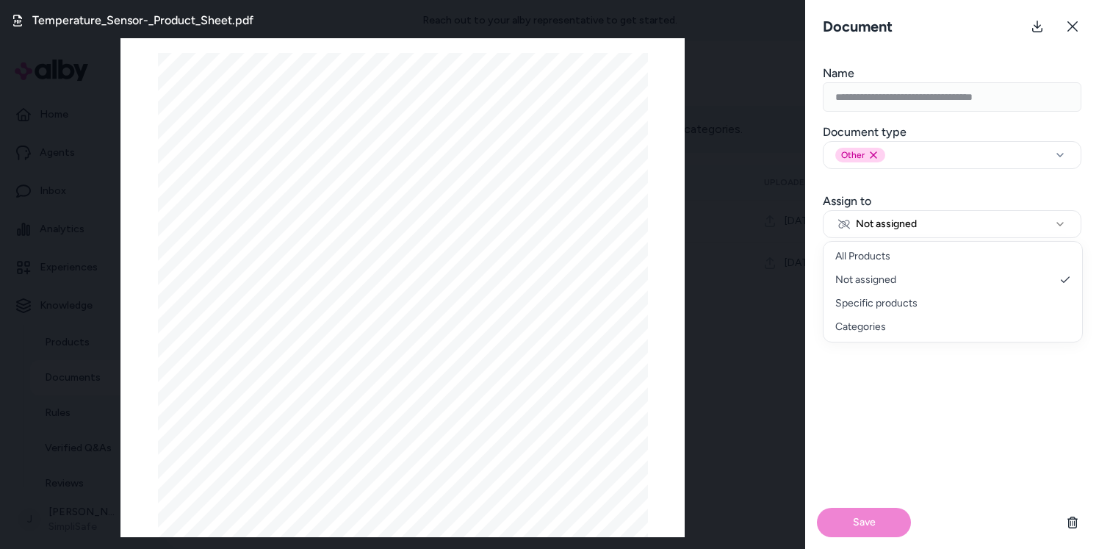
select select "********"
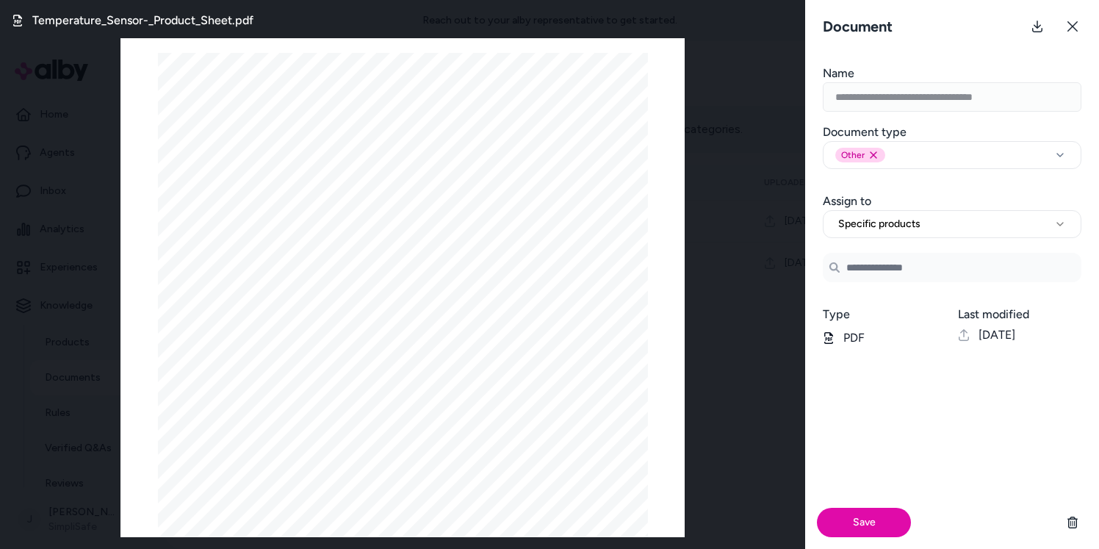
click at [884, 272] on input "Search Products" at bounding box center [952, 267] width 259 height 29
click at [919, 311] on span "Temperature Sensor" at bounding box center [913, 309] width 95 height 15
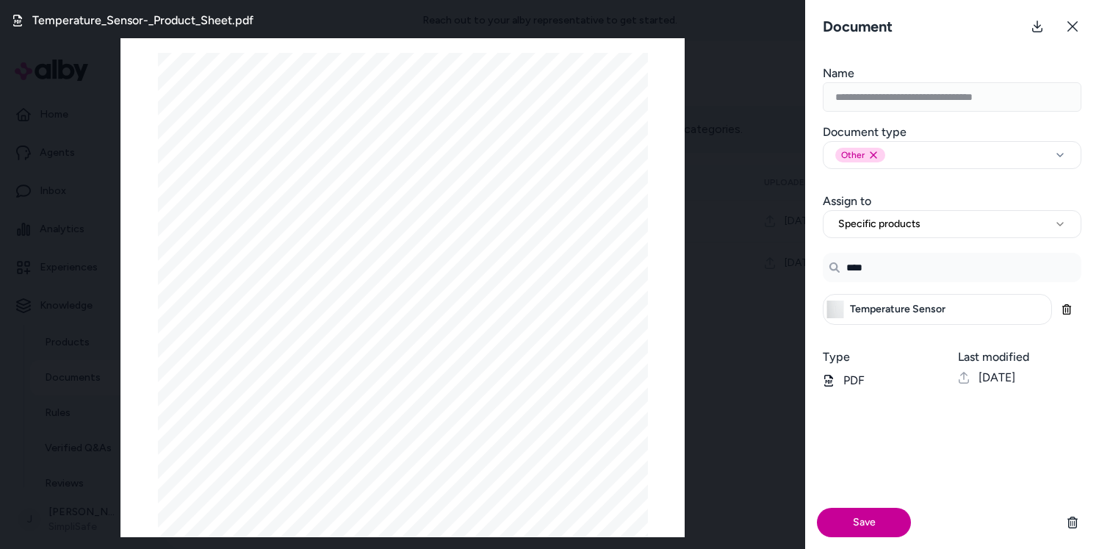
type input "****"
click at [870, 520] on button "Save" at bounding box center [864, 521] width 94 height 29
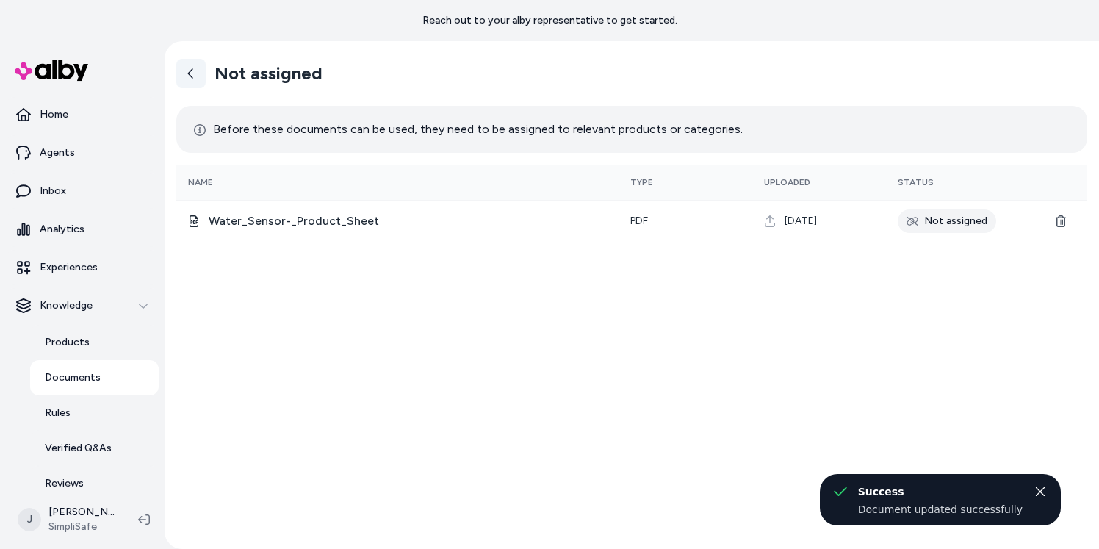
click at [195, 79] on icon at bounding box center [191, 74] width 12 height 12
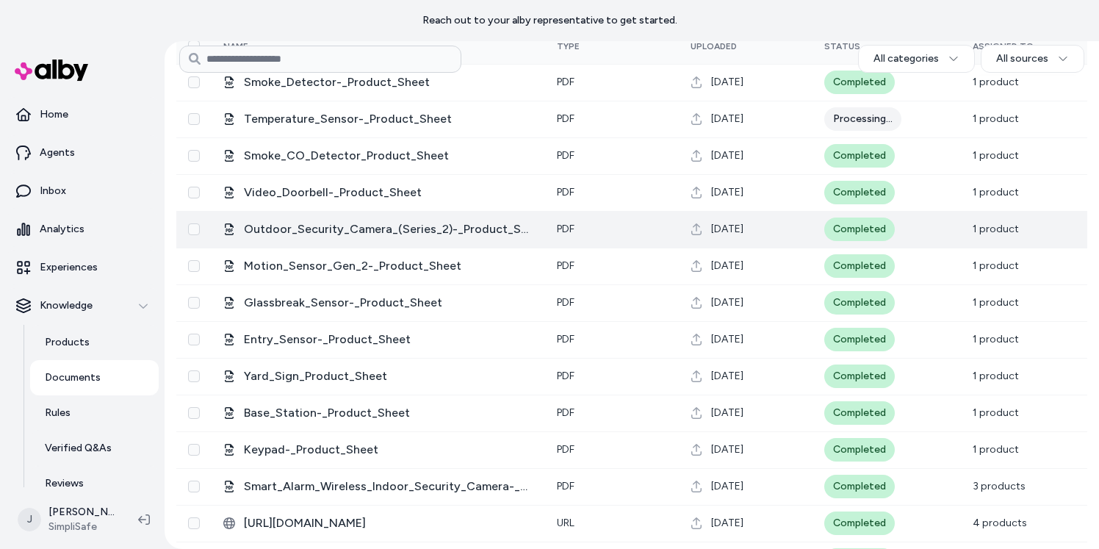
scroll to position [222, 0]
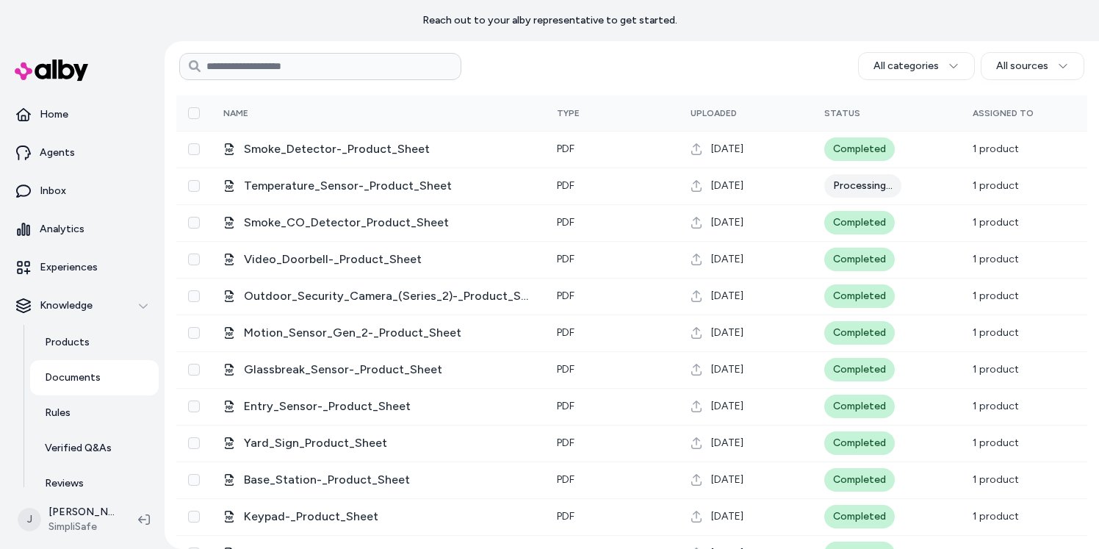
click at [712, 77] on div "All categories All sources" at bounding box center [772, 66] width 623 height 28
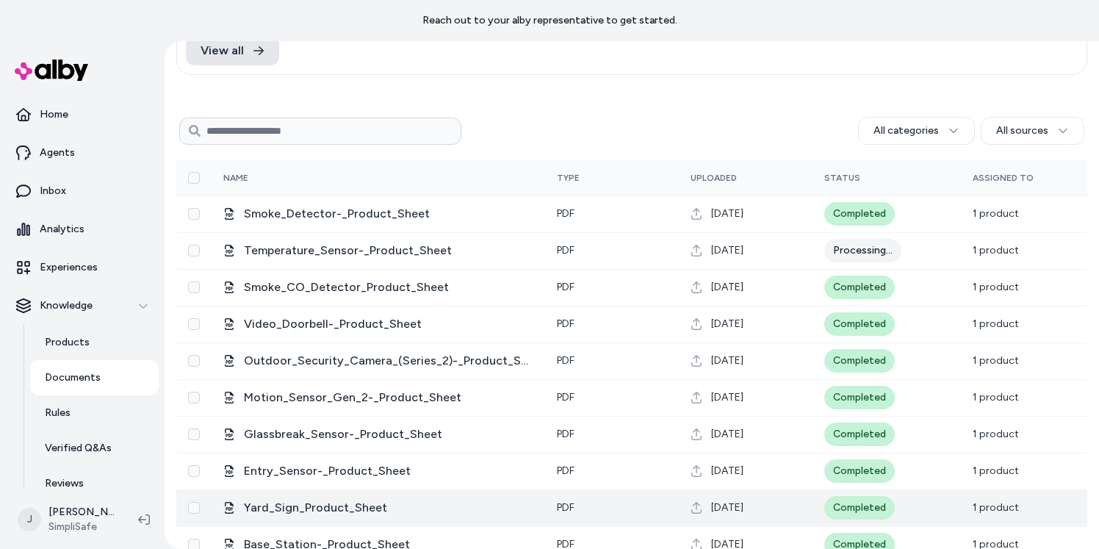
scroll to position [0, 0]
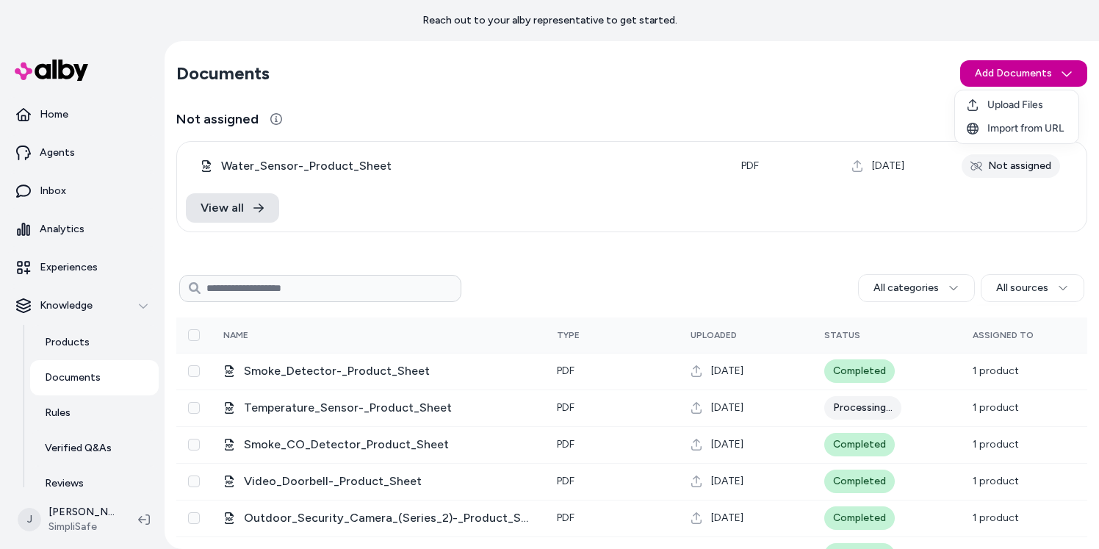
click at [1009, 73] on html "Reach out to your alby representative to get started. Home Agents Inbox Analyti…" at bounding box center [549, 274] width 1099 height 549
click at [738, 109] on html "Reach out to your alby representative to get started. Home Agents Inbox Analyti…" at bounding box center [549, 274] width 1099 height 549
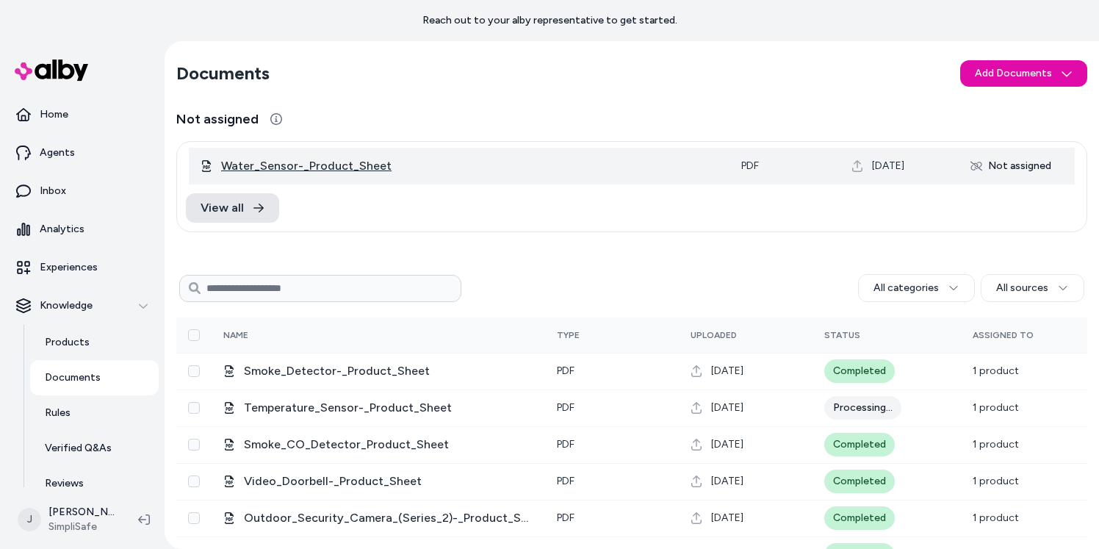
click at [261, 172] on span "Water_Sensor-_Product_Sheet" at bounding box center [469, 166] width 496 height 18
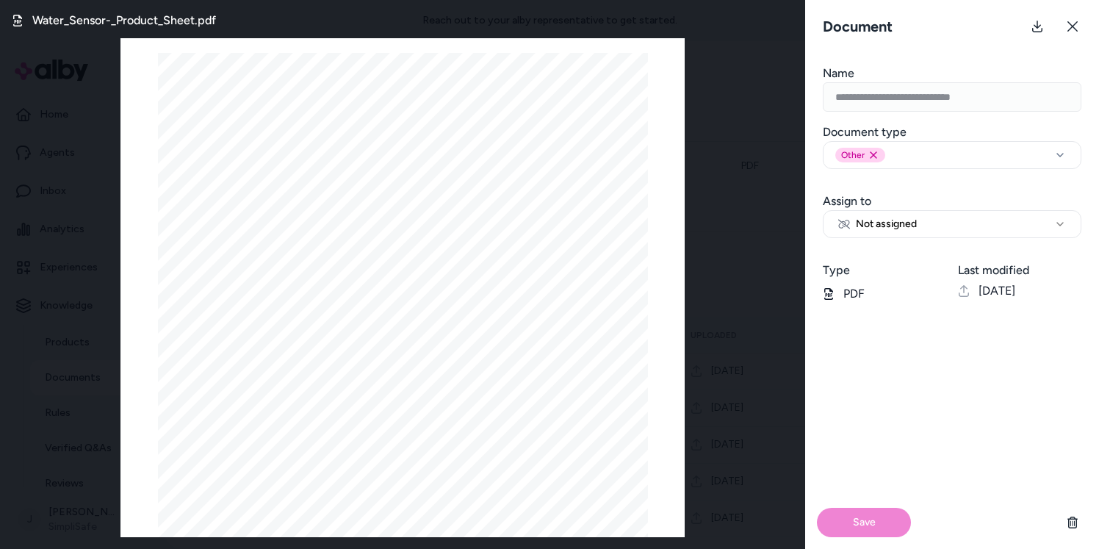
click at [889, 209] on div "**********" at bounding box center [952, 209] width 294 height 57
click at [892, 217] on span "Not assigned" at bounding box center [877, 224] width 79 height 15
select select "********"
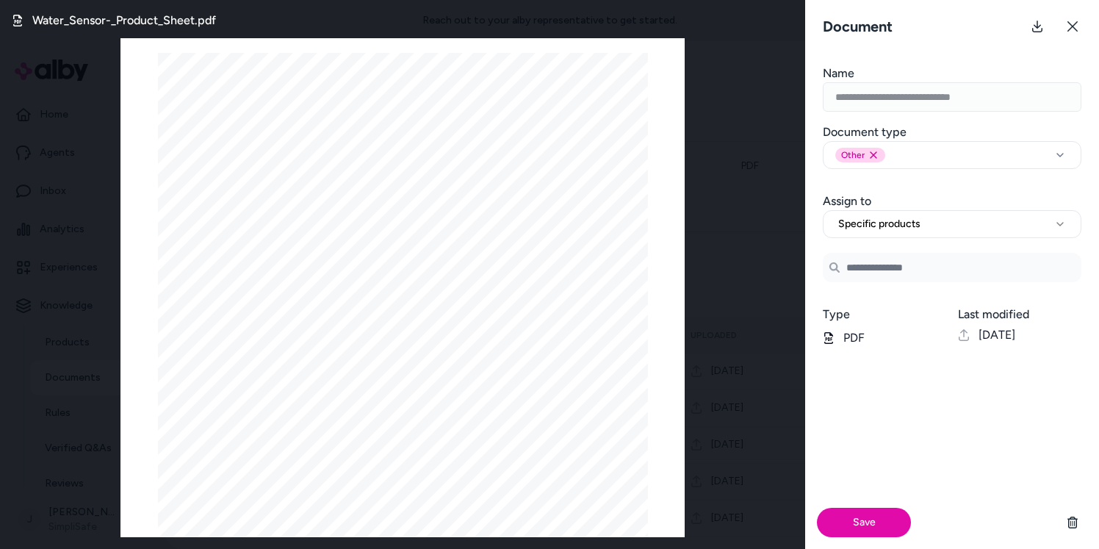
drag, startPoint x: 881, startPoint y: 261, endPoint x: 886, endPoint y: 268, distance: 8.4
click at [881, 261] on input "Search Products" at bounding box center [952, 267] width 259 height 29
click at [890, 302] on span "Water Sensor" at bounding box center [897, 309] width 62 height 15
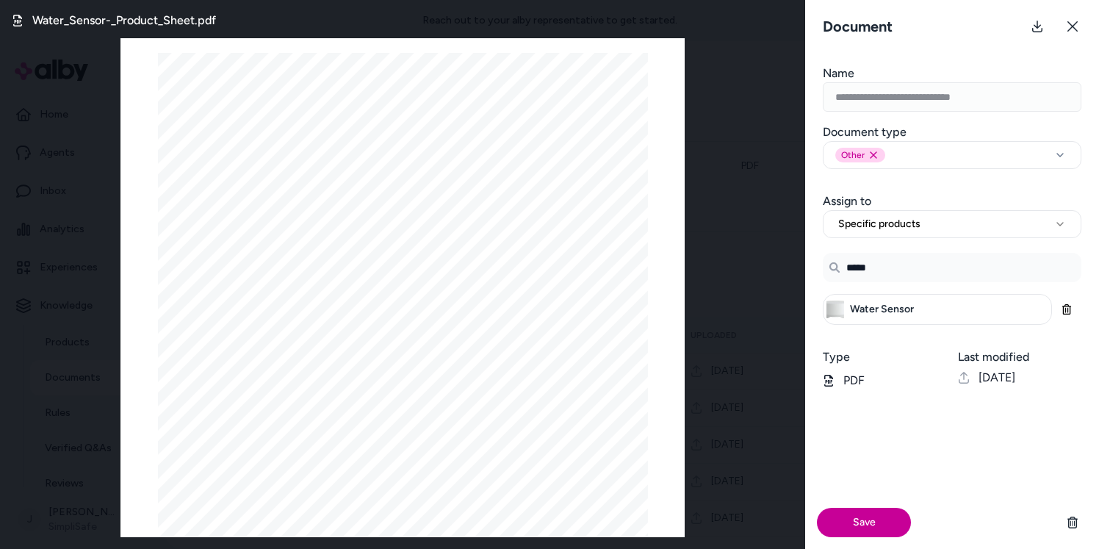
type input "*****"
click at [863, 521] on button "Save" at bounding box center [864, 521] width 94 height 29
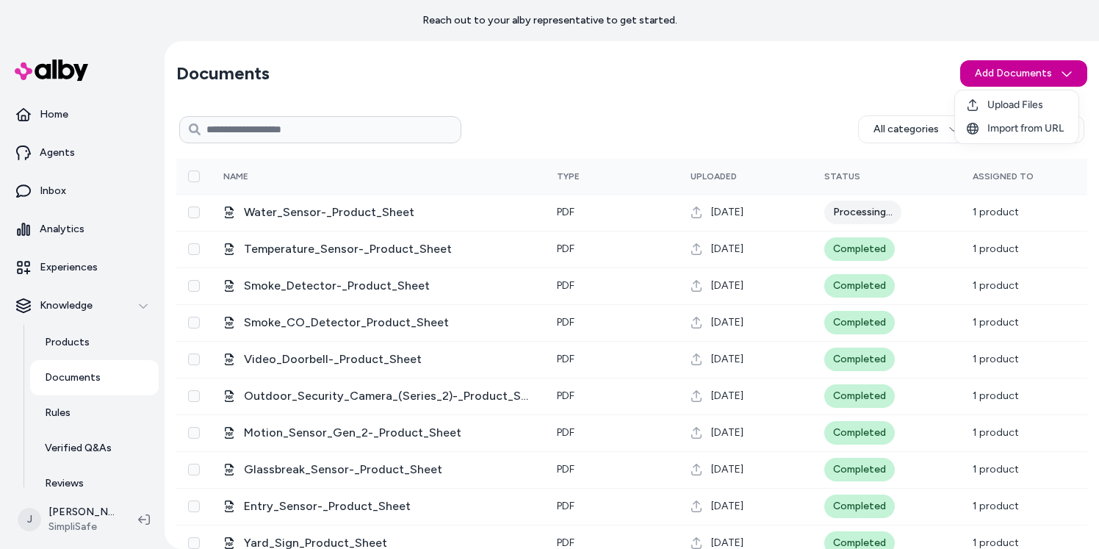
click at [996, 71] on html "Reach out to your alby representative to get started. Home Agents Inbox Analyti…" at bounding box center [549, 274] width 1099 height 549
click at [1016, 104] on span "Upload Files" at bounding box center [1015, 105] width 56 height 15
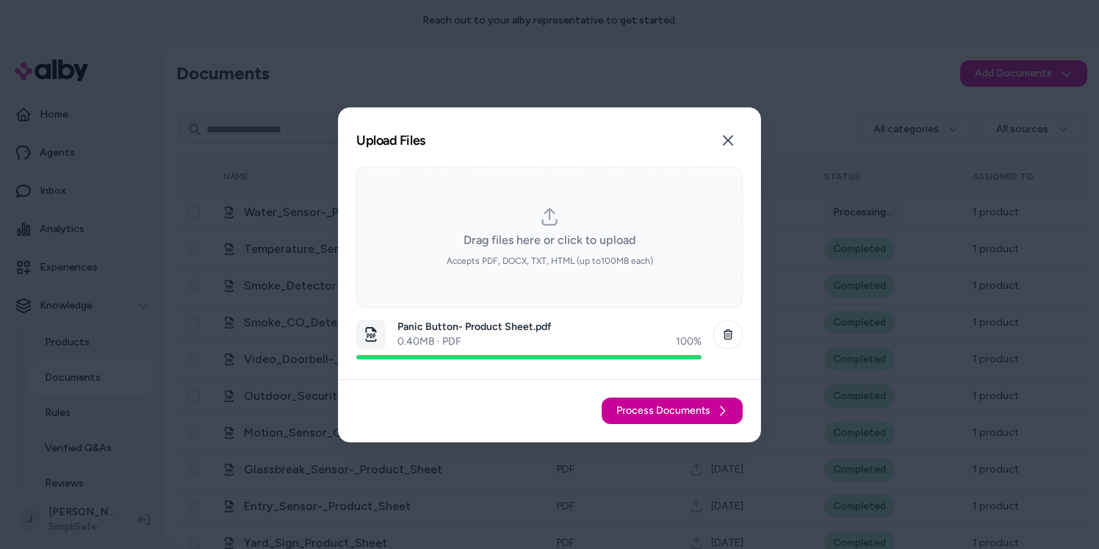
click at [680, 410] on span "Process Documents" at bounding box center [663, 410] width 94 height 15
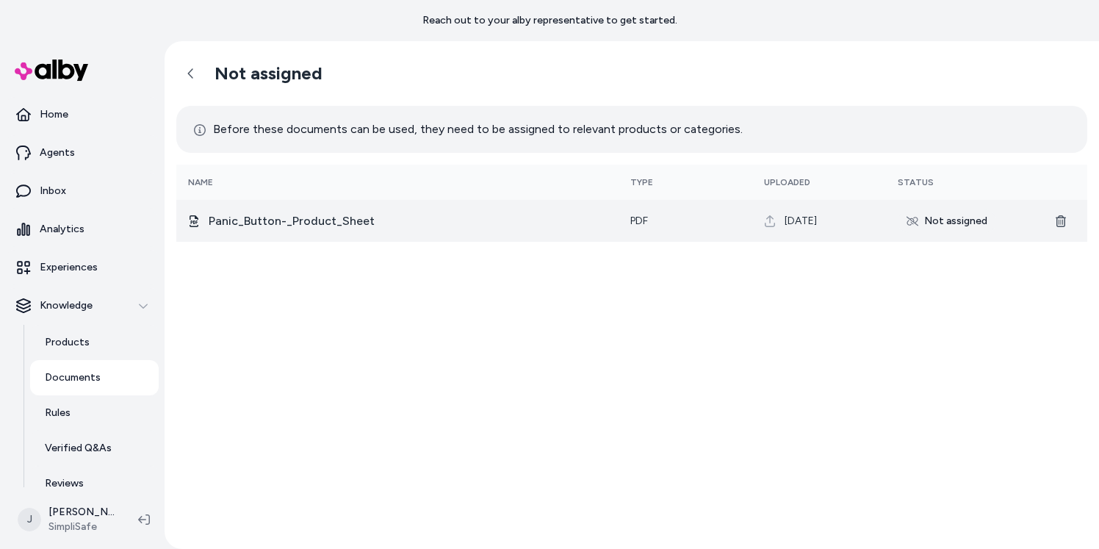
click at [941, 225] on div "Not assigned" at bounding box center [946, 221] width 98 height 24
click at [299, 216] on span "Panic_Button-_Product_Sheet" at bounding box center [408, 221] width 398 height 18
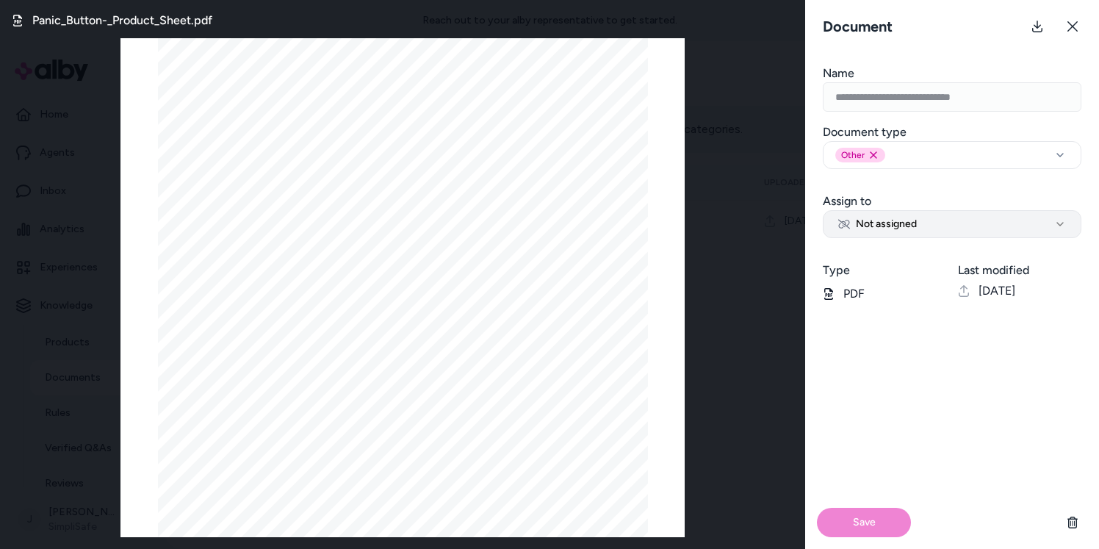
click at [889, 231] on span "Not assigned" at bounding box center [877, 224] width 79 height 15
click at [903, 198] on div "**********" at bounding box center [952, 209] width 294 height 57
click at [905, 223] on span "Not assigned" at bounding box center [877, 224] width 79 height 15
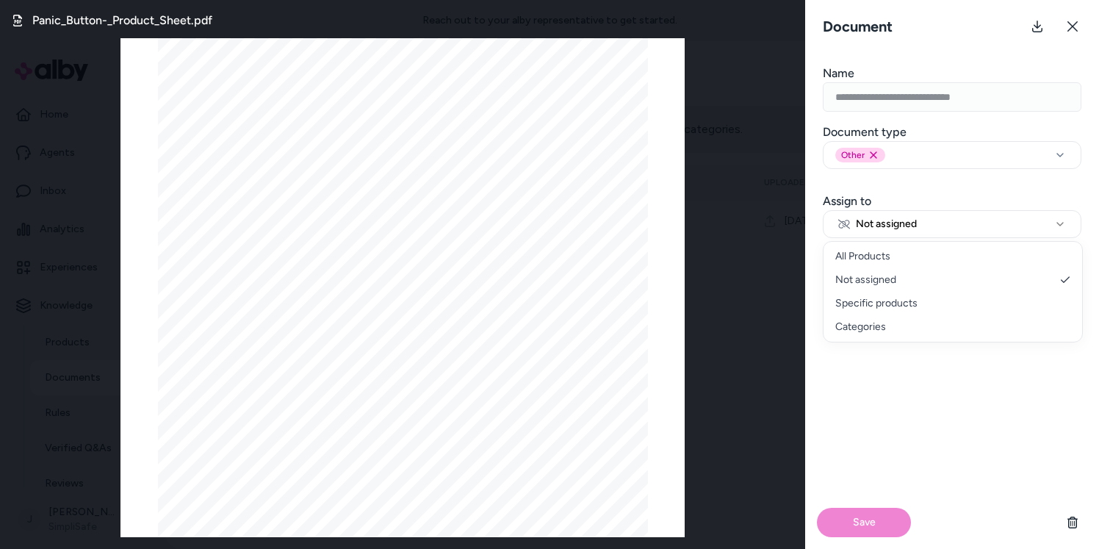
select select "********"
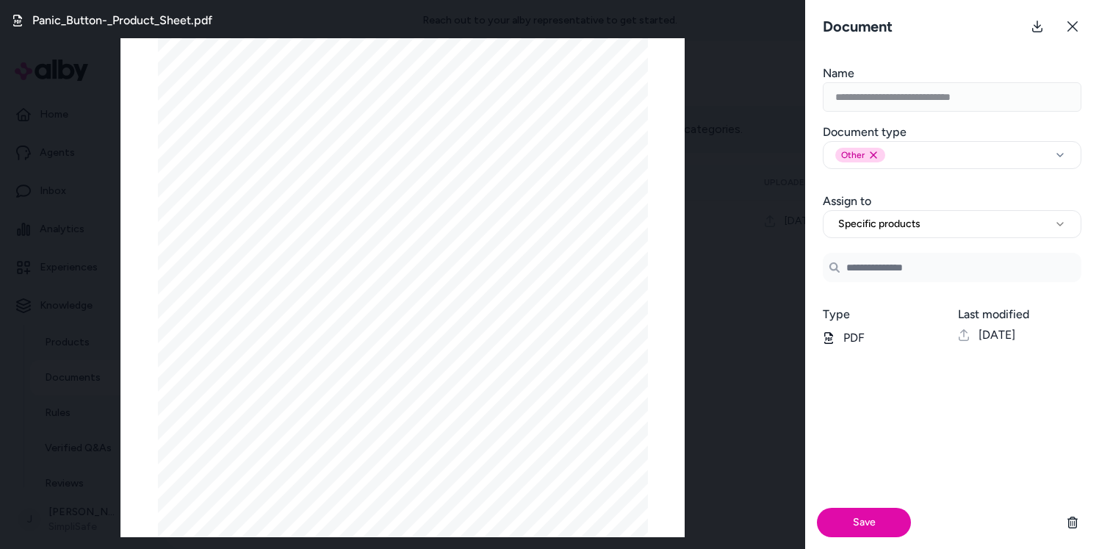
click at [905, 264] on input "Search Products" at bounding box center [952, 267] width 259 height 29
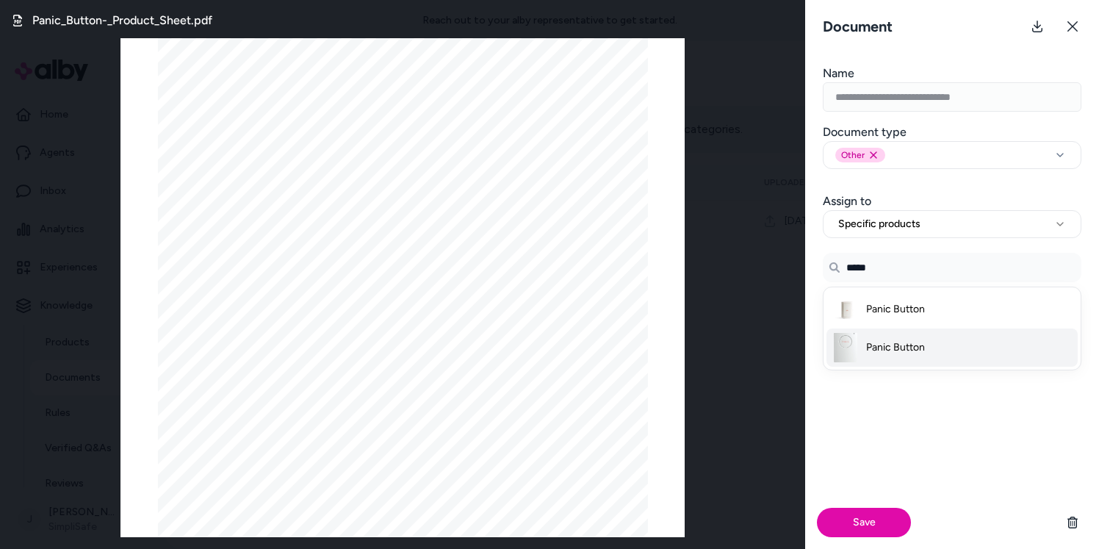
click at [841, 347] on img at bounding box center [845, 347] width 29 height 29
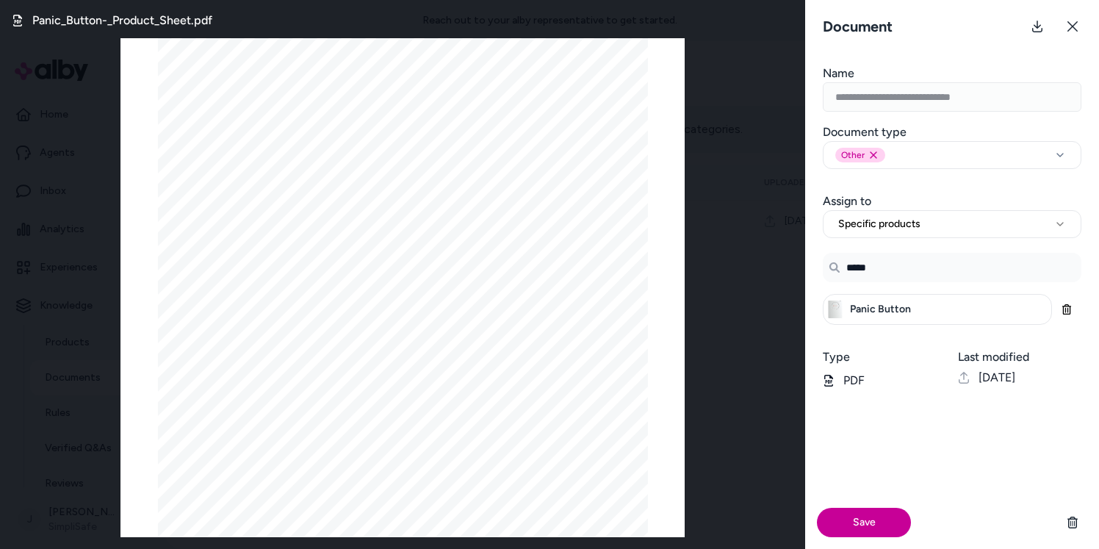
type input "*****"
click at [867, 527] on button "Save" at bounding box center [864, 521] width 94 height 29
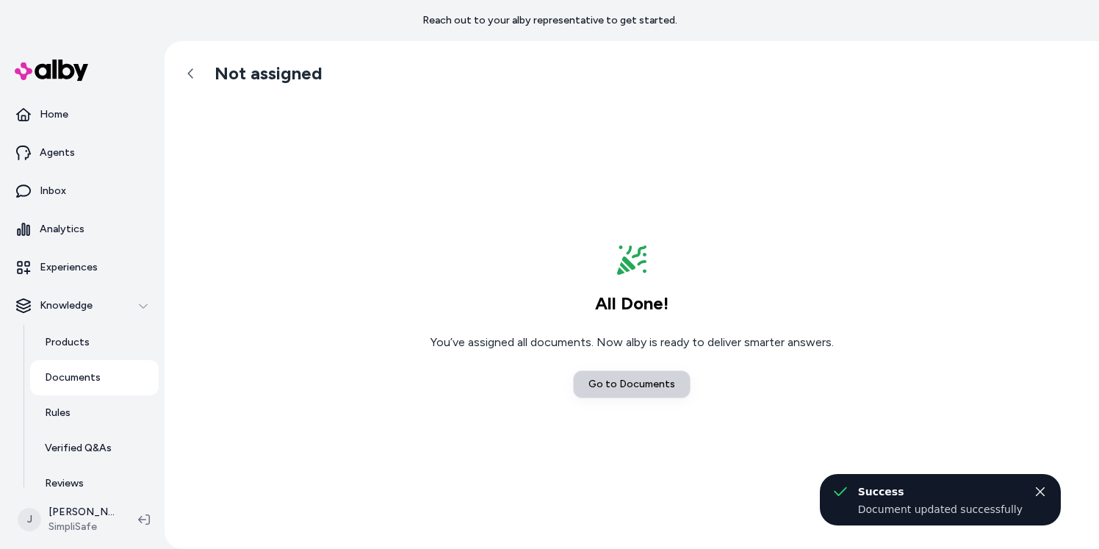
click at [635, 390] on link "Go to Documents" at bounding box center [632, 384] width 118 height 28
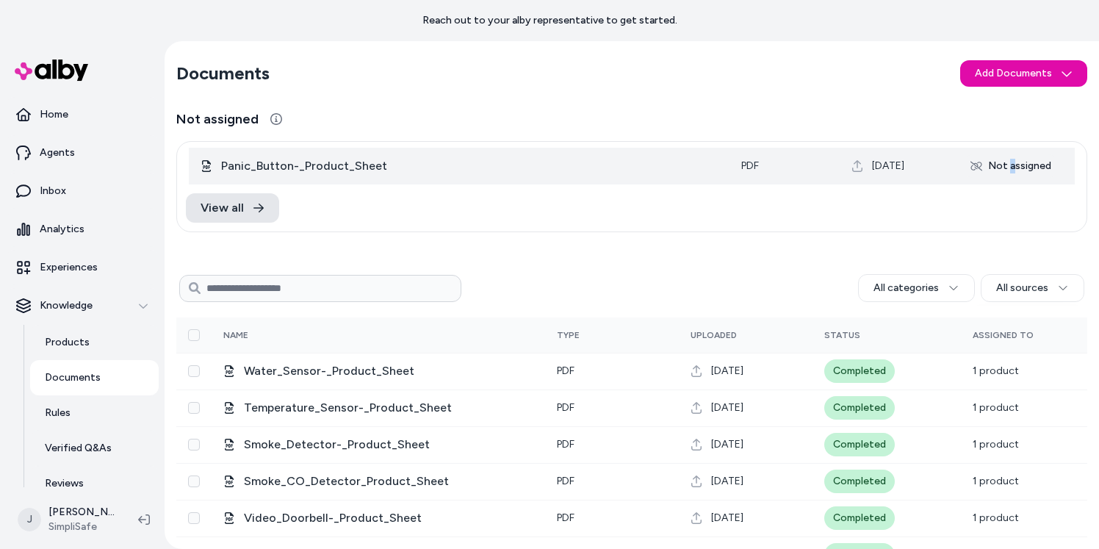
click at [1002, 167] on div "Not assigned" at bounding box center [1010, 166] width 98 height 24
click at [320, 168] on span "Panic_Button-_Product_Sheet" at bounding box center [469, 166] width 496 height 18
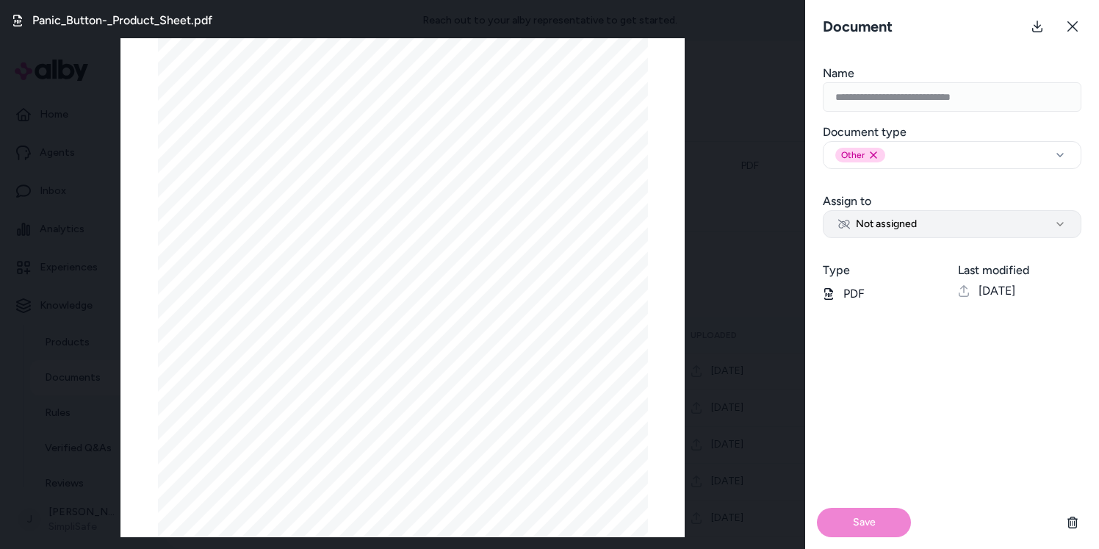
click at [886, 225] on span "Not assigned" at bounding box center [877, 224] width 79 height 15
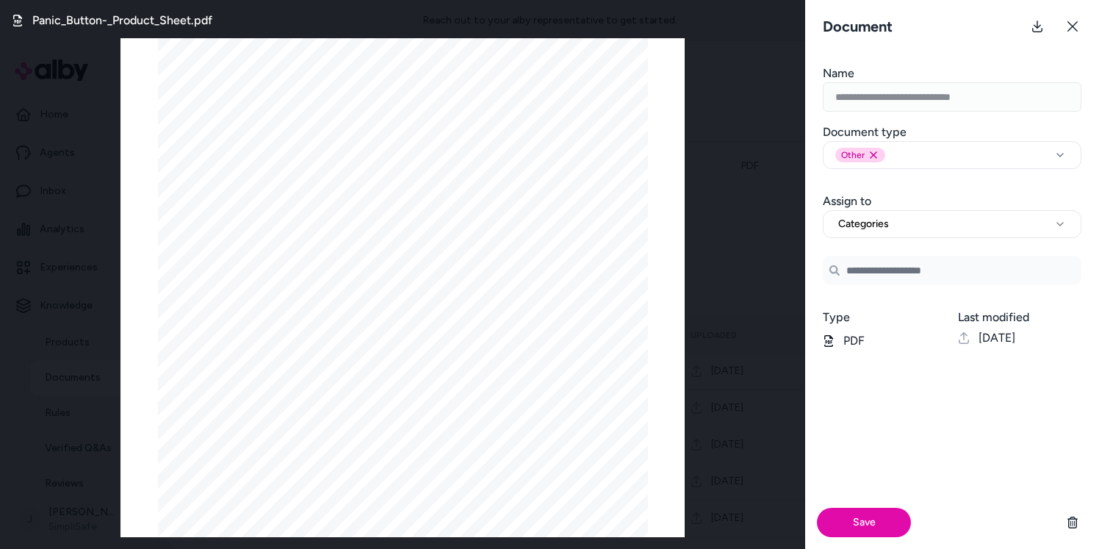
click at [863, 277] on input at bounding box center [952, 270] width 259 height 29
click at [868, 220] on span "Categories" at bounding box center [863, 224] width 51 height 15
select select "********"
click at [879, 269] on input "Search Products" at bounding box center [952, 267] width 259 height 29
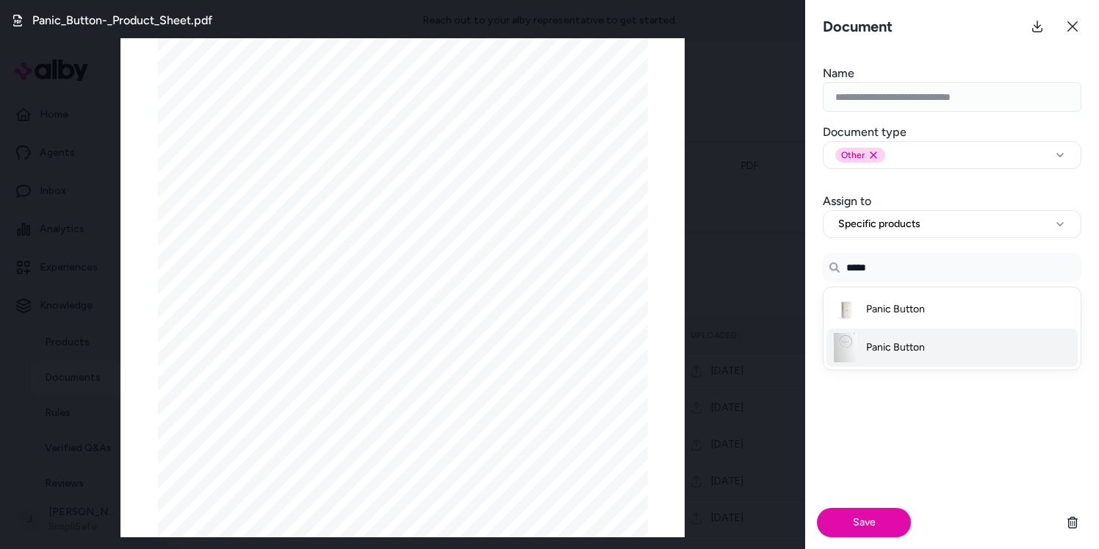
click at [901, 339] on li "Panic Button" at bounding box center [951, 347] width 251 height 38
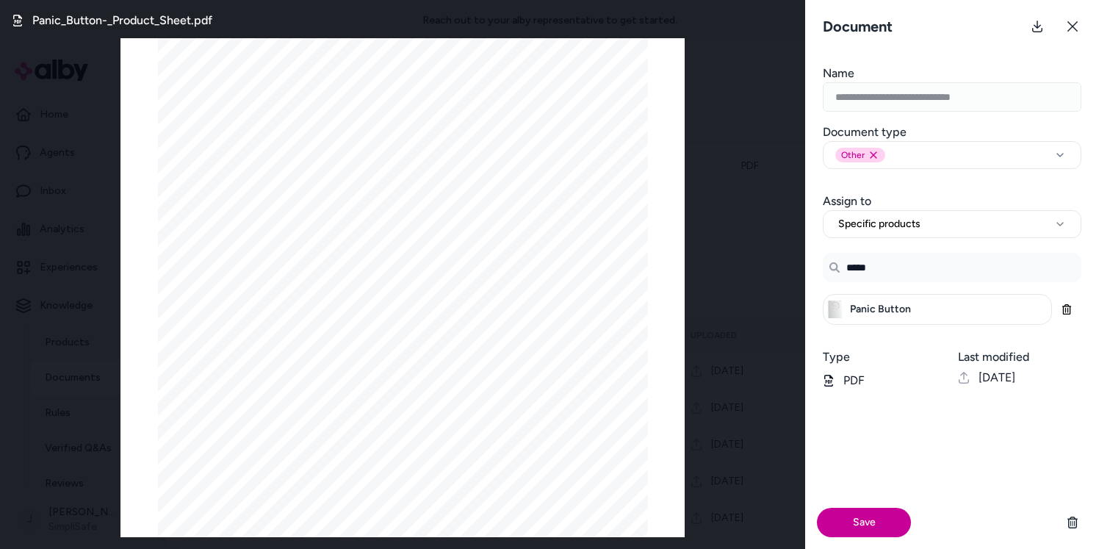
type input "*****"
click at [881, 513] on button "Save" at bounding box center [864, 521] width 94 height 29
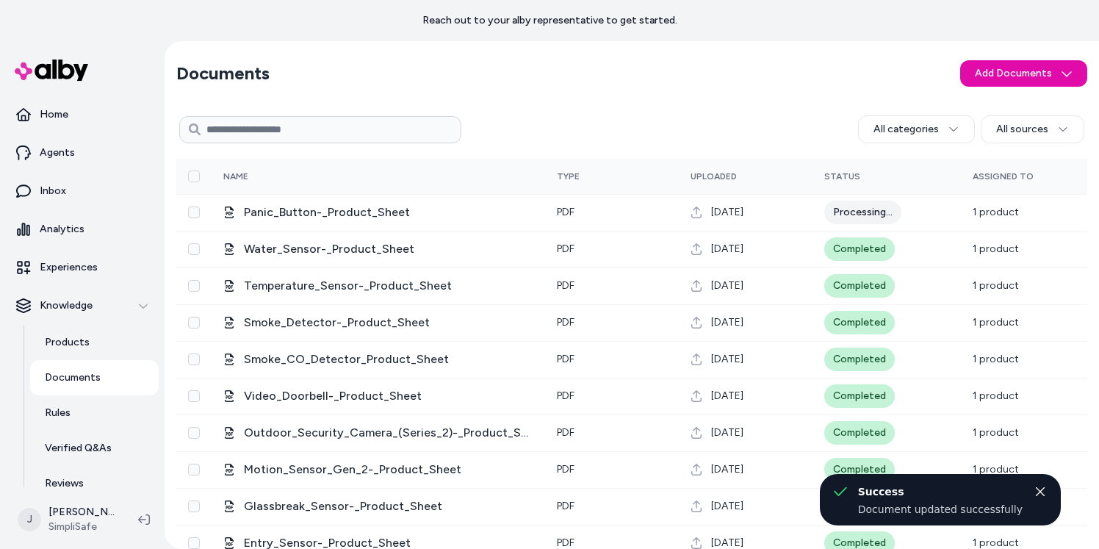
click at [345, 128] on input at bounding box center [320, 129] width 282 height 27
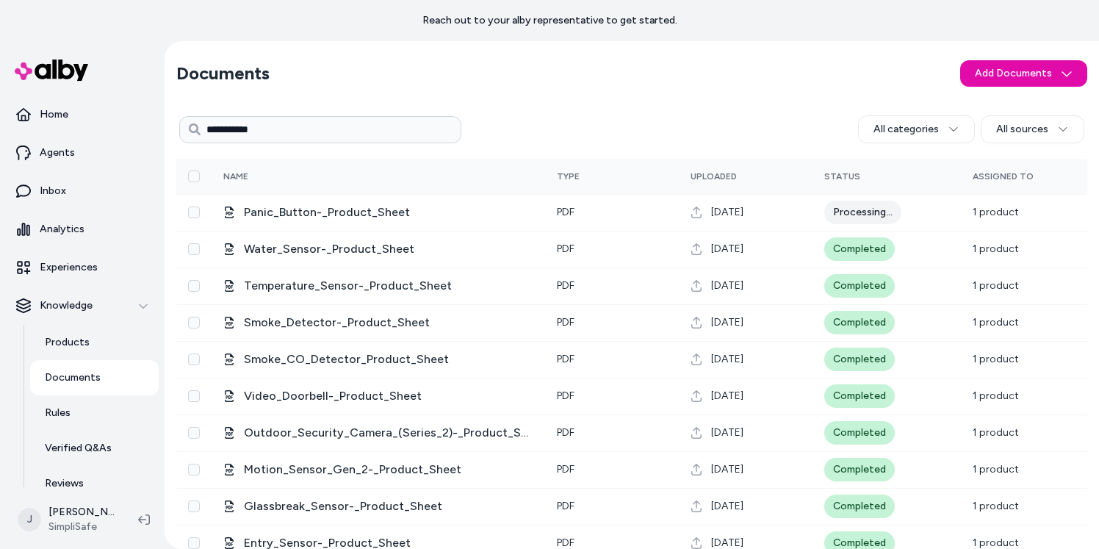
type input "**********"
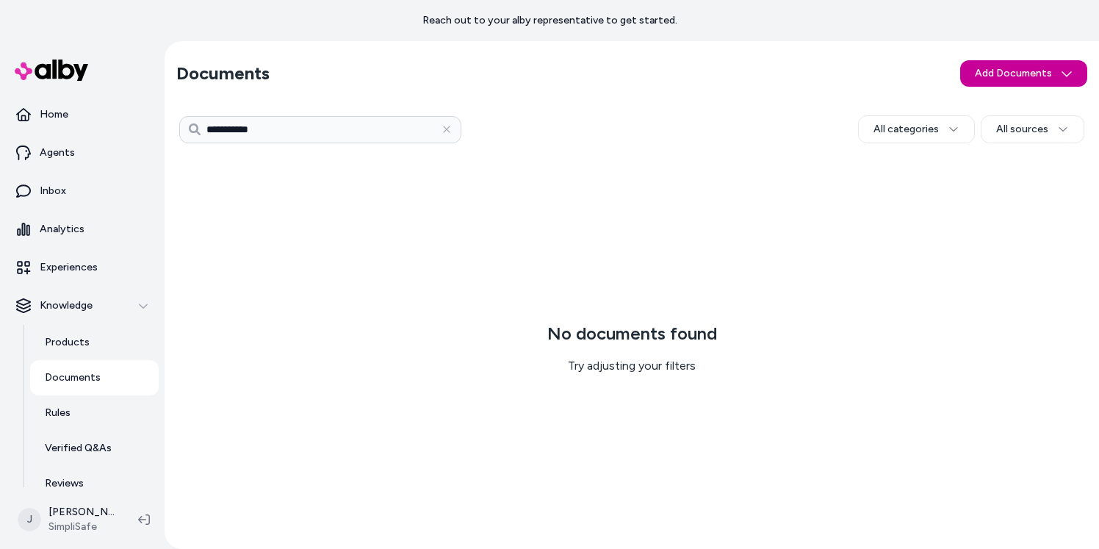
click at [1033, 72] on html "**********" at bounding box center [549, 274] width 1099 height 549
click at [1016, 106] on span "Upload Files" at bounding box center [1023, 105] width 56 height 15
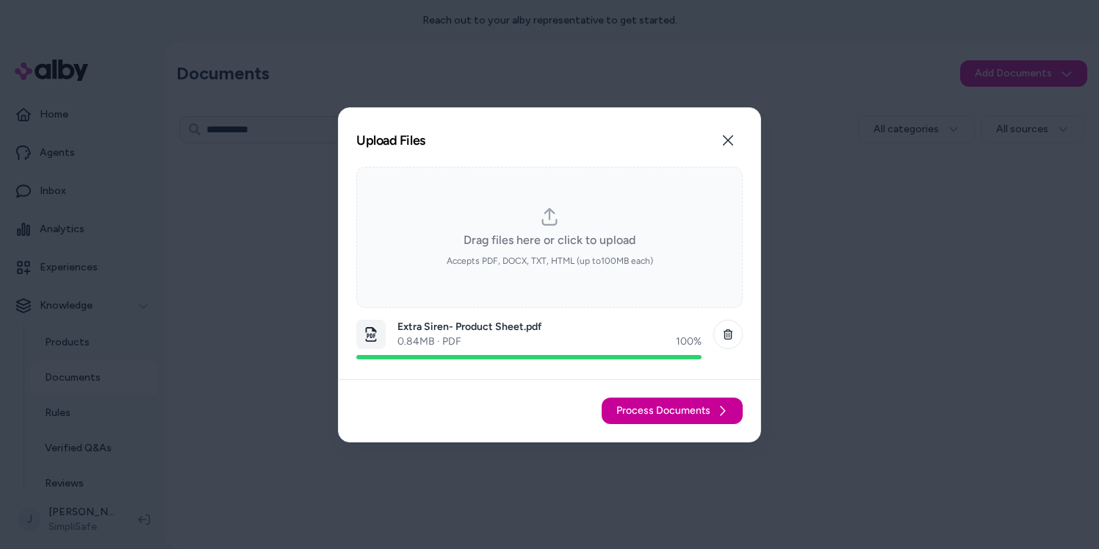
click at [695, 411] on span "Process Documents" at bounding box center [663, 410] width 94 height 15
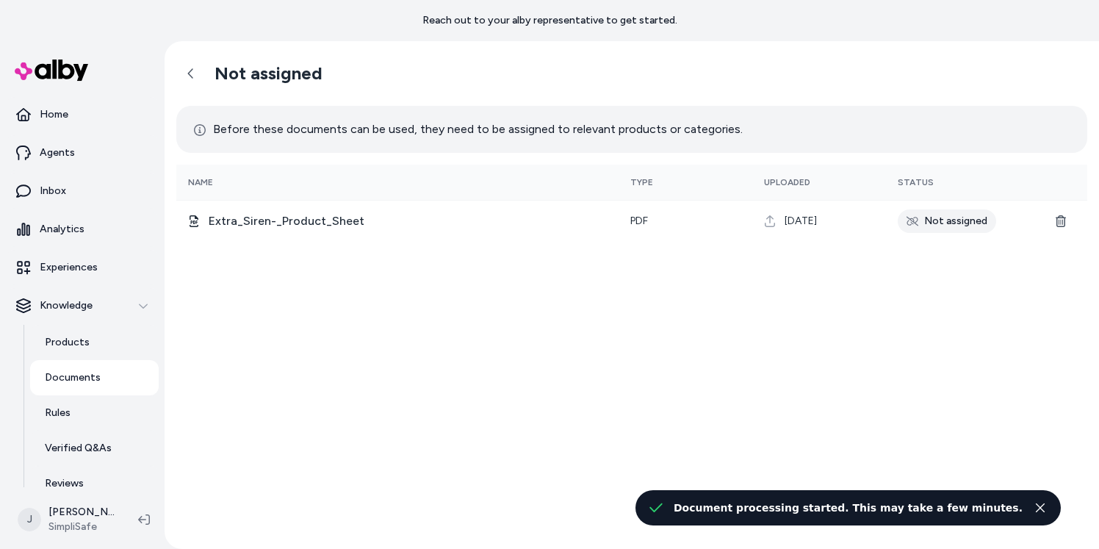
click at [347, 275] on div "Not assigned Before these documents can be used, they need to be assigned to re…" at bounding box center [632, 294] width 934 height 507
click at [351, 292] on div "Not assigned Before these documents can be used, they need to be assigned to re…" at bounding box center [632, 294] width 934 height 507
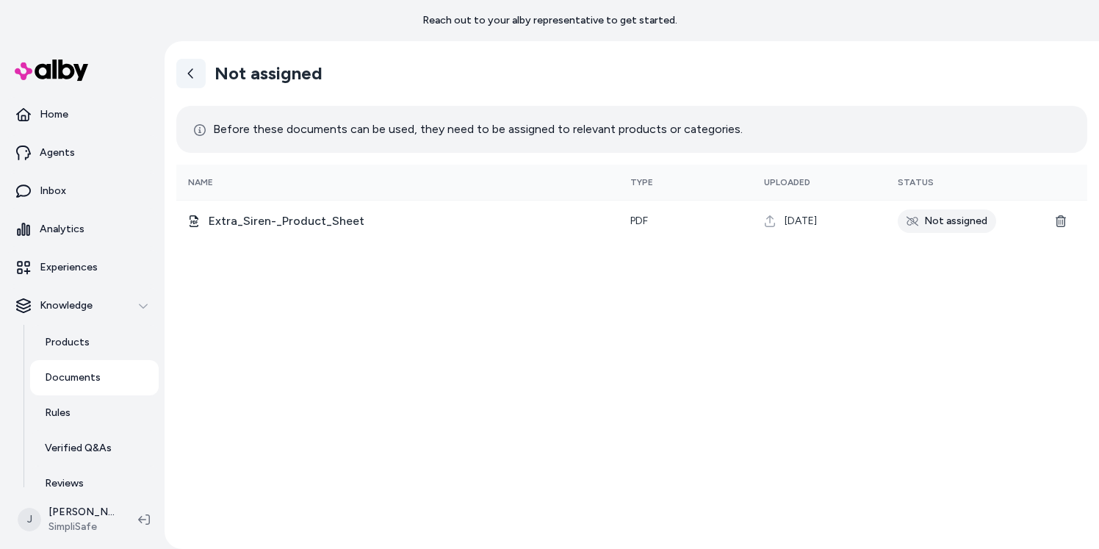
click at [192, 76] on icon at bounding box center [191, 74] width 12 height 12
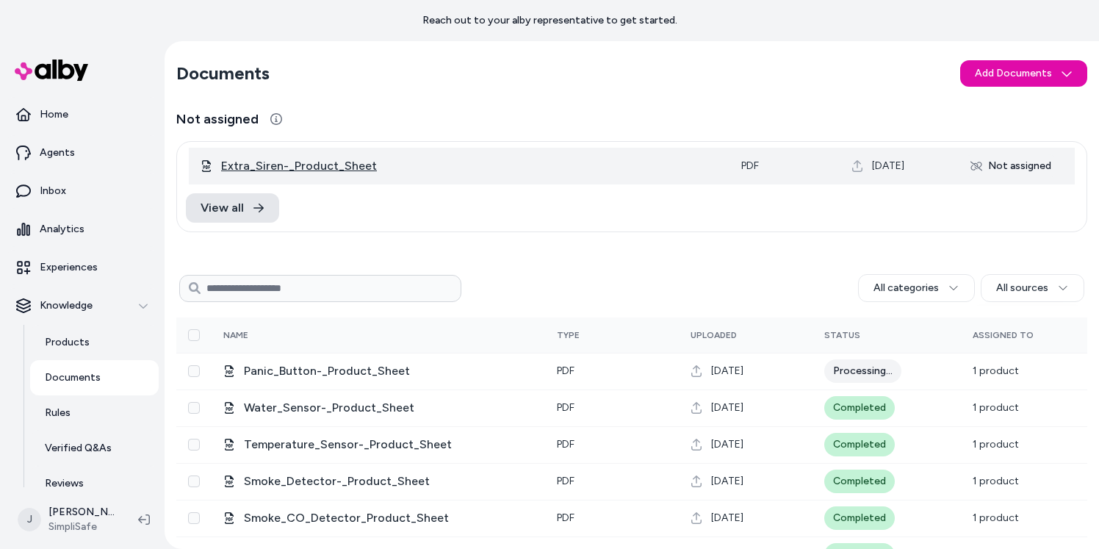
click at [285, 166] on span "Extra_Siren-_Product_Sheet" at bounding box center [469, 166] width 496 height 18
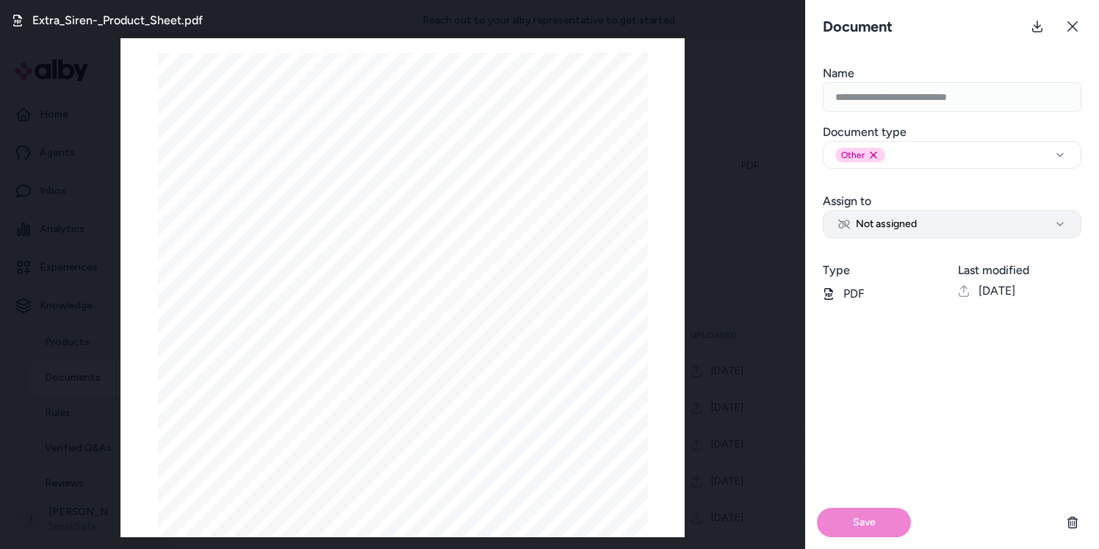
click at [880, 230] on span "Not assigned" at bounding box center [877, 224] width 79 height 15
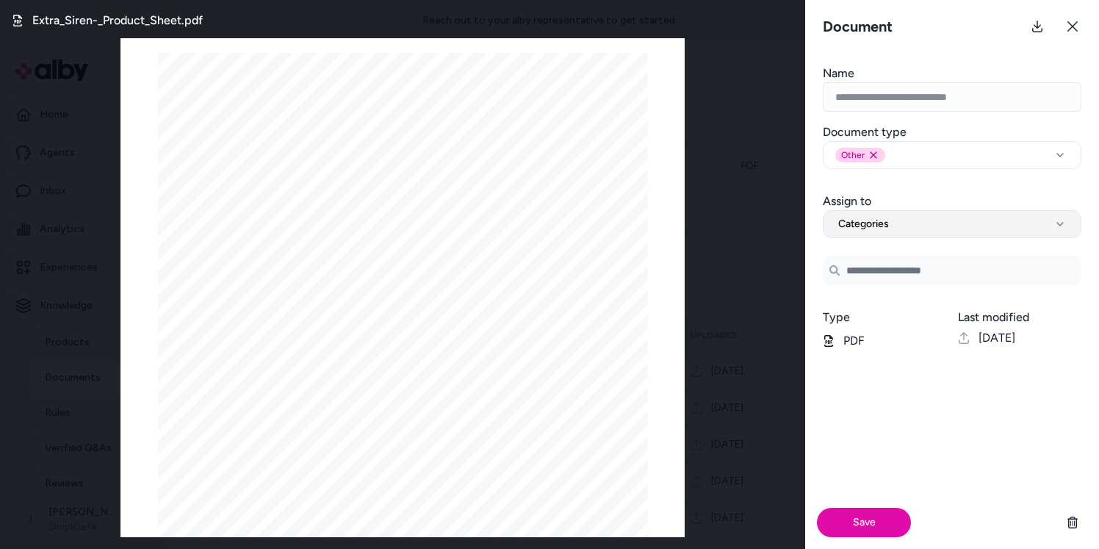
click at [884, 231] on button "Categories" at bounding box center [952, 224] width 259 height 28
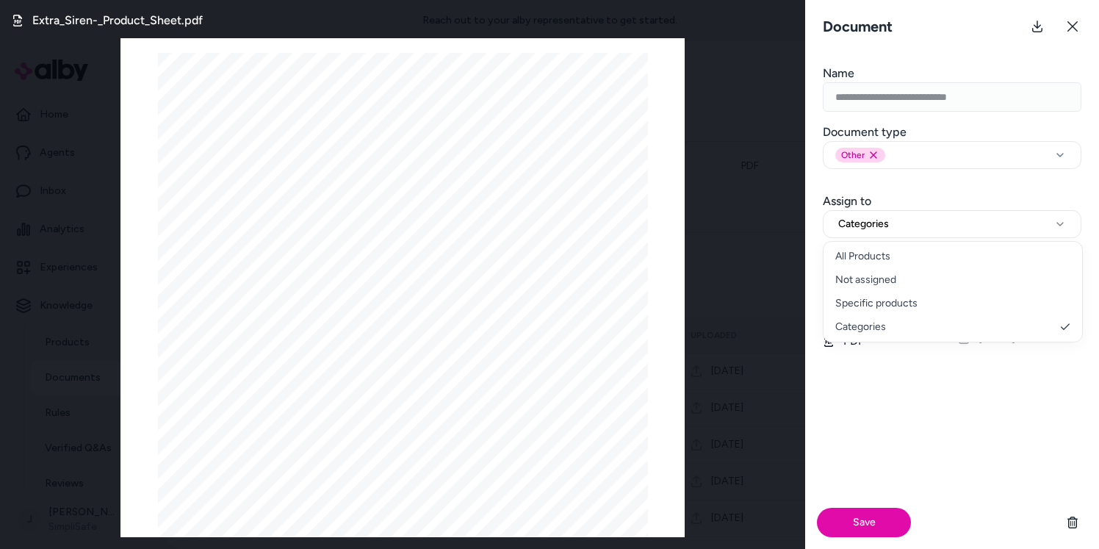
select select "********"
click at [886, 270] on input "Search Products" at bounding box center [952, 267] width 259 height 29
type input "*"
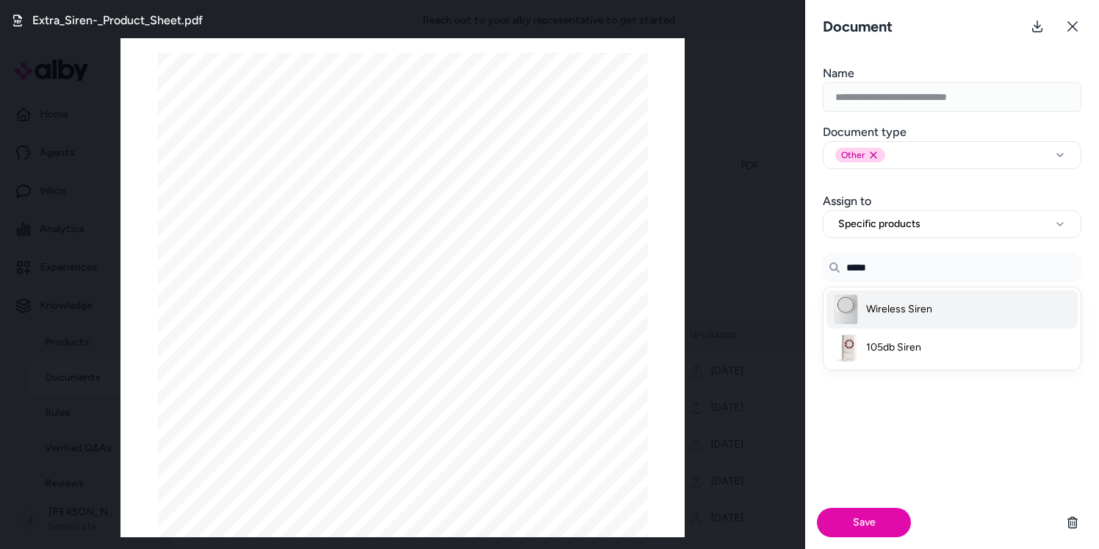
click at [919, 311] on span "Wireless Siren" at bounding box center [899, 309] width 66 height 15
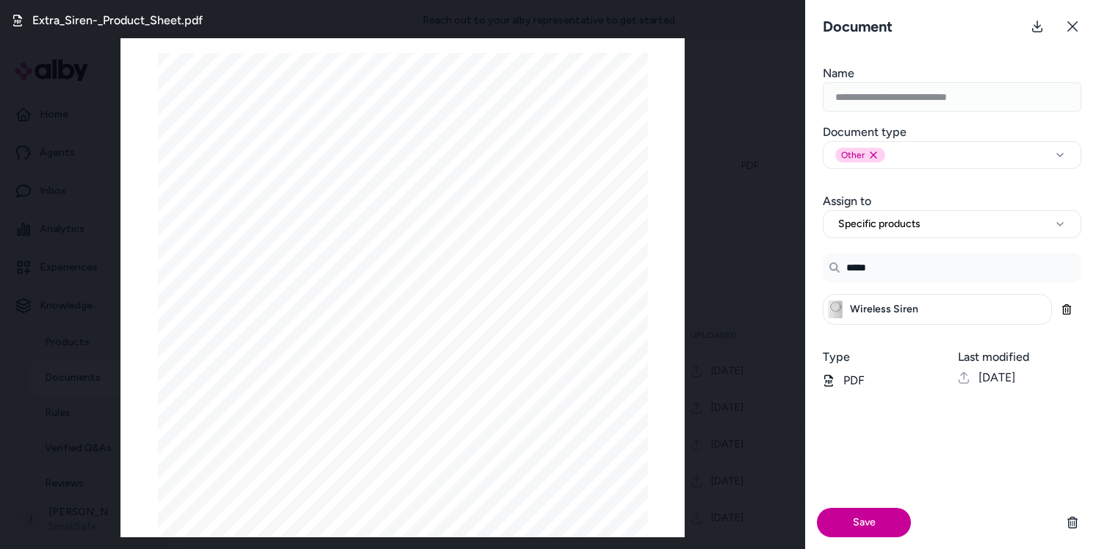
type input "*****"
click at [855, 519] on button "Save" at bounding box center [864, 521] width 94 height 29
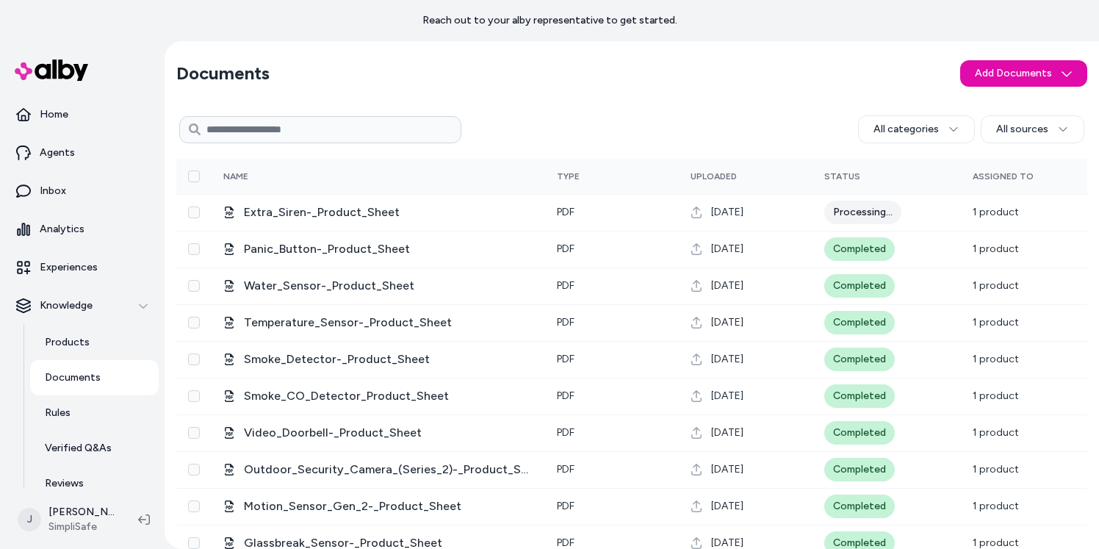
click at [626, 68] on section "Documents Add Documents" at bounding box center [631, 73] width 911 height 41
click at [1010, 69] on html "Reach out to your alby representative to get started. Home Agents Inbox Analyti…" at bounding box center [549, 274] width 1099 height 549
click at [1013, 108] on span "Upload Files" at bounding box center [1015, 105] width 56 height 15
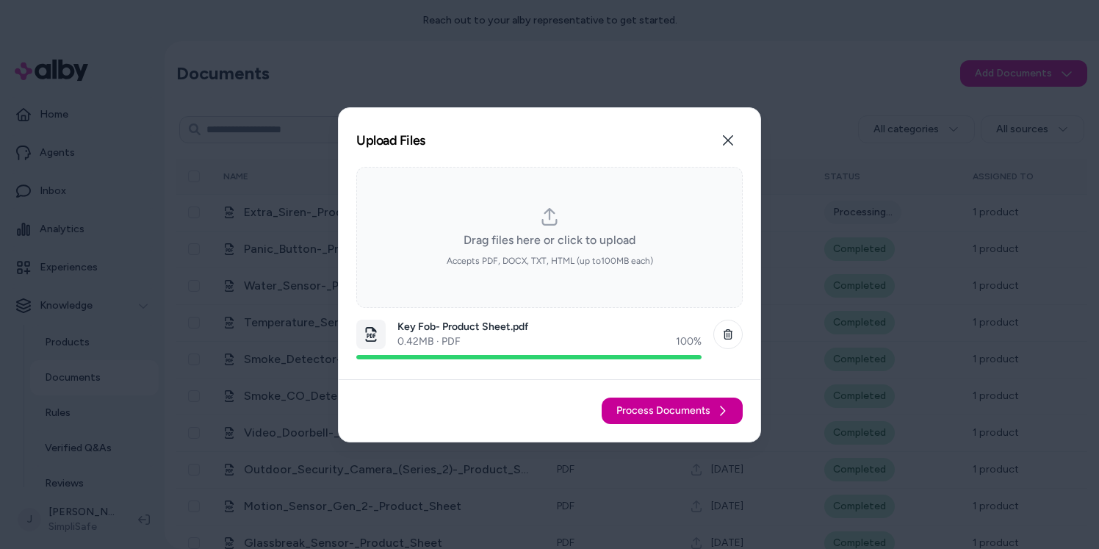
click at [673, 406] on span "Process Documents" at bounding box center [663, 410] width 94 height 15
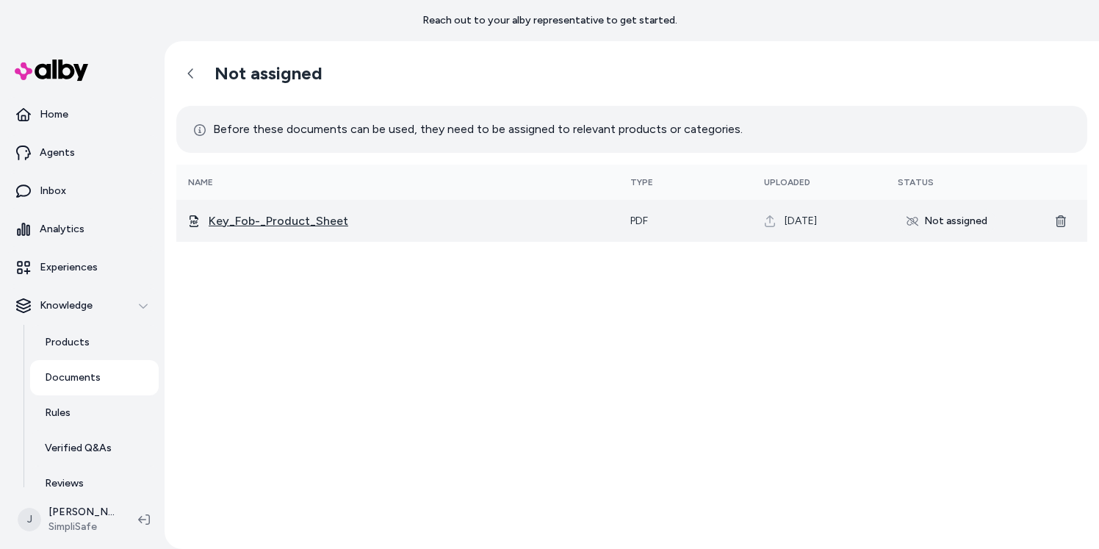
click at [292, 220] on span "Key_Fob-_Product_Sheet" at bounding box center [408, 221] width 398 height 18
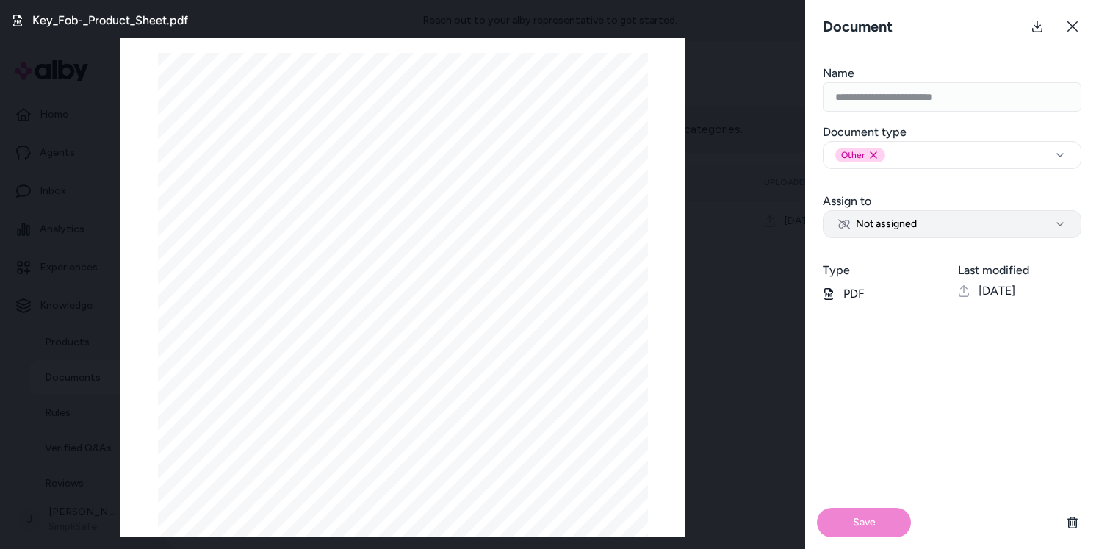
click at [929, 228] on button "Not assigned" at bounding box center [952, 224] width 259 height 28
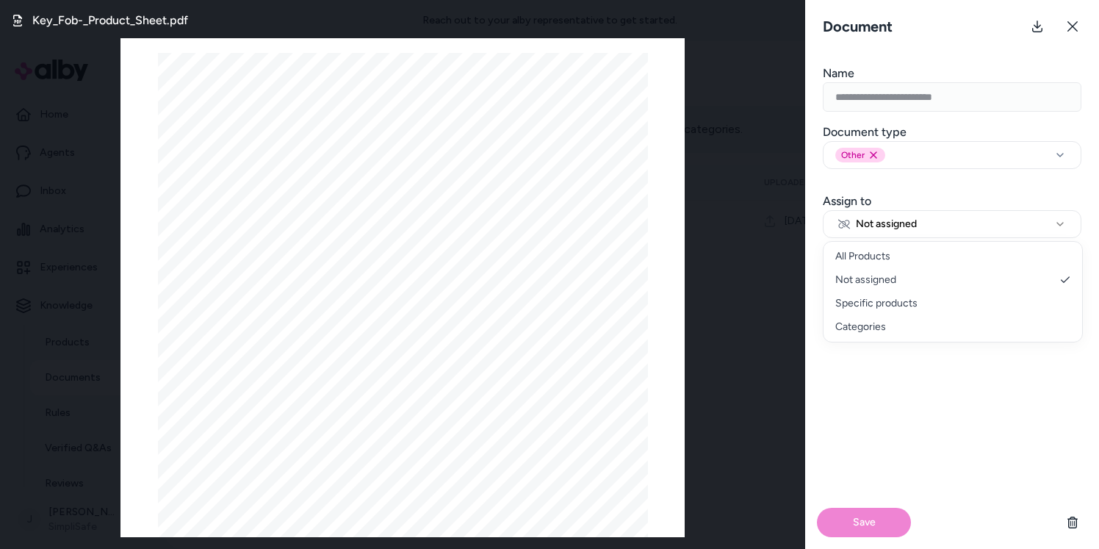
select select "********"
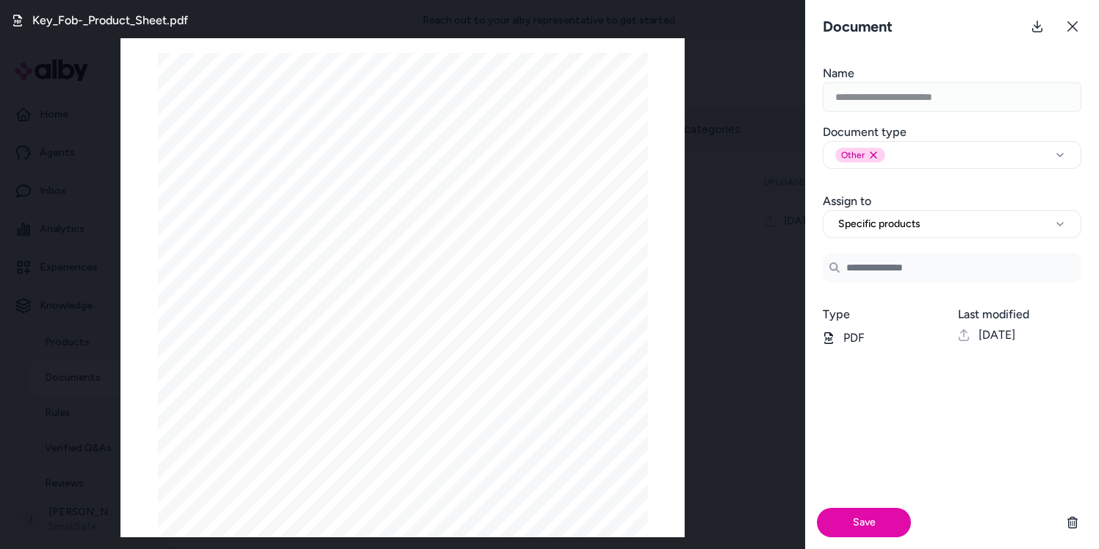
click at [878, 266] on input "Search Products" at bounding box center [952, 267] width 259 height 29
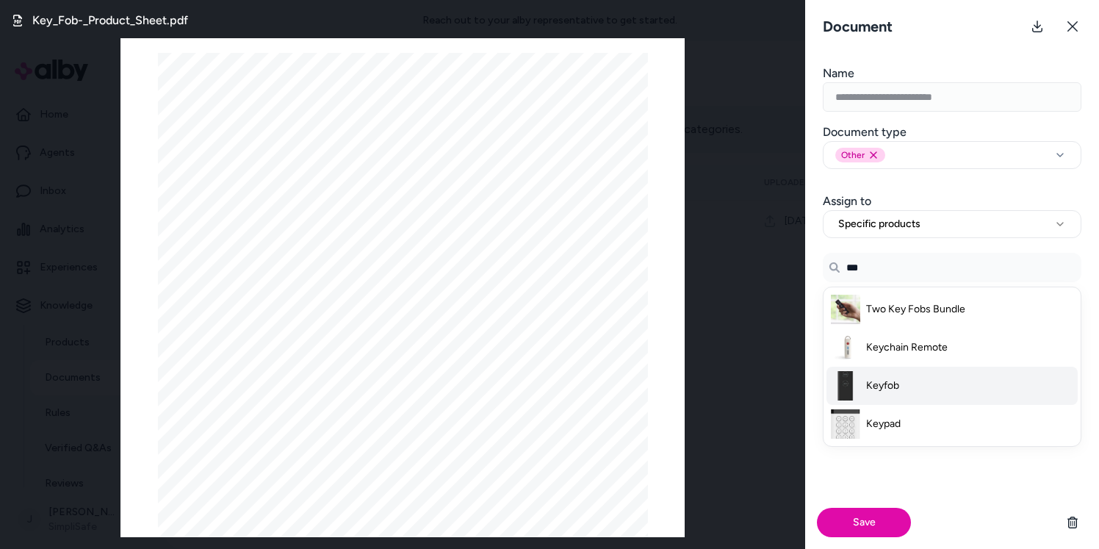
click at [899, 386] on li "Keyfob" at bounding box center [951, 385] width 251 height 38
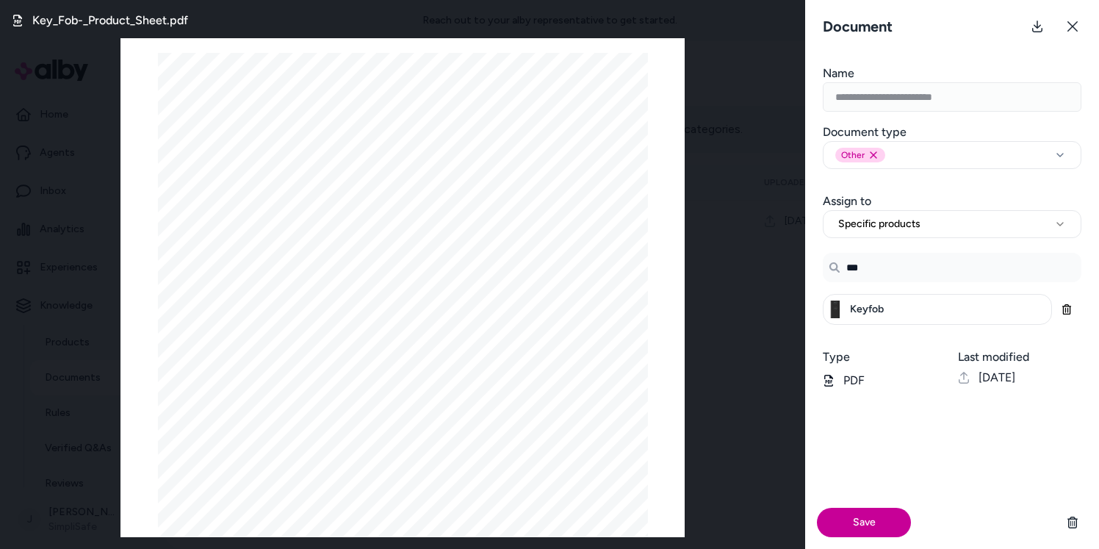
type input "***"
click at [876, 518] on button "Save" at bounding box center [864, 521] width 94 height 29
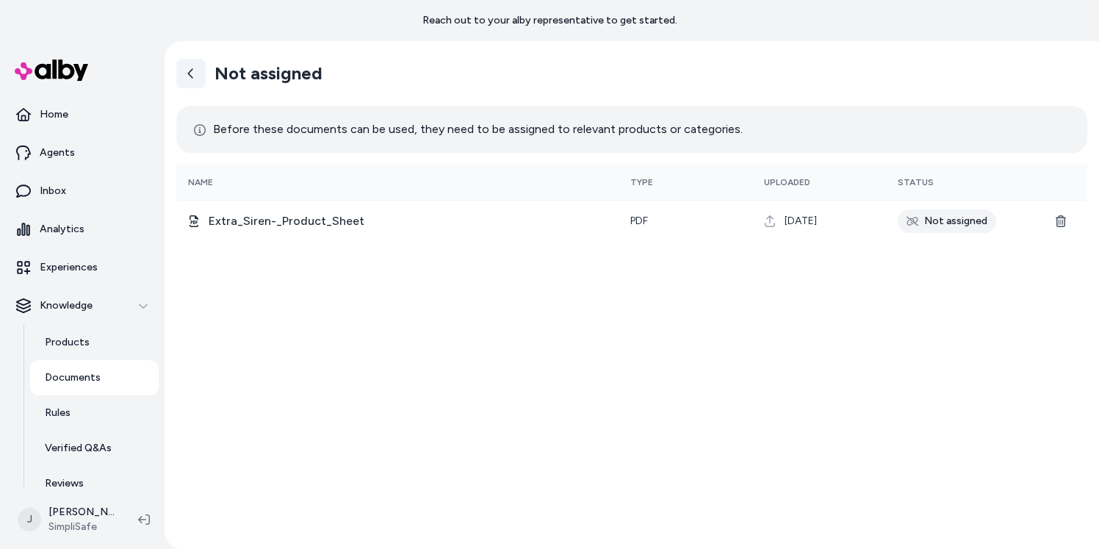
click at [189, 68] on icon at bounding box center [191, 74] width 12 height 12
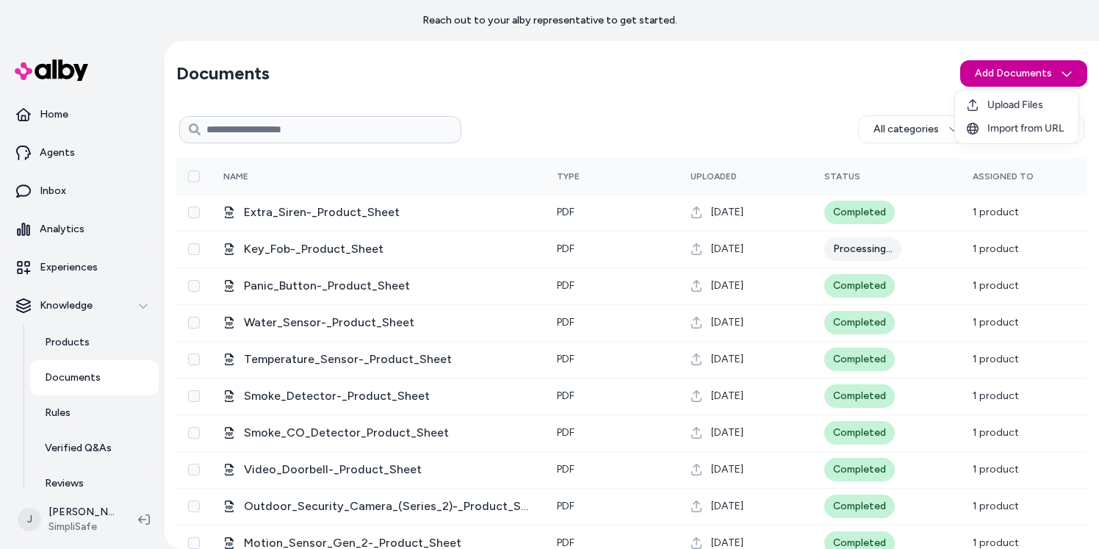
click at [1005, 73] on html "Reach out to your alby representative to get started. Home Agents Inbox Analyti…" at bounding box center [549, 274] width 1099 height 549
click at [1000, 111] on span "Upload Files" at bounding box center [1015, 105] width 56 height 15
click at [1000, 73] on html "Reach out to your alby representative to get started. Home Agents Inbox Analyti…" at bounding box center [549, 274] width 1099 height 549
click at [1011, 104] on span "Upload Files" at bounding box center [1015, 105] width 56 height 15
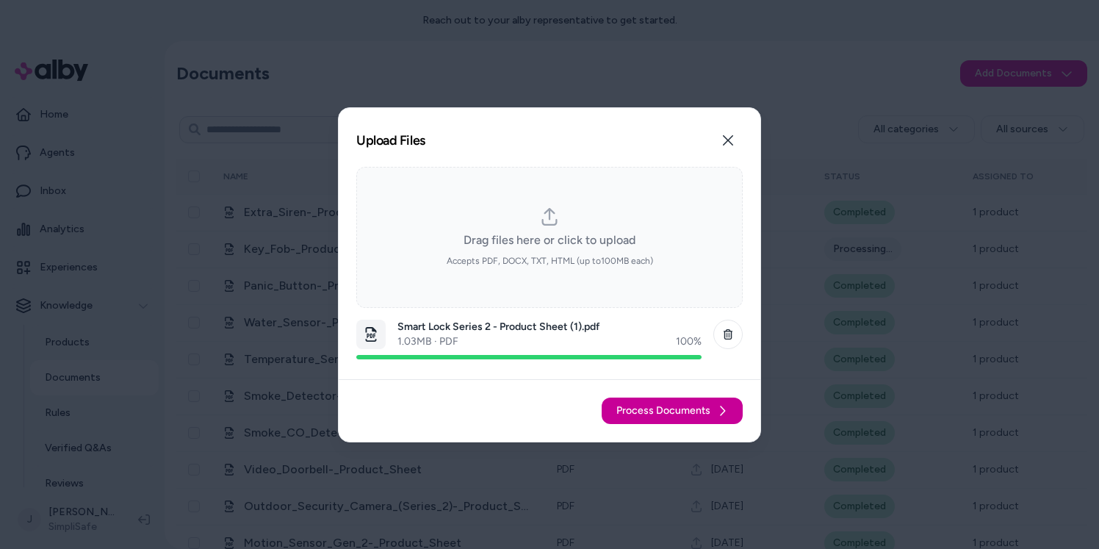
click at [682, 406] on span "Process Documents" at bounding box center [663, 410] width 94 height 15
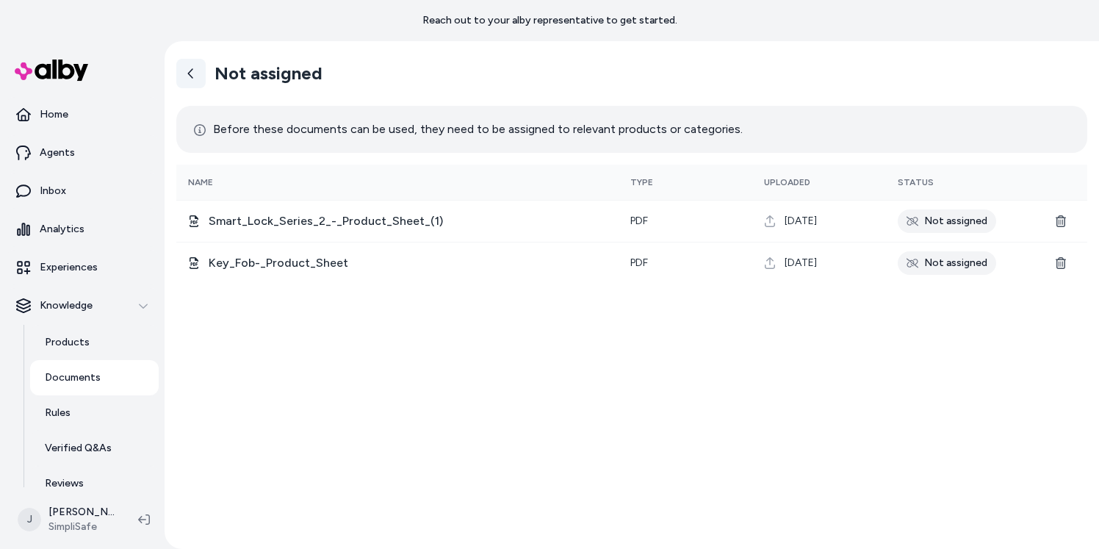
click at [191, 76] on icon at bounding box center [190, 73] width 5 height 10
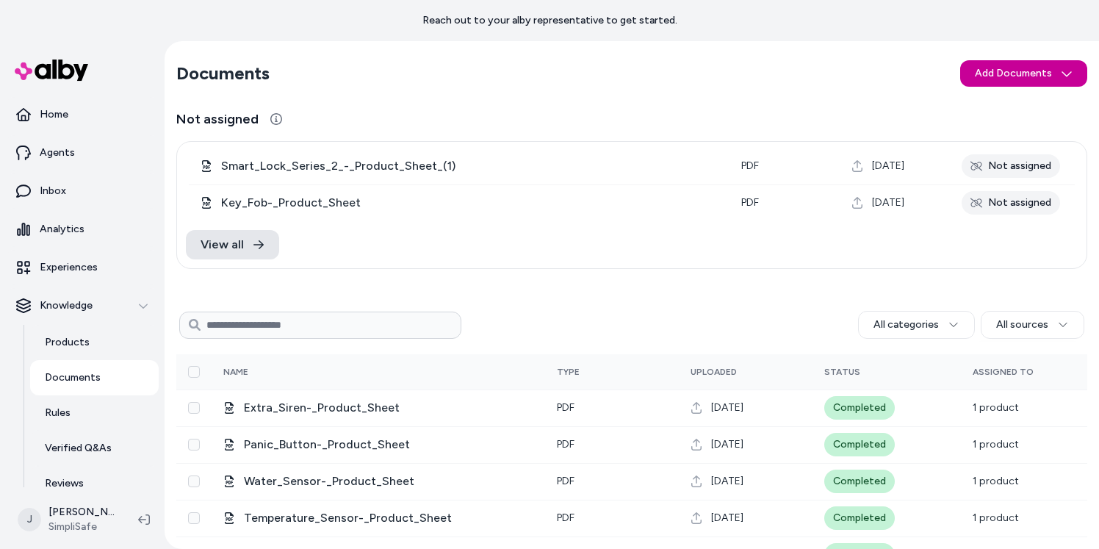
click at [1008, 73] on html "Reach out to your alby representative to get started. Home Agents Inbox Analyti…" at bounding box center [549, 274] width 1099 height 549
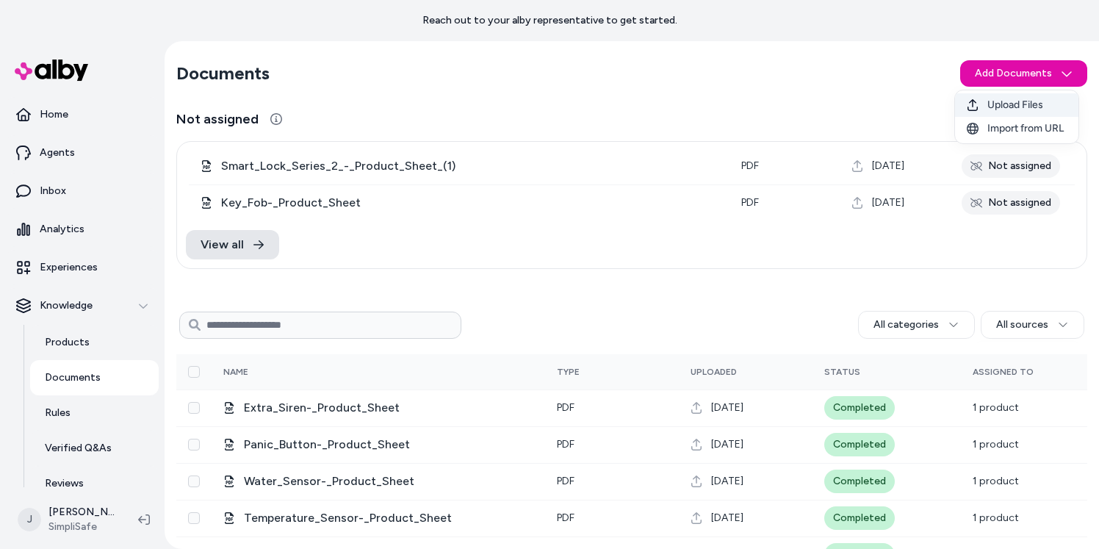
click at [1016, 106] on span "Upload Files" at bounding box center [1015, 105] width 56 height 15
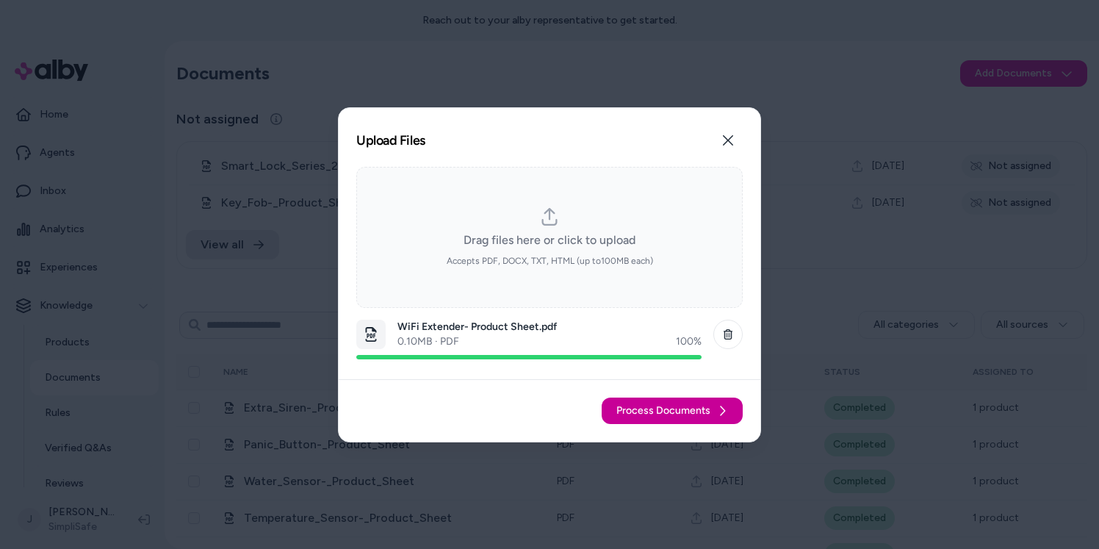
click at [682, 411] on span "Process Documents" at bounding box center [663, 410] width 94 height 15
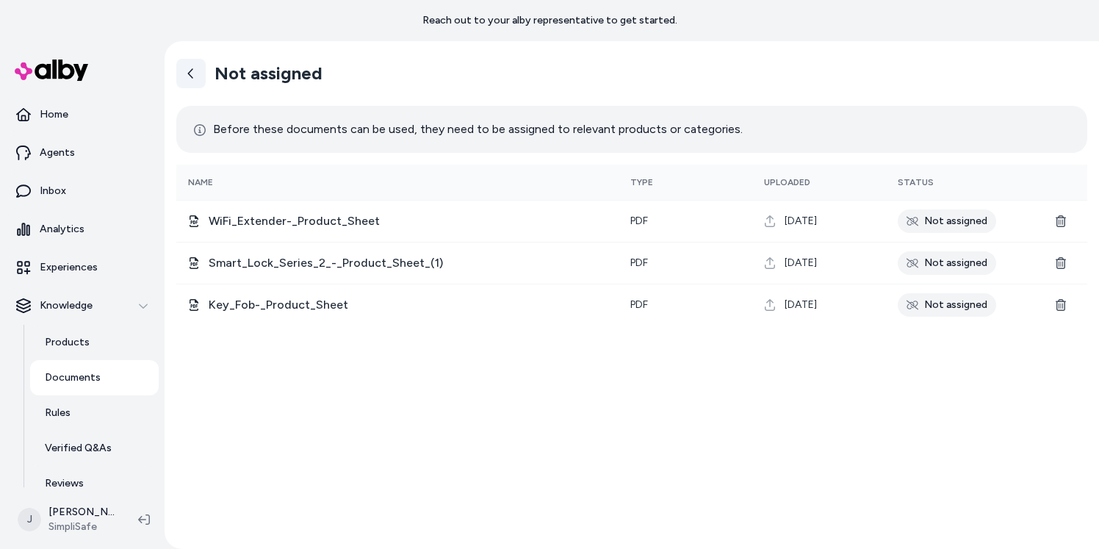
click at [190, 75] on icon at bounding box center [191, 74] width 12 height 12
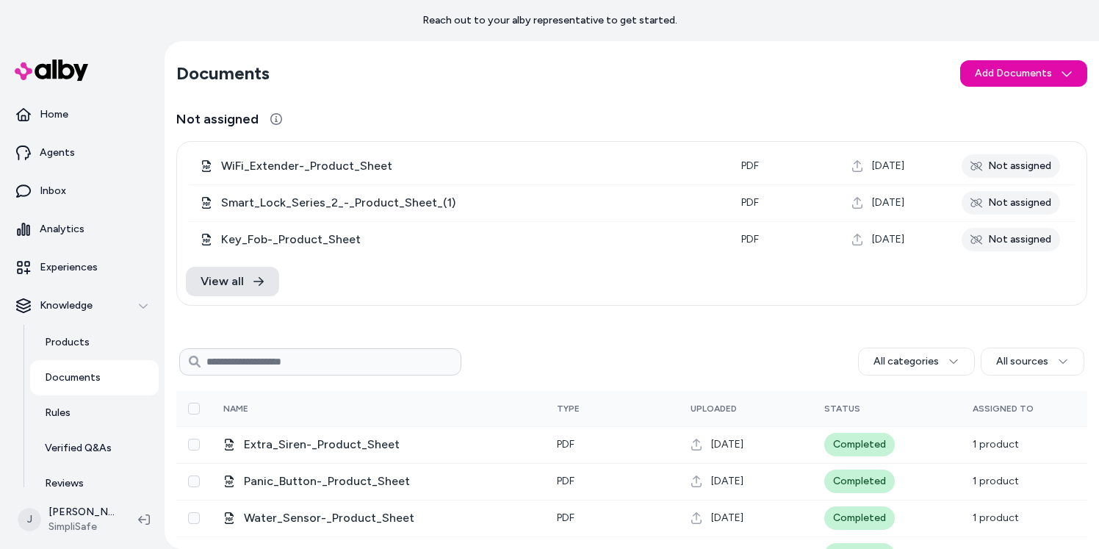
click at [1011, 71] on html "Reach out to your alby representative to get started. Home Agents Inbox Analyti…" at bounding box center [549, 274] width 1099 height 549
click at [1011, 110] on span "Upload Files" at bounding box center [1015, 105] width 56 height 15
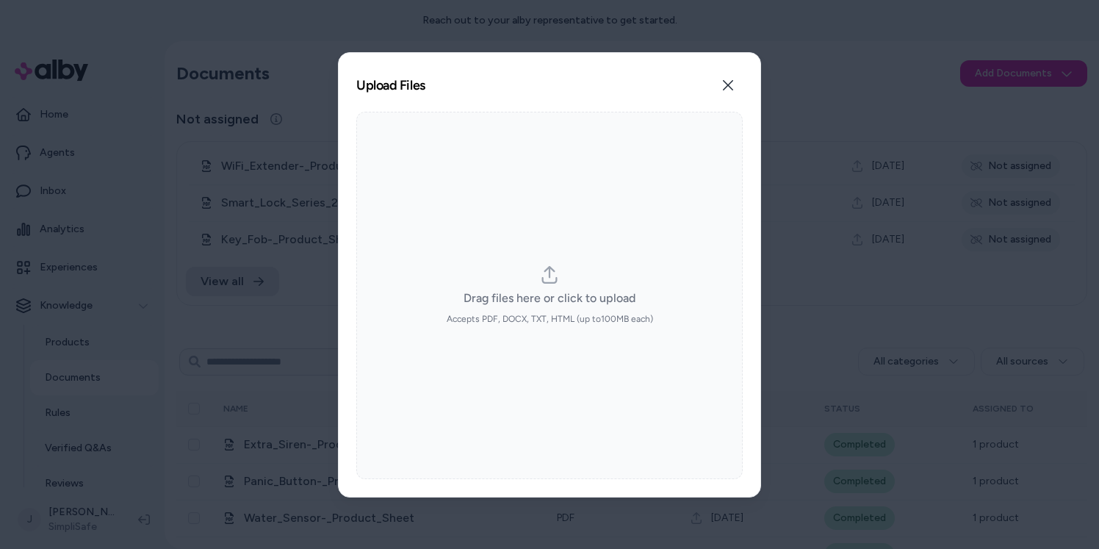
click at [545, 276] on icon "dropzone" at bounding box center [550, 275] width 18 height 18
click at [549, 294] on input "Drag files here or click to upload Accepts PDF, DOCX, TXT, HTML (up to 100 MB e…" at bounding box center [549, 294] width 1 height 1
type input "**********"
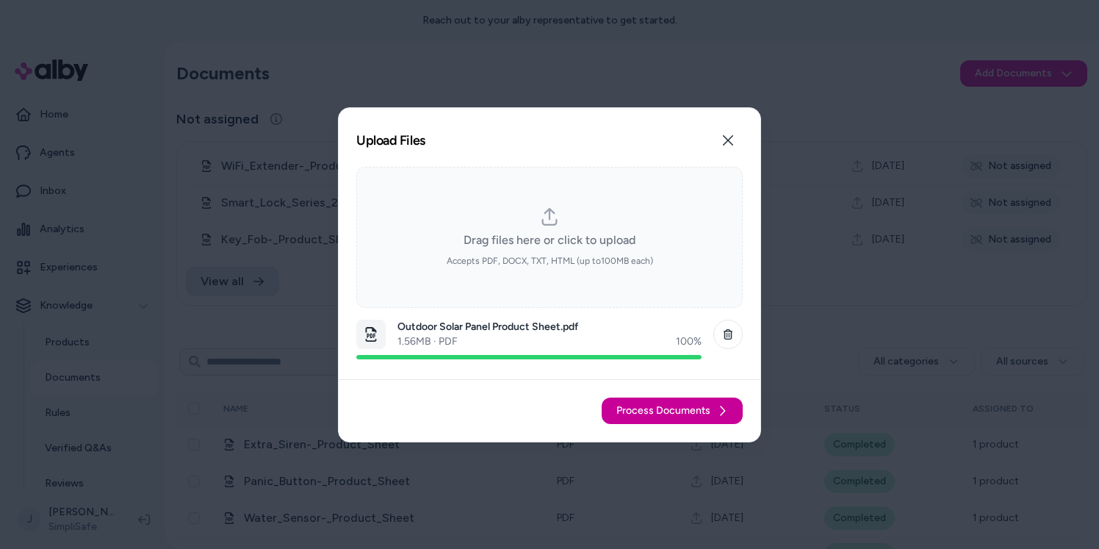
click at [695, 408] on span "Process Documents" at bounding box center [663, 410] width 94 height 15
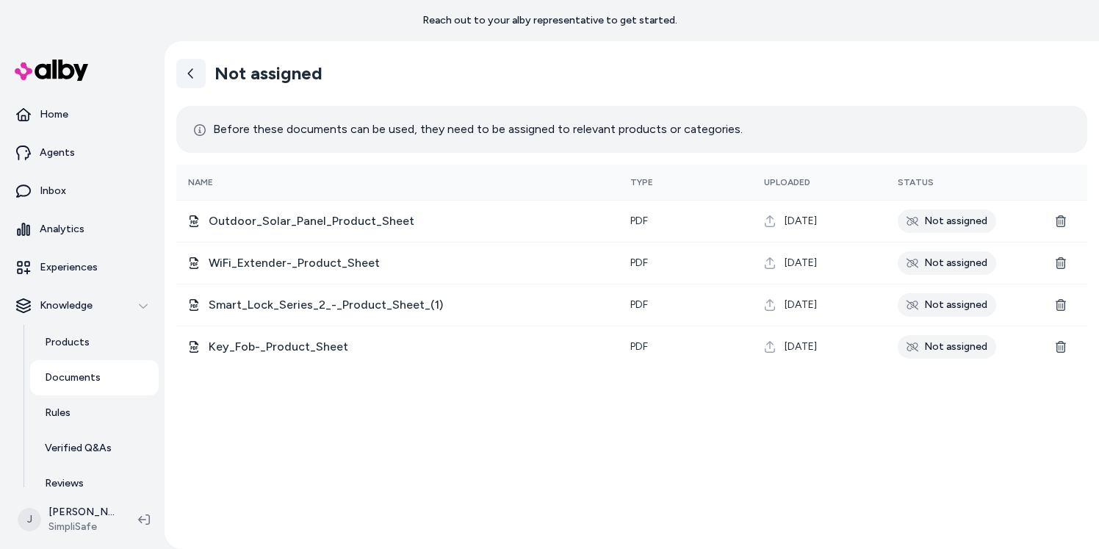
click at [201, 72] on link at bounding box center [190, 73] width 29 height 29
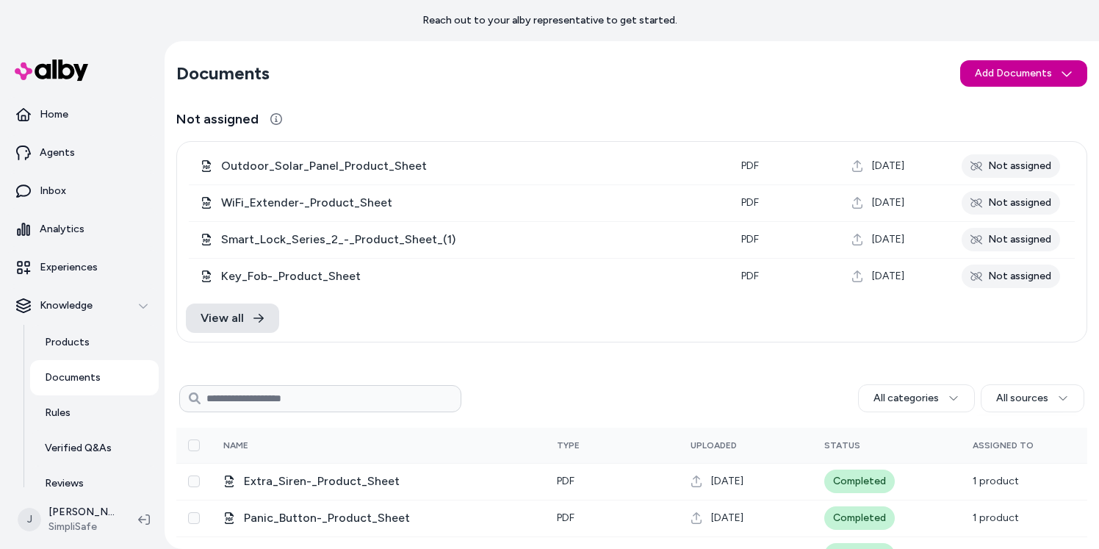
click at [984, 79] on html "Reach out to your alby representative to get started. Home Agents Inbox Analyti…" at bounding box center [549, 274] width 1099 height 549
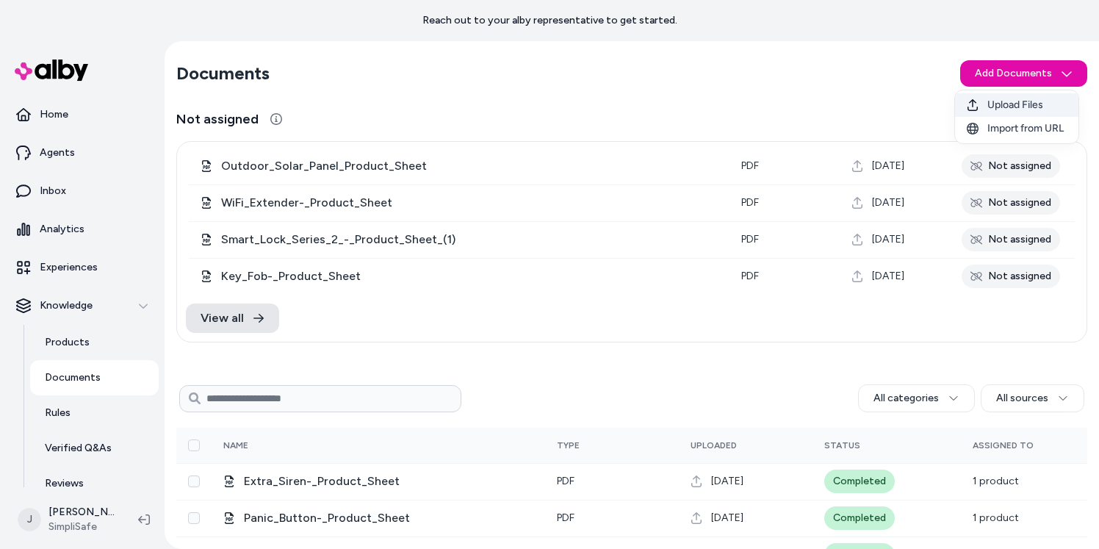
click at [995, 109] on span "Upload Files" at bounding box center [1015, 105] width 56 height 15
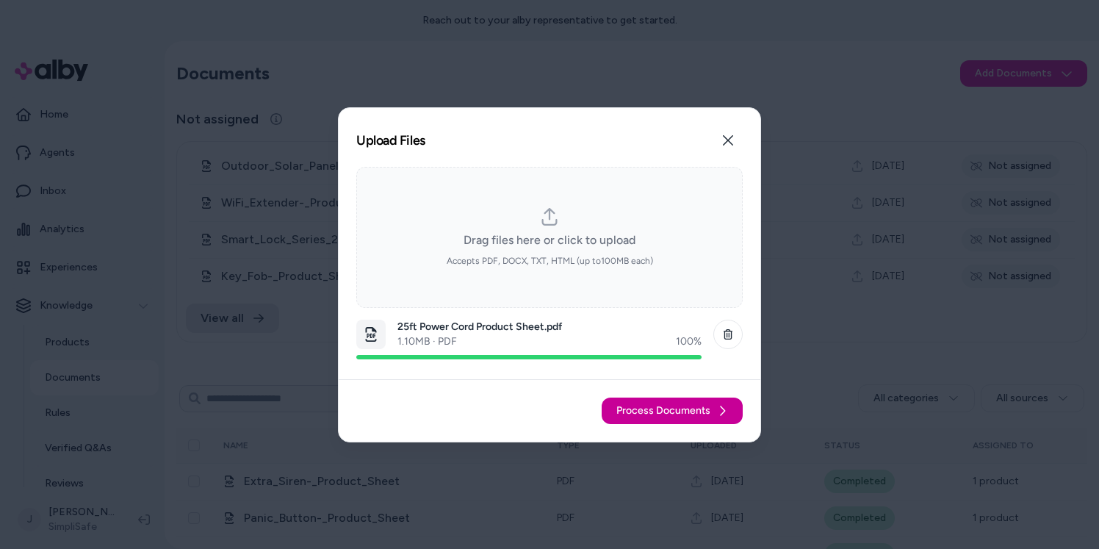
click at [699, 411] on span "Process Documents" at bounding box center [663, 410] width 94 height 15
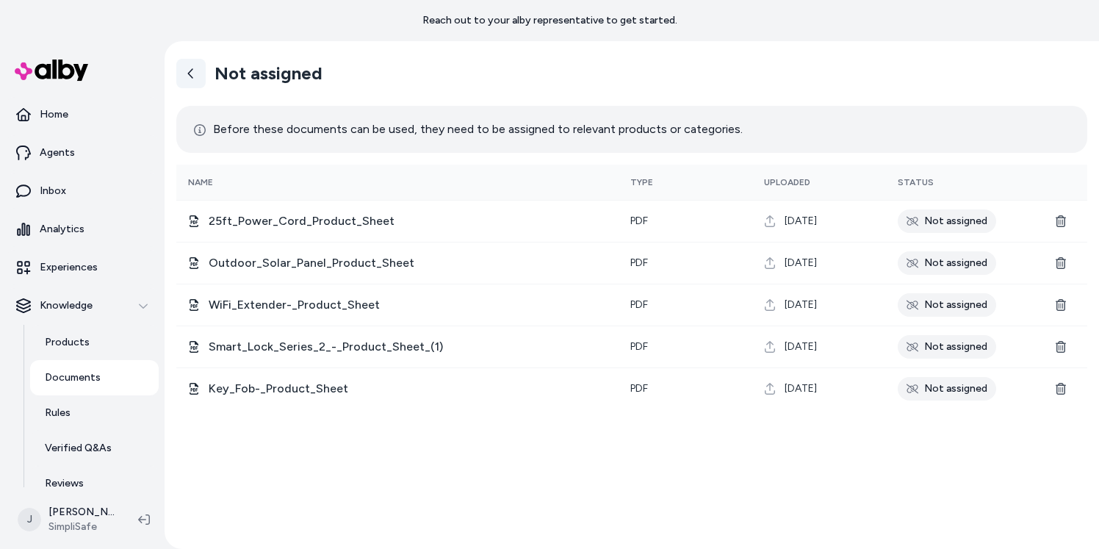
click at [192, 74] on icon at bounding box center [191, 74] width 12 height 12
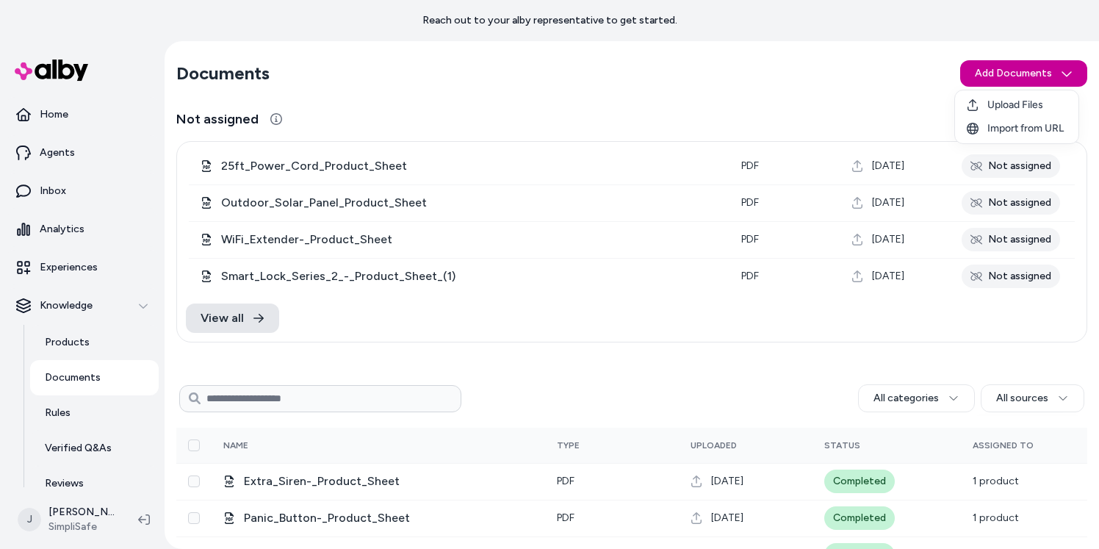
click at [1000, 78] on html "Reach out to your alby representative to get started. Home Agents Inbox Analyti…" at bounding box center [549, 274] width 1099 height 549
click at [1011, 101] on span "Upload Files" at bounding box center [1015, 105] width 56 height 15
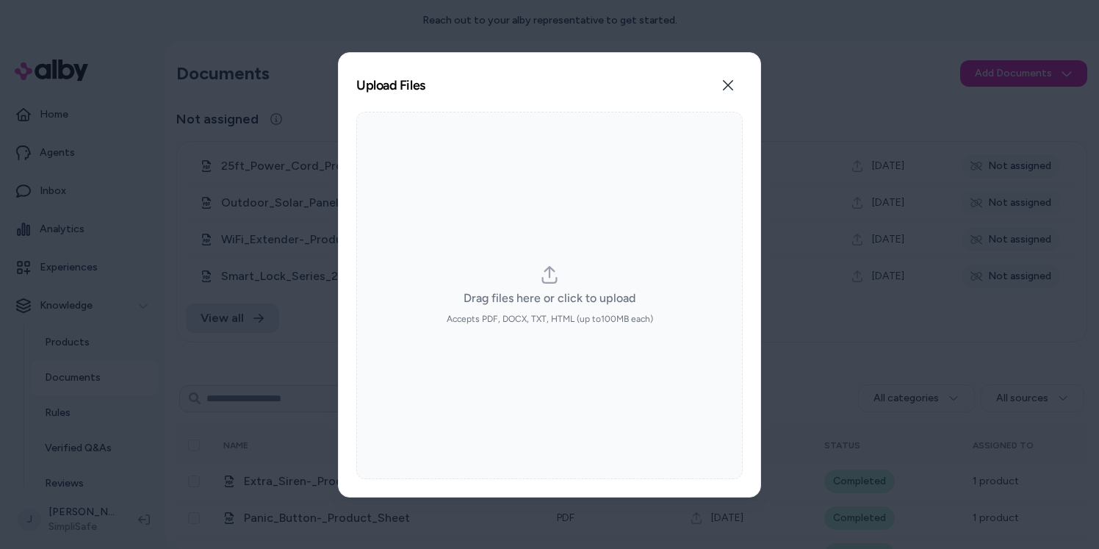
click at [548, 278] on icon "dropzone" at bounding box center [550, 275] width 18 height 18
click at [549, 294] on input "Drag files here or click to upload Accepts PDF, DOCX, TXT, HTML (up to 100 MB e…" at bounding box center [549, 294] width 1 height 1
type input "**********"
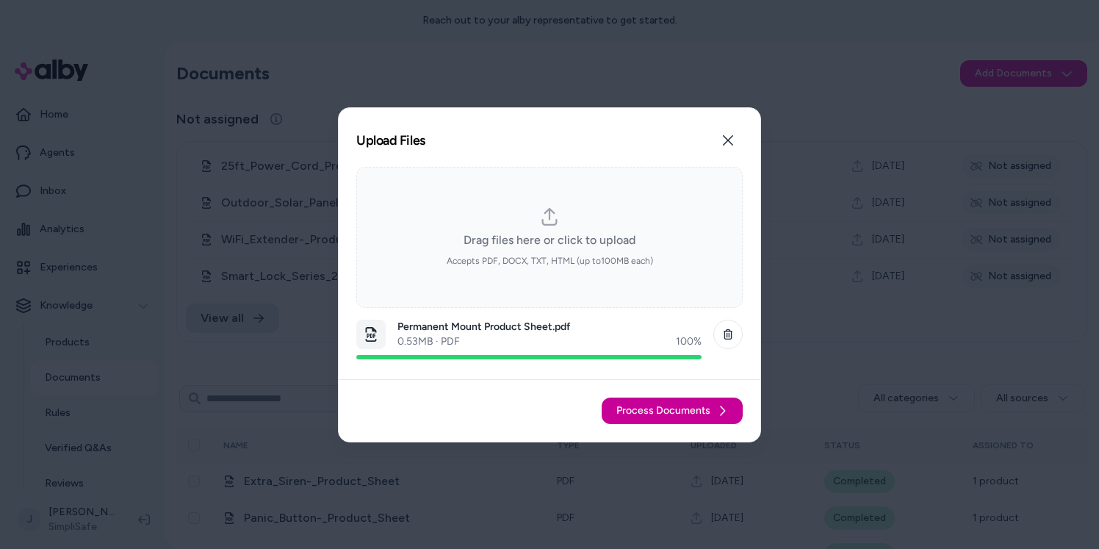
click at [692, 411] on span "Process Documents" at bounding box center [663, 410] width 94 height 15
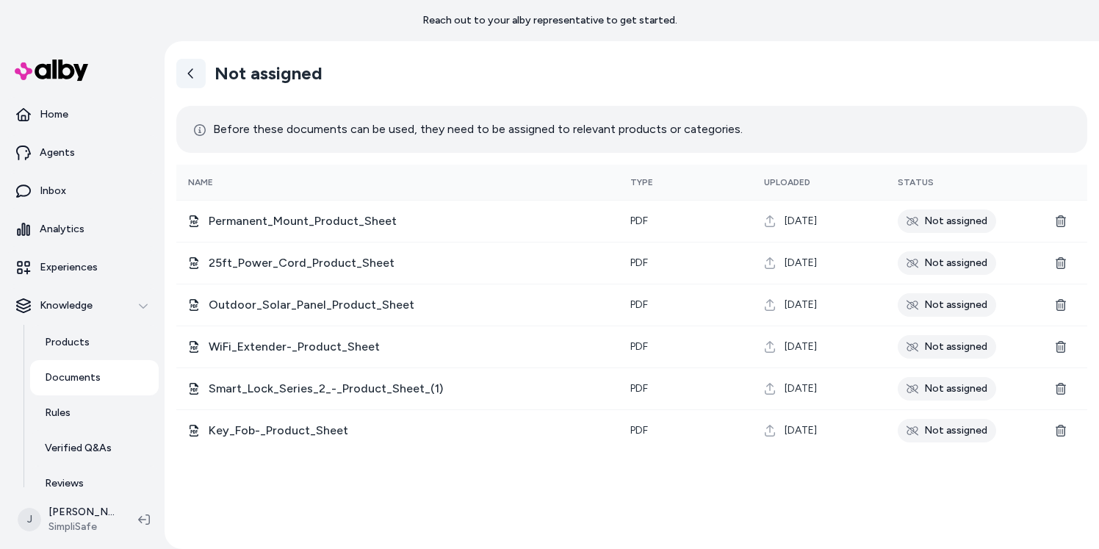
click at [192, 76] on icon at bounding box center [191, 74] width 12 height 12
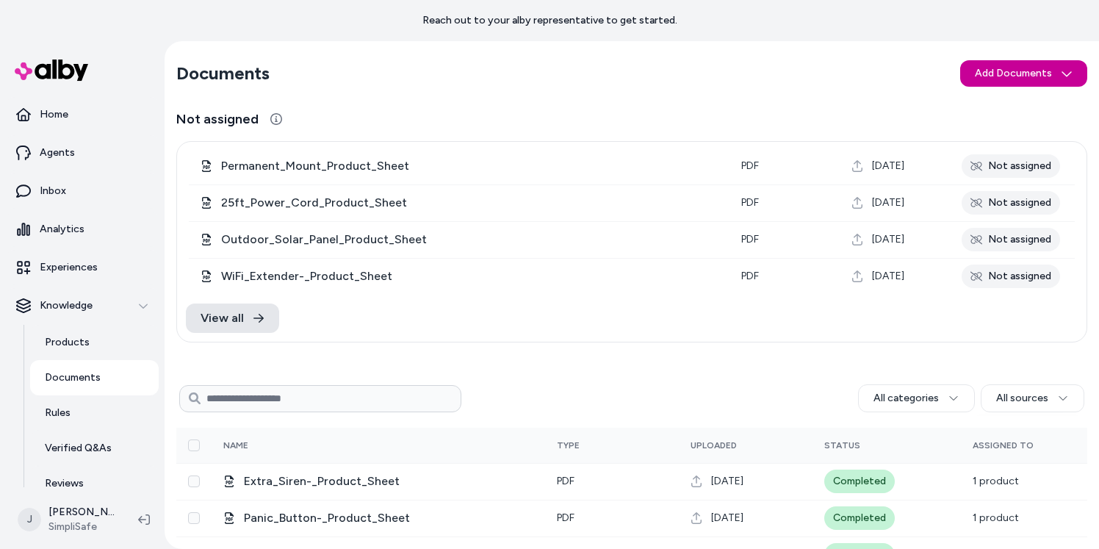
click at [999, 65] on html "Reach out to your alby representative to get started. Home Agents Inbox Analyti…" at bounding box center [549, 274] width 1099 height 549
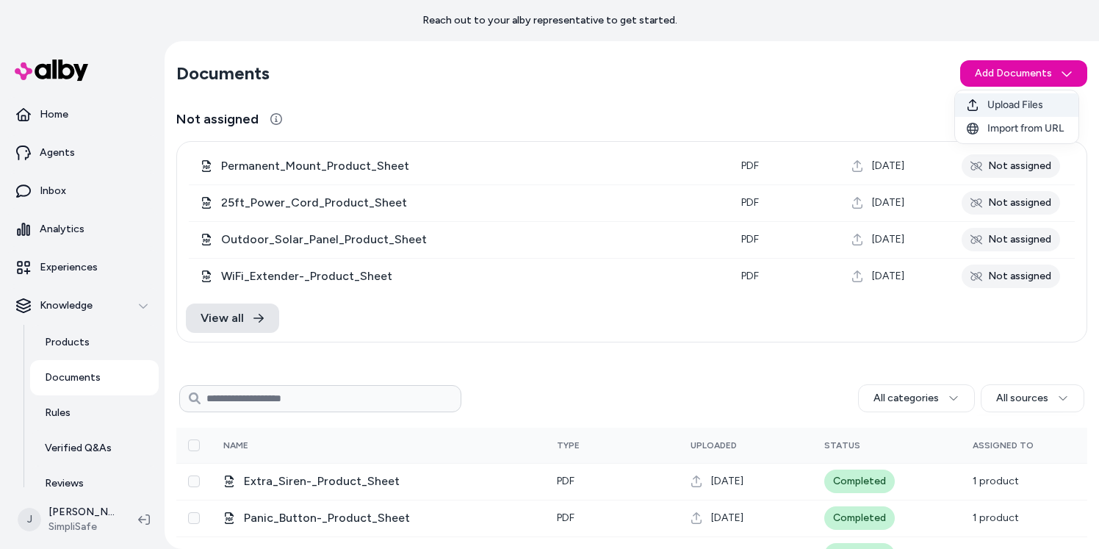
click at [1013, 102] on span "Upload Files" at bounding box center [1015, 105] width 56 height 15
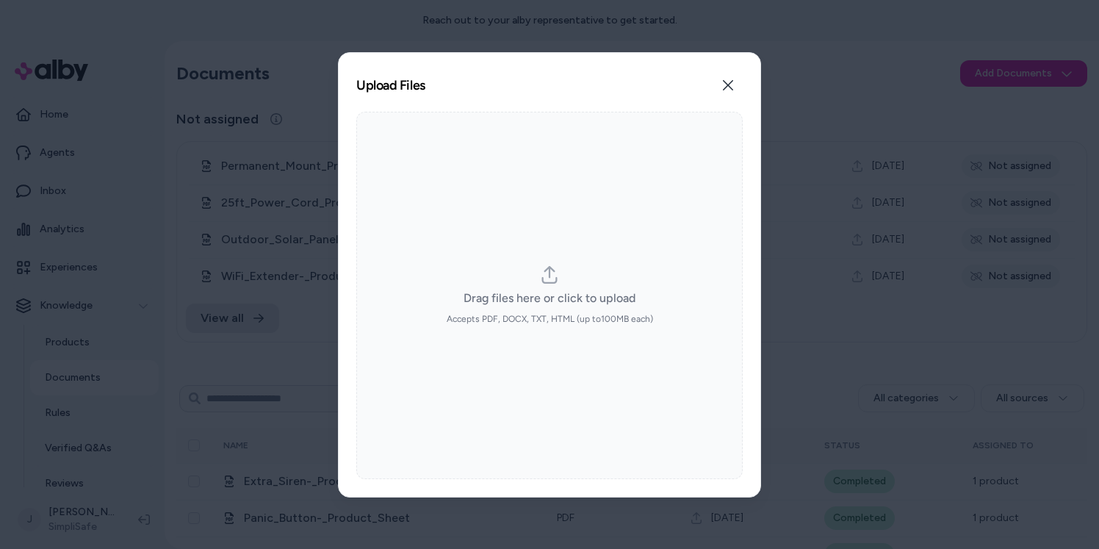
click at [560, 278] on label "Drag files here or click to upload Accepts PDF, DOCX, TXT, HTML (up to 100 MB e…" at bounding box center [550, 295] width 206 height 59
click at [550, 294] on input "Drag files here or click to upload Accepts PDF, DOCX, TXT, HTML (up to 100 MB e…" at bounding box center [549, 294] width 1 height 1
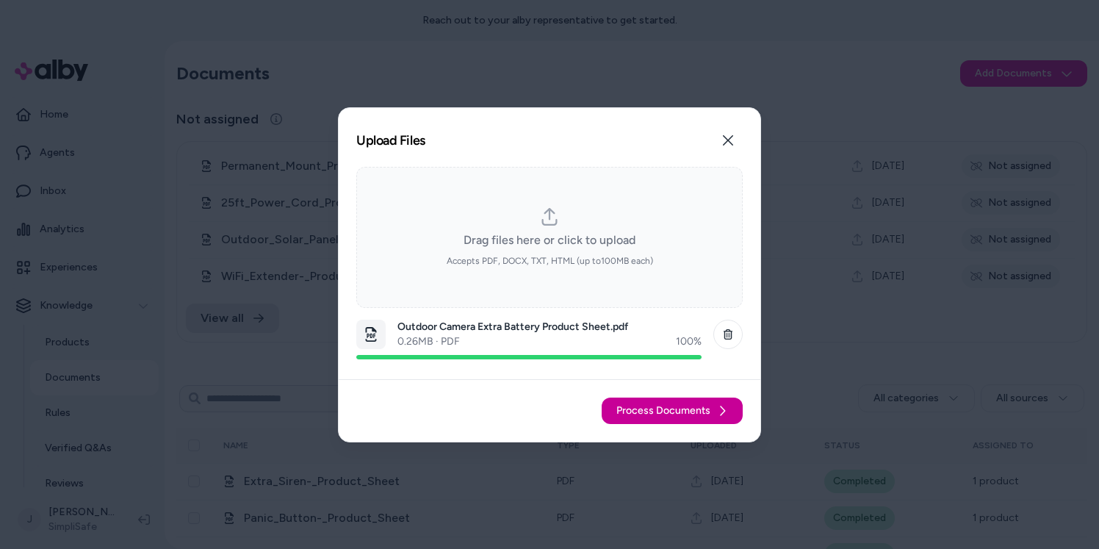
click at [675, 407] on span "Process Documents" at bounding box center [663, 410] width 94 height 15
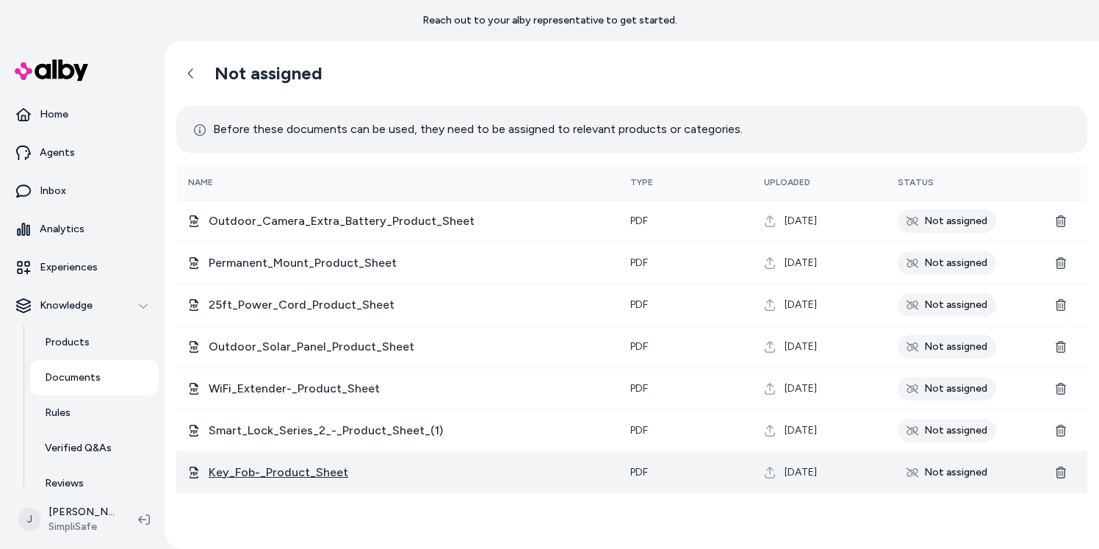
click at [275, 467] on span "Key_Fob-_Product_Sheet" at bounding box center [408, 472] width 398 height 18
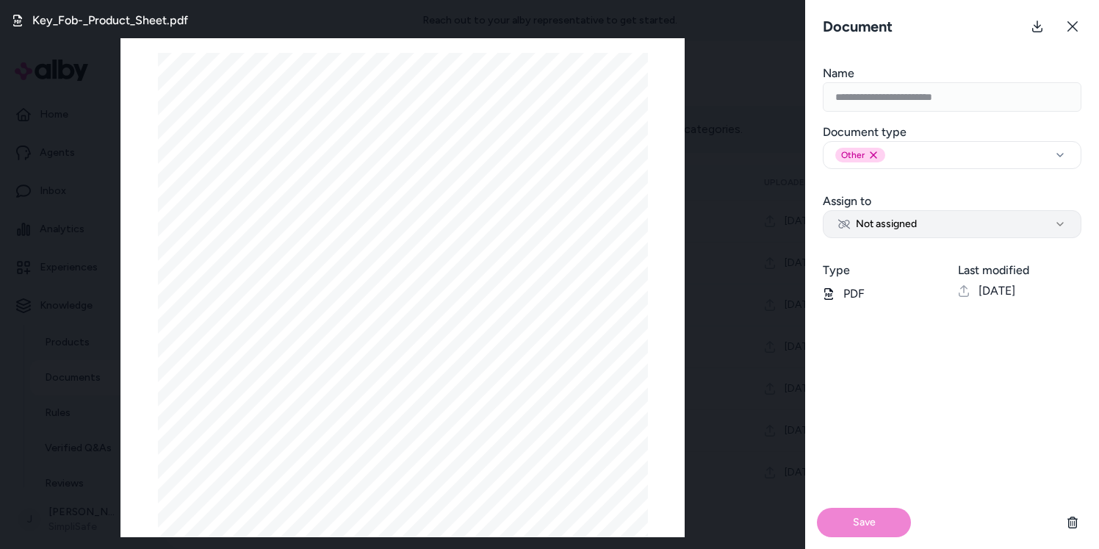
click at [907, 223] on span "Not assigned" at bounding box center [877, 224] width 79 height 15
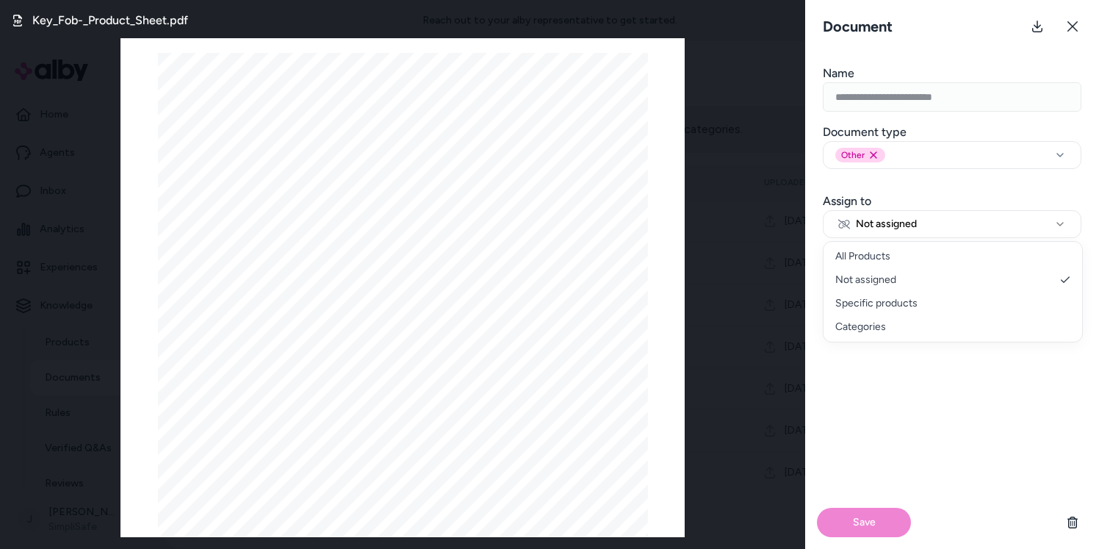
select select "********"
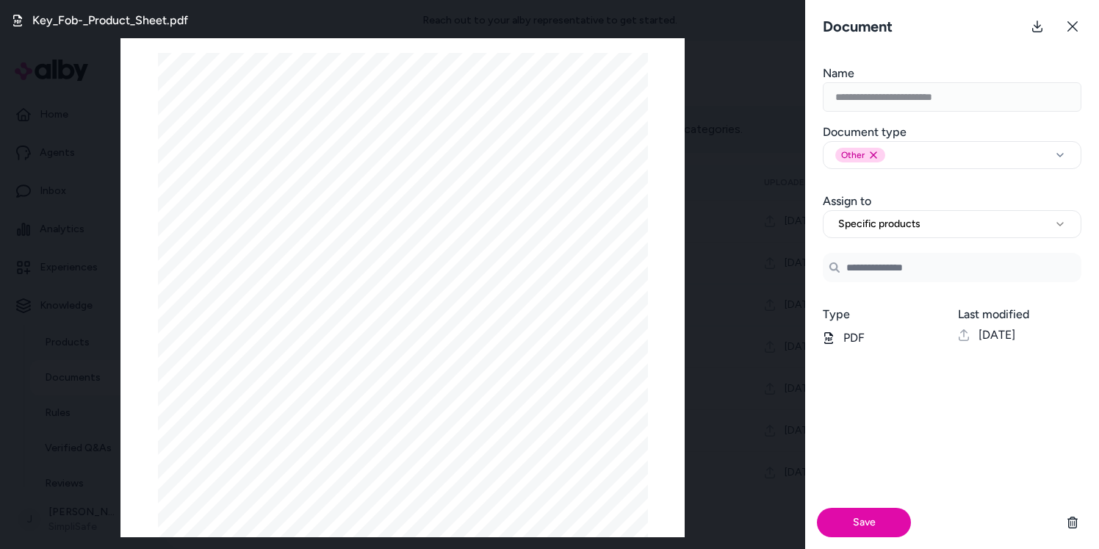
click at [870, 264] on input "Search Products" at bounding box center [952, 267] width 259 height 29
type input "*"
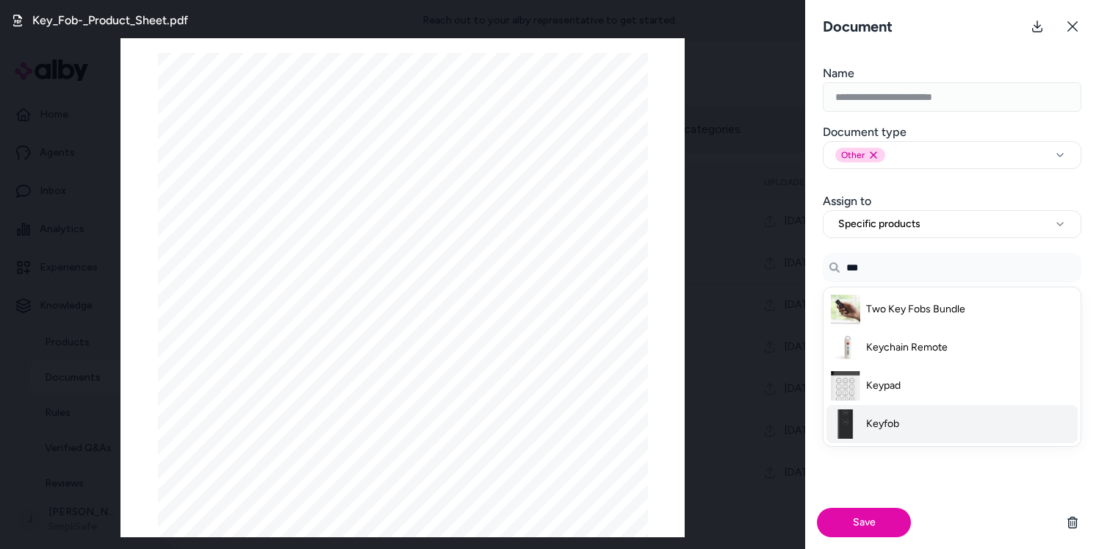
click at [889, 423] on span "Keyfob" at bounding box center [882, 423] width 33 height 15
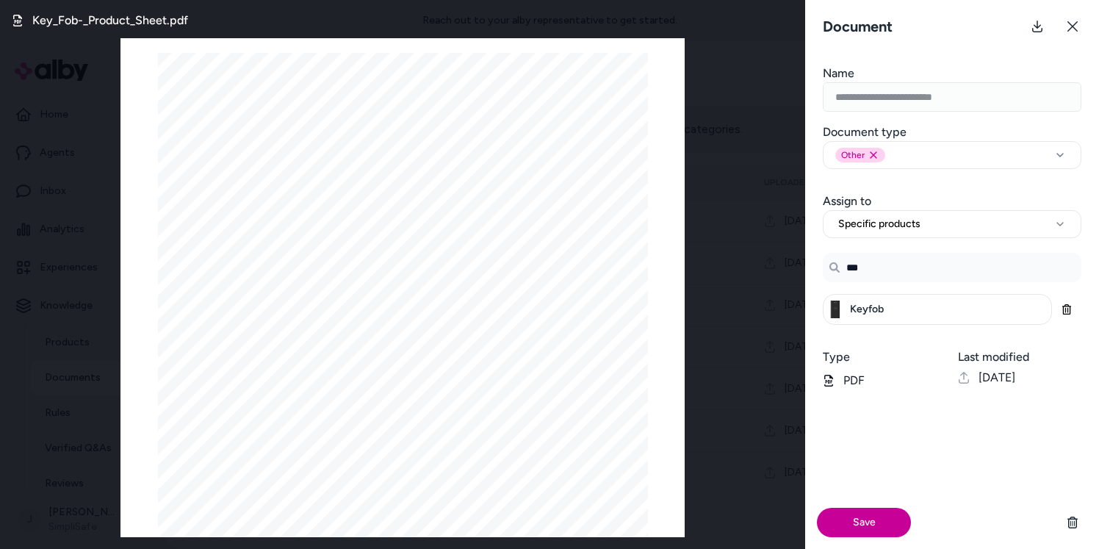
type input "***"
click at [862, 532] on button "Save" at bounding box center [864, 521] width 94 height 29
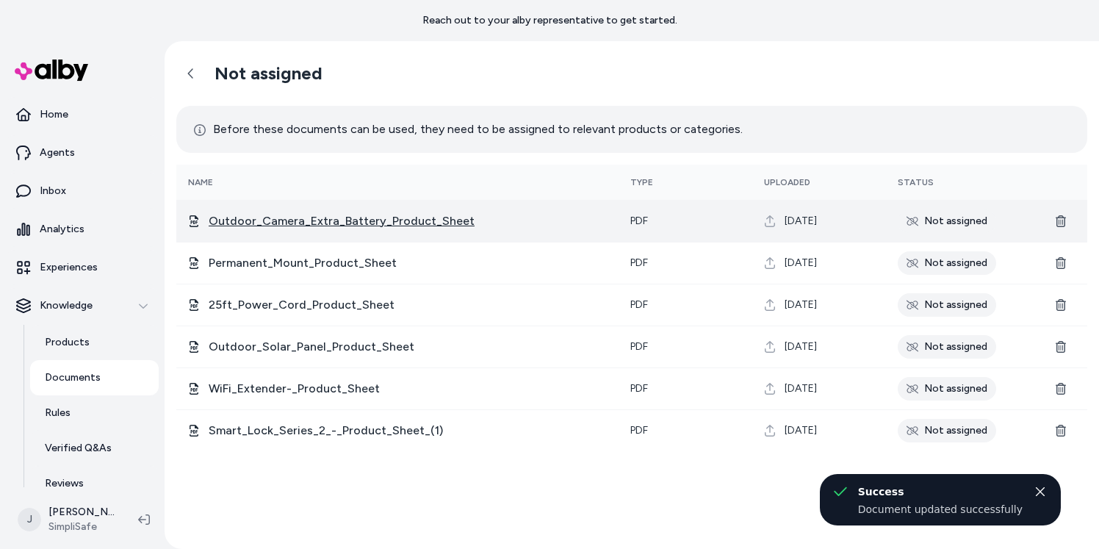
click at [310, 223] on span "Outdoor_Camera_Extra_Battery_Product_Sheet" at bounding box center [408, 221] width 398 height 18
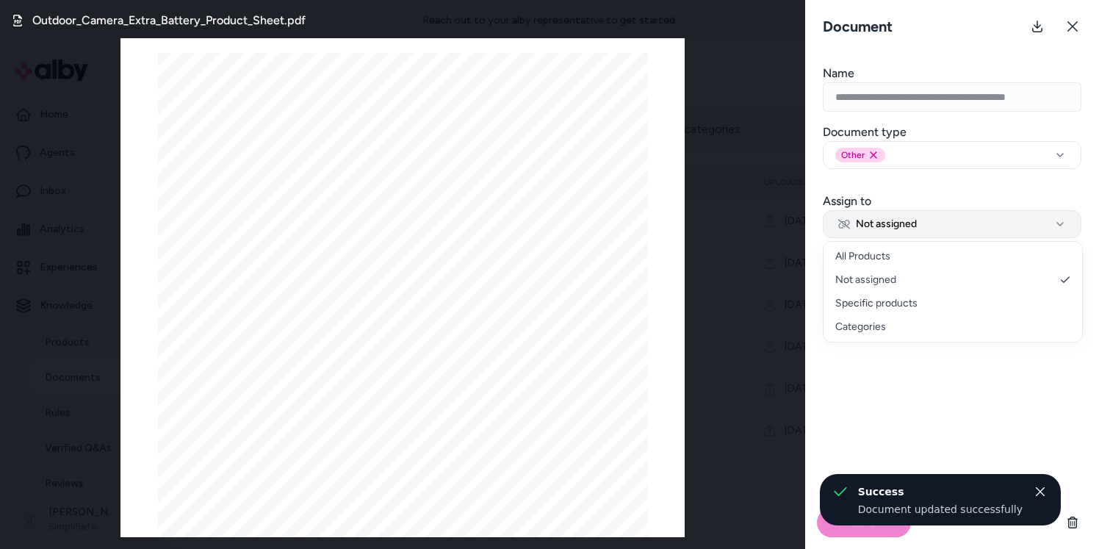
click at [927, 215] on button "Not assigned" at bounding box center [952, 224] width 259 height 28
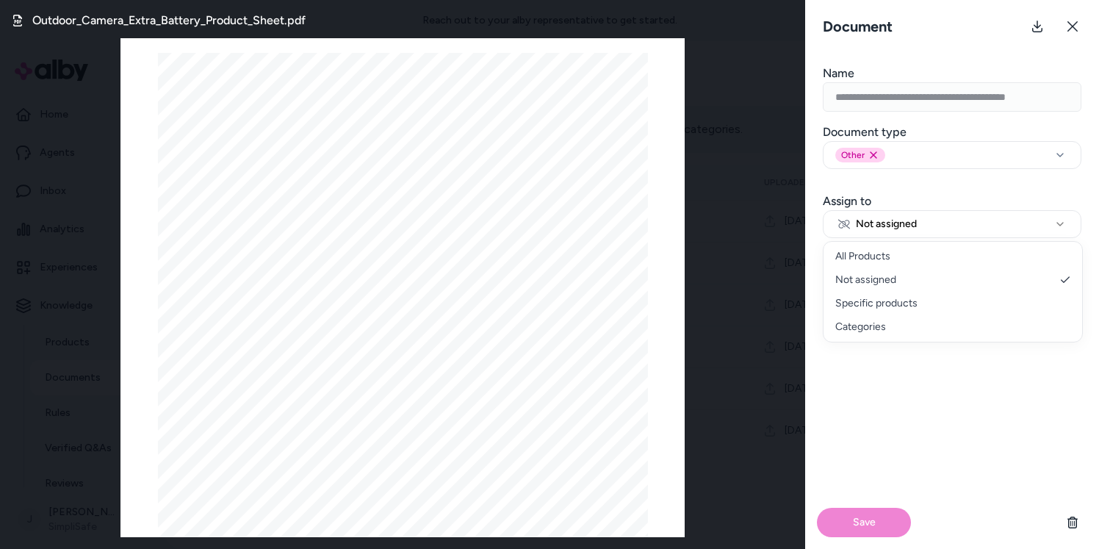
select select "********"
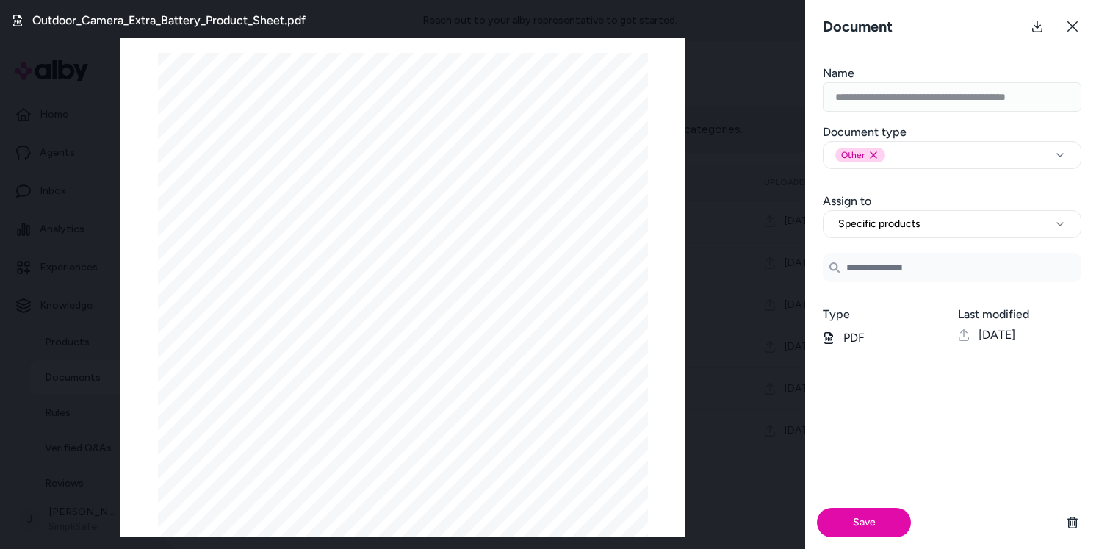
click at [912, 274] on input "Search Products" at bounding box center [952, 267] width 259 height 29
type input "*"
click at [924, 308] on span "Outdoor Camera Battery" at bounding box center [922, 309] width 113 height 15
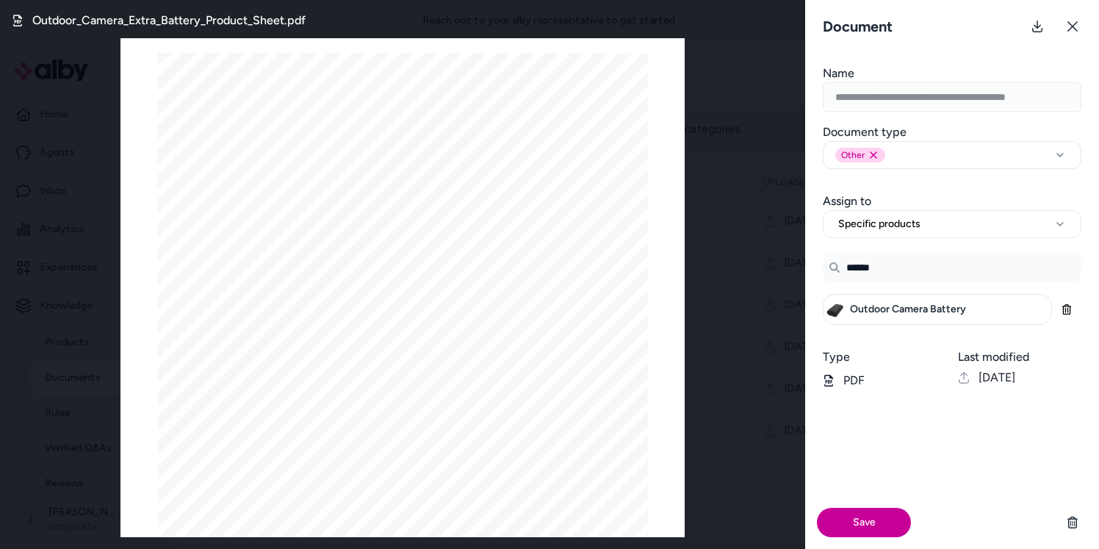
type input "******"
click at [858, 518] on button "Save" at bounding box center [864, 521] width 94 height 29
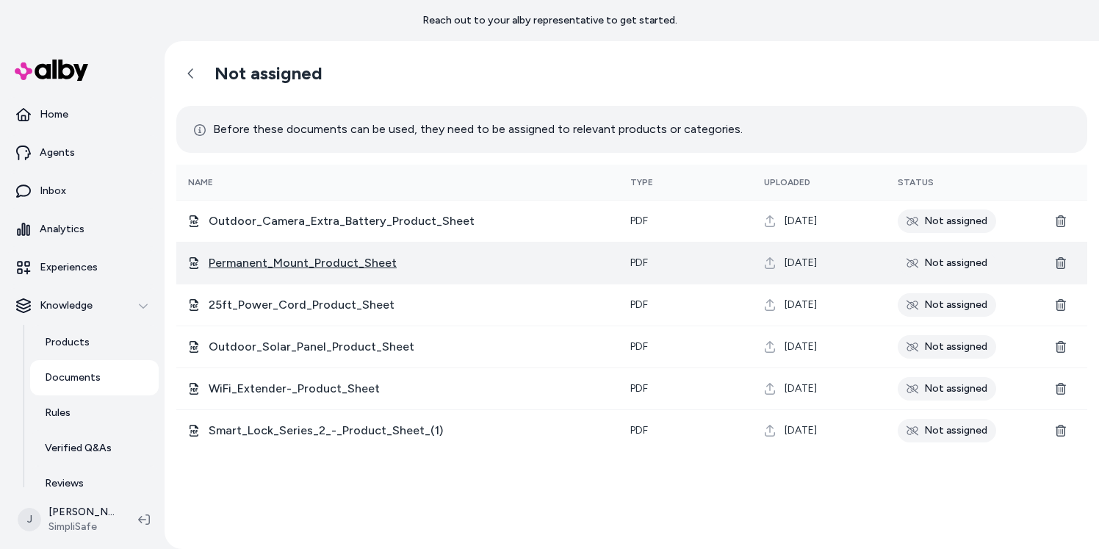
click at [332, 258] on span "Permanent_Mount_Product_Sheet" at bounding box center [408, 263] width 398 height 18
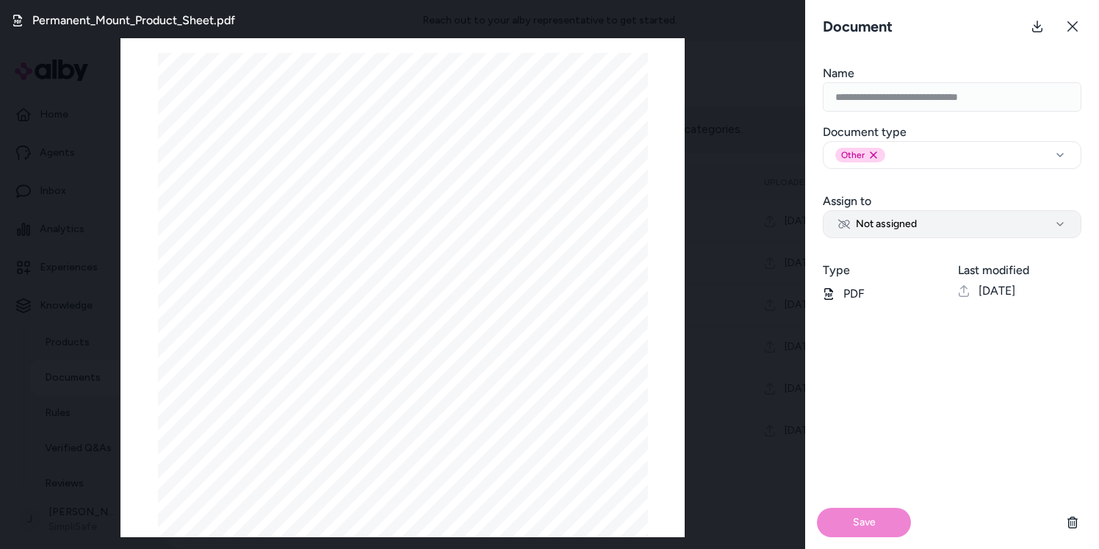
click at [897, 223] on span "Not assigned" at bounding box center [877, 224] width 79 height 15
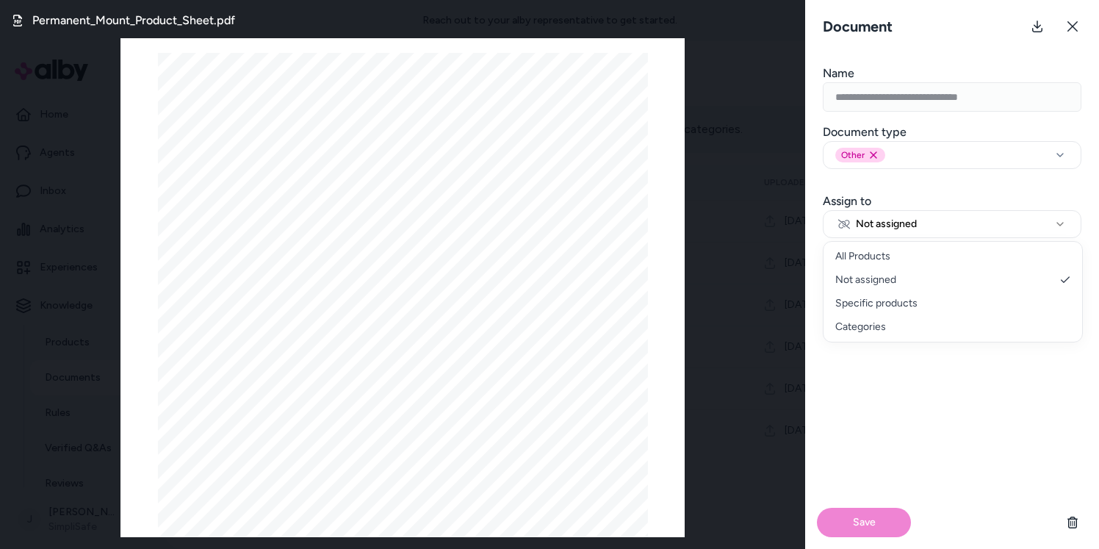
select select "********"
drag, startPoint x: 899, startPoint y: 296, endPoint x: 894, endPoint y: 308, distance: 12.8
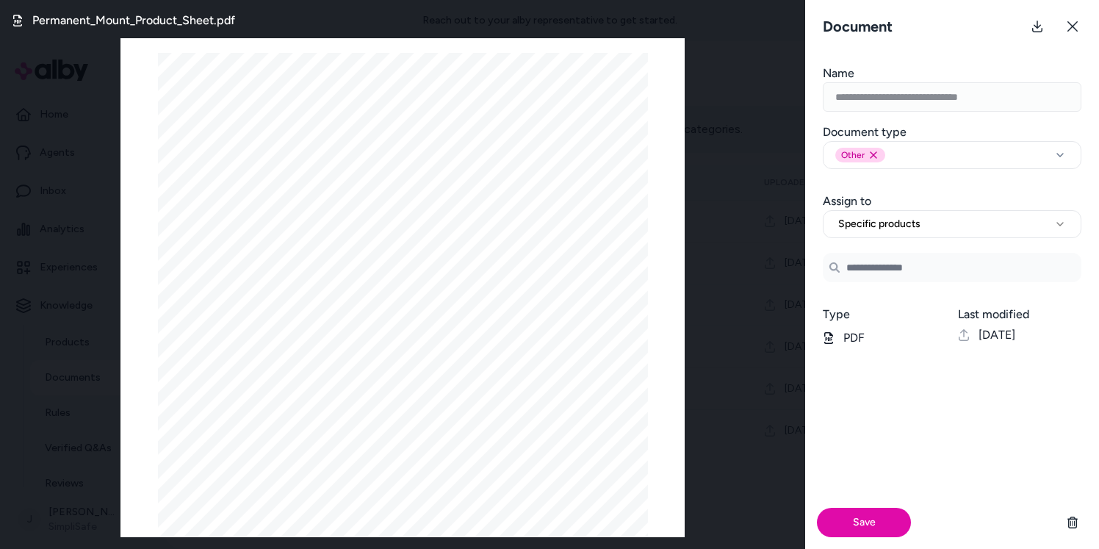
click at [894, 270] on input "Search Products" at bounding box center [952, 267] width 259 height 29
click at [938, 311] on span "Permanent Mount for Outdoor Camera" at bounding box center [955, 309] width 178 height 15
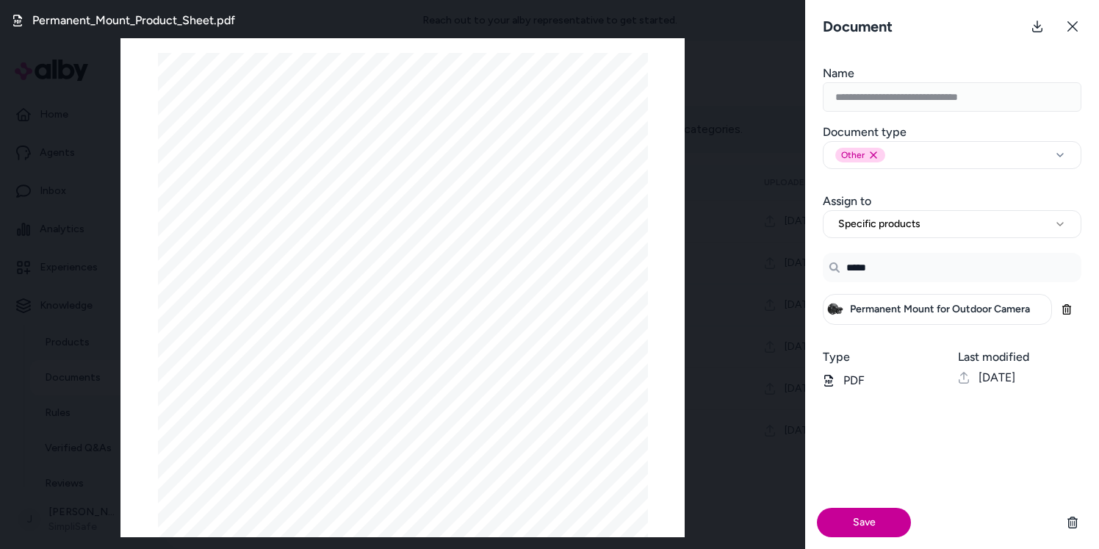
type input "*****"
click at [864, 511] on button "Save" at bounding box center [864, 521] width 94 height 29
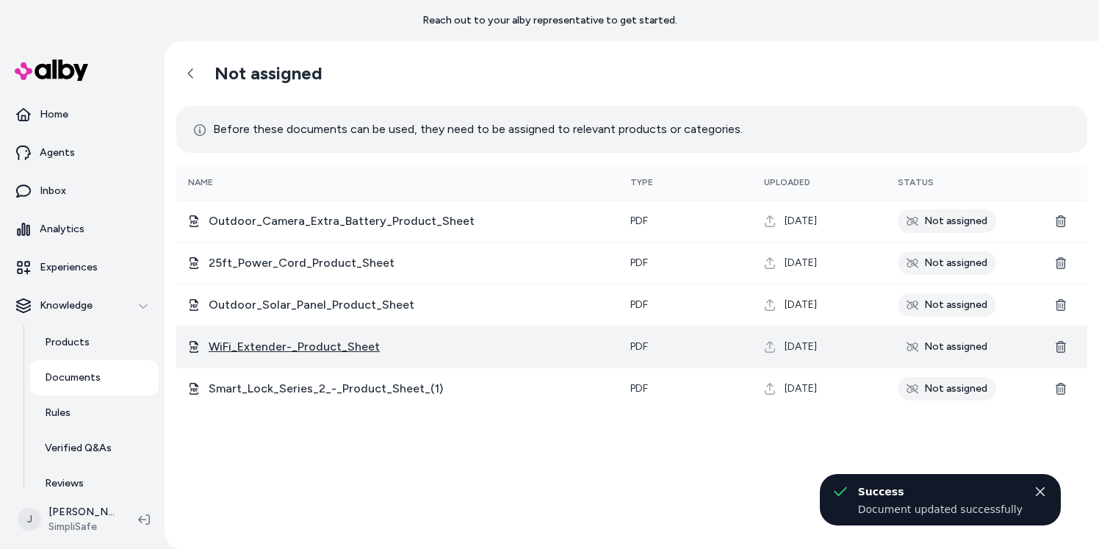
click at [308, 343] on span "WiFi_Extender-_Product_Sheet" at bounding box center [408, 347] width 398 height 18
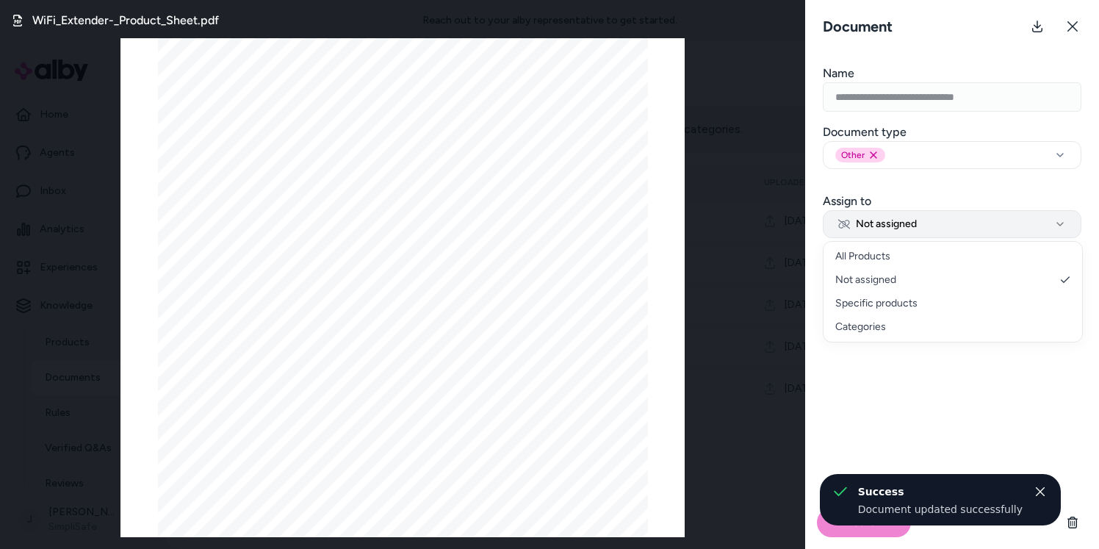
click at [918, 222] on button "Not assigned" at bounding box center [952, 224] width 259 height 28
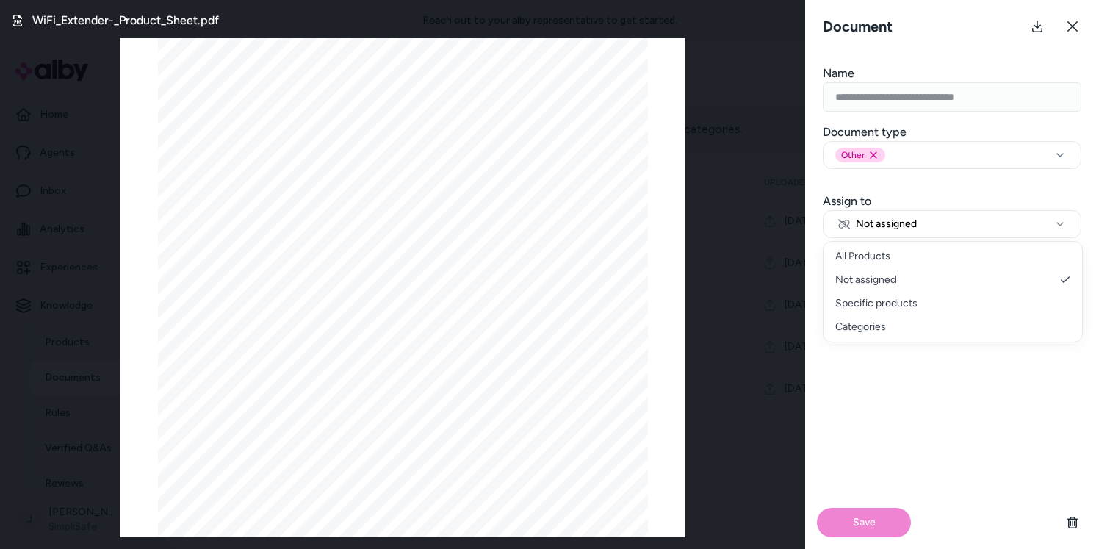
select select "********"
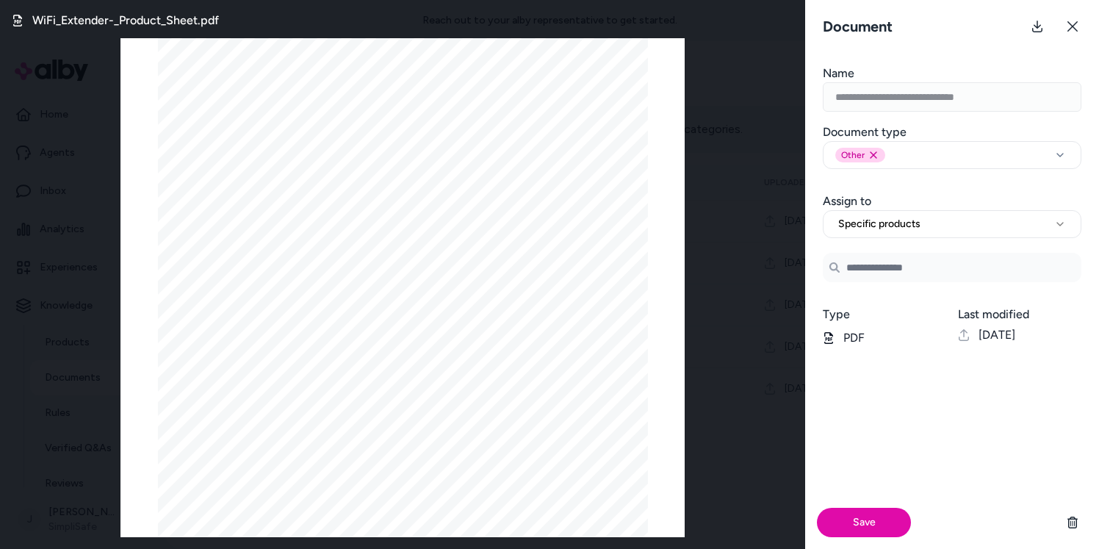
click at [877, 270] on input "Search Products" at bounding box center [952, 267] width 259 height 29
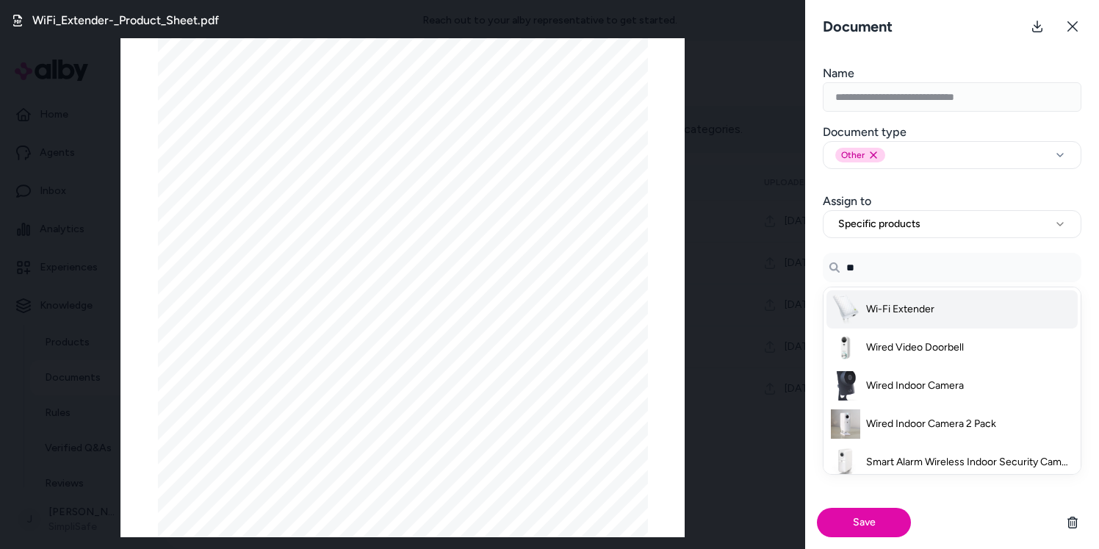
click at [898, 305] on span "Wi-Fi Extender" at bounding box center [900, 309] width 68 height 15
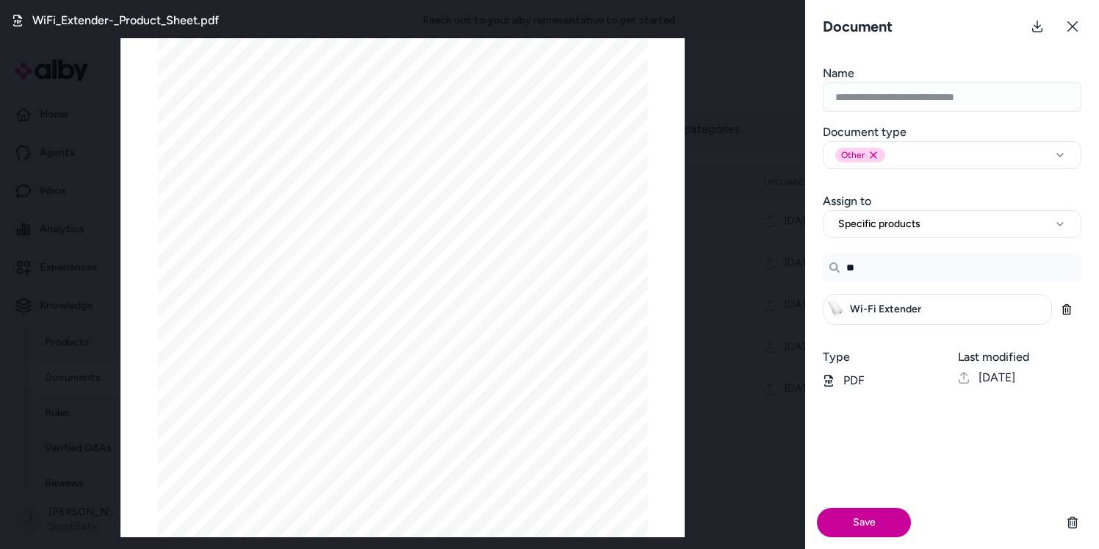
type input "**"
click at [860, 521] on button "Save" at bounding box center [864, 521] width 94 height 29
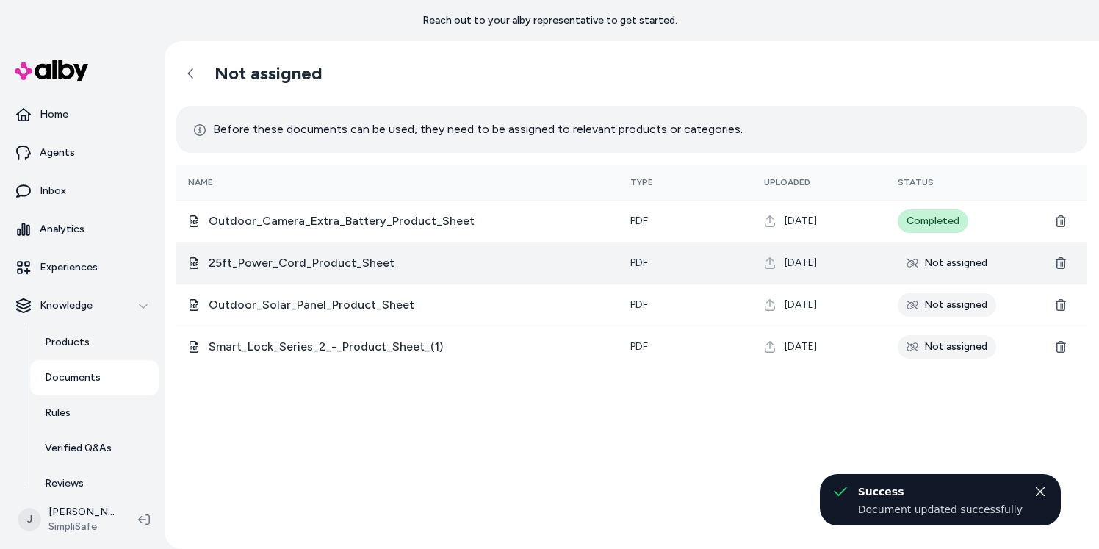
click at [317, 261] on span "25ft_Power_Cord_Product_Sheet" at bounding box center [408, 263] width 398 height 18
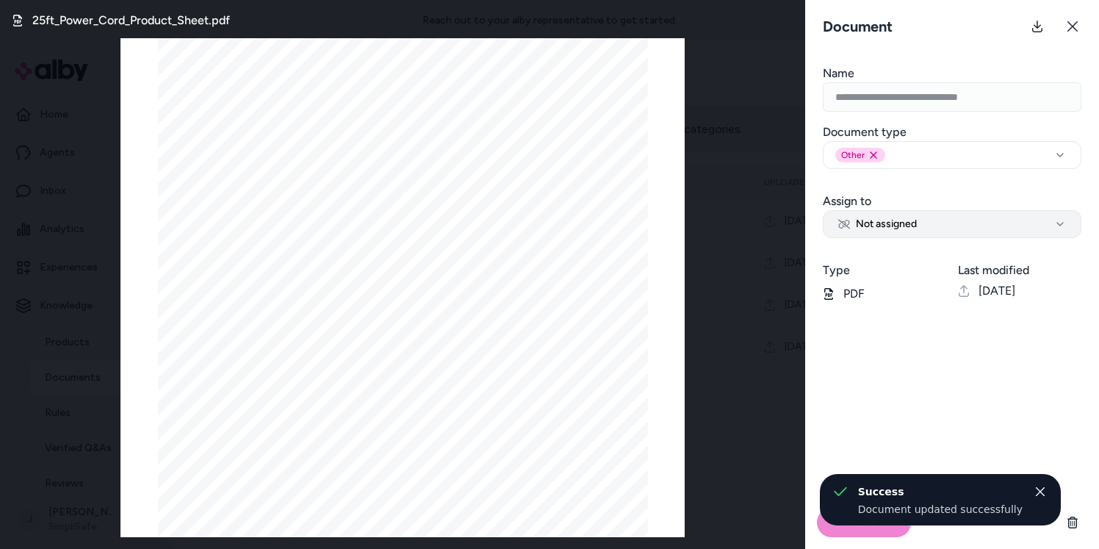
click at [888, 235] on button "Not assigned" at bounding box center [952, 224] width 259 height 28
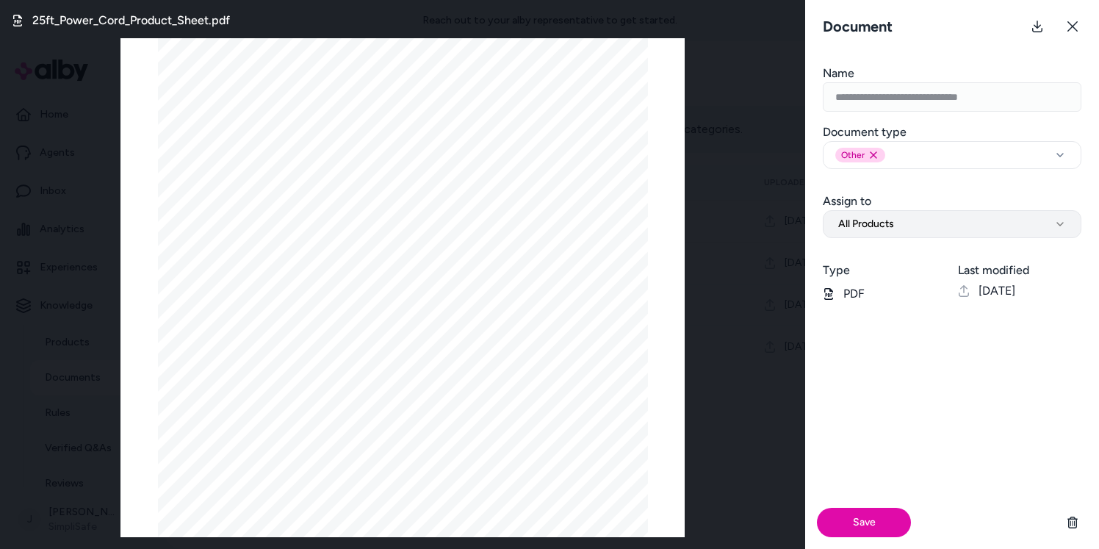
click at [889, 226] on span "All Products" at bounding box center [866, 224] width 56 height 15
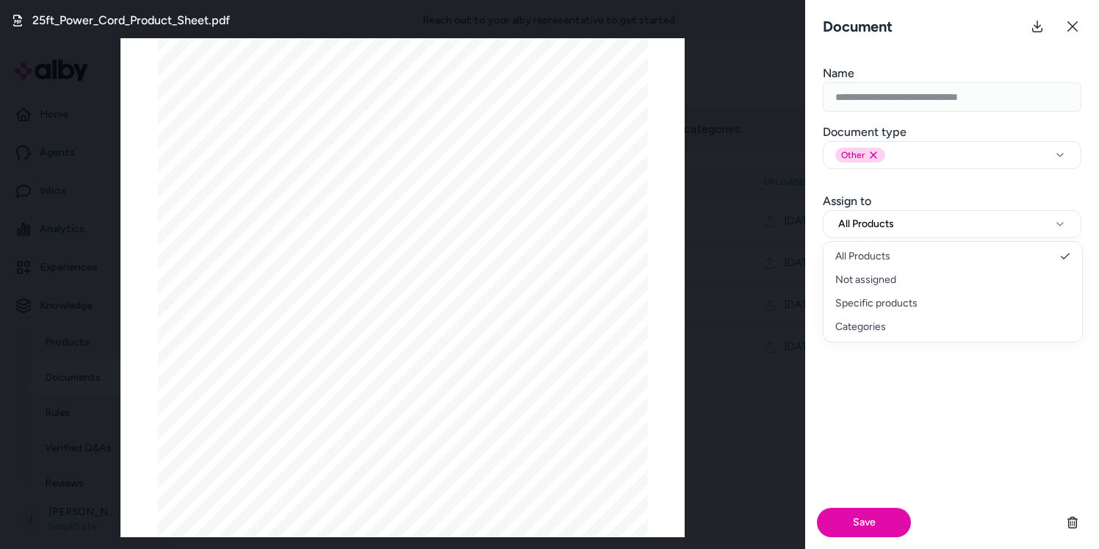
click at [985, 172] on form "**********" at bounding box center [952, 307] width 294 height 484
click at [893, 227] on span "All Products" at bounding box center [866, 224] width 56 height 15
click at [925, 220] on button "All Products" at bounding box center [952, 224] width 259 height 28
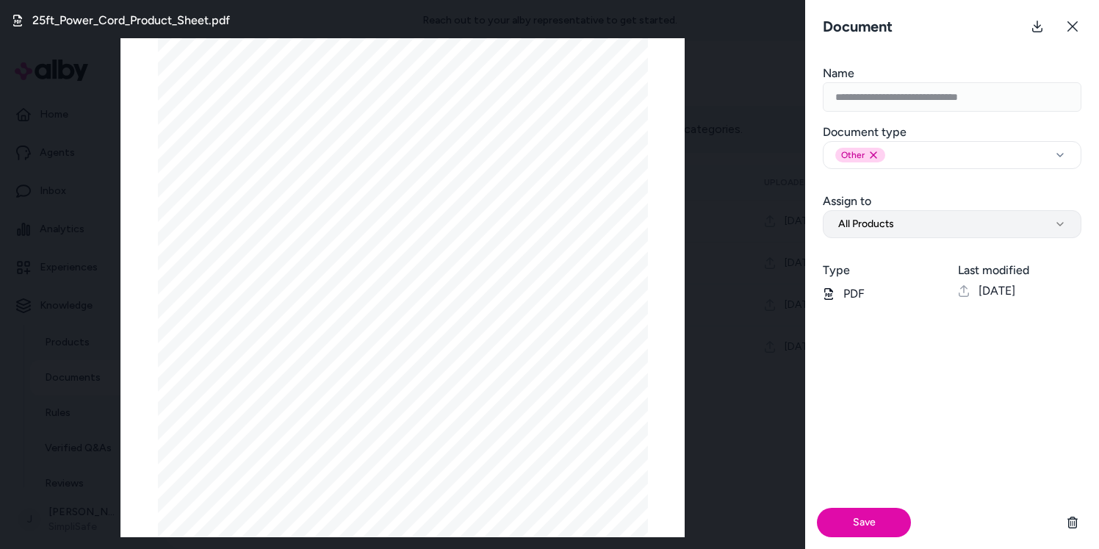
click at [903, 225] on button "All Products" at bounding box center [952, 224] width 259 height 28
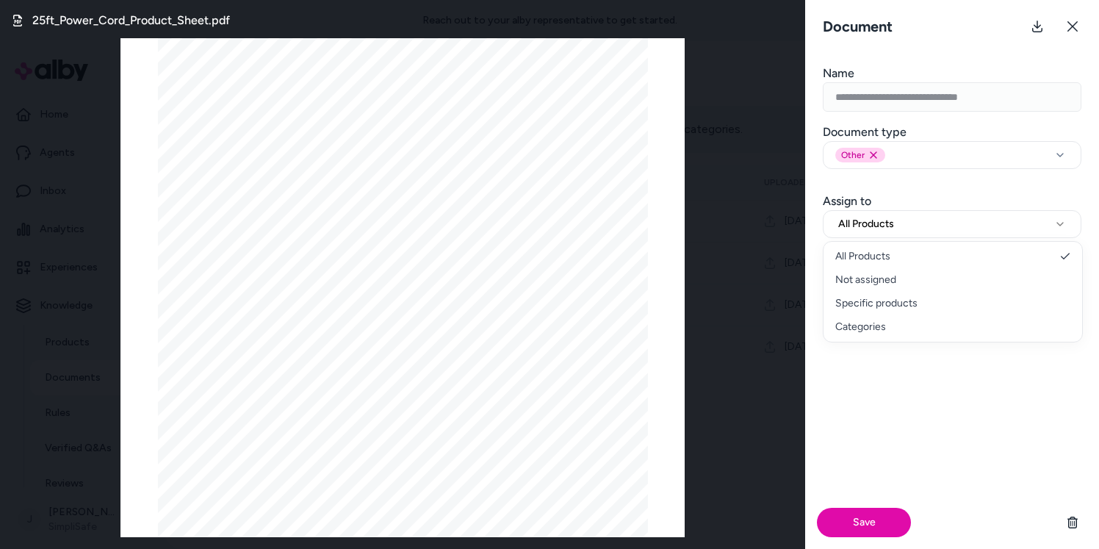
click at [947, 203] on div "**********" at bounding box center [952, 209] width 294 height 57
click at [1066, 157] on icon "button" at bounding box center [1060, 155] width 18 height 12
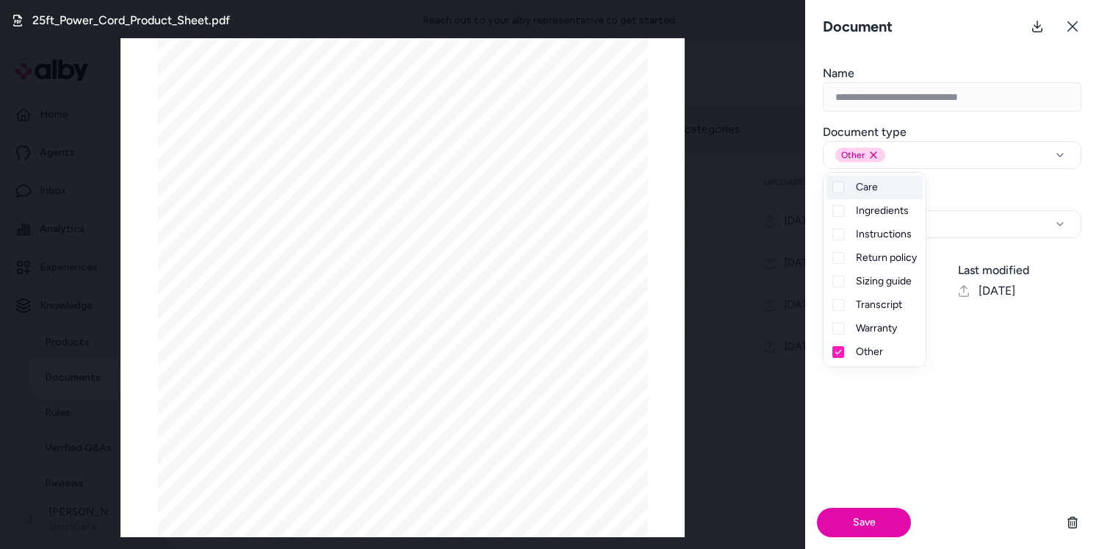
click at [1082, 159] on div "Document type Other Remove other option" at bounding box center [952, 146] width 294 height 46
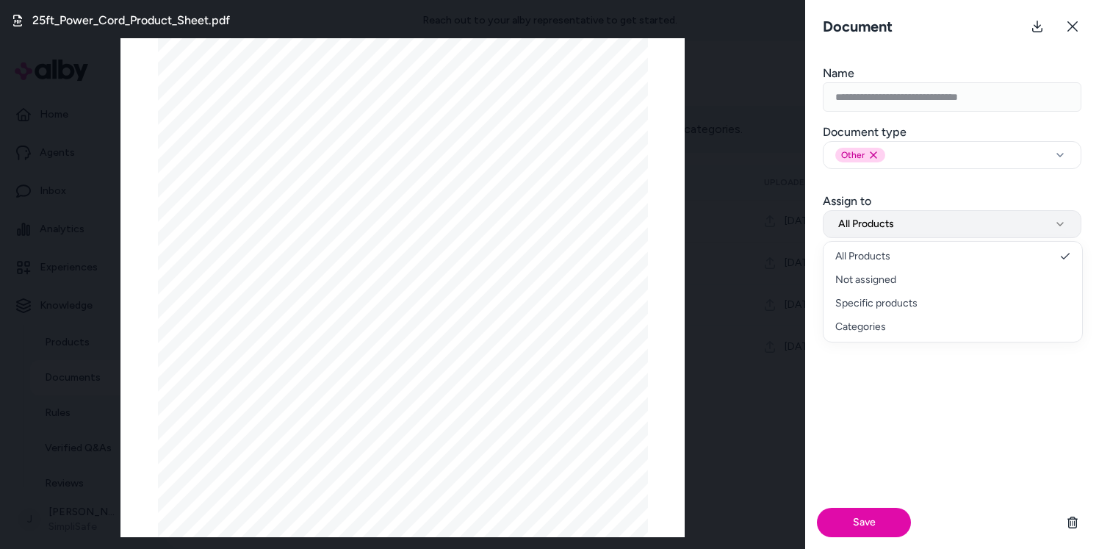
click at [901, 224] on button "All Products" at bounding box center [952, 224] width 259 height 28
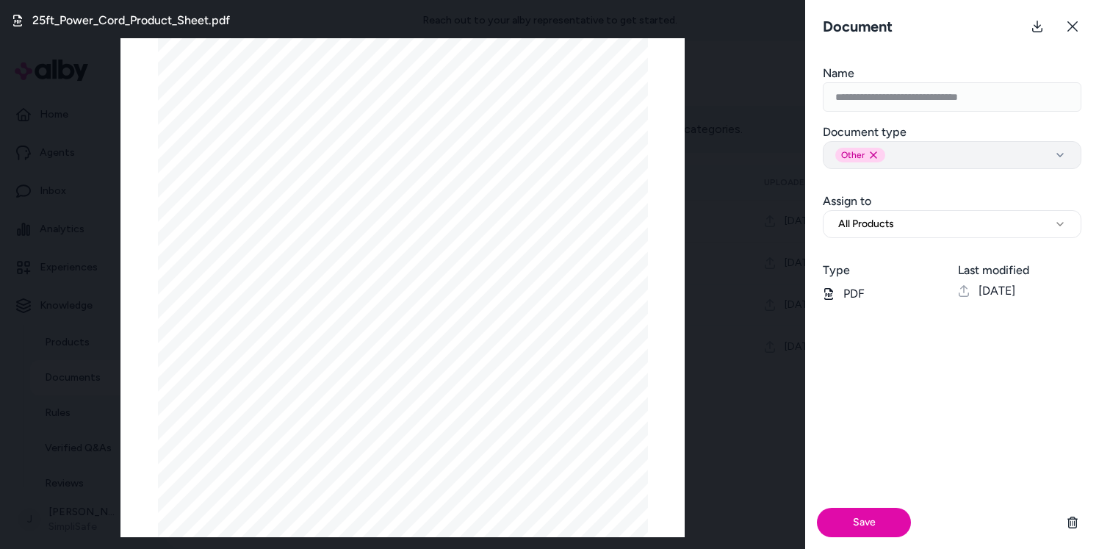
click at [919, 163] on button "Other Remove other option" at bounding box center [952, 155] width 259 height 28
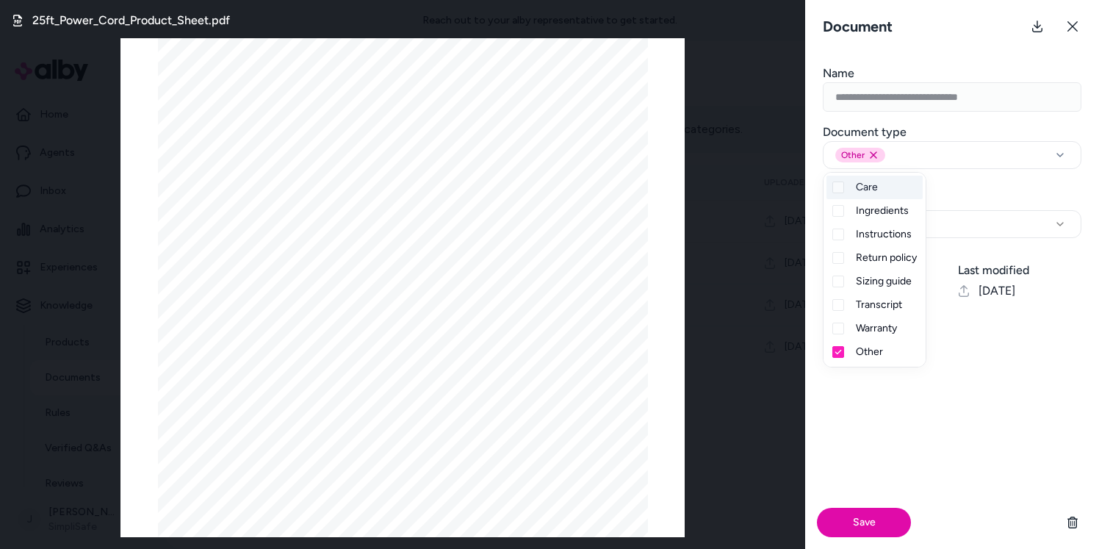
click at [963, 366] on div "Save" at bounding box center [952, 431] width 294 height 234
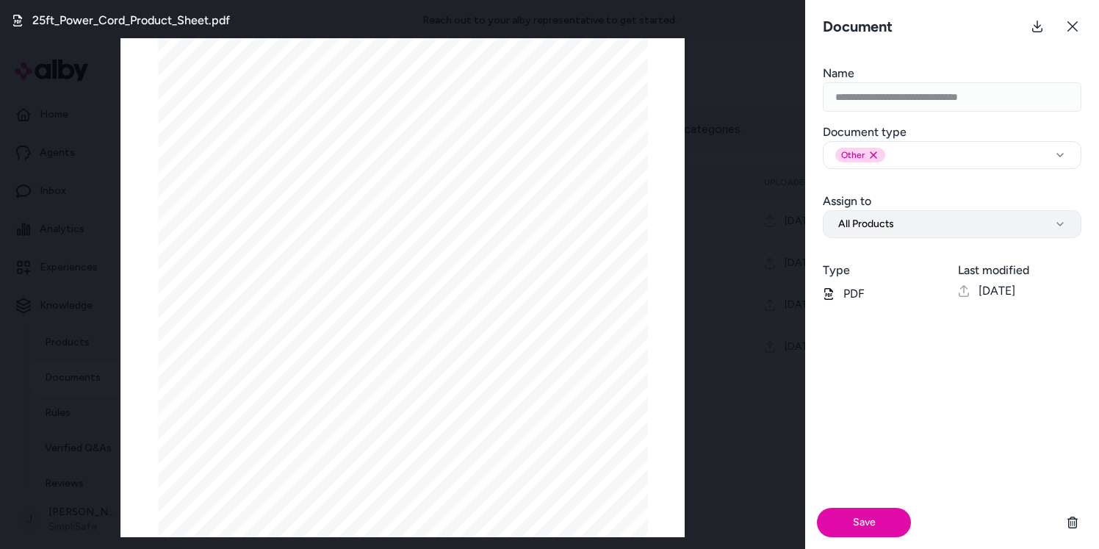
click at [883, 217] on span "All Products" at bounding box center [866, 224] width 56 height 15
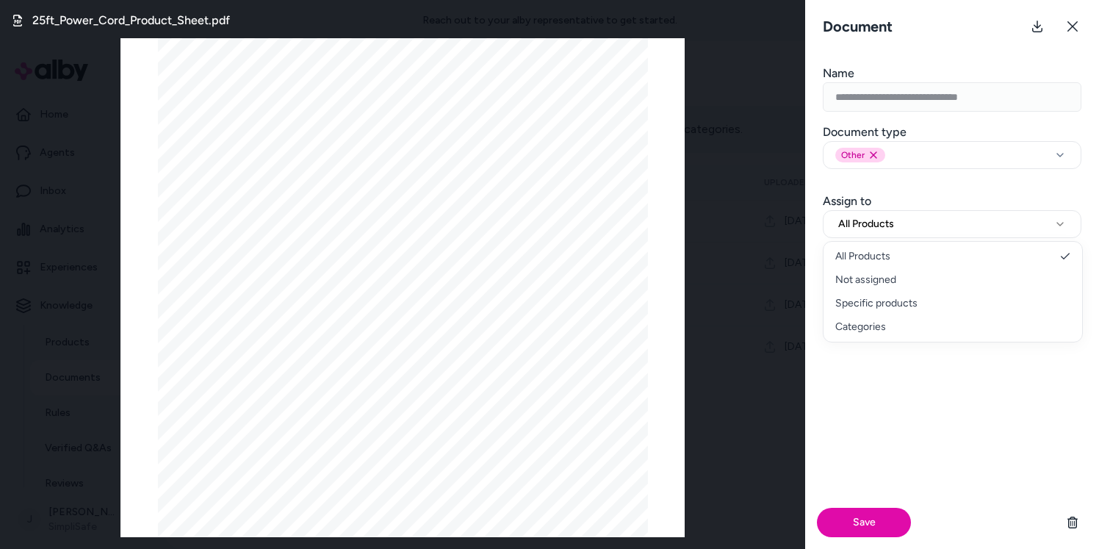
select select "********"
click at [881, 270] on input "Search Products" at bounding box center [952, 267] width 259 height 29
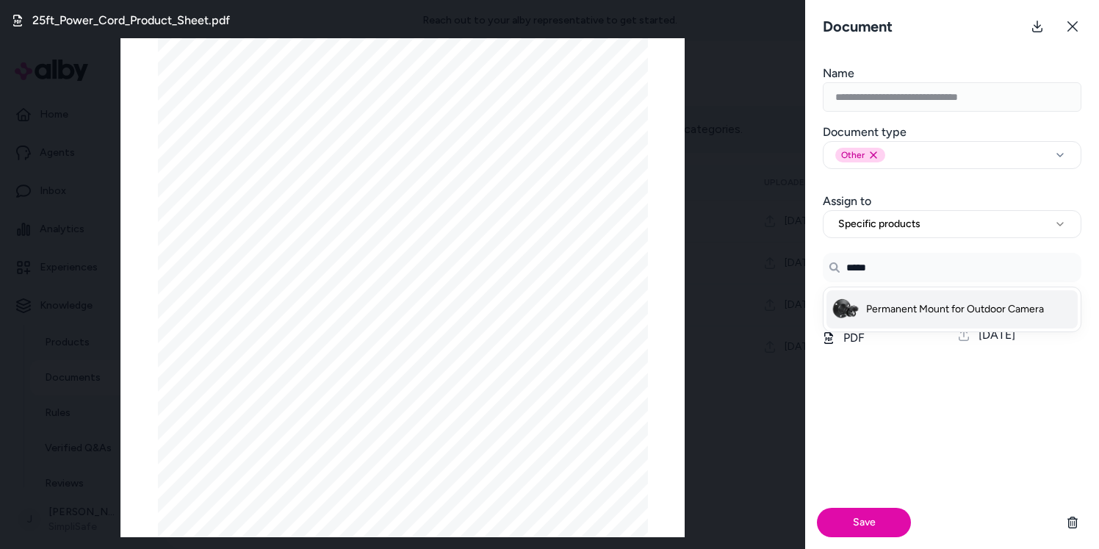
click at [909, 309] on span "Permanent Mount for Outdoor Camera" at bounding box center [955, 309] width 178 height 15
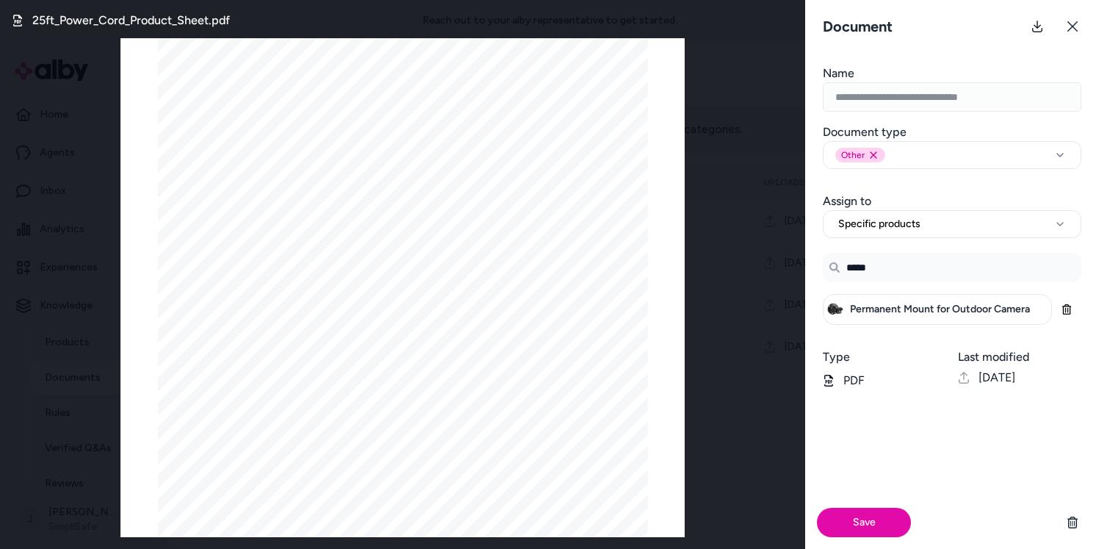
drag, startPoint x: 901, startPoint y: 274, endPoint x: 830, endPoint y: 275, distance: 71.2
click at [831, 275] on input "*****" at bounding box center [952, 267] width 259 height 29
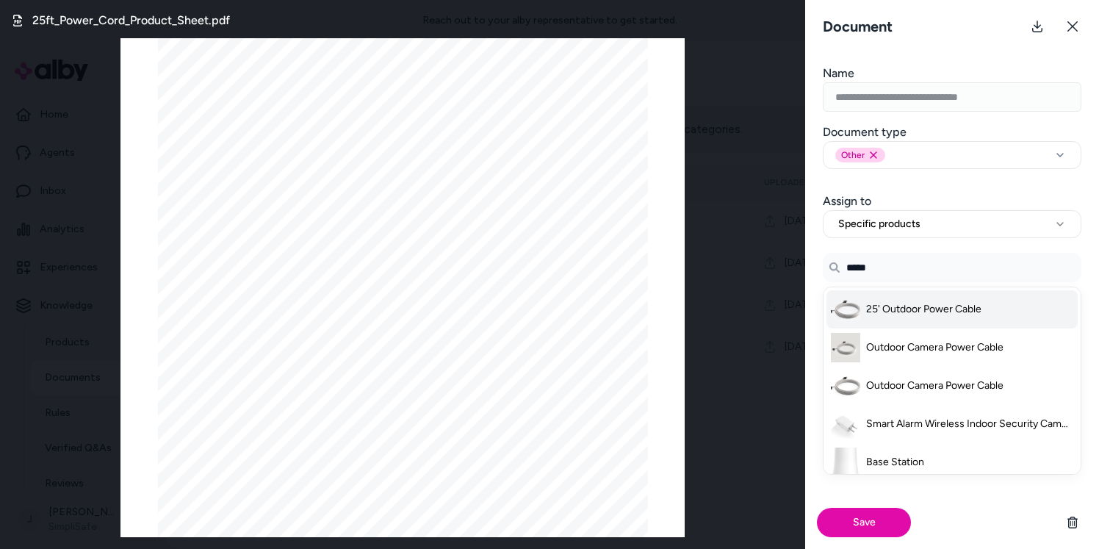
click at [946, 310] on span "25' Outdoor Power Cable" at bounding box center [923, 309] width 115 height 15
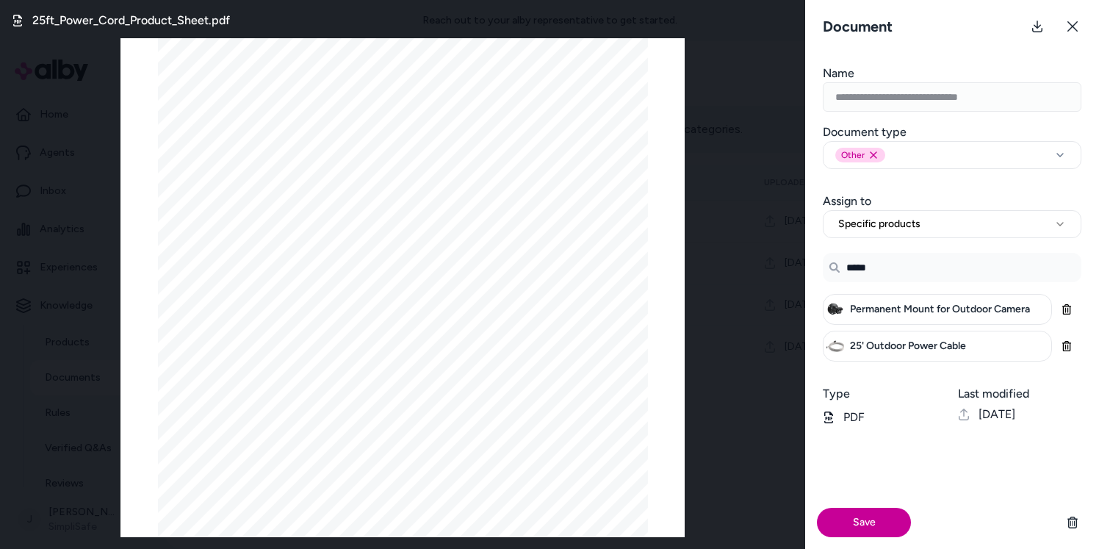
type input "*****"
click at [848, 524] on button "Save" at bounding box center [864, 521] width 94 height 29
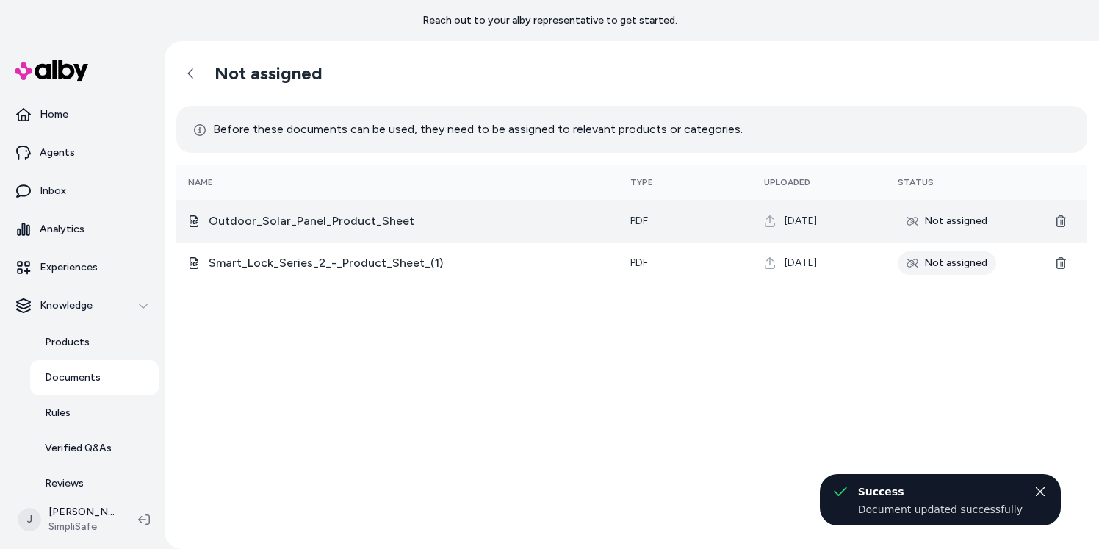
click at [320, 228] on span "Outdoor_Solar_Panel_Product_Sheet" at bounding box center [408, 221] width 398 height 18
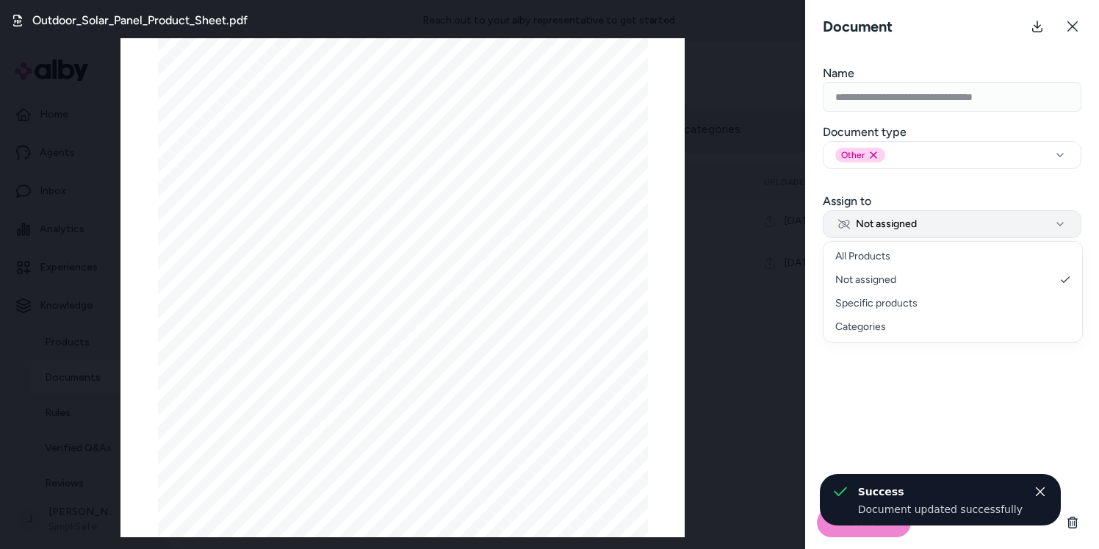
click at [921, 231] on button "Not assigned" at bounding box center [952, 224] width 259 height 28
select select "********"
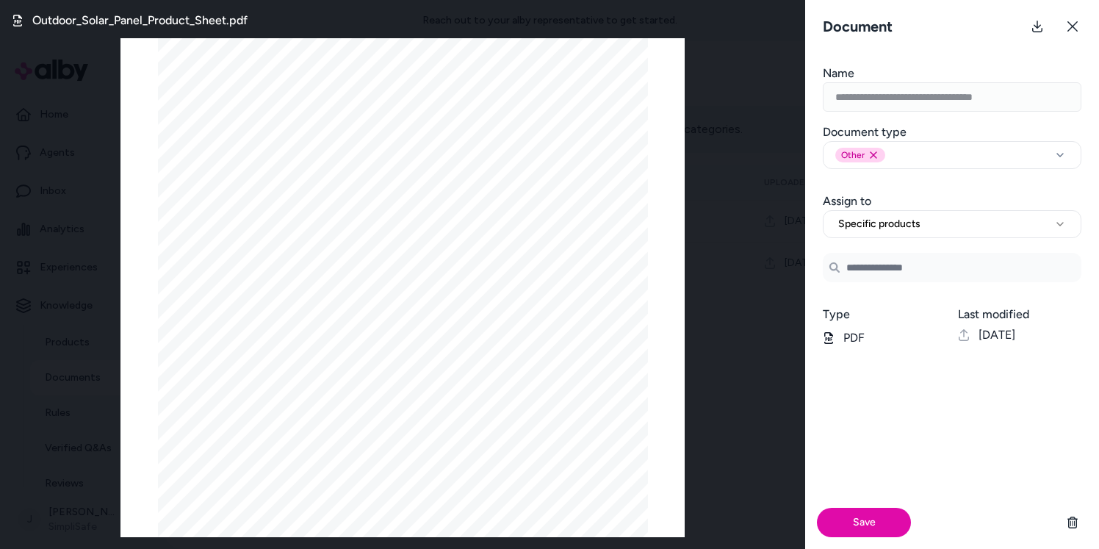
click at [897, 264] on input "Search Products" at bounding box center [952, 267] width 259 height 29
click at [938, 311] on span "Solar Panel Outdoor Charger" at bounding box center [931, 309] width 131 height 15
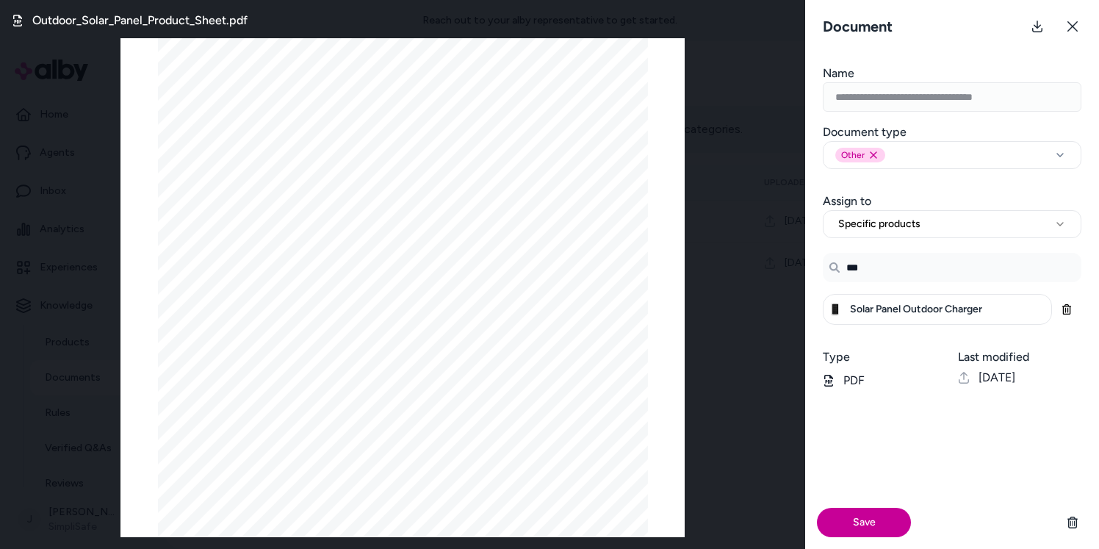
type input "***"
click at [839, 523] on button "Save" at bounding box center [864, 521] width 94 height 29
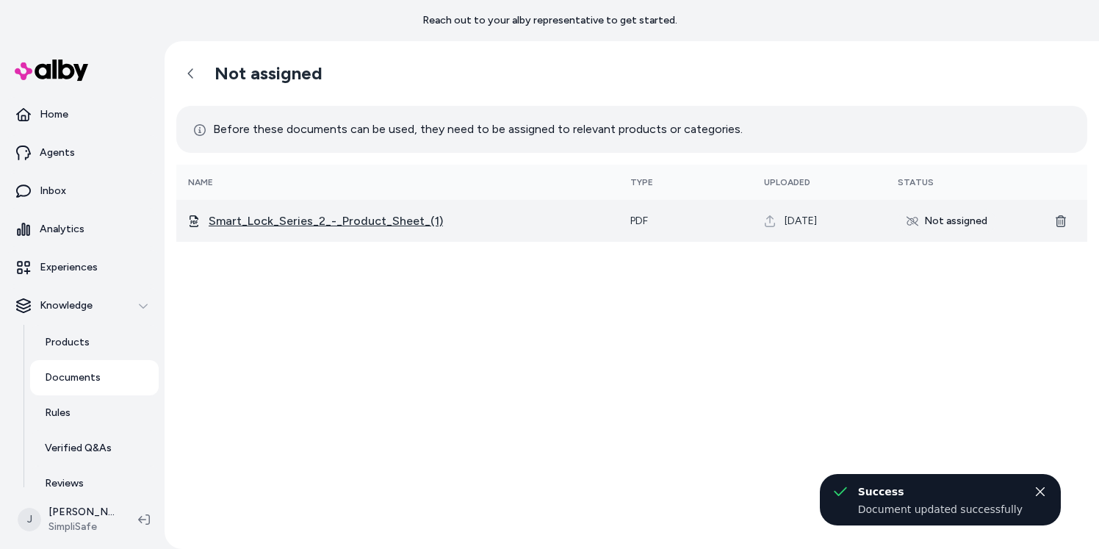
click at [364, 212] on span "Smart_Lock_Series_2_-_Product_Sheet_(1)" at bounding box center [408, 221] width 398 height 18
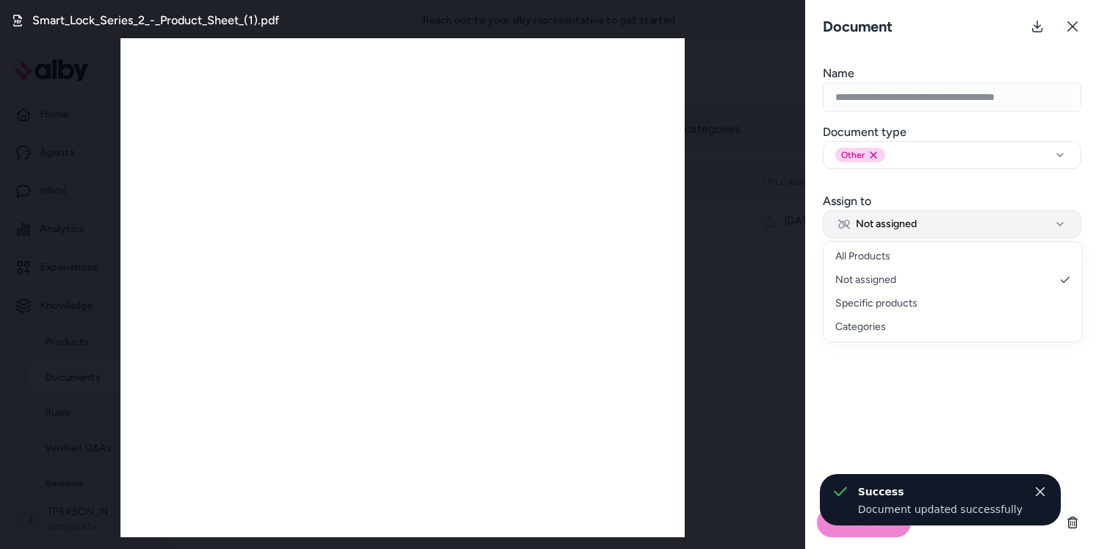
click at [891, 220] on span "Not assigned" at bounding box center [877, 224] width 79 height 15
click at [909, 225] on span "Not assigned" at bounding box center [877, 224] width 79 height 15
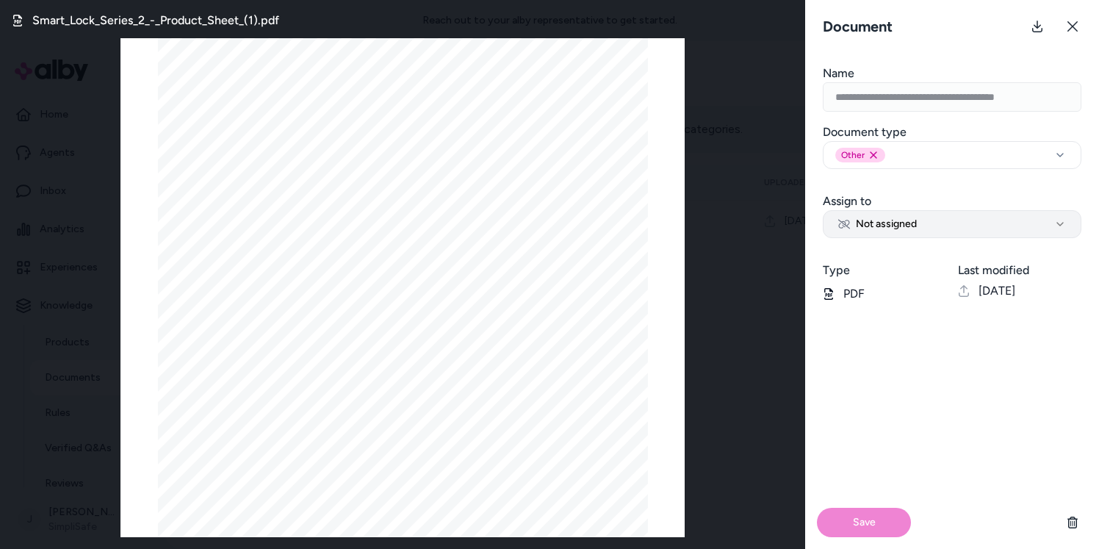
click at [893, 227] on span "Not assigned" at bounding box center [877, 224] width 79 height 15
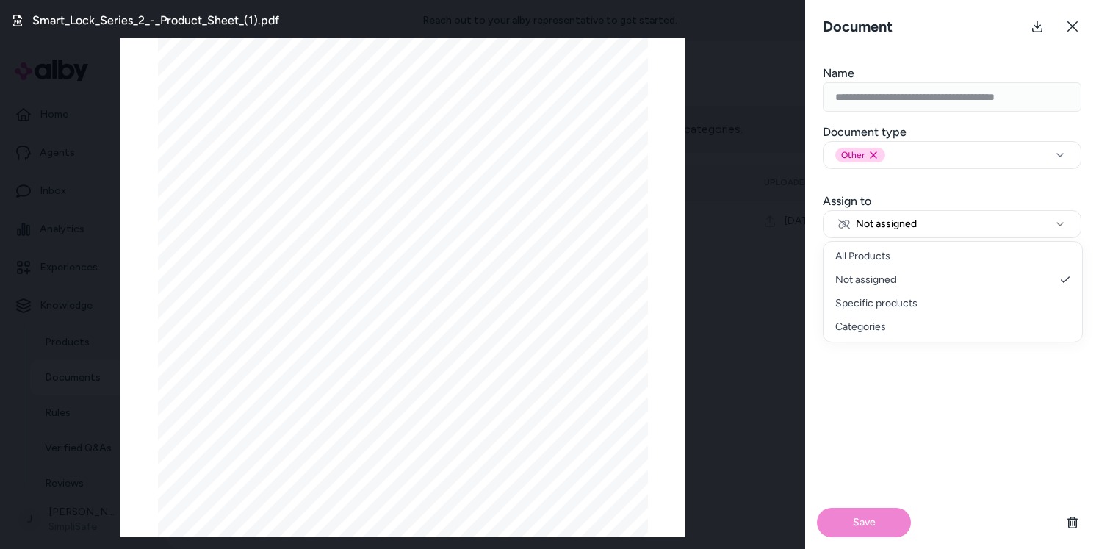
select select "********"
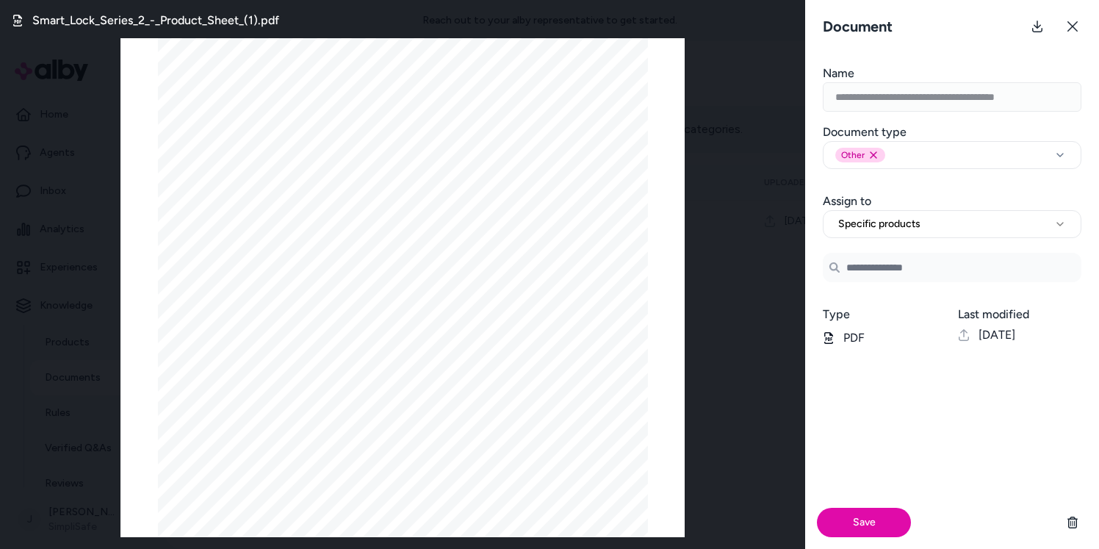
click at [868, 270] on input "Search Products" at bounding box center [952, 267] width 259 height 29
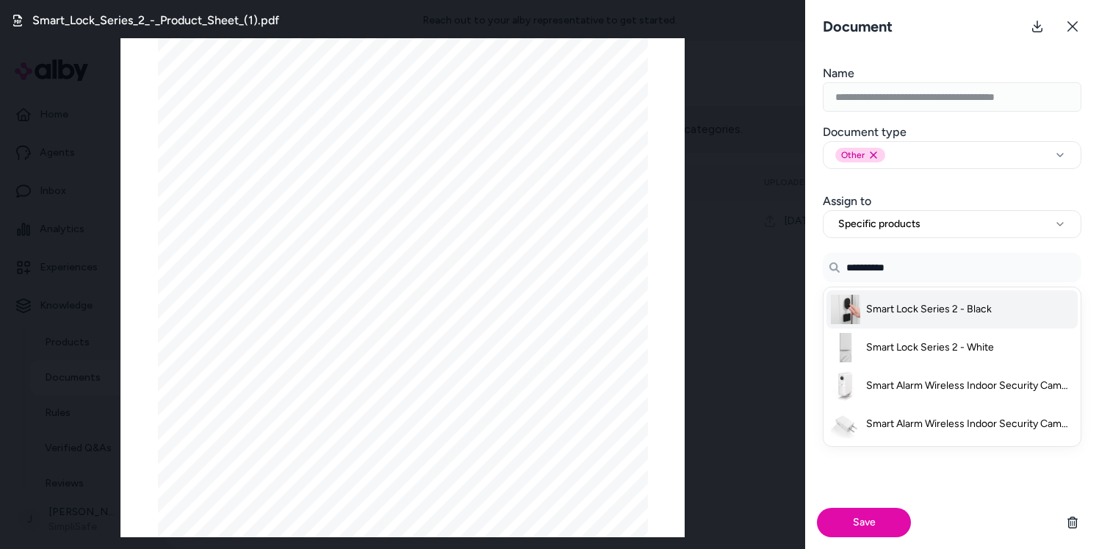
click at [923, 319] on li "Smart Lock Series 2 - Black" at bounding box center [951, 309] width 251 height 38
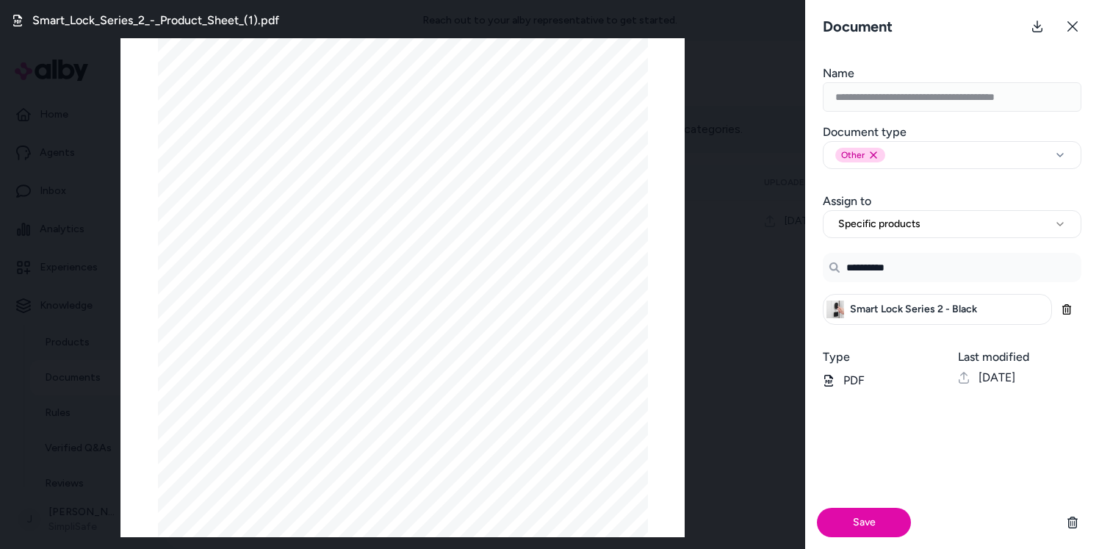
type input "**********"
click at [917, 363] on h3 "Type" at bounding box center [884, 357] width 123 height 18
click at [900, 274] on input "**********" at bounding box center [952, 267] width 259 height 29
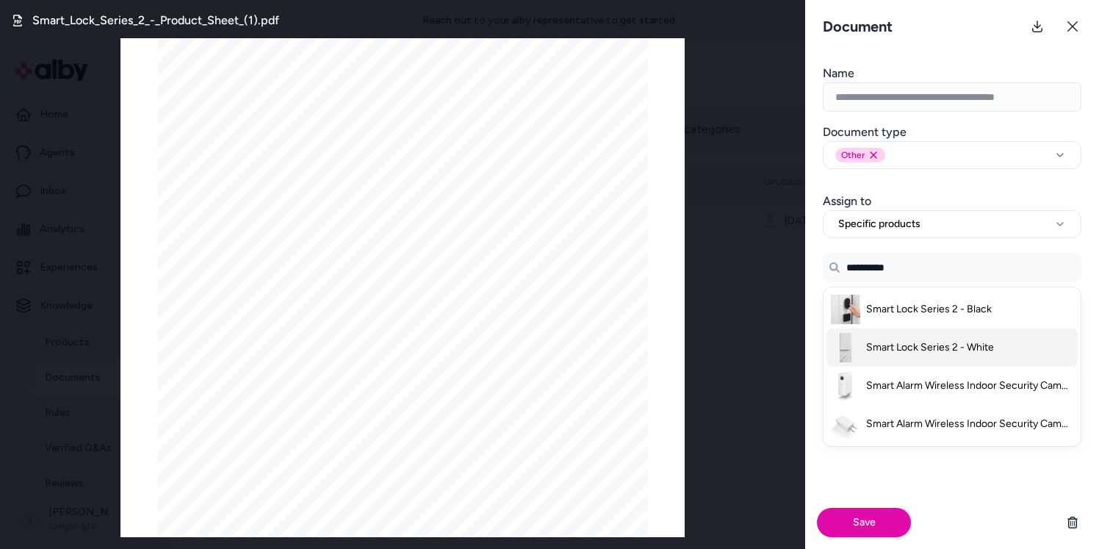
click at [917, 336] on li "Smart Lock Series 2 - White" at bounding box center [951, 347] width 251 height 38
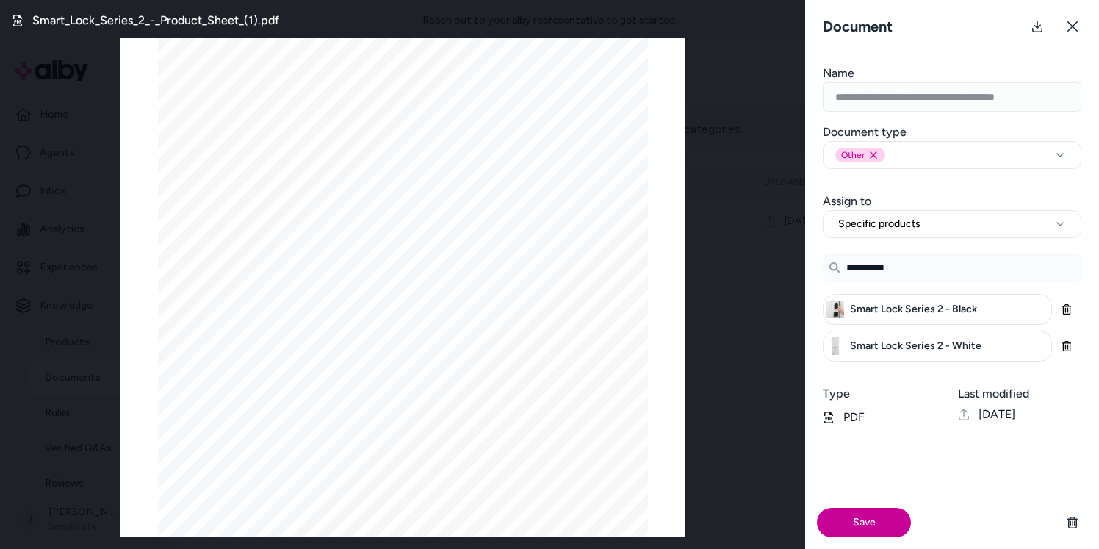
click at [870, 522] on button "Save" at bounding box center [864, 521] width 94 height 29
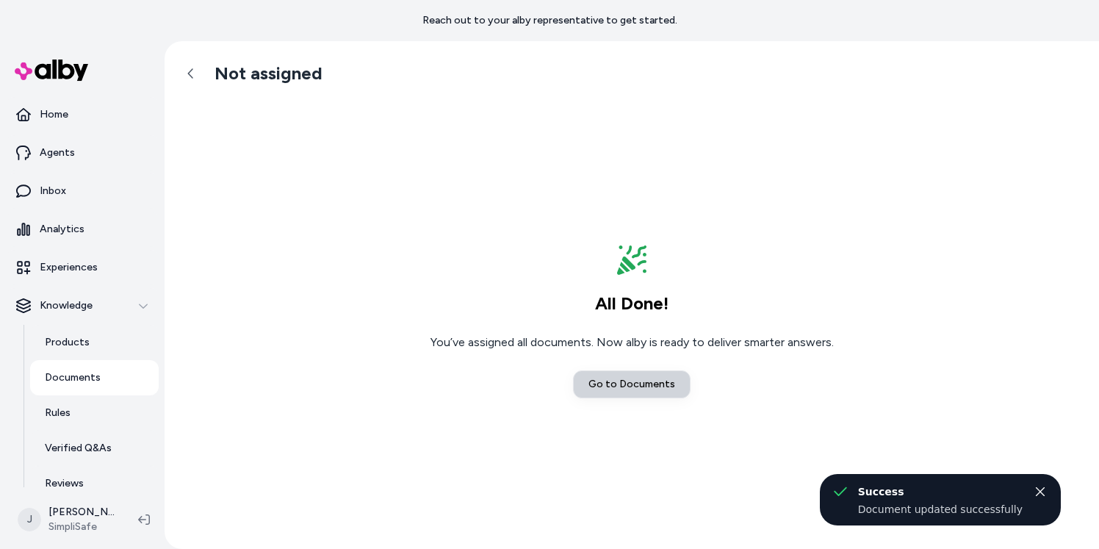
click at [632, 385] on link "Go to Documents" at bounding box center [632, 384] width 118 height 28
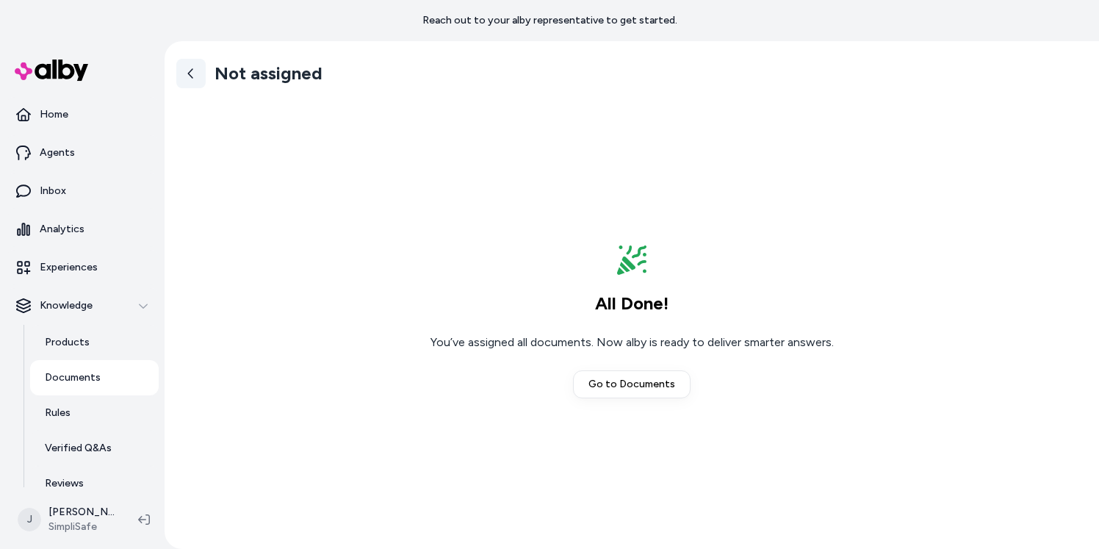
click at [196, 71] on icon at bounding box center [191, 74] width 12 height 12
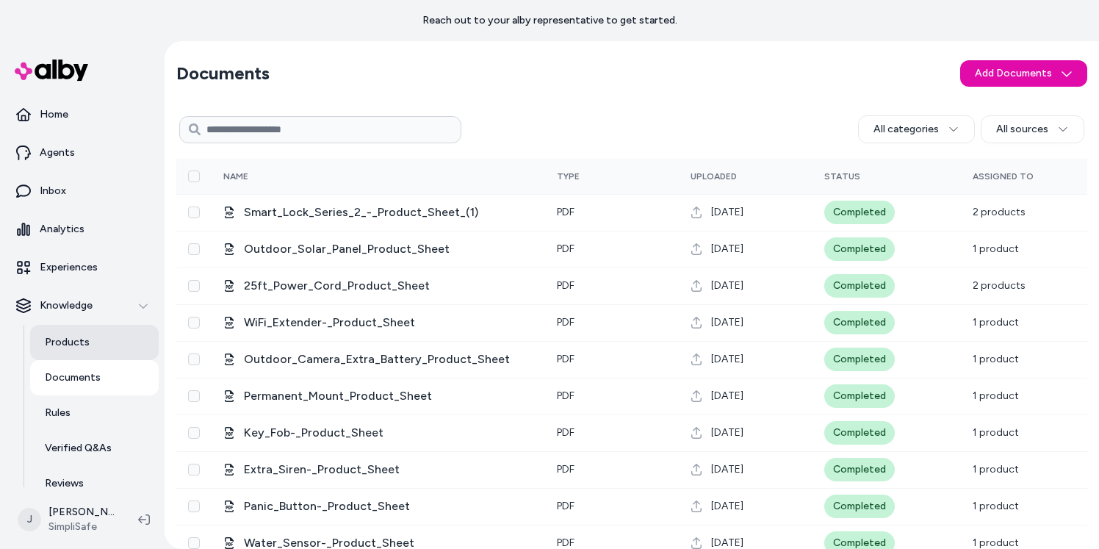
click at [79, 341] on p "Products" at bounding box center [67, 342] width 45 height 15
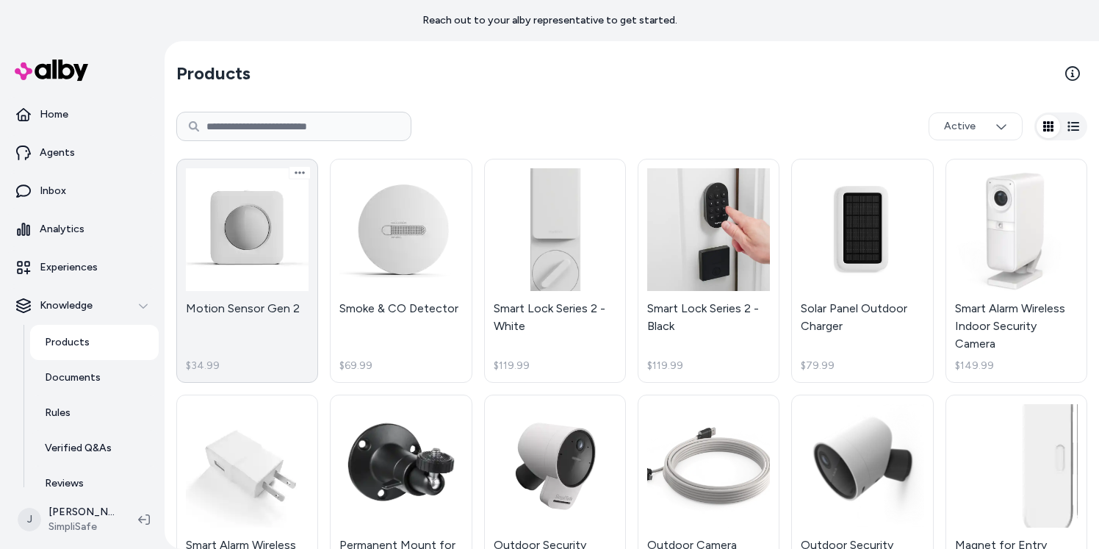
click at [249, 255] on link "Motion Sensor Gen 2 $34.99" at bounding box center [247, 271] width 142 height 224
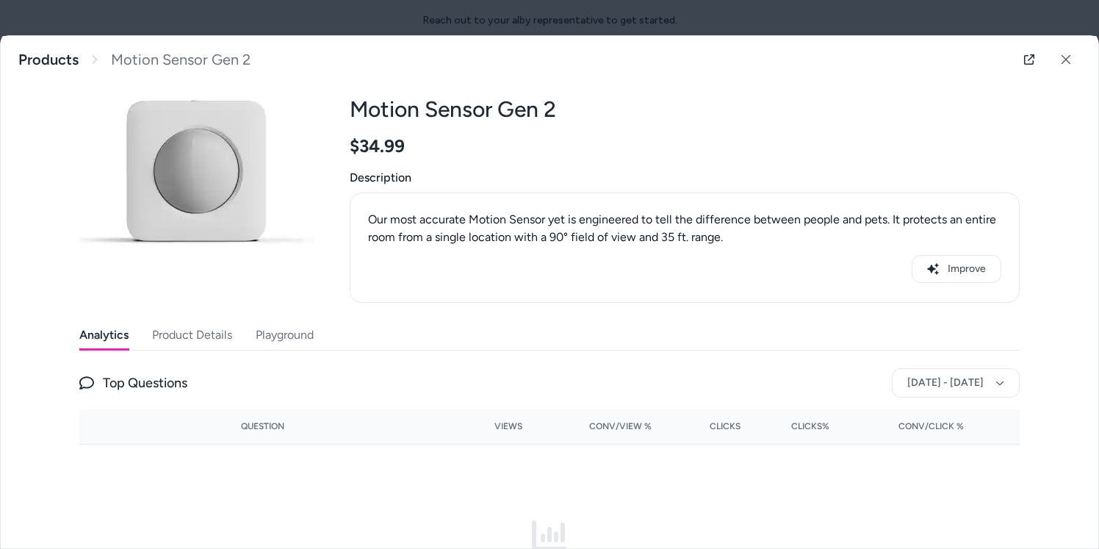
scroll to position [49, 0]
click at [224, 339] on button "Product Details" at bounding box center [192, 334] width 80 height 29
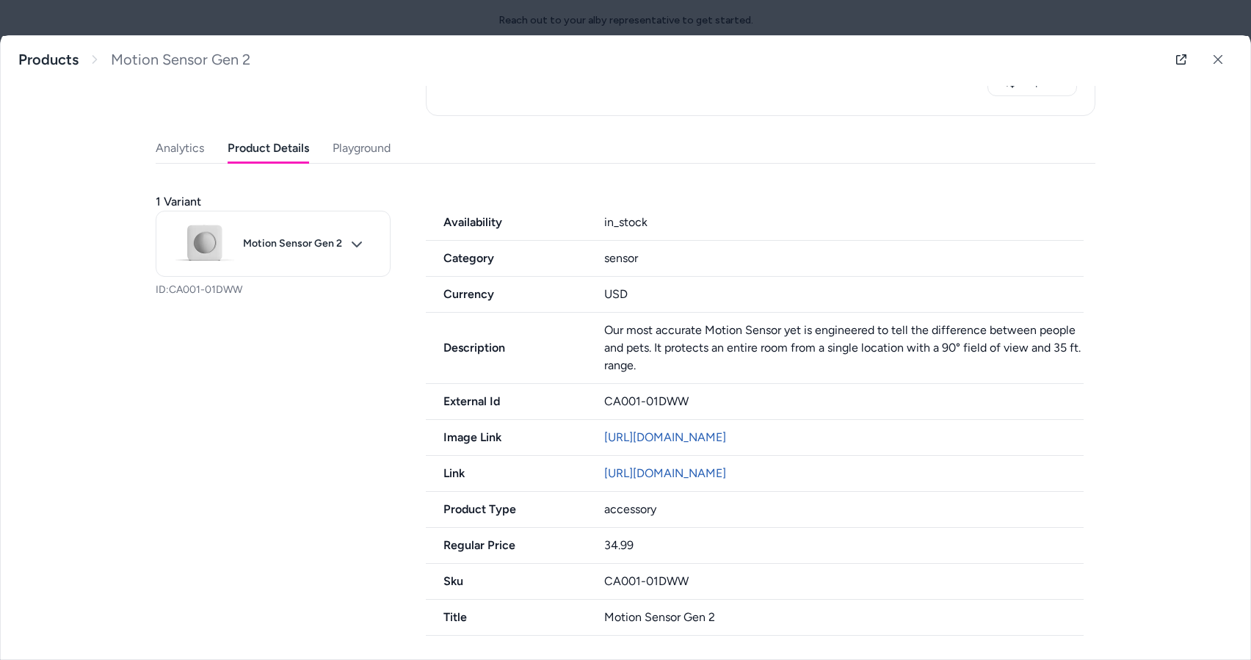
scroll to position [253, 0]
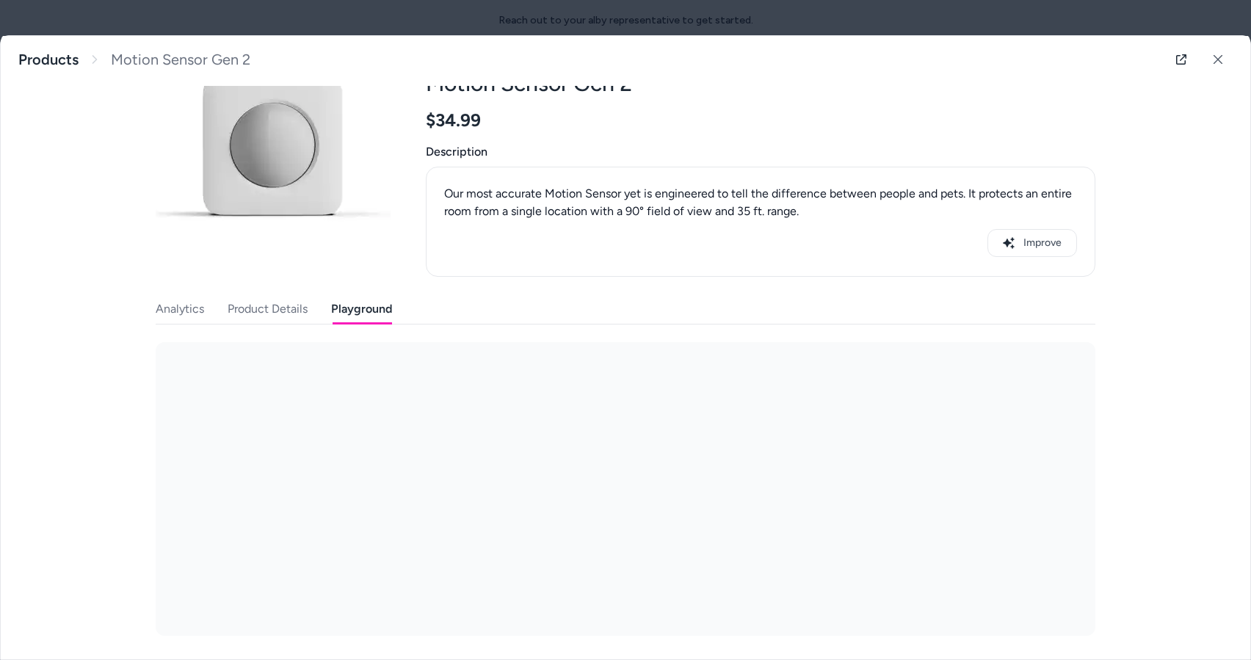
click at [358, 132] on div "Last updated Aug 18, 2025 Product ID: CA001-01DWW Motion Sensor Gen 2 $34.99 De…" at bounding box center [626, 325] width 940 height 622
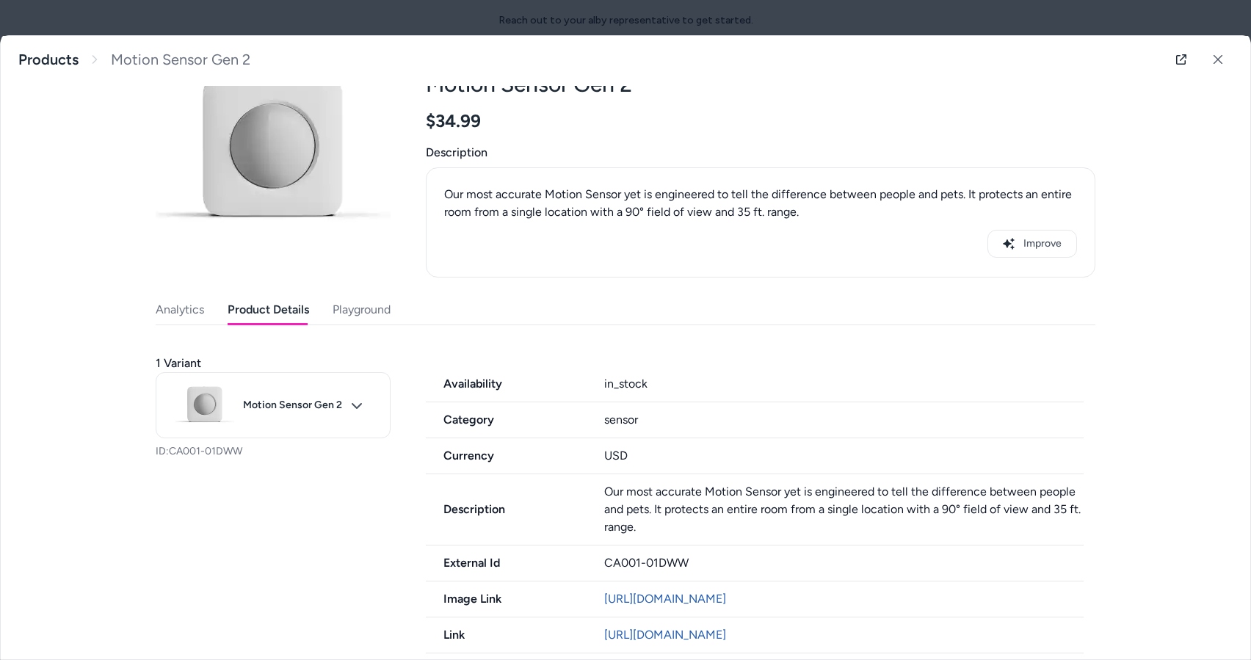
click at [250, 297] on button "Product Details" at bounding box center [269, 309] width 82 height 29
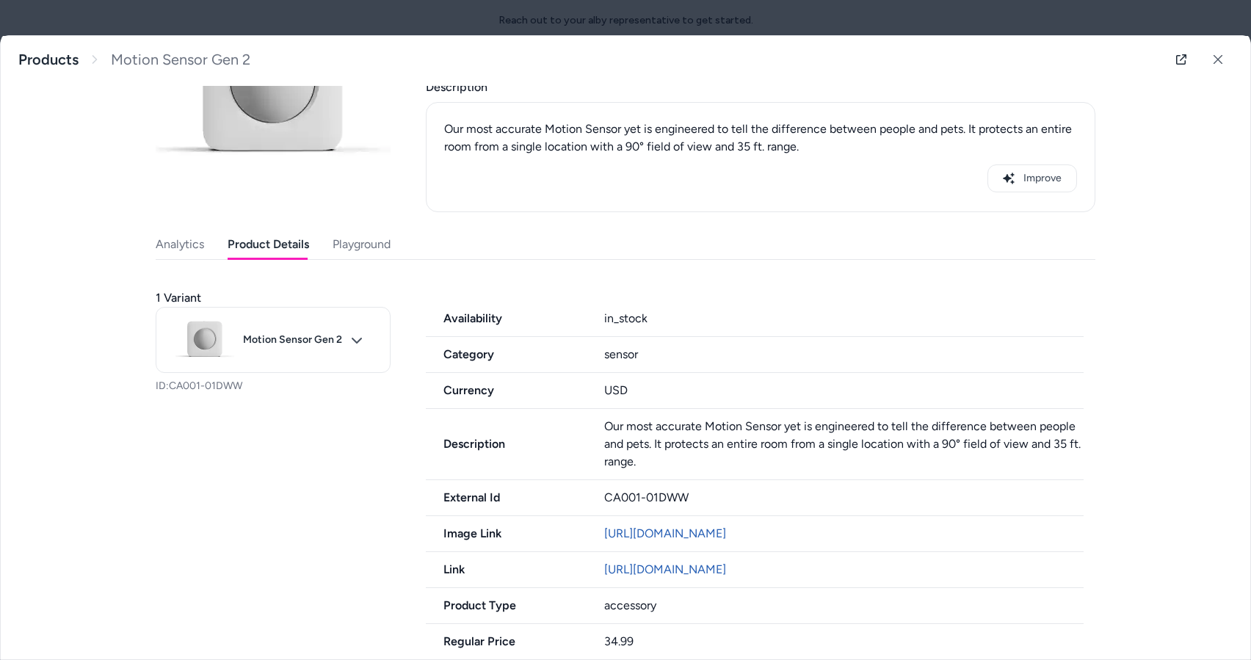
scroll to position [253, 0]
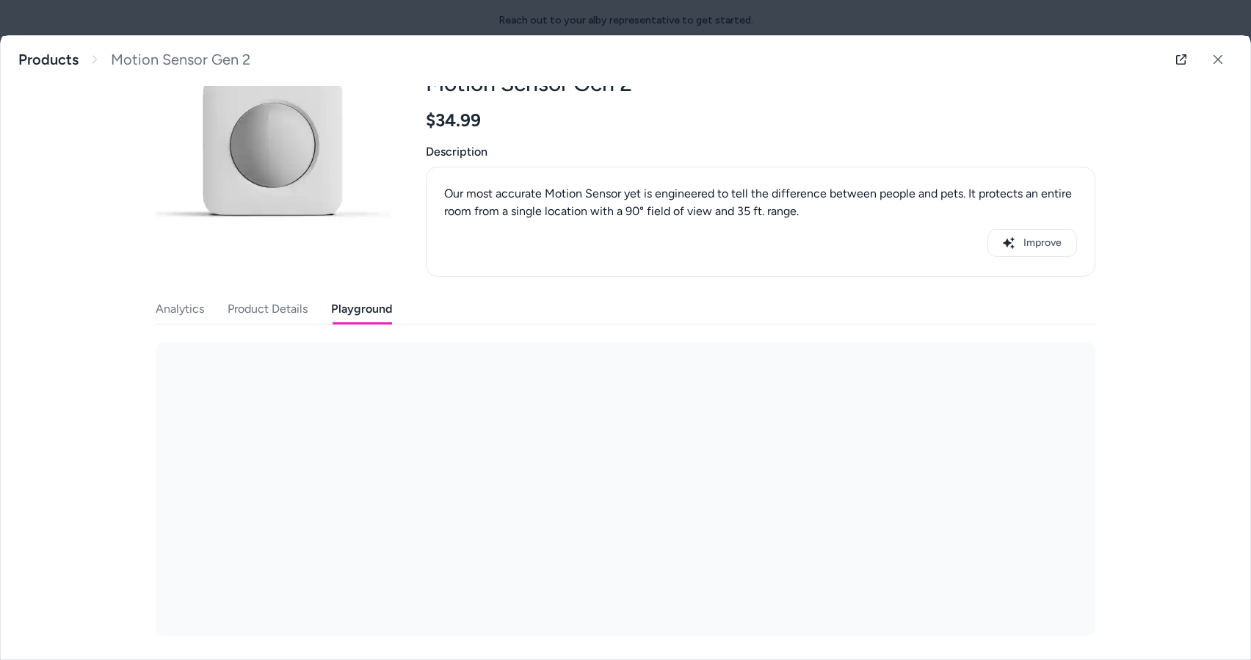
click at [358, 267] on div "Last updated Aug 18, 2025 Product ID: CA001-01DWW Motion Sensor Gen 2 $34.99 De…" at bounding box center [626, 325] width 940 height 622
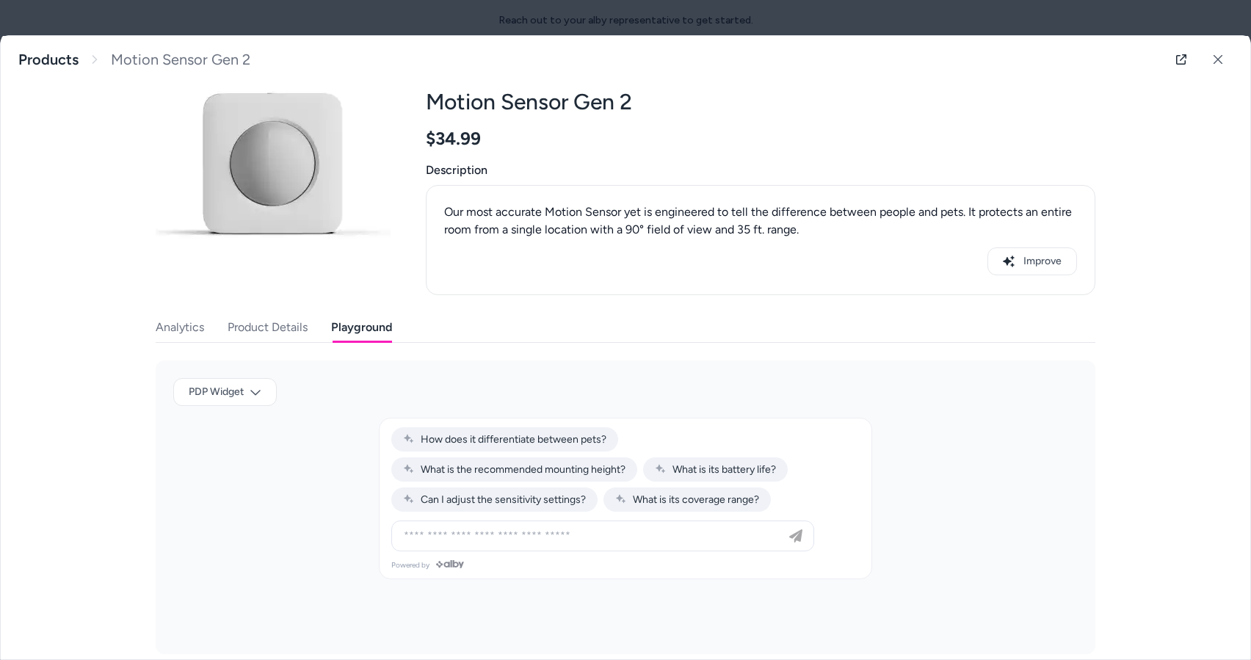
scroll to position [56, 0]
click at [73, 57] on link "Products" at bounding box center [48, 60] width 60 height 18
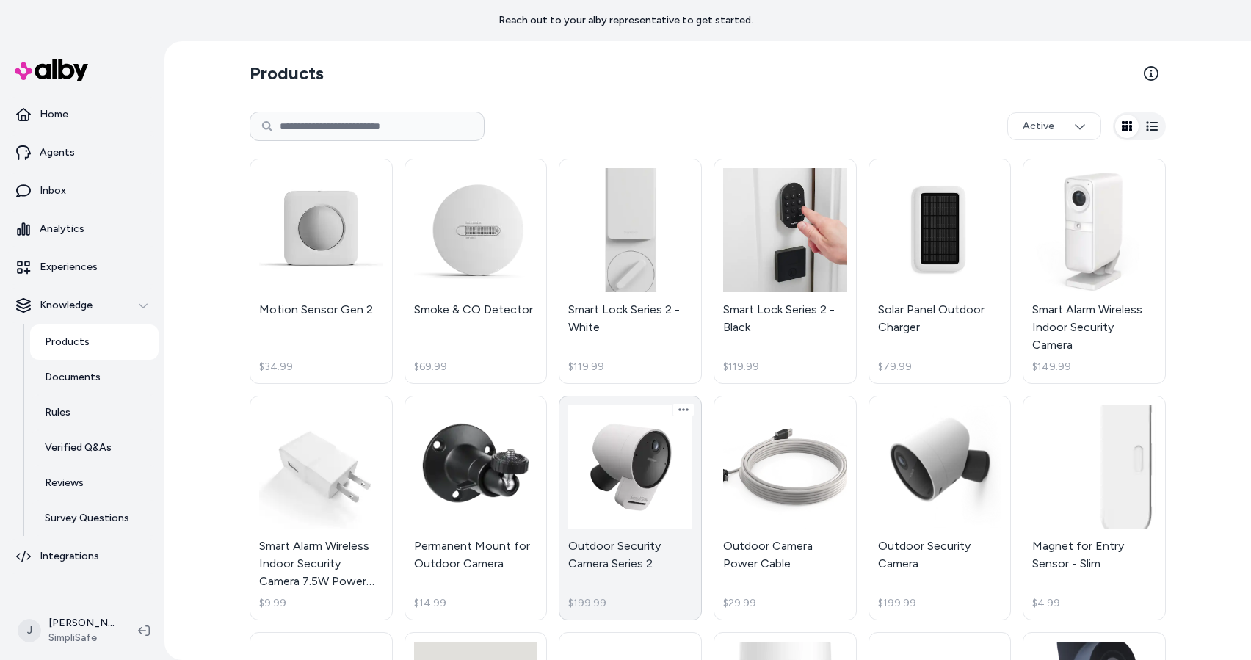
click at [651, 503] on link "Outdoor Security Camera Series 2 $199.99" at bounding box center [630, 508] width 143 height 225
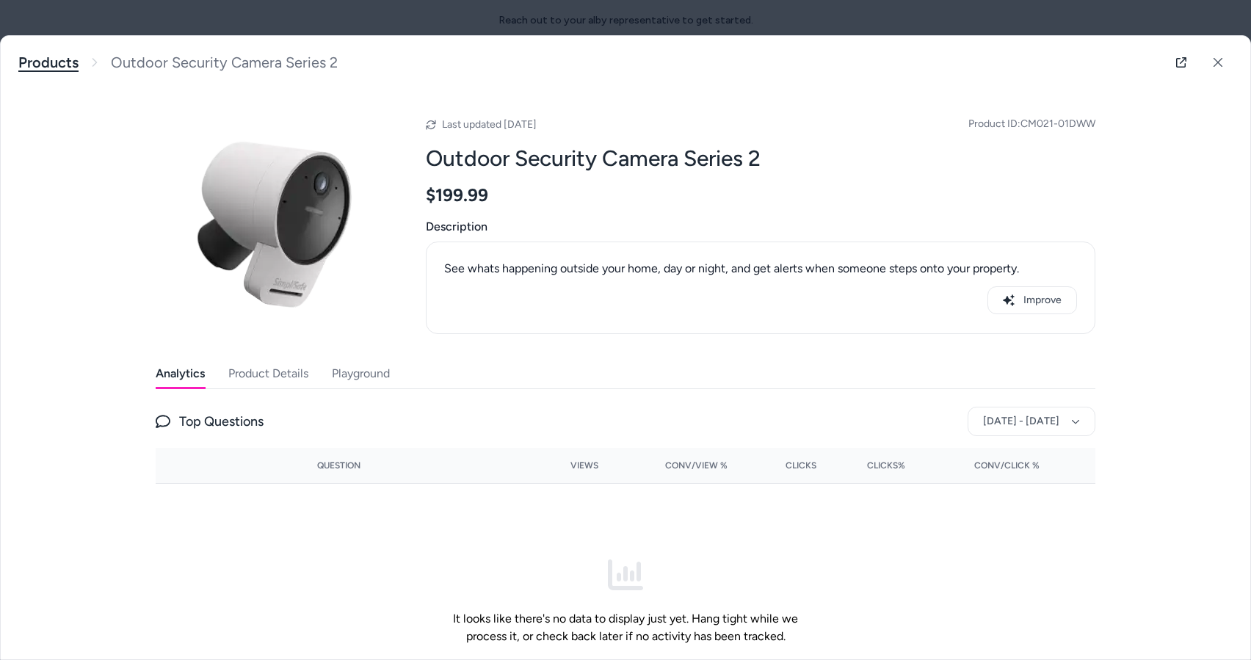
click at [62, 64] on link "Products" at bounding box center [48, 63] width 60 height 18
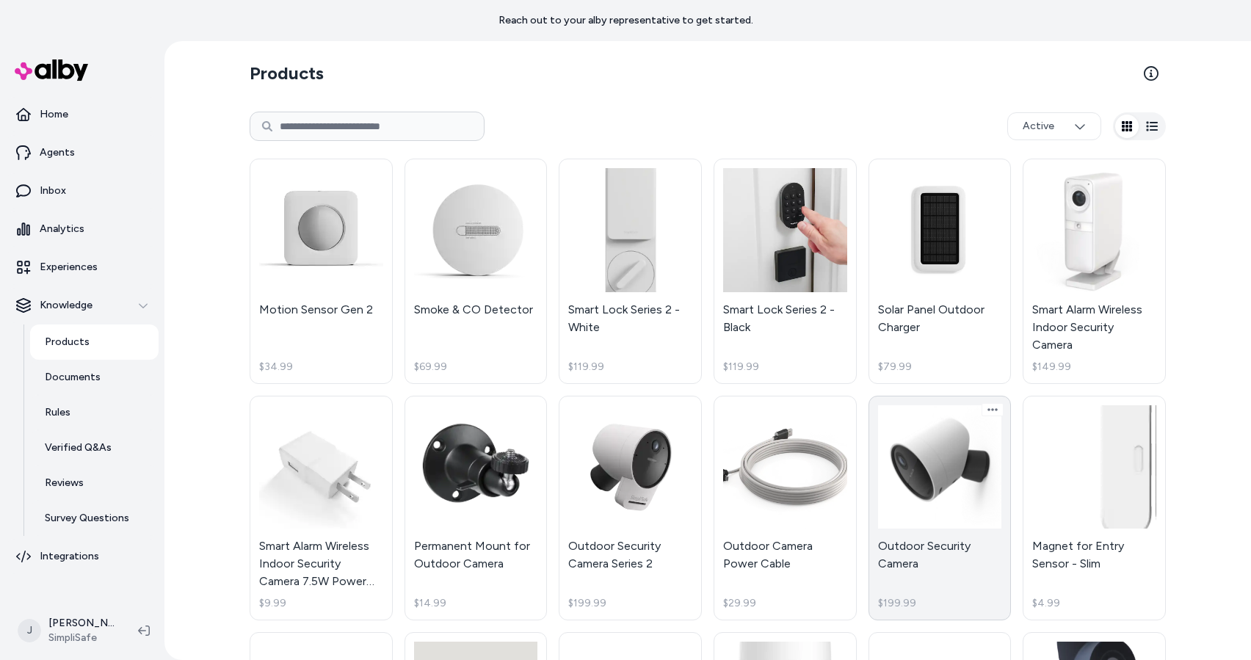
click at [936, 471] on link "Outdoor Security Camera $199.99" at bounding box center [940, 508] width 143 height 225
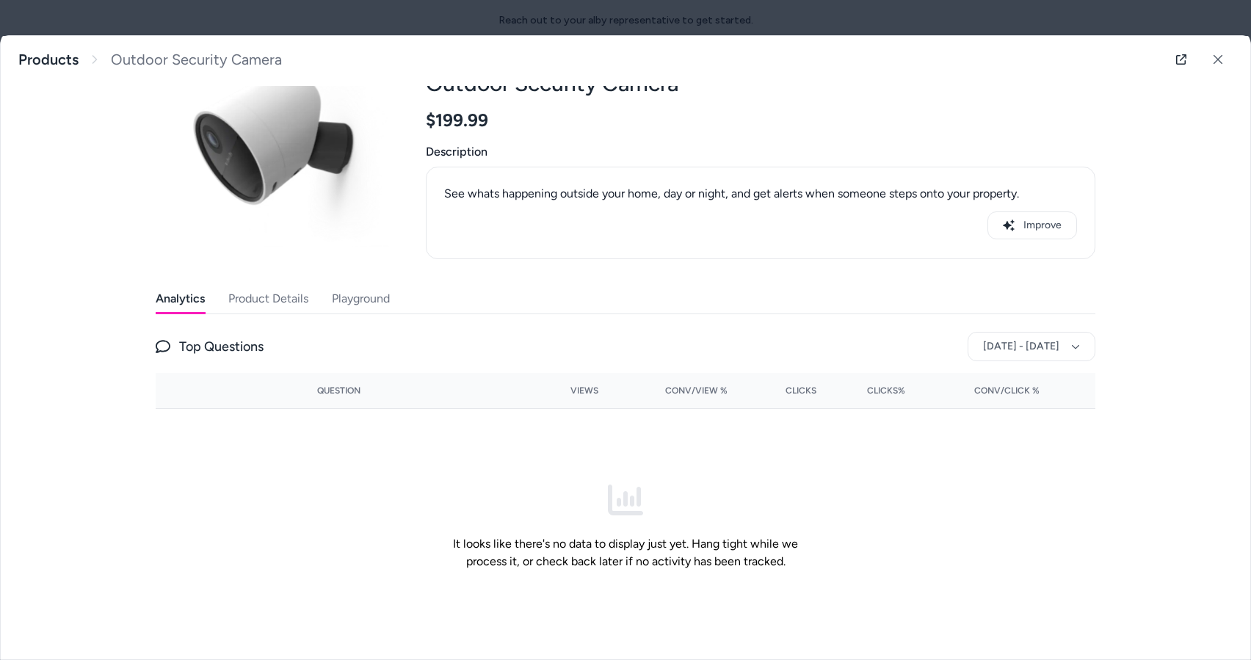
click at [335, 281] on div "Last updated [DATE] Product ID: CMOB1 Outdoor Security Camera $199.99 Descripti…" at bounding box center [626, 329] width 940 height 630
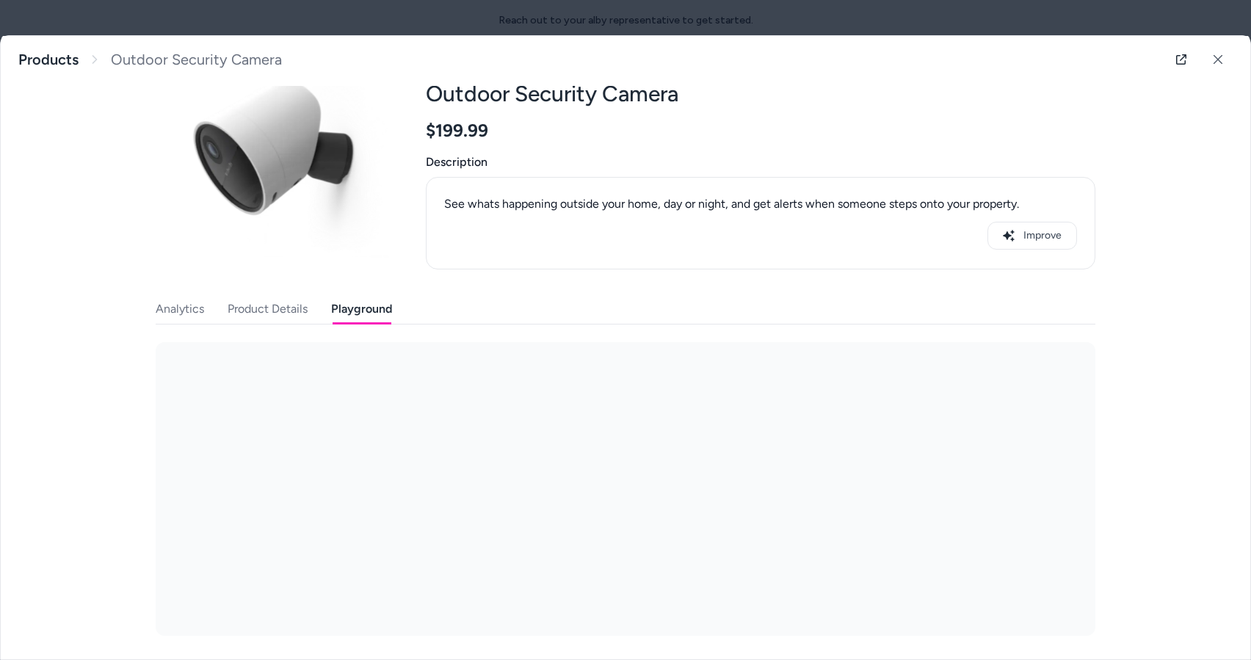
drag, startPoint x: 340, startPoint y: 289, endPoint x: 364, endPoint y: 303, distance: 28.3
click at [340, 289] on div "Last updated [DATE] Product ID: CMOB1 Outdoor Security Camera $199.99 Descripti…" at bounding box center [626, 330] width 940 height 612
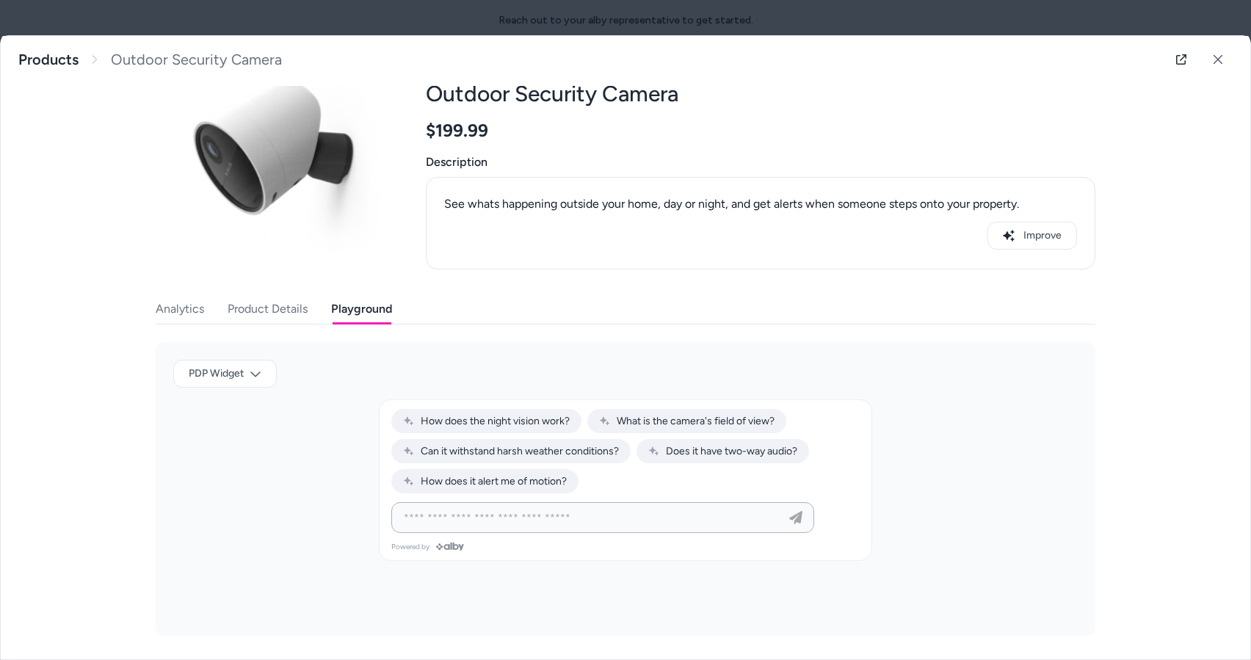
click at [521, 516] on input at bounding box center [588, 518] width 386 height 18
type input "**********"
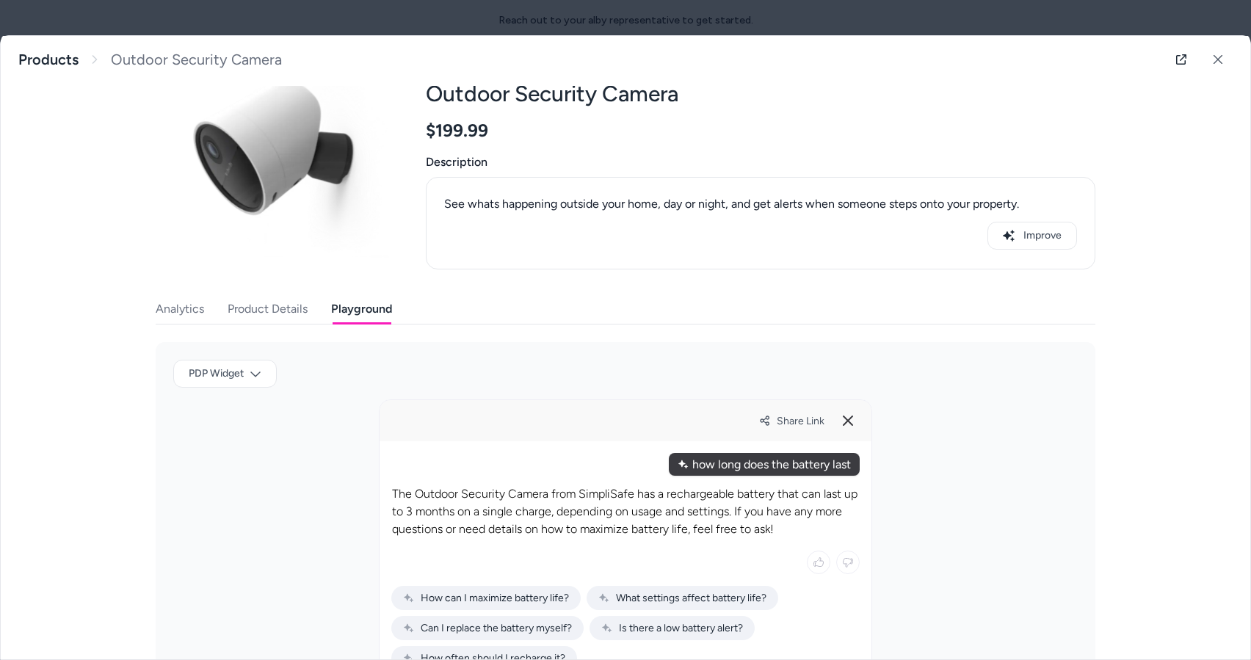
scroll to position [189, 0]
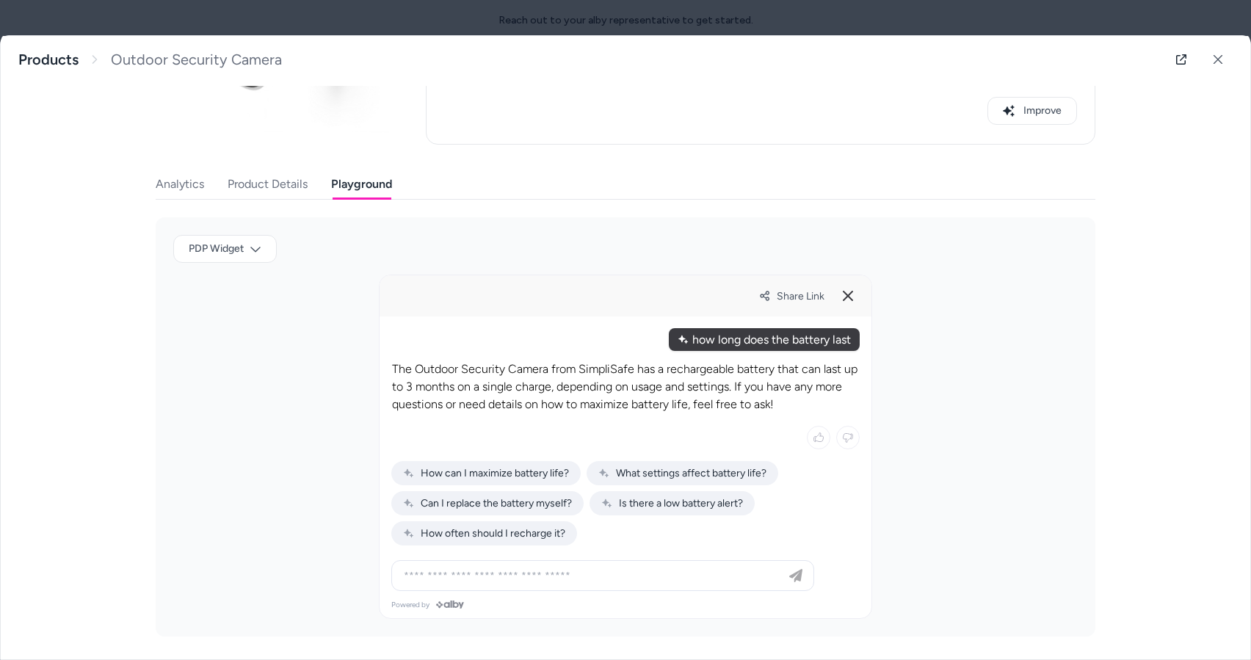
click at [441, 563] on div at bounding box center [603, 575] width 416 height 29
click at [436, 584] on input at bounding box center [588, 576] width 386 height 18
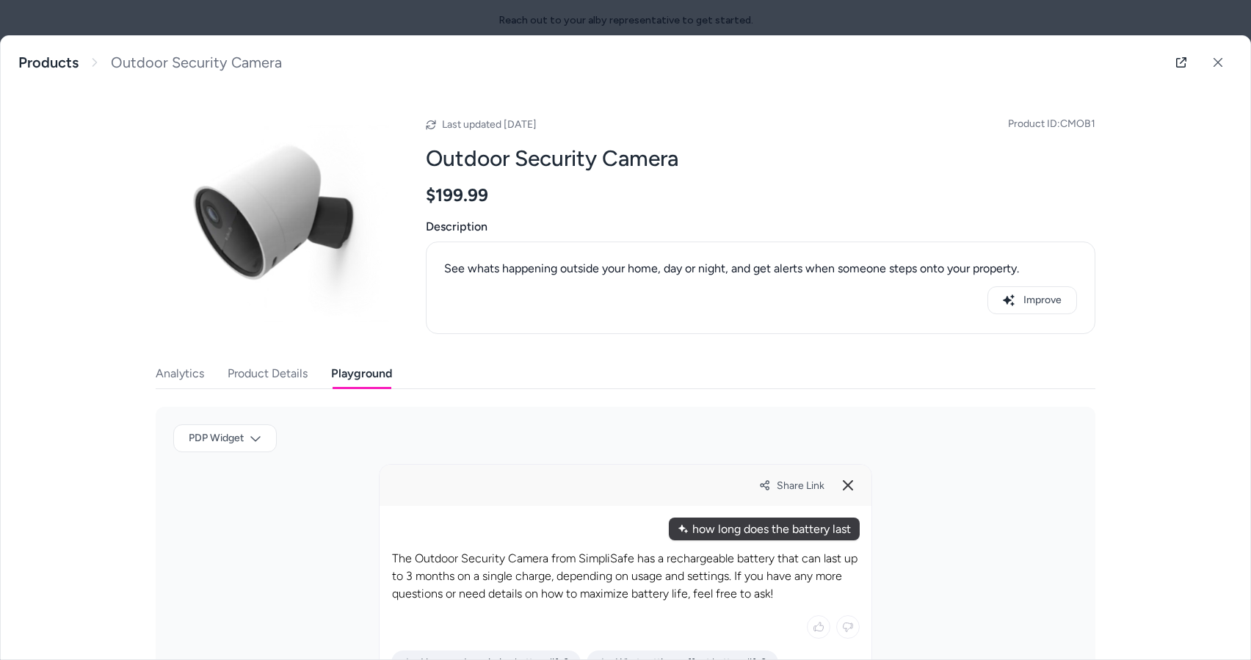
scroll to position [112, 0]
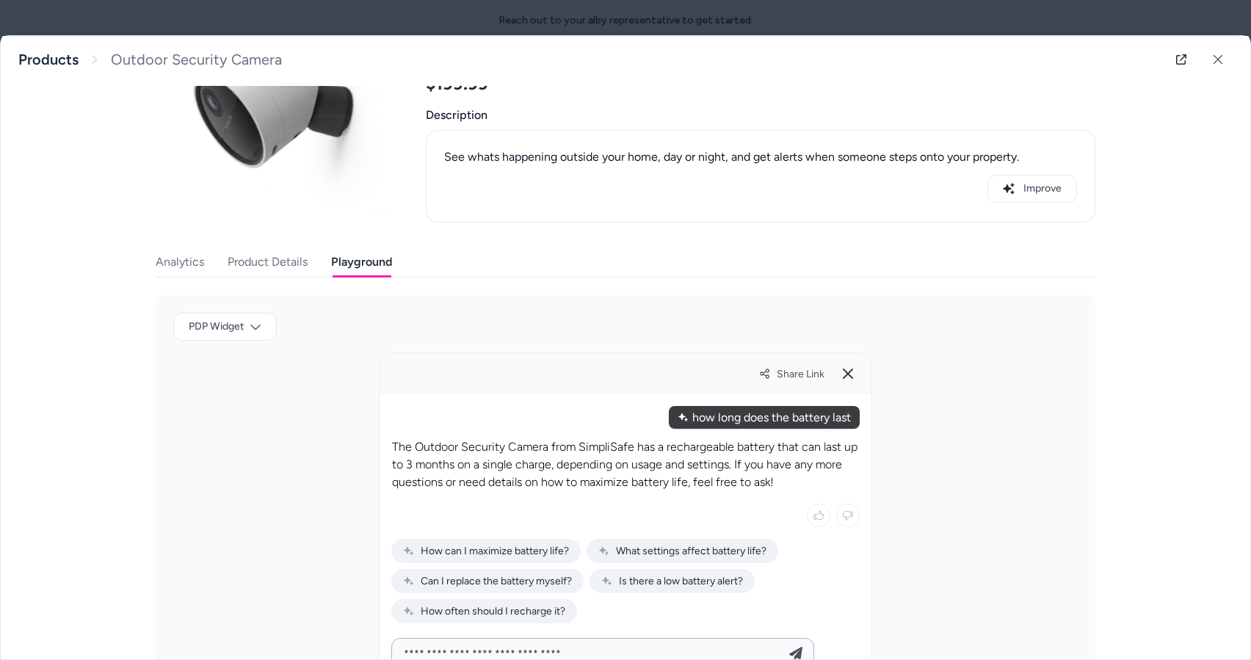
type input "**********"
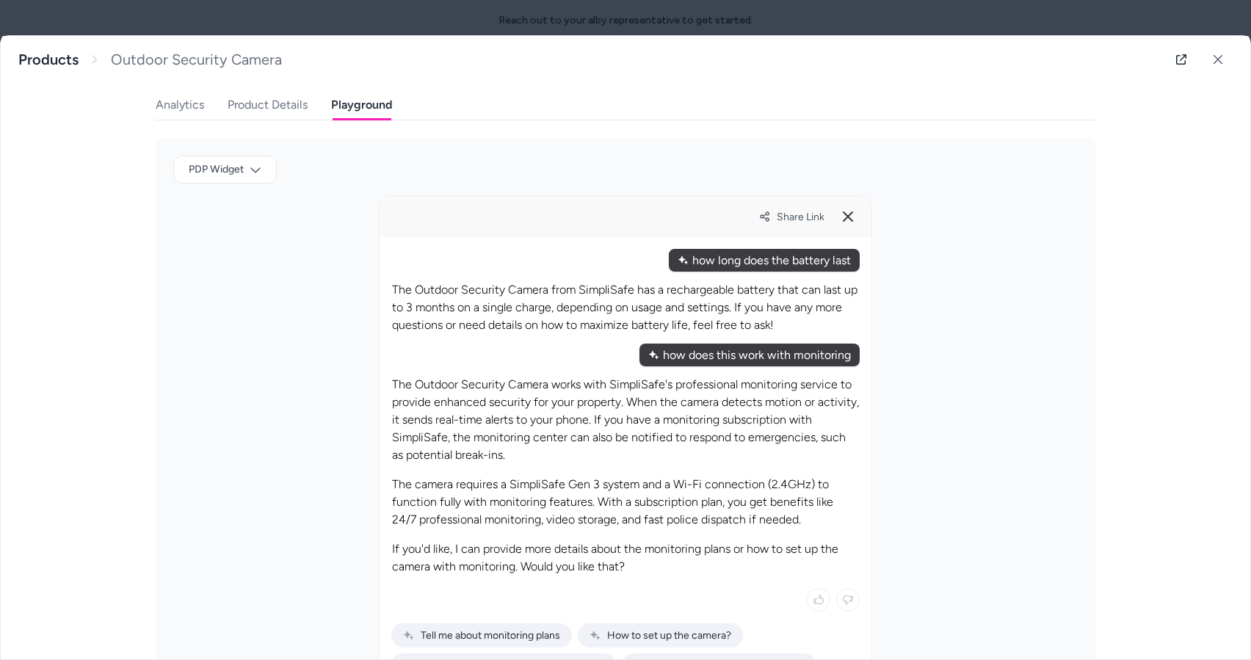
scroll to position [431, 0]
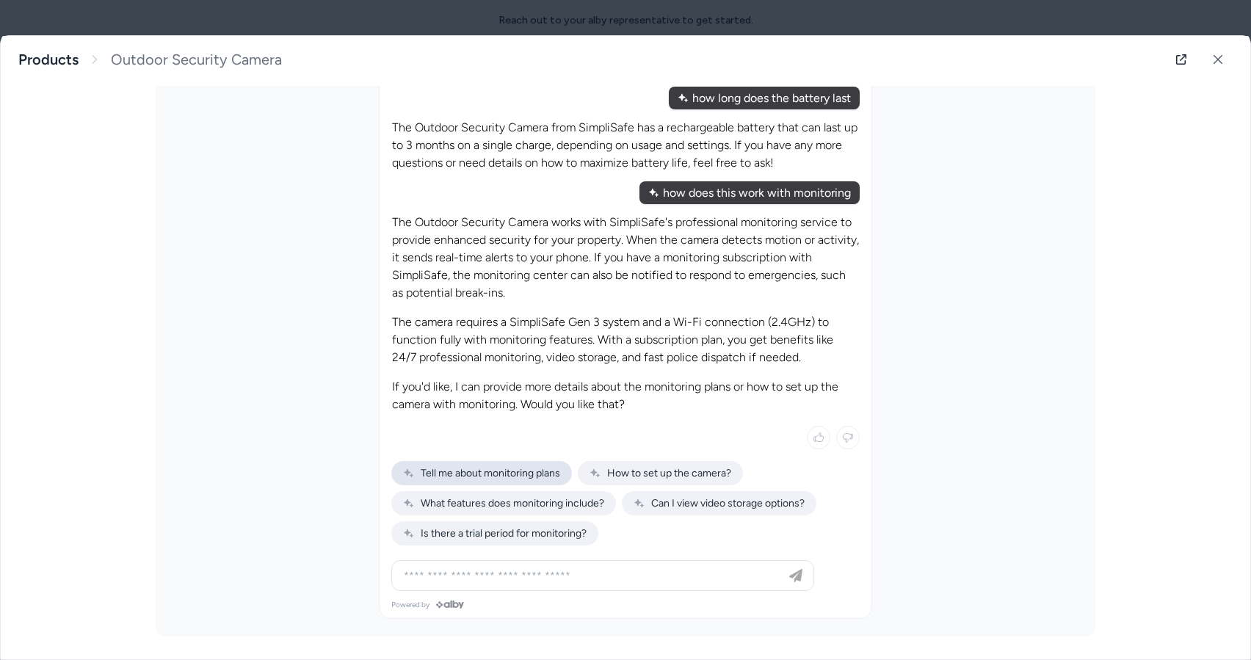
click at [512, 469] on span "Tell me about monitoring plans" at bounding box center [481, 473] width 157 height 12
type input "**********"
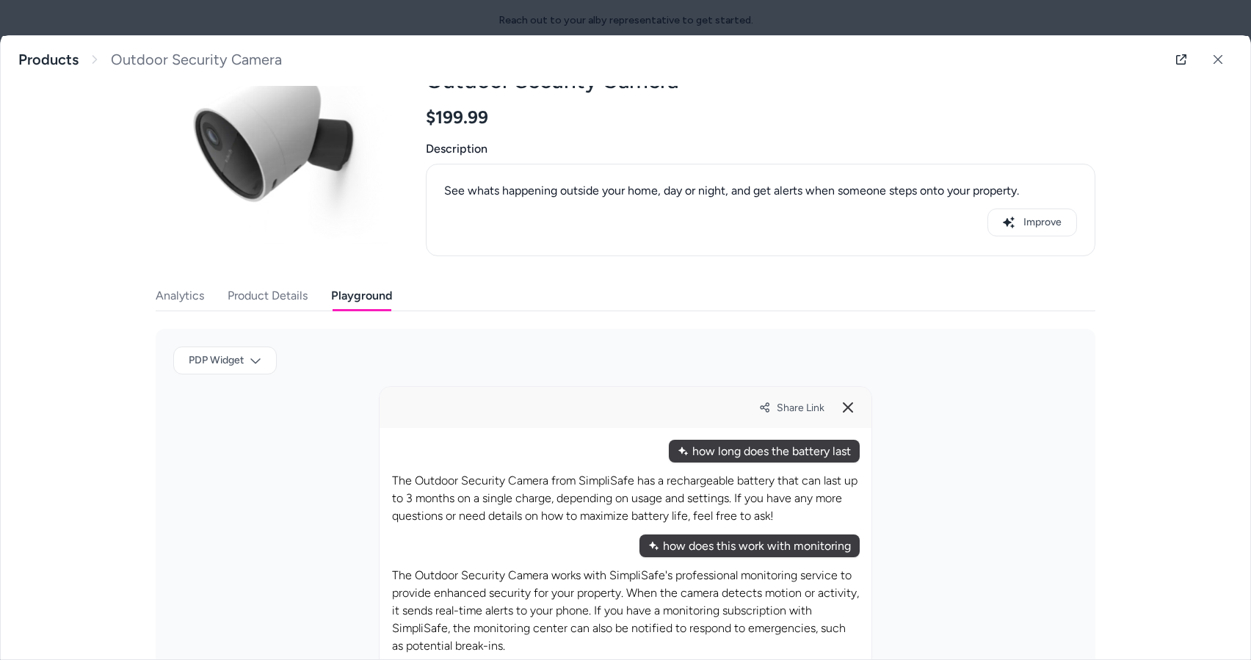
scroll to position [0, 0]
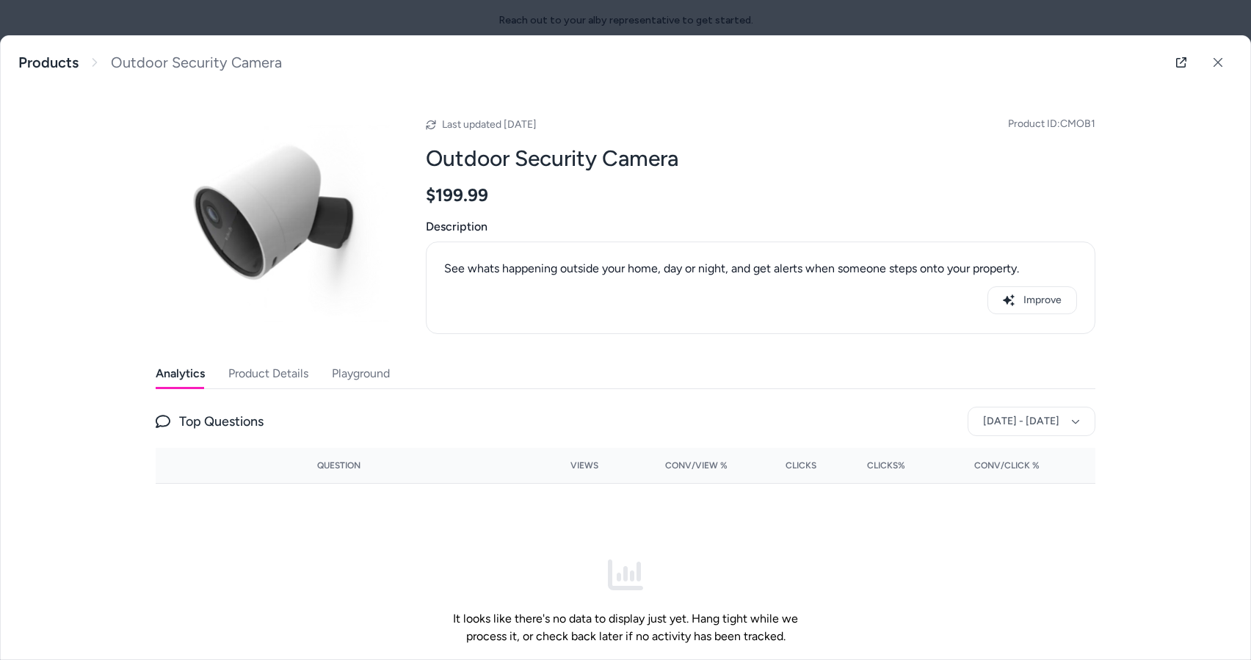
click at [176, 374] on button "Analytics" at bounding box center [180, 373] width 49 height 29
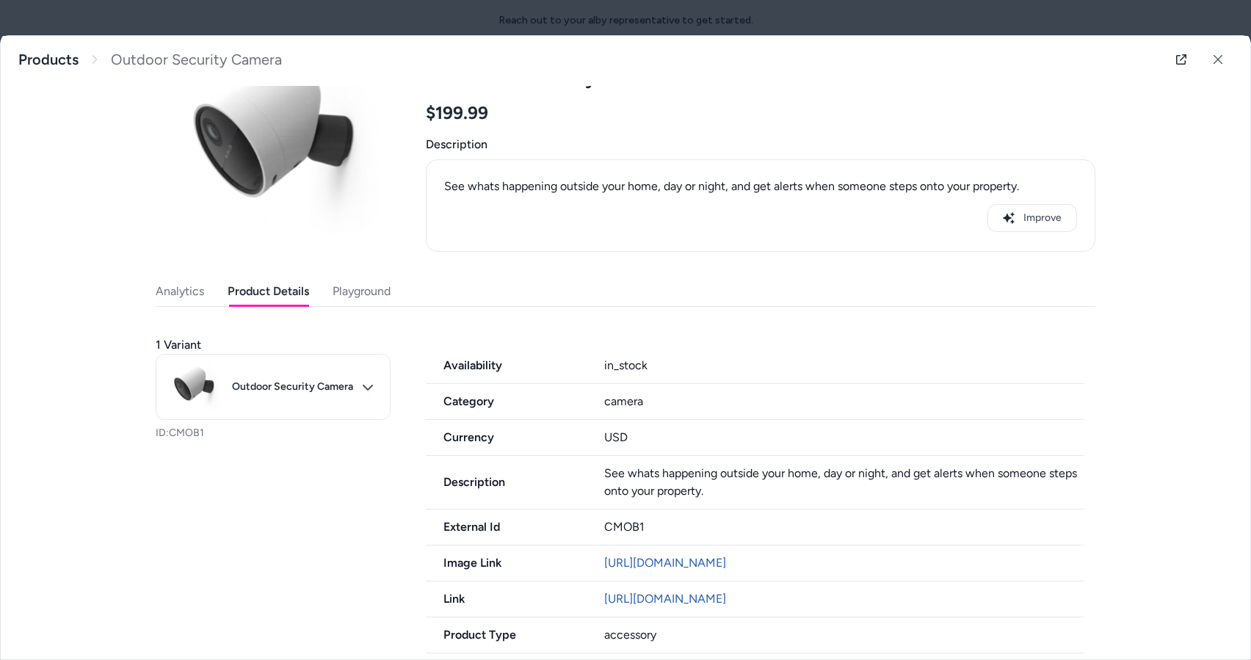
drag, startPoint x: 240, startPoint y: 303, endPoint x: 258, endPoint y: 286, distance: 24.9
click at [240, 303] on button "Product Details" at bounding box center [269, 291] width 82 height 29
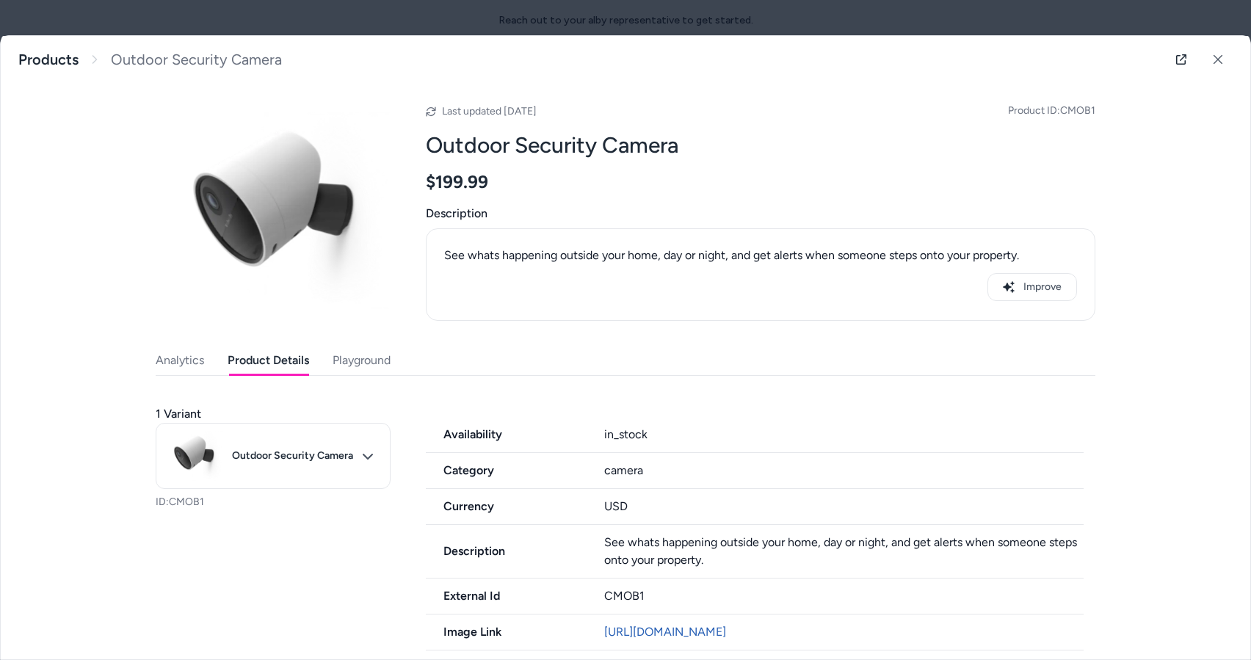
scroll to position [13, 0]
click at [347, 347] on button "Playground" at bounding box center [362, 360] width 58 height 29
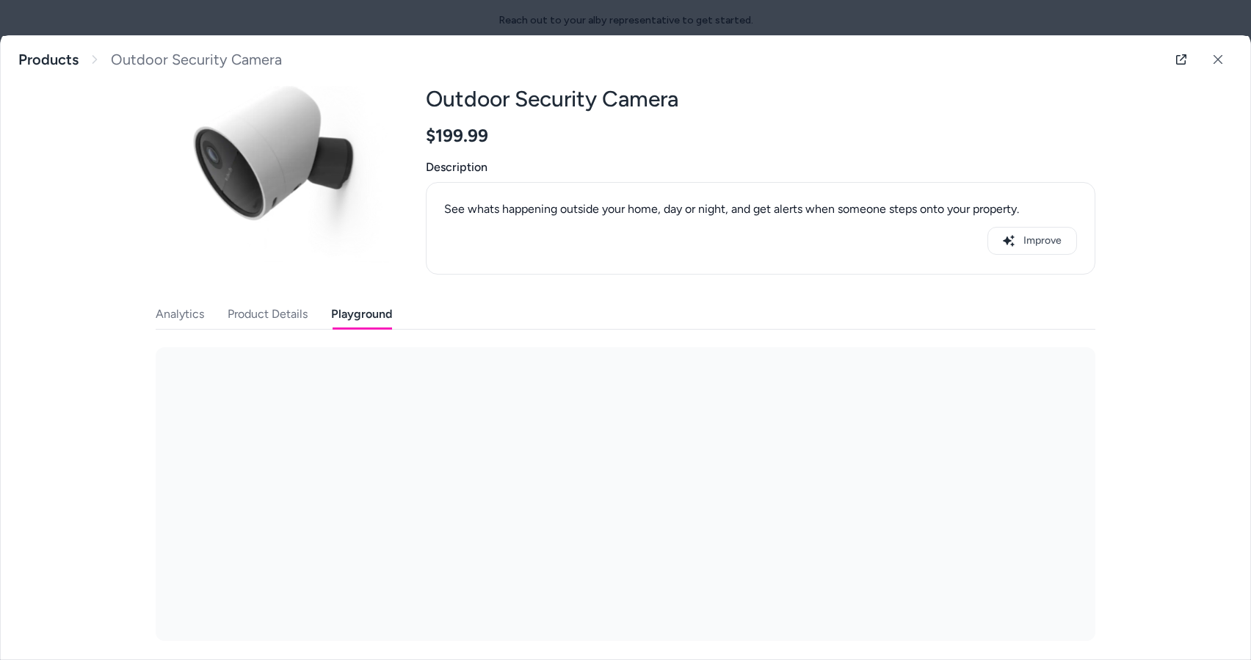
scroll to position [65, 0]
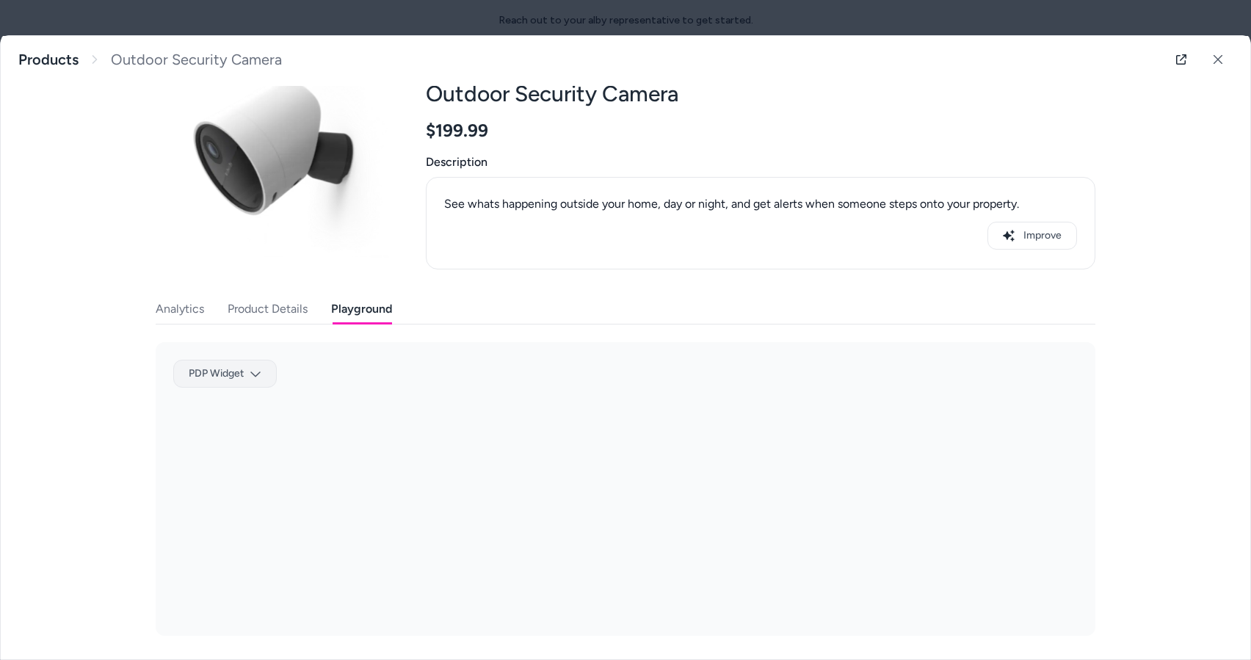
click at [214, 377] on body "Reach out to your alby representative to get started. Home Agents Inbox Analyti…" at bounding box center [625, 330] width 1251 height 660
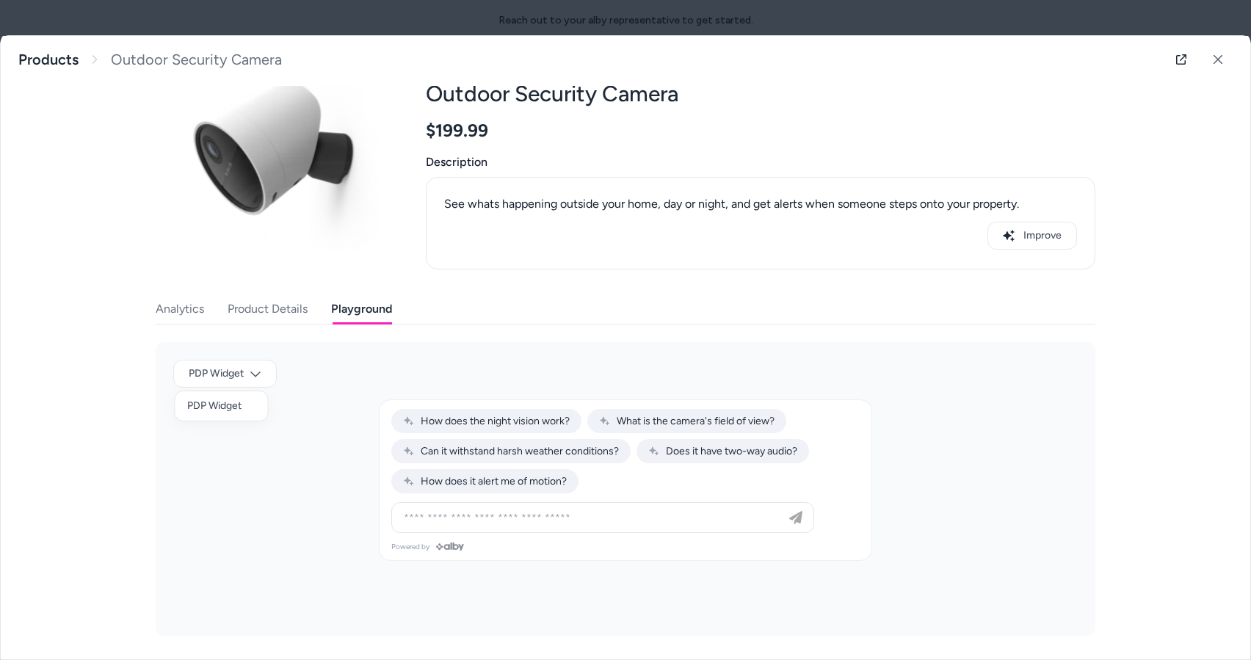
click at [249, 375] on div at bounding box center [625, 330] width 1251 height 660
click at [254, 375] on body "Reach out to your alby representative to get started. Home Agents Inbox Analyti…" at bounding box center [625, 330] width 1251 height 660
click at [177, 314] on div at bounding box center [625, 330] width 1251 height 660
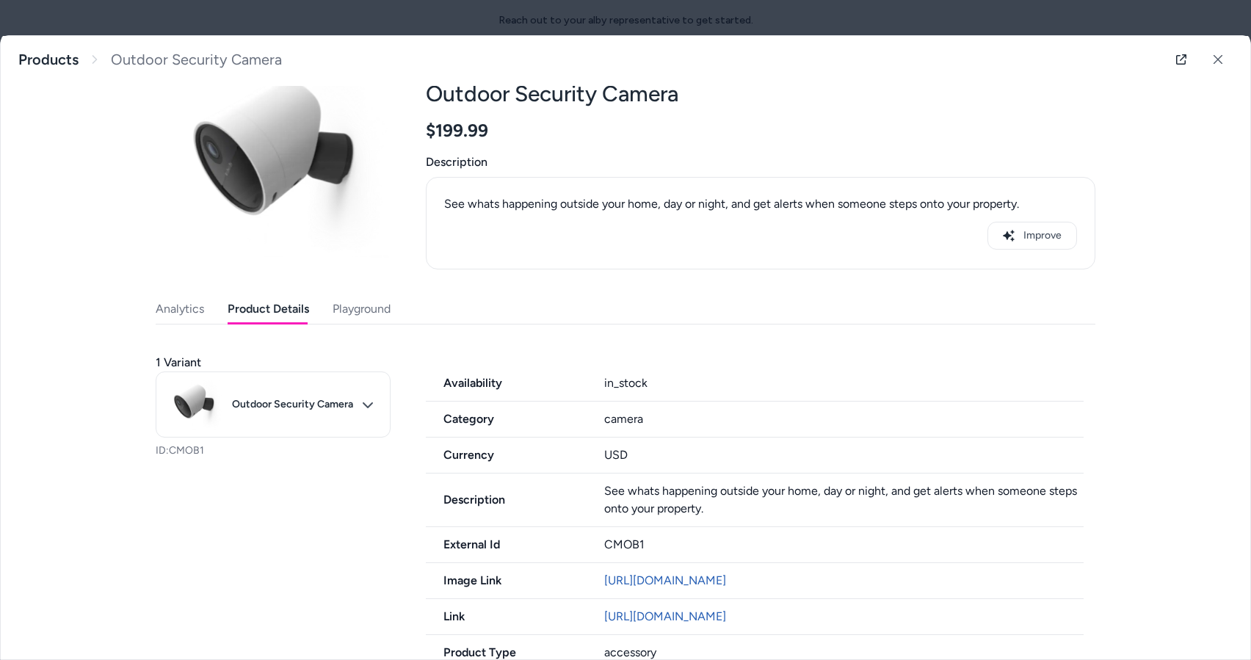
click at [255, 308] on button "Product Details" at bounding box center [269, 308] width 82 height 29
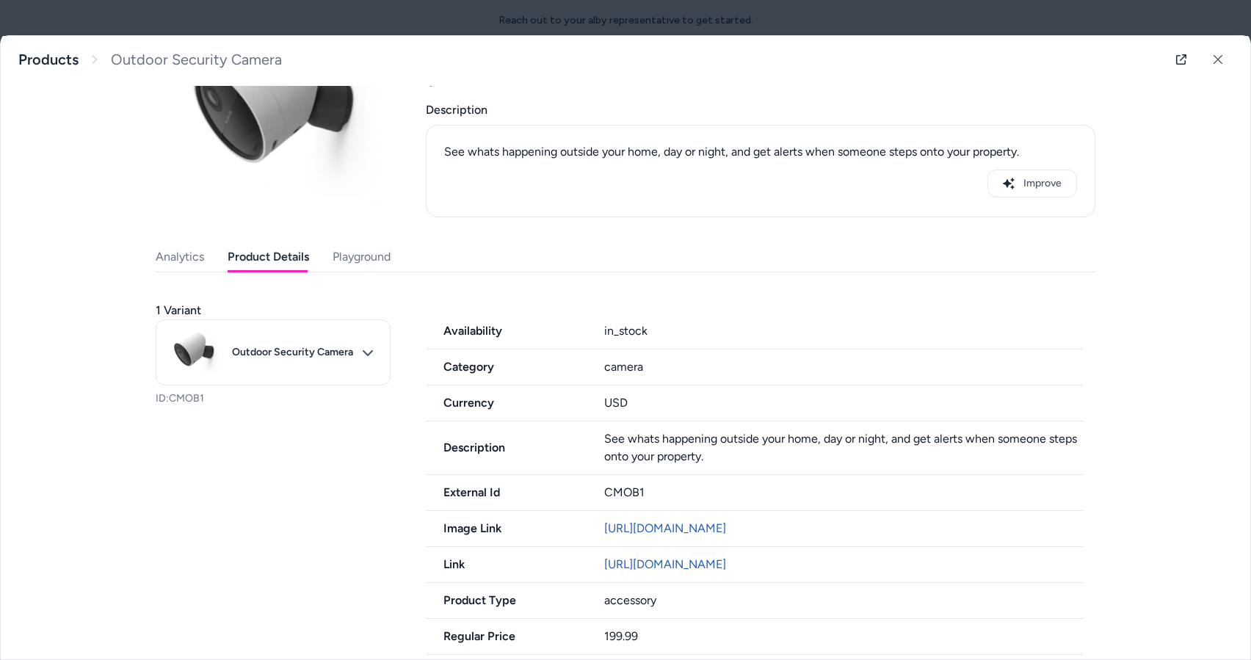
scroll to position [173, 0]
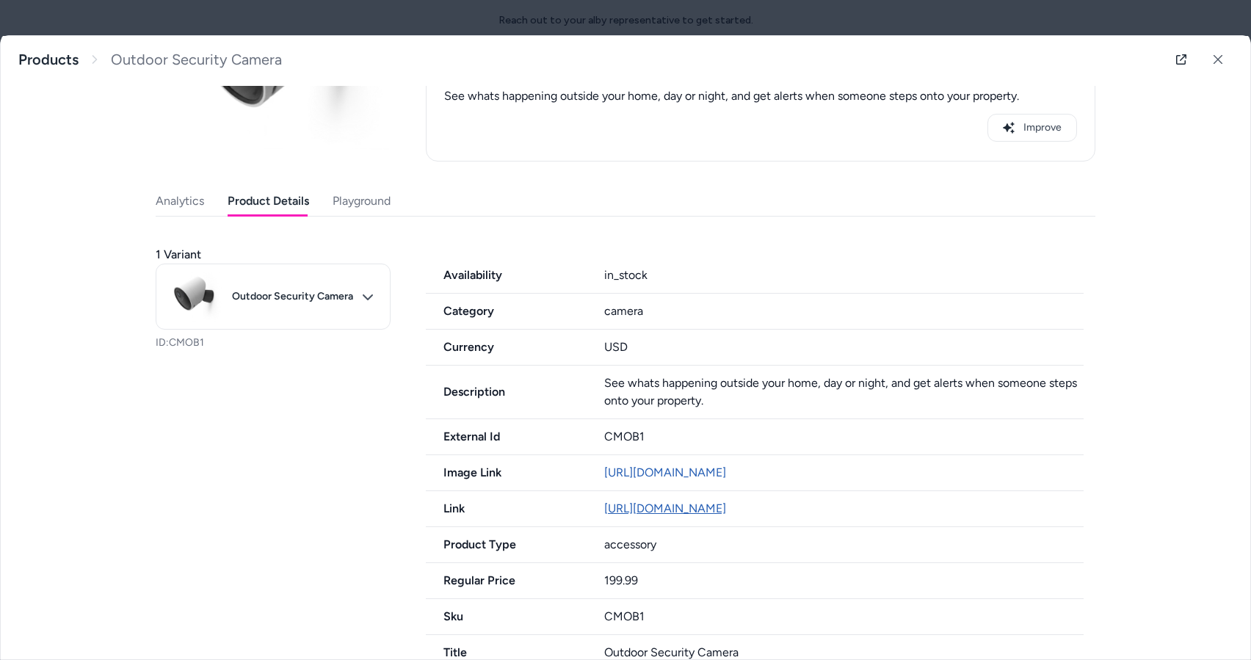
click at [696, 516] on link "https://simplisafe.com/outdoor-security-camera" at bounding box center [665, 509] width 122 height 14
click at [69, 56] on link "Products" at bounding box center [48, 60] width 60 height 18
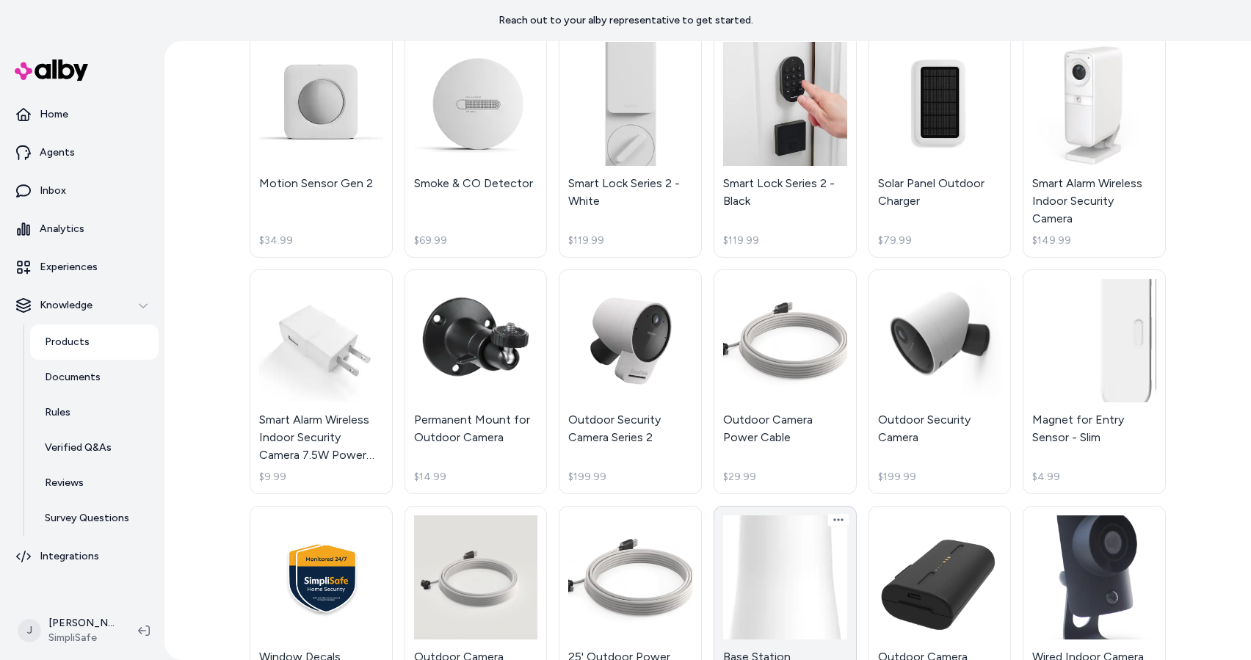
scroll to position [127, 0]
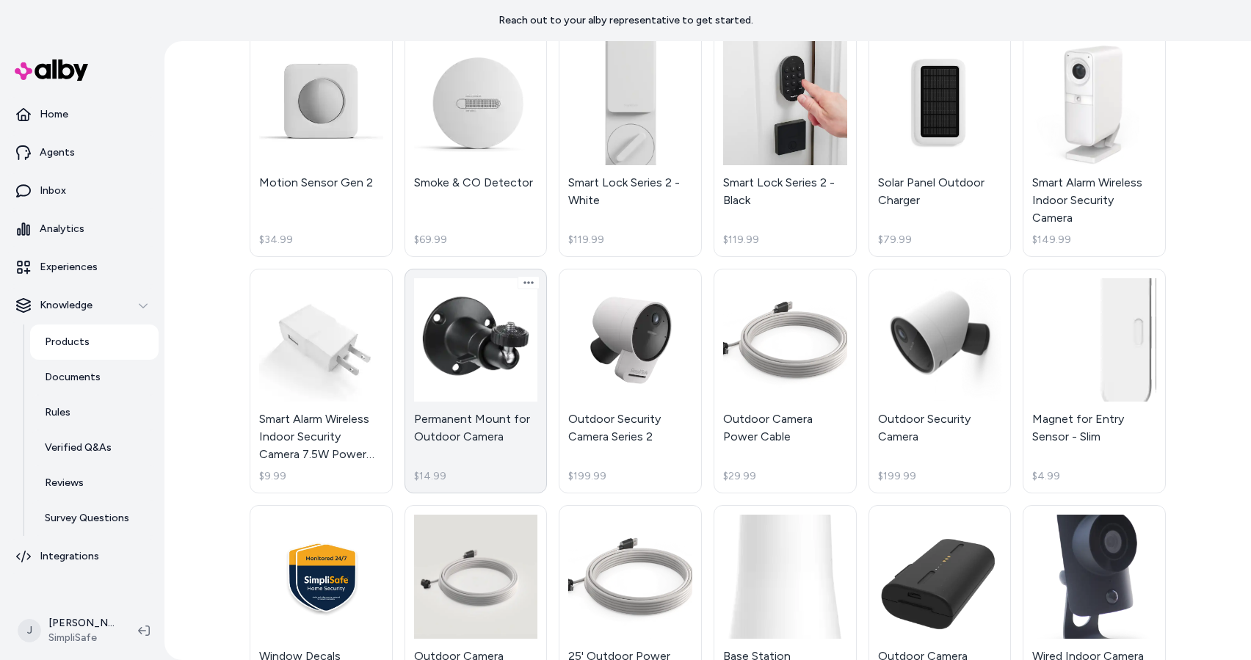
click at [478, 439] on link "Permanent Mount for Outdoor Camera $14.99" at bounding box center [476, 381] width 143 height 225
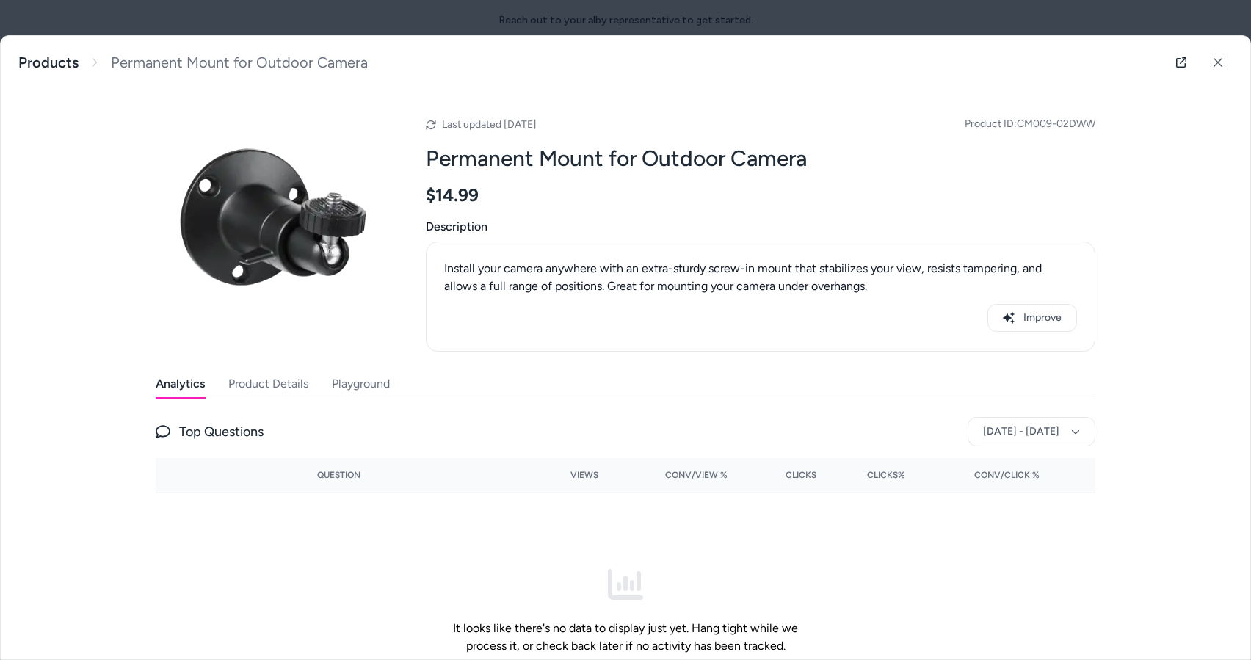
click at [369, 380] on button "Playground" at bounding box center [361, 383] width 58 height 29
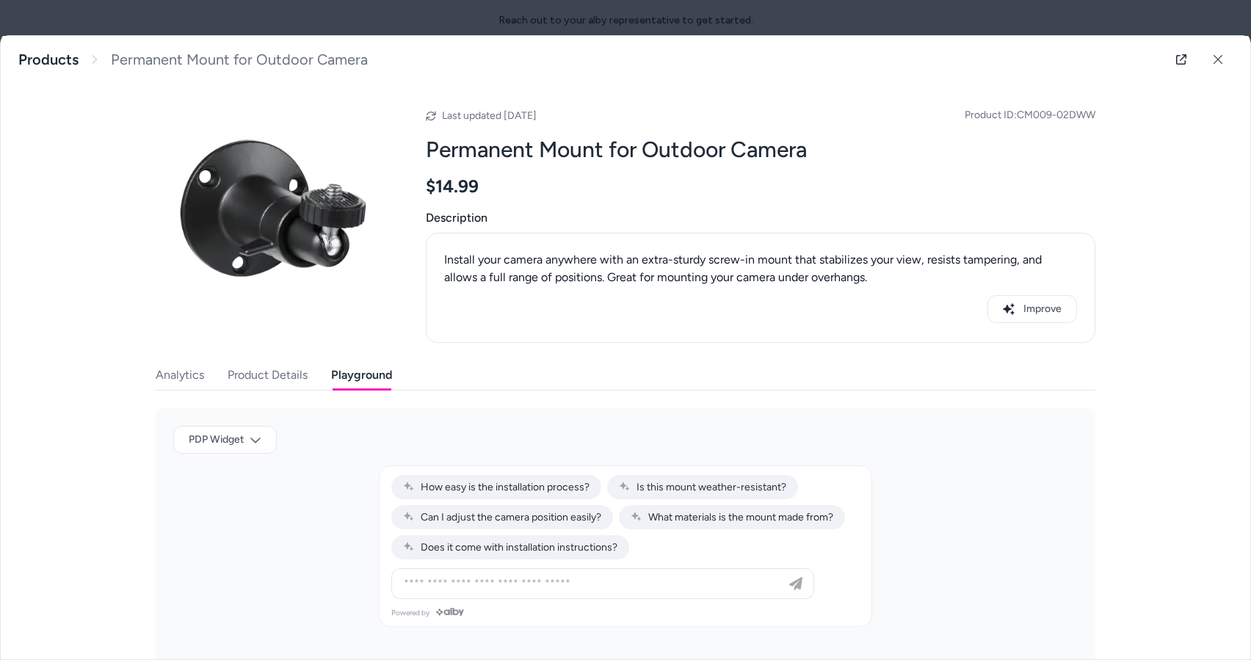
scroll to position [19, 0]
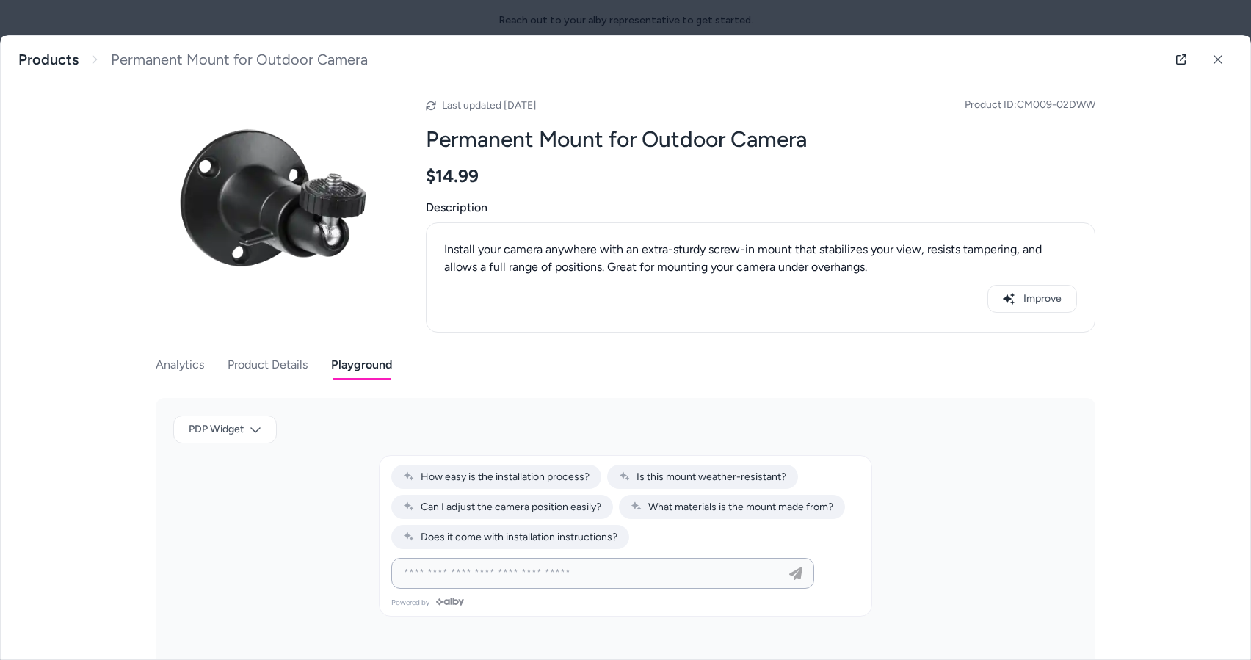
click at [584, 565] on input at bounding box center [588, 574] width 386 height 18
type input "*"
type input "**********"
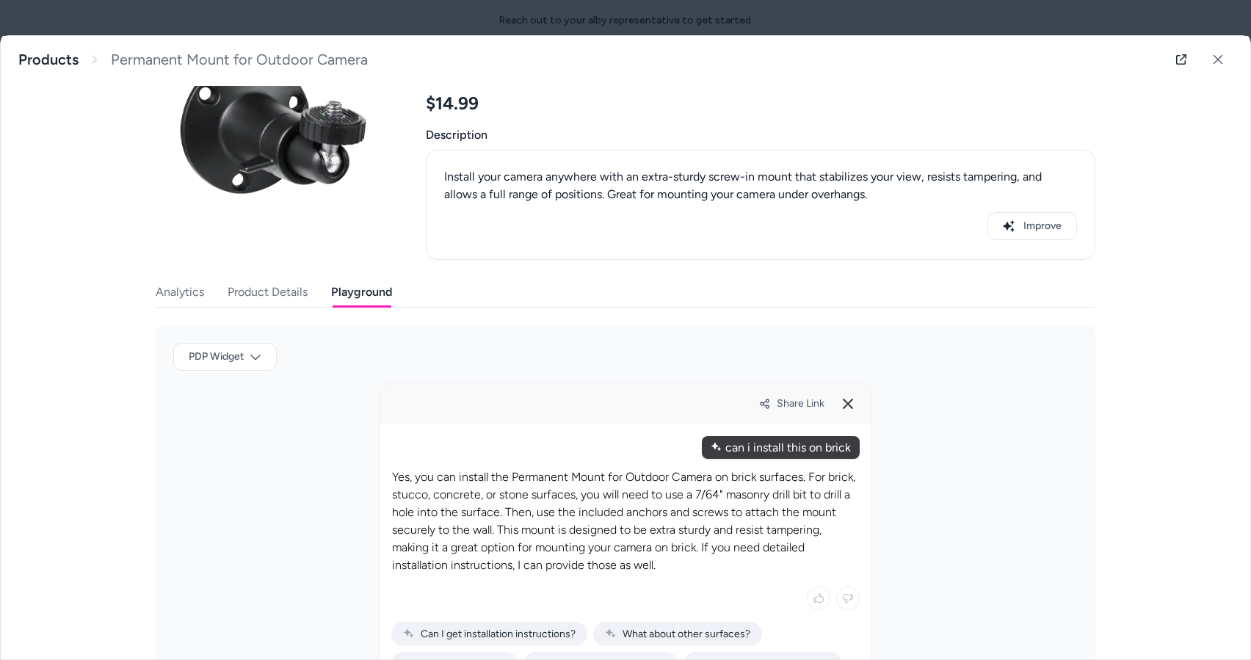
scroll to position [89, 0]
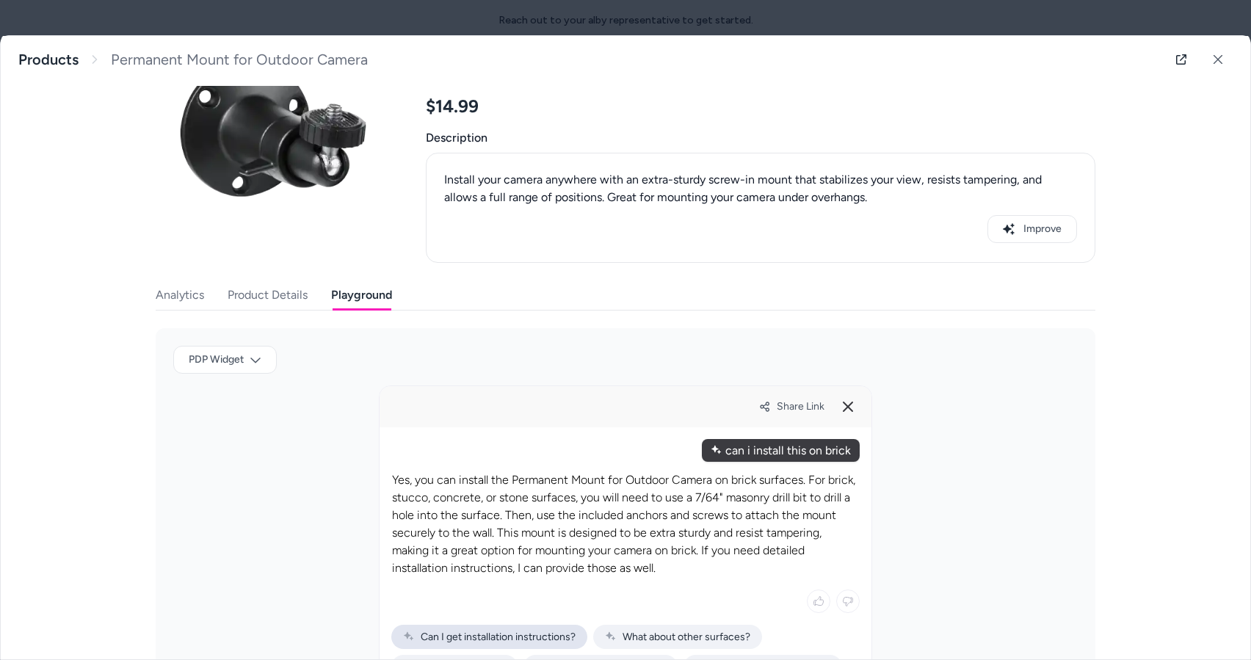
click at [524, 637] on span "Can I get installation instructions?" at bounding box center [489, 637] width 173 height 12
type input "**********"
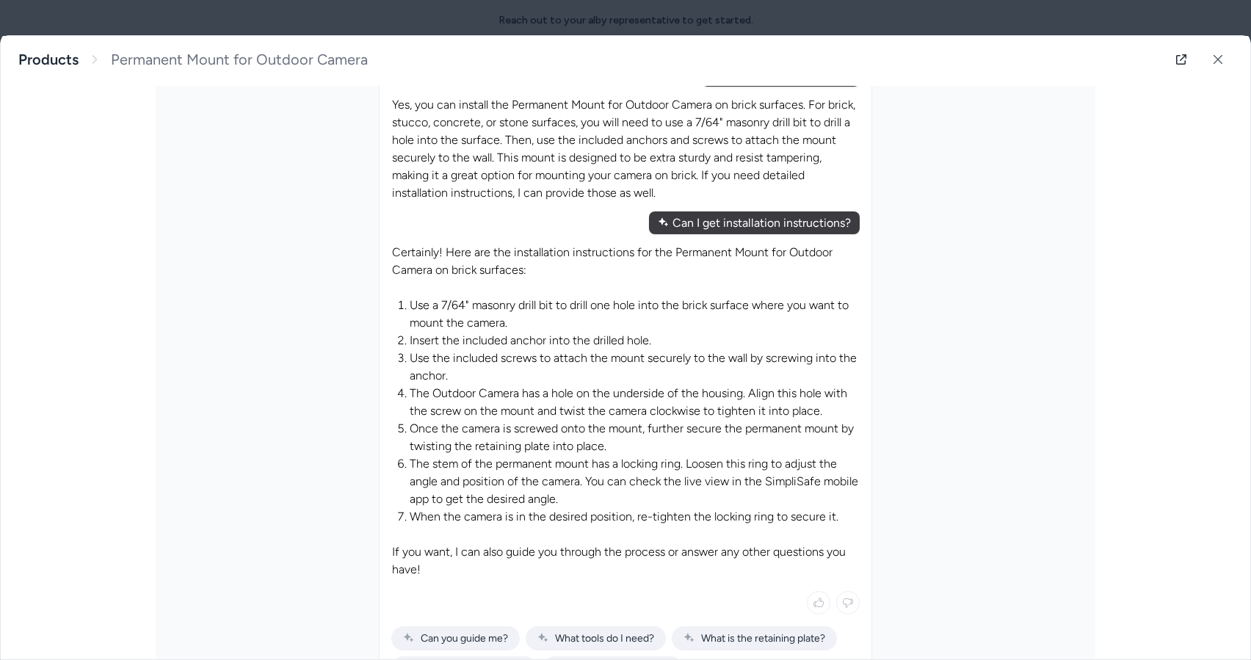
scroll to position [394, 0]
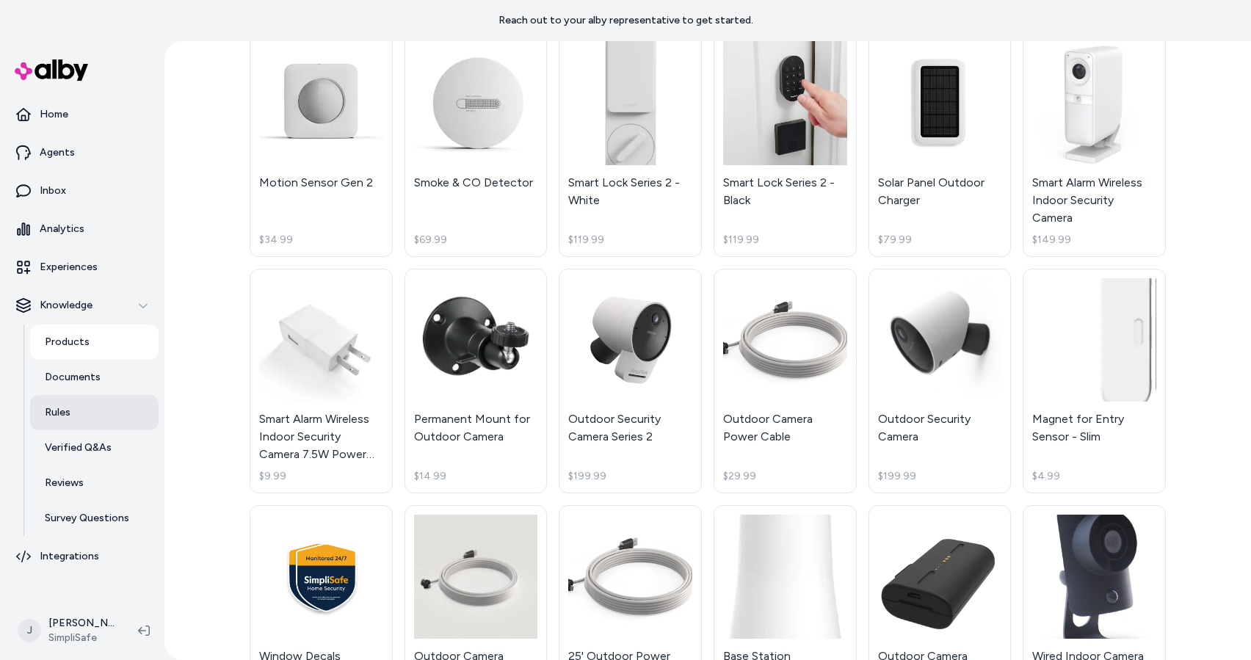
click at [73, 412] on link "Rules" at bounding box center [94, 412] width 129 height 35
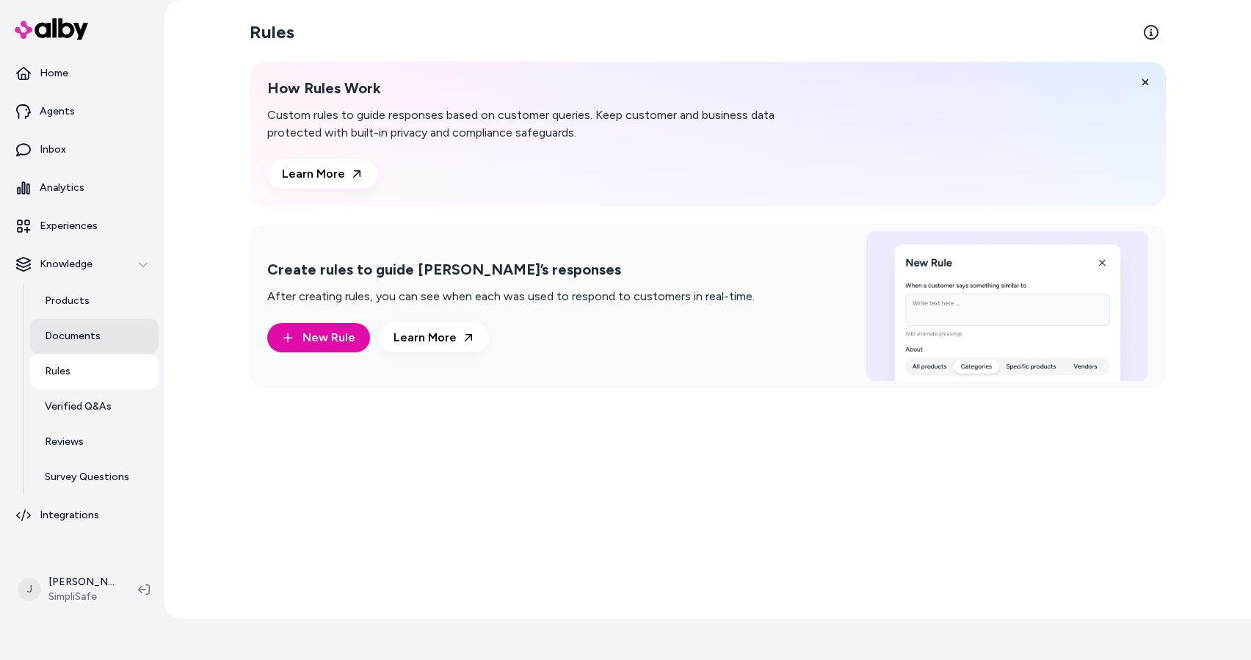
click at [80, 338] on p "Documents" at bounding box center [73, 336] width 56 height 15
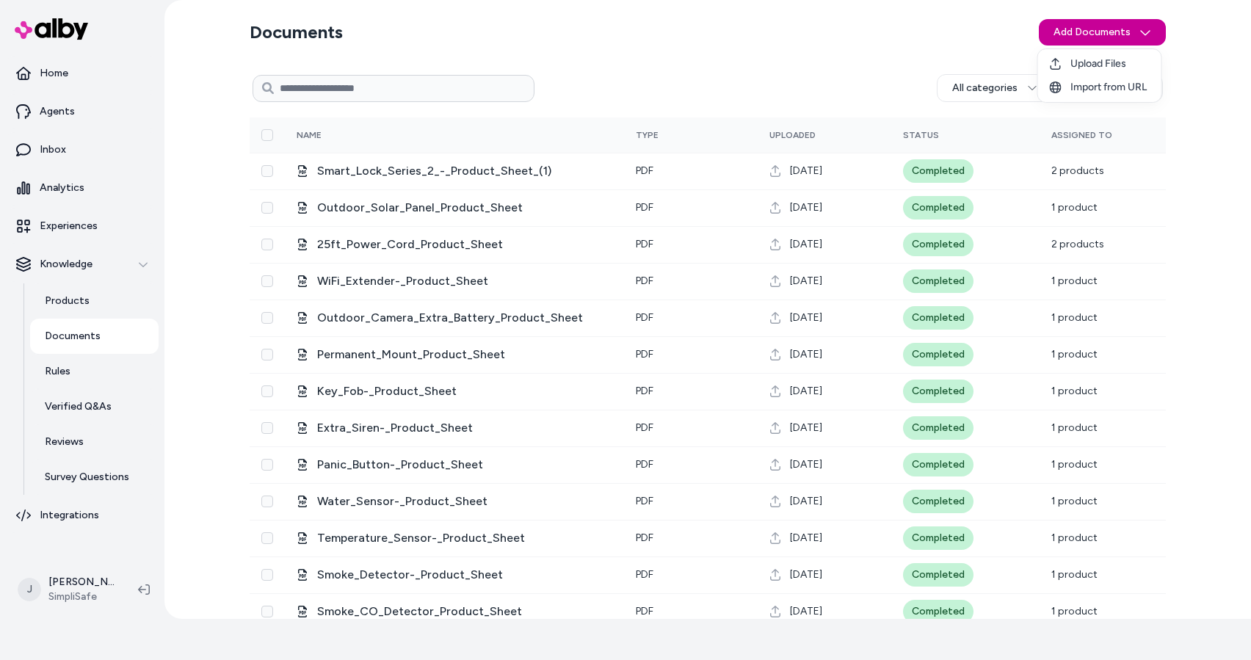
click at [1080, 38] on html "Reach out to your alby representative to get started. Home Agents Inbox Analyti…" at bounding box center [625, 289] width 1251 height 660
click at [1073, 59] on span "Upload Files" at bounding box center [1099, 64] width 56 height 15
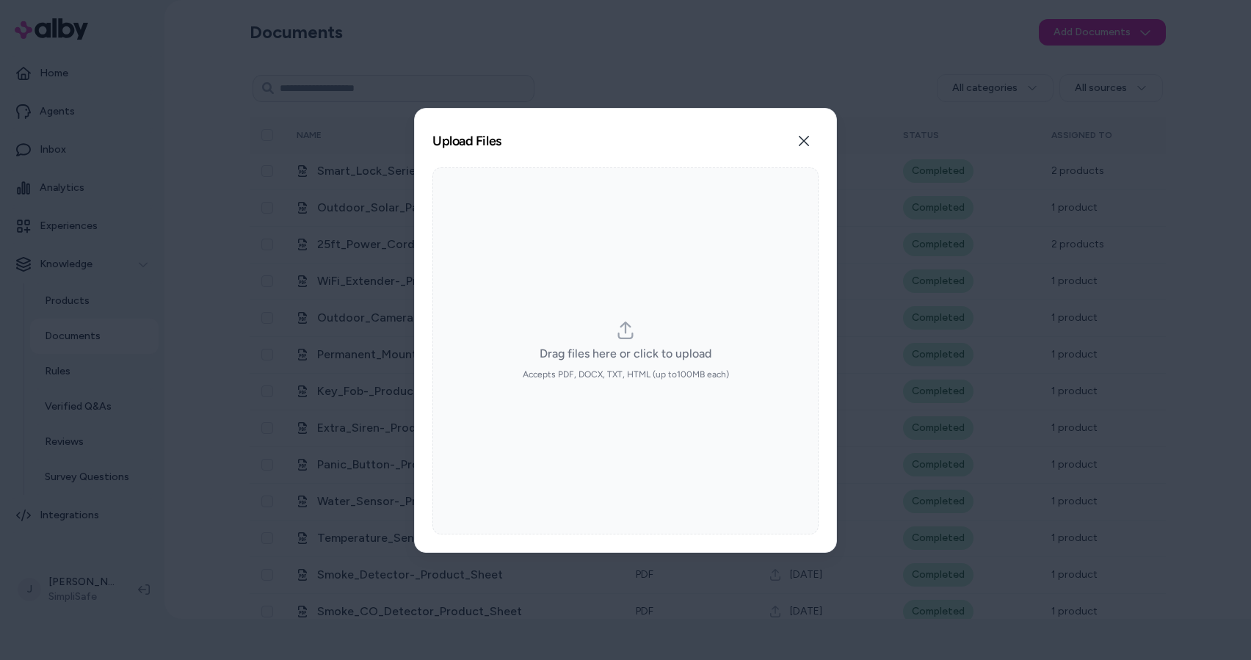
click at [627, 331] on icon "dropzone" at bounding box center [626, 331] width 18 height 18
click at [626, 350] on input "Drag files here or click to upload Accepts PDF, DOCX, TXT, HTML (up to 100 MB e…" at bounding box center [626, 350] width 1 height 1
click at [803, 134] on button "Close" at bounding box center [803, 140] width 29 height 29
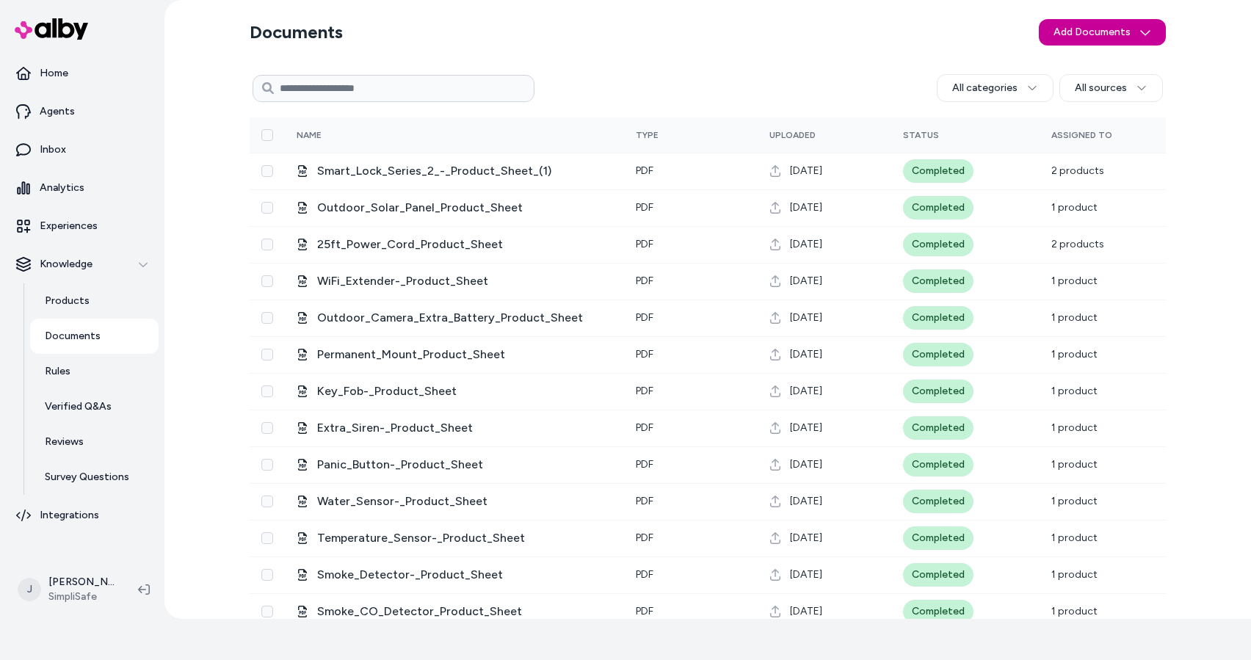
click at [1126, 34] on html "Reach out to your alby representative to get started. Home Agents Inbox Analyti…" at bounding box center [625, 289] width 1251 height 660
click at [1127, 90] on span "Import from URL" at bounding box center [1109, 87] width 76 height 15
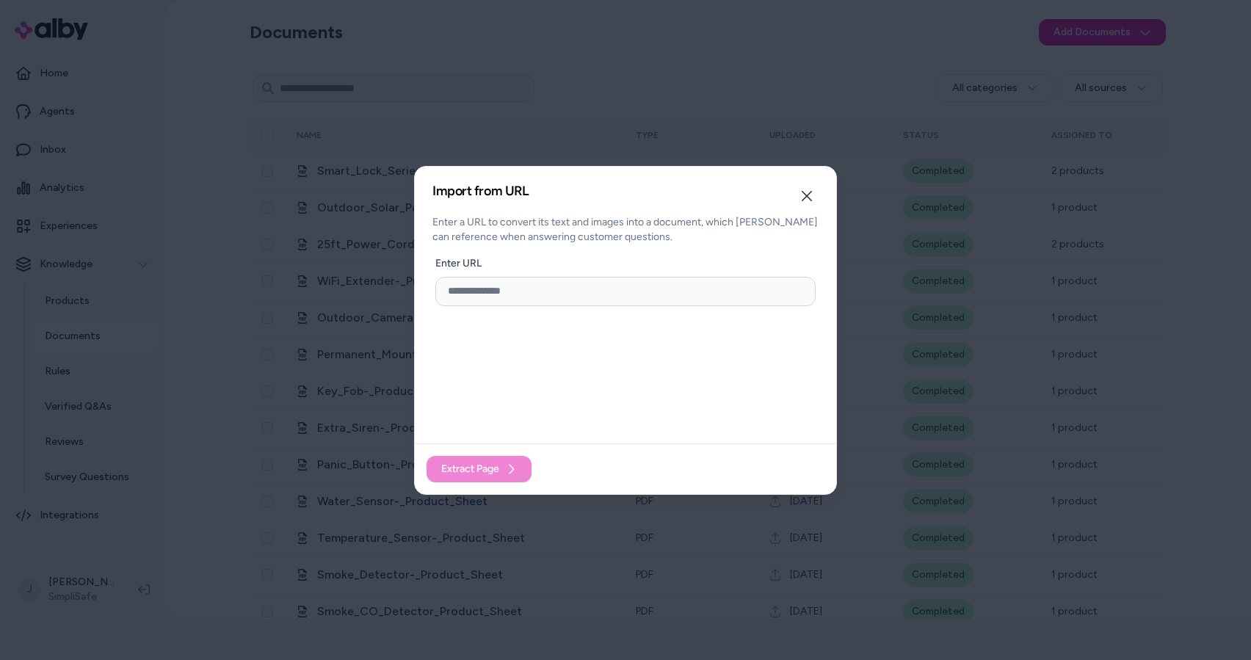
click at [574, 289] on input "url" at bounding box center [626, 291] width 380 height 29
paste input "**********"
type input "**********"
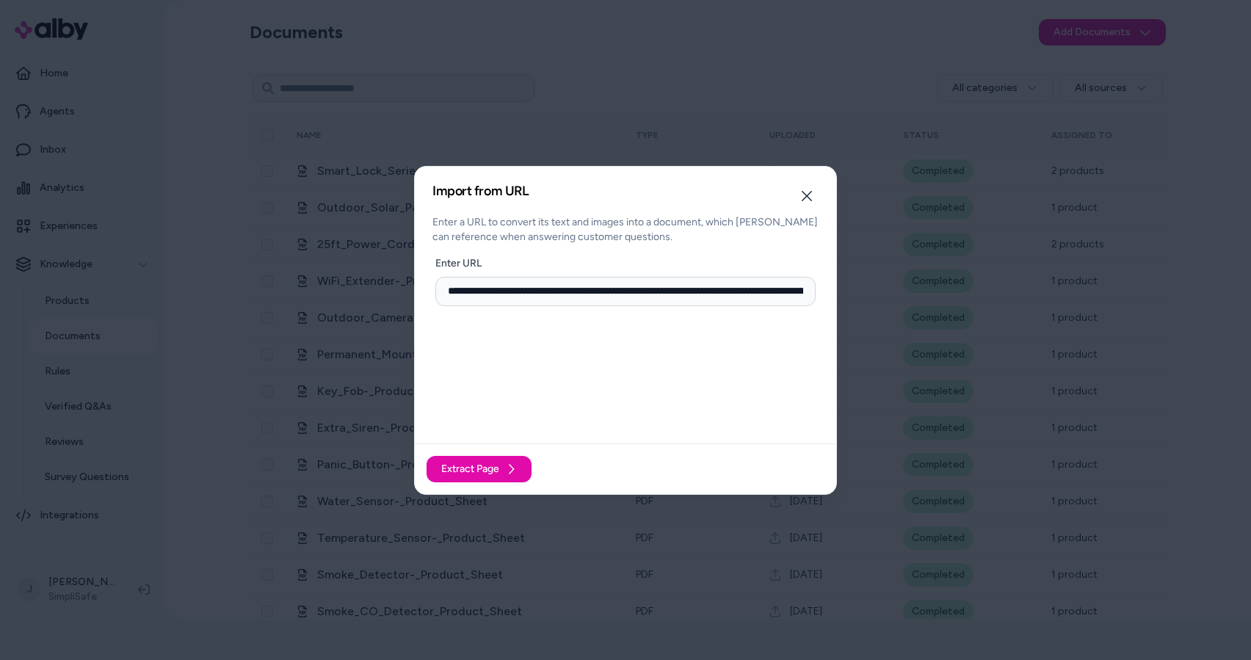
click at [479, 470] on span "Extract Page" at bounding box center [470, 469] width 58 height 15
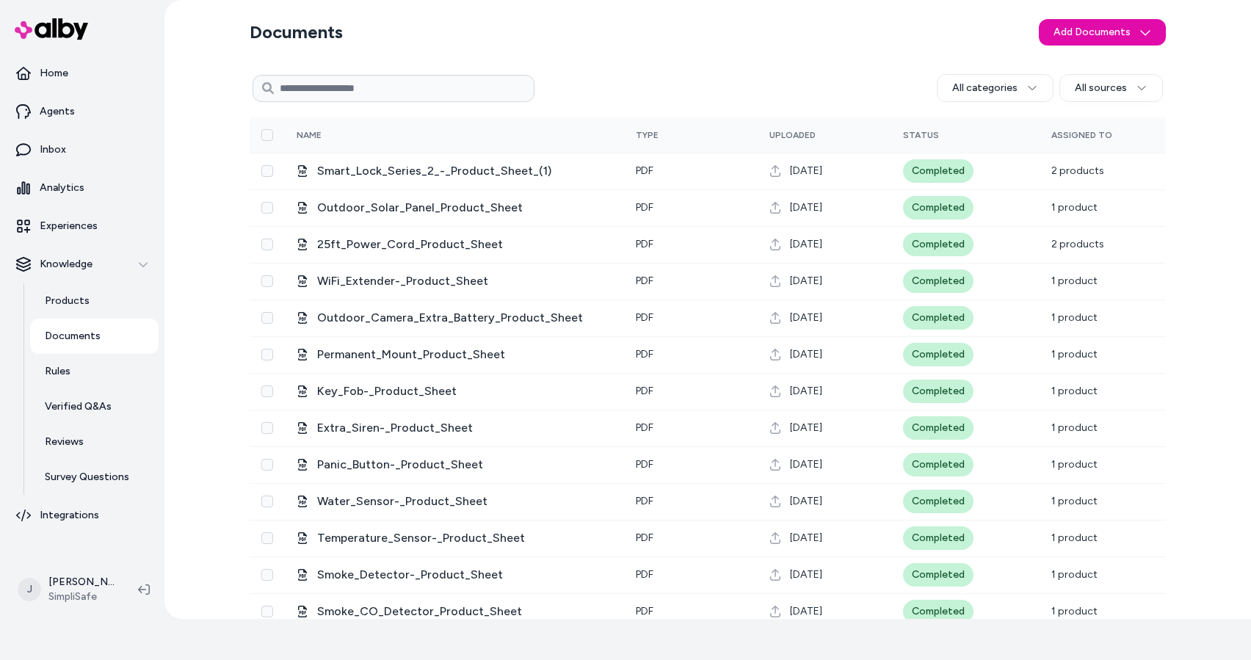
drag, startPoint x: 362, startPoint y: 86, endPoint x: 375, endPoint y: 95, distance: 16.3
click at [362, 87] on input at bounding box center [394, 88] width 282 height 27
type input "********"
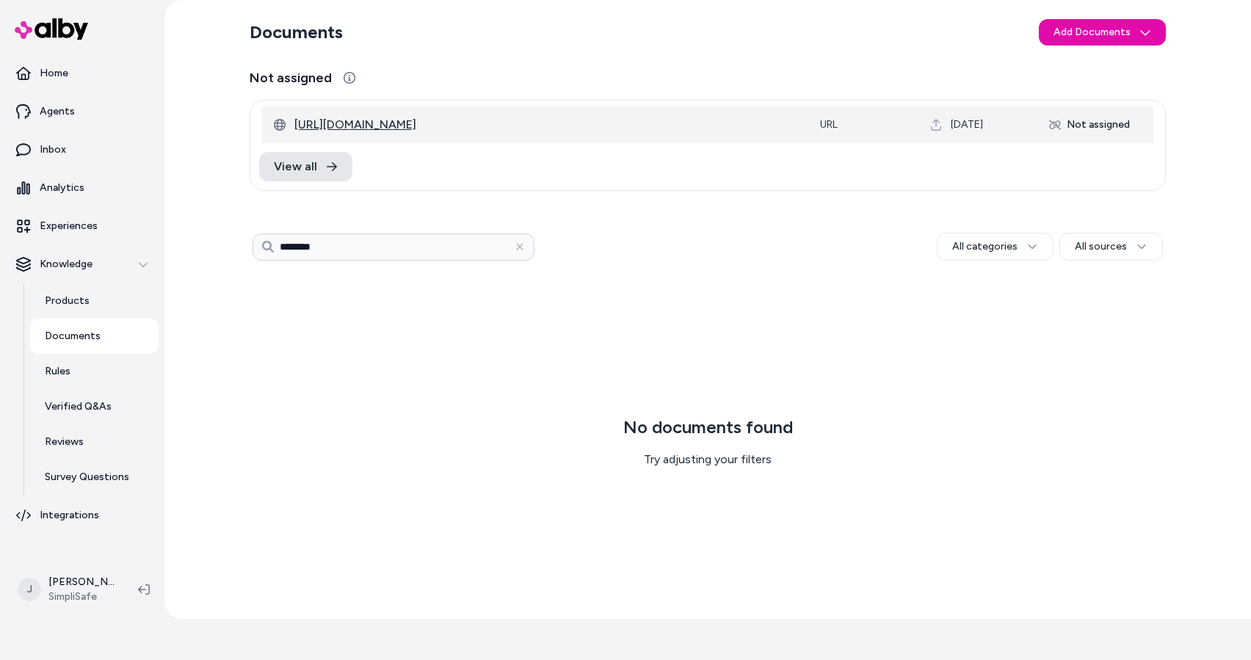
click at [433, 128] on span "[URL][DOMAIN_NAME]" at bounding box center [545, 125] width 502 height 18
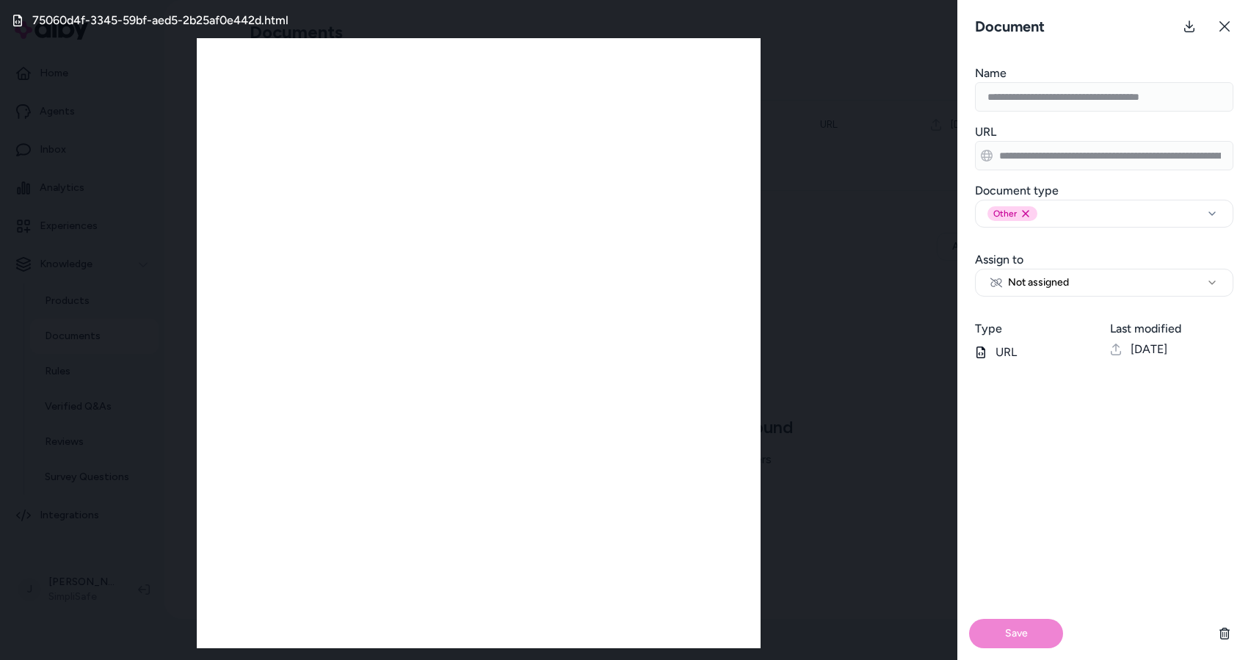
click at [1154, 299] on form "**********" at bounding box center [1105, 363] width 294 height 596
click at [1146, 292] on button "Not assigned" at bounding box center [1104, 283] width 259 height 28
select select "***"
click at [1061, 278] on button "All Products" at bounding box center [1104, 283] width 259 height 28
click at [1063, 285] on button "All Products" at bounding box center [1104, 283] width 259 height 28
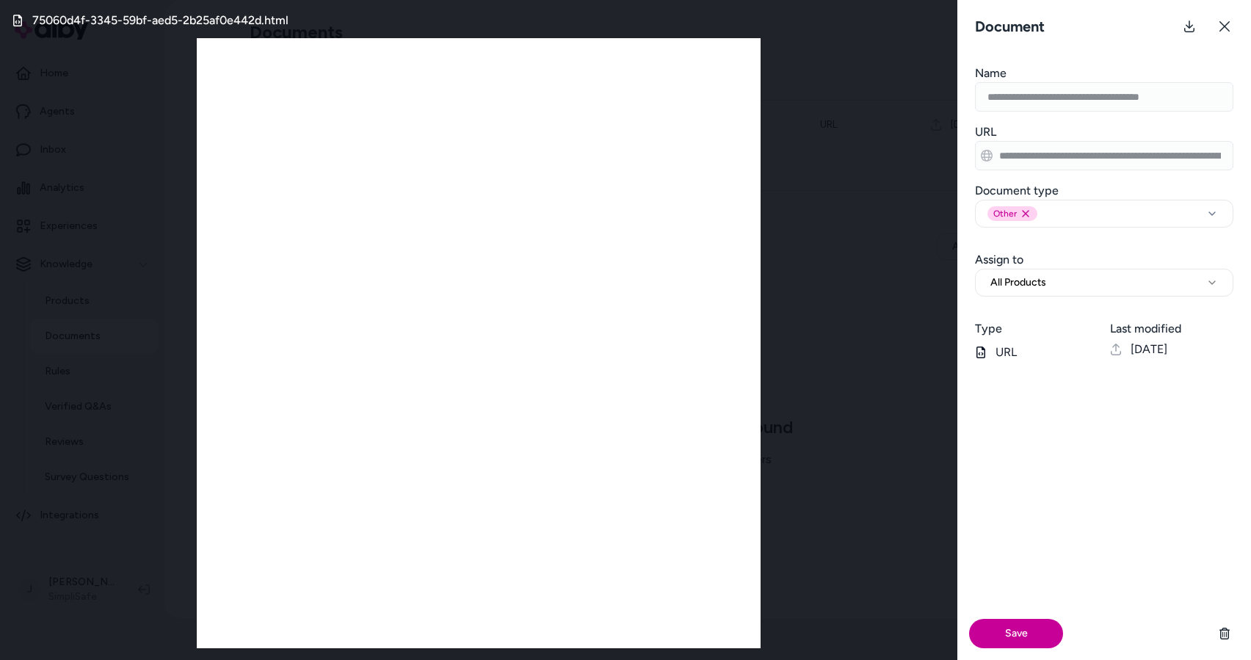
click at [1027, 637] on button "Save" at bounding box center [1016, 633] width 94 height 29
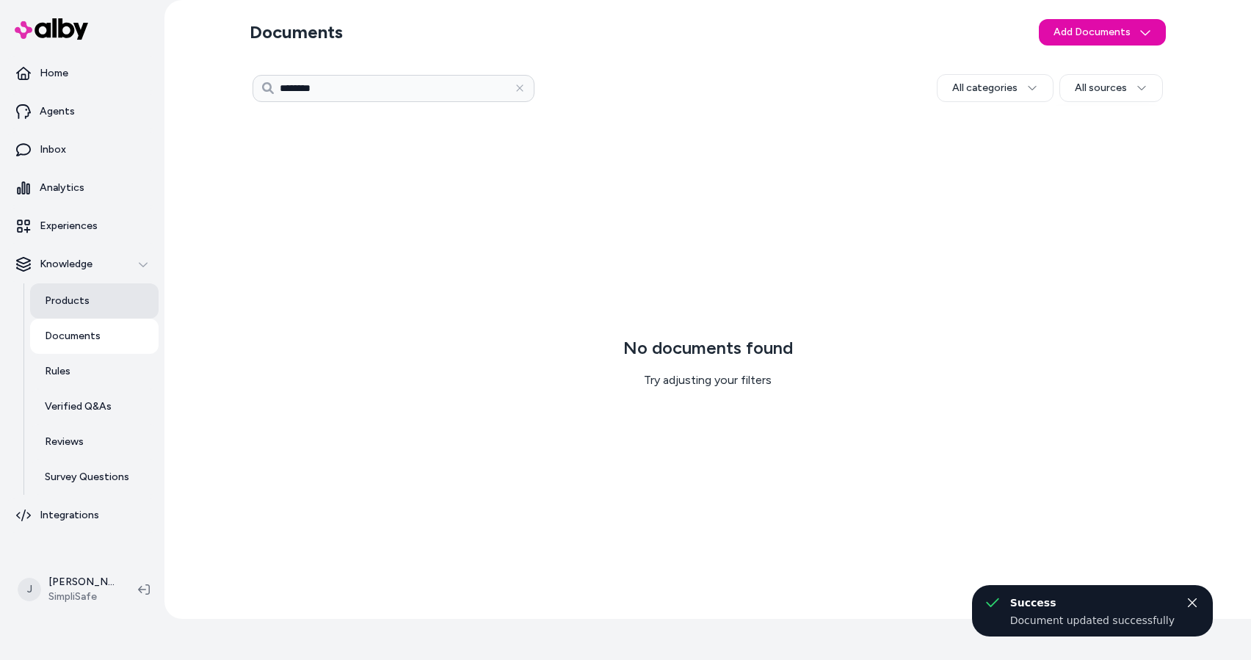
click at [71, 306] on p "Products" at bounding box center [67, 301] width 45 height 15
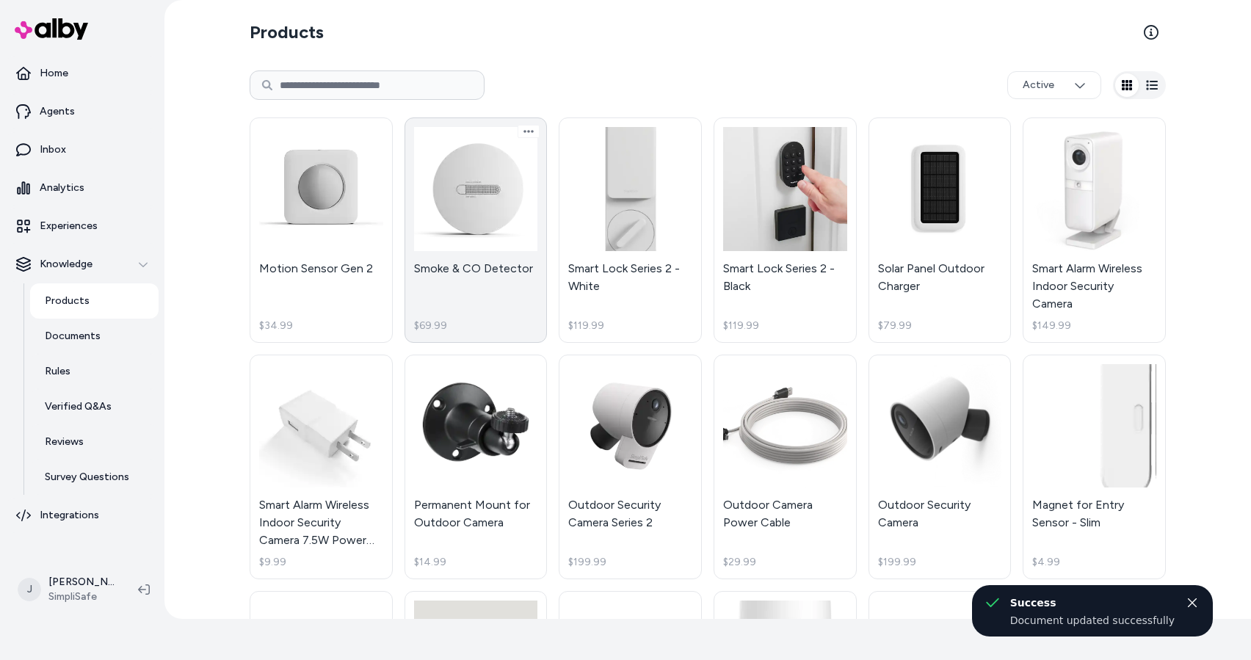
click at [472, 220] on link "Smoke & CO Detector $69.99" at bounding box center [476, 230] width 143 height 225
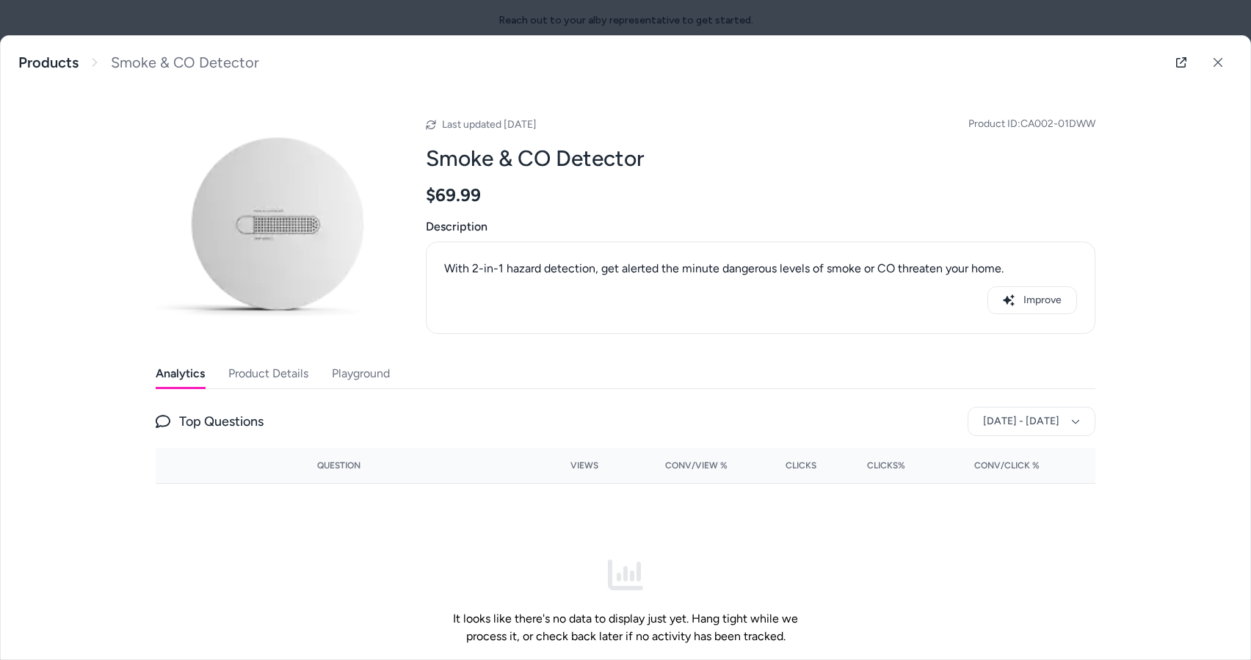
click at [336, 370] on button "Playground" at bounding box center [361, 373] width 58 height 29
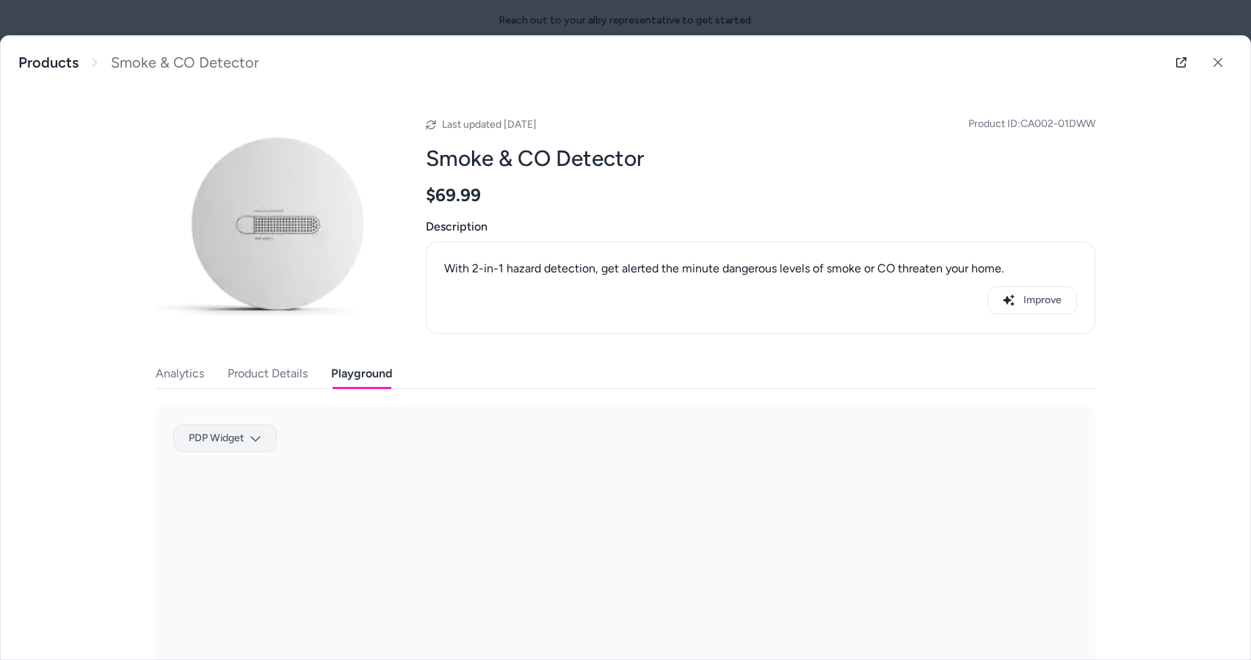
click at [218, 435] on body "Reach out to your alby representative to get started. Home Agents Inbox Analyti…" at bounding box center [625, 330] width 1251 height 660
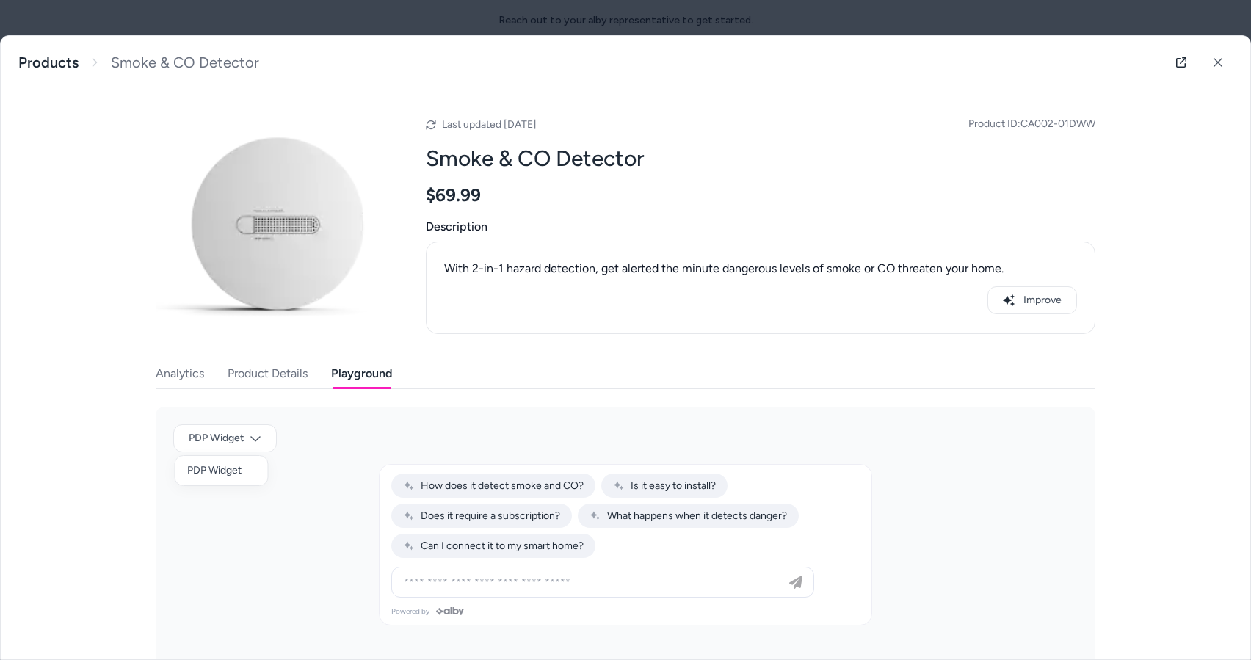
drag, startPoint x: 384, startPoint y: 460, endPoint x: 354, endPoint y: 449, distance: 32.1
click at [382, 460] on div at bounding box center [625, 330] width 1251 height 660
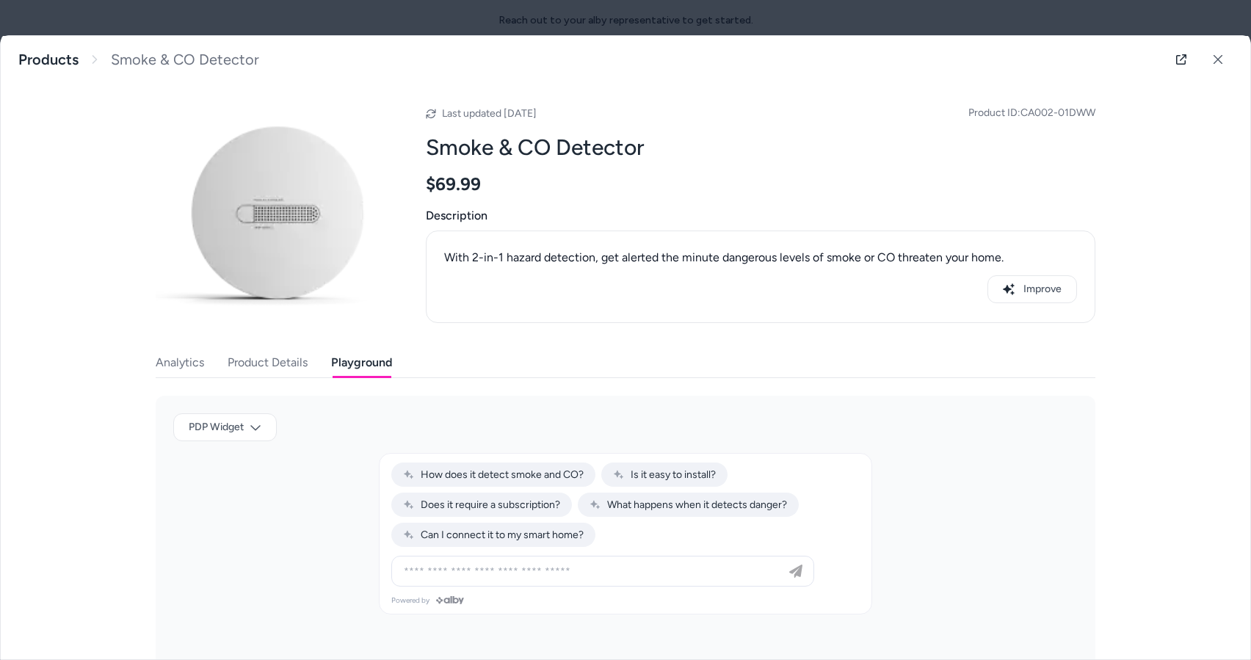
scroll to position [25, 0]
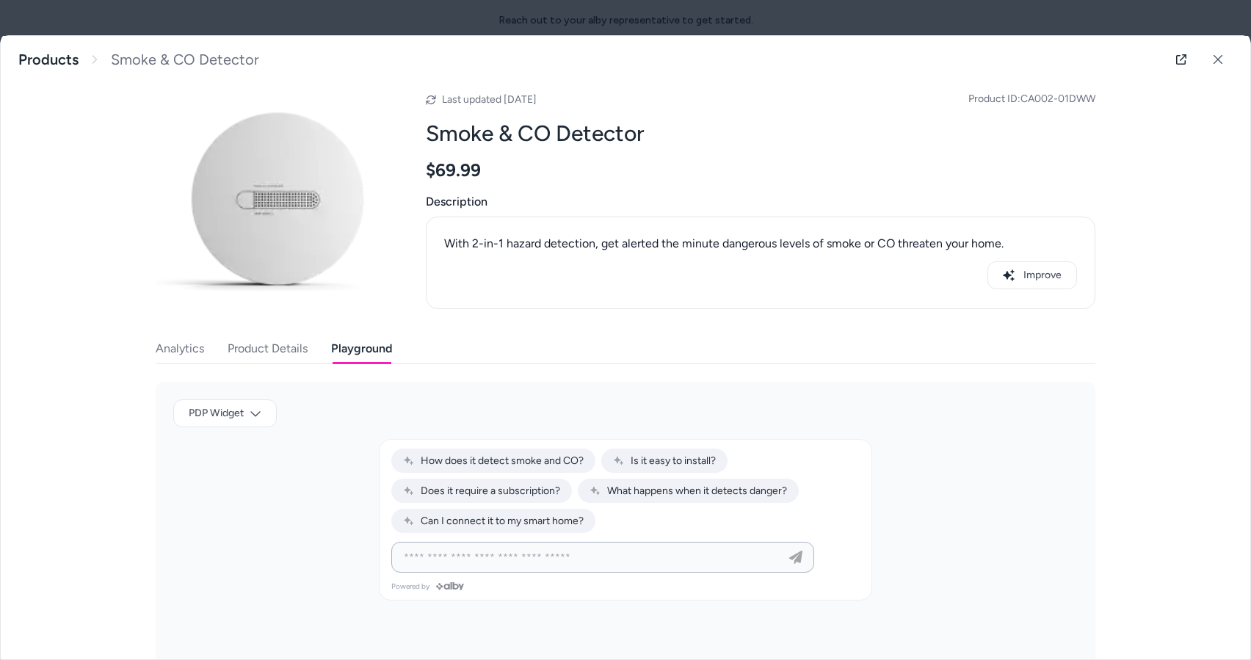
click at [453, 549] on input at bounding box center [588, 558] width 386 height 18
type input "**********"
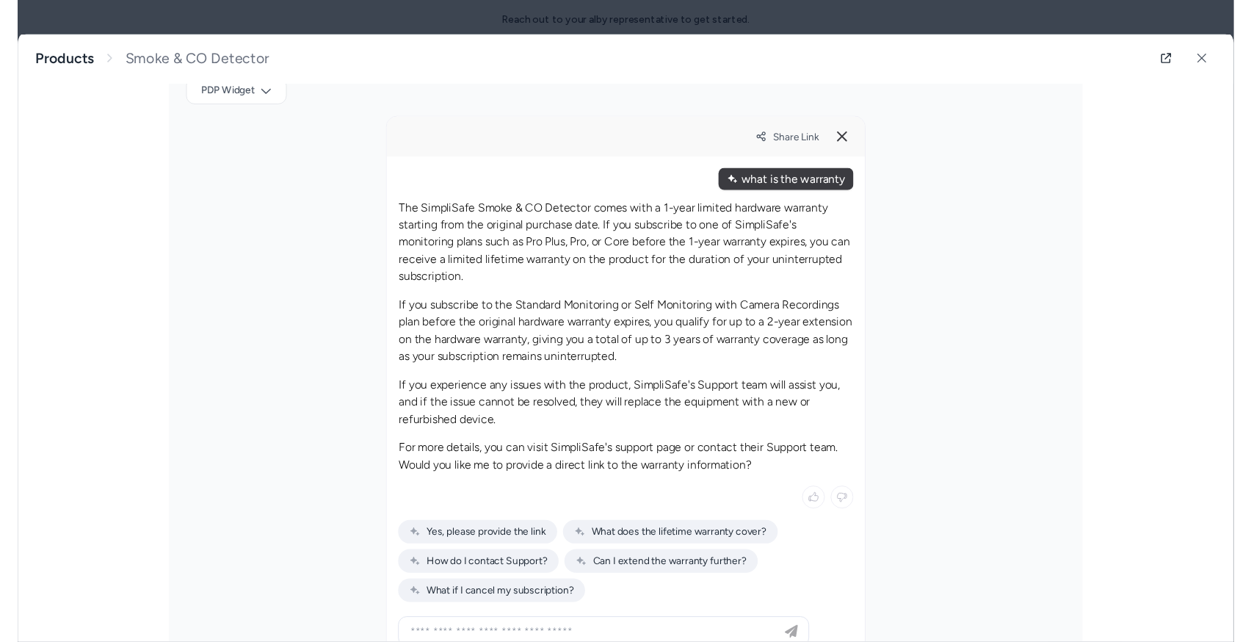
scroll to position [365, 0]
